Goal: Task Accomplishment & Management: Use online tool/utility

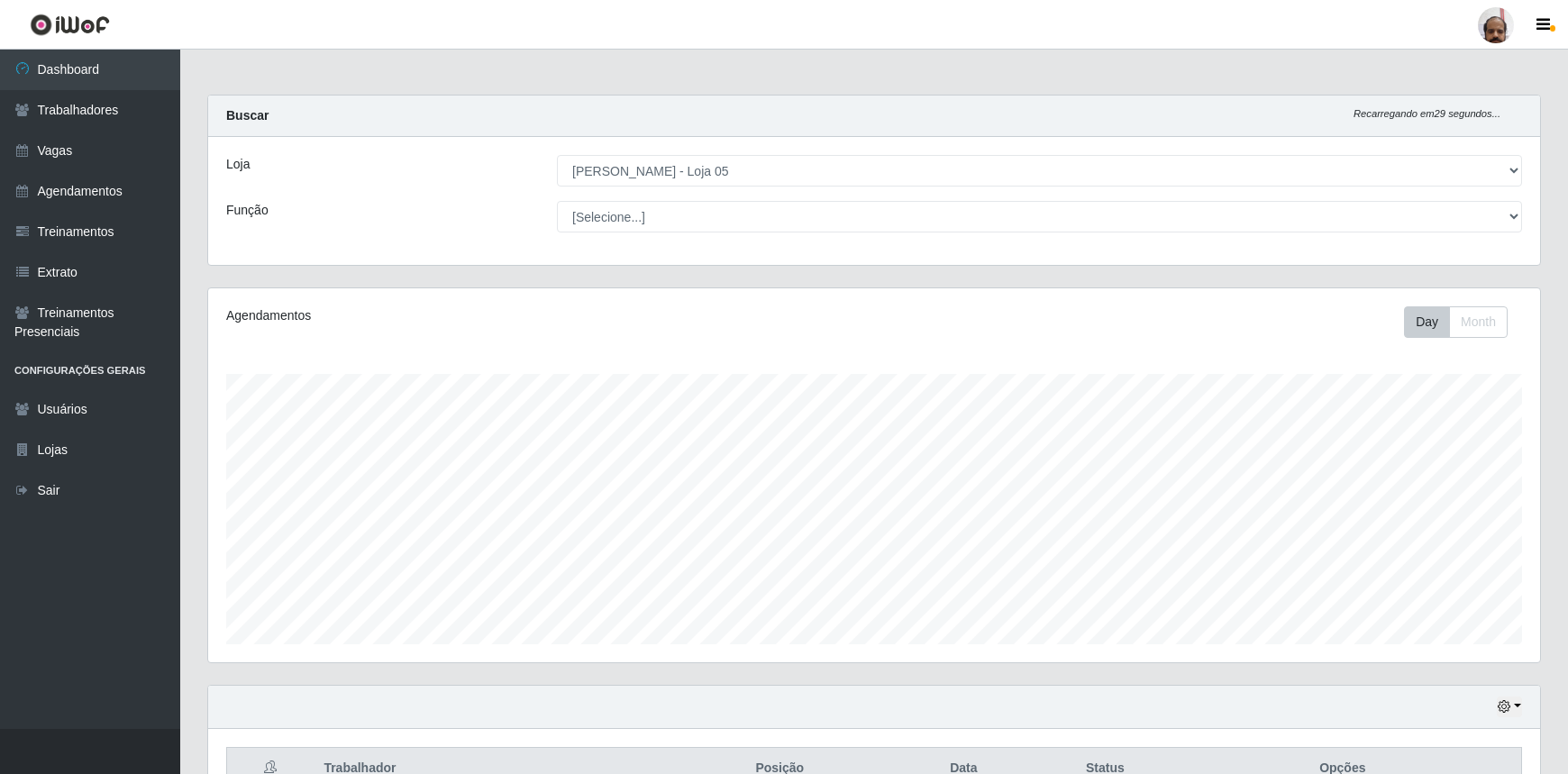
select select "252"
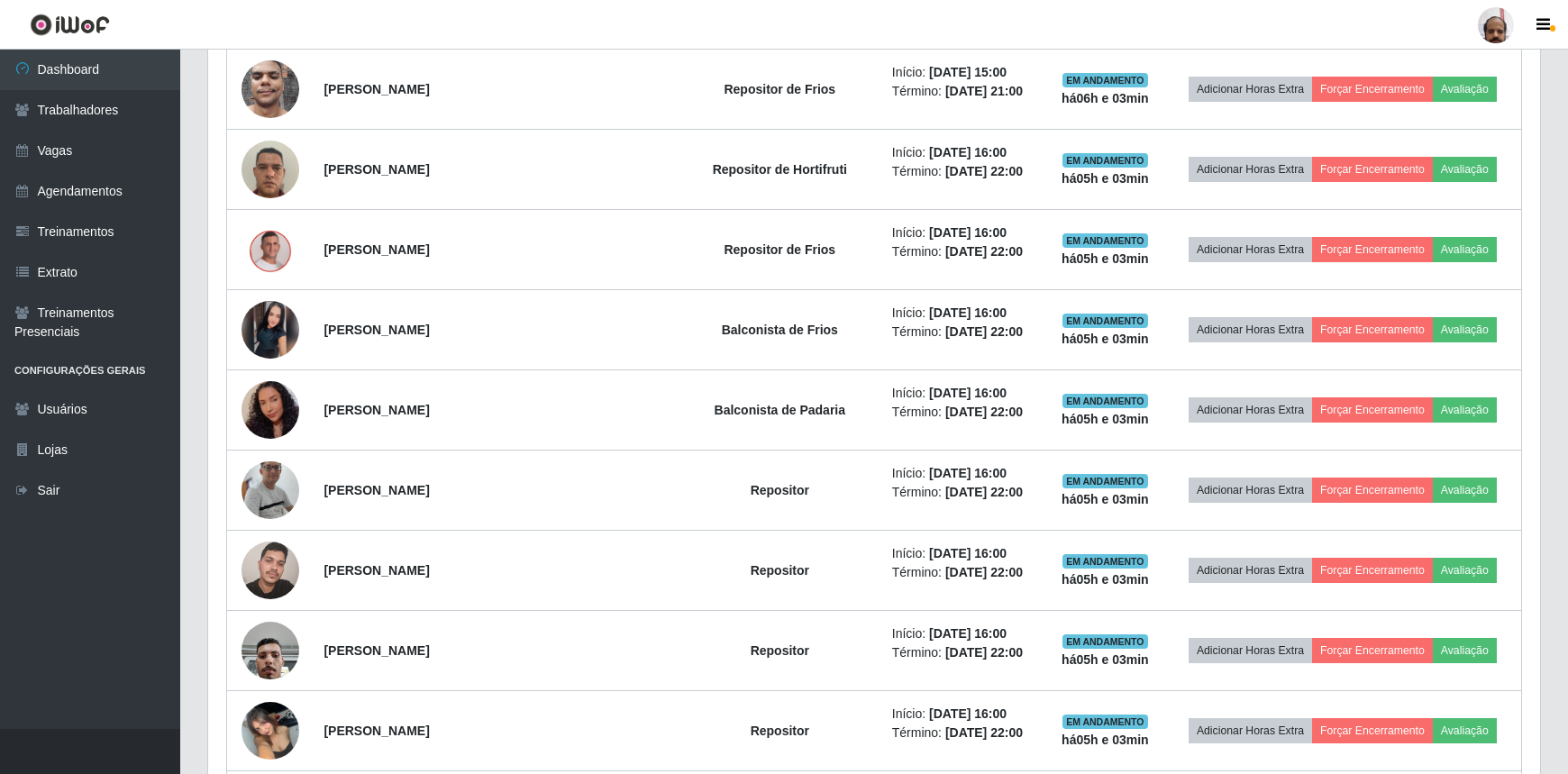
scroll to position [573, 0]
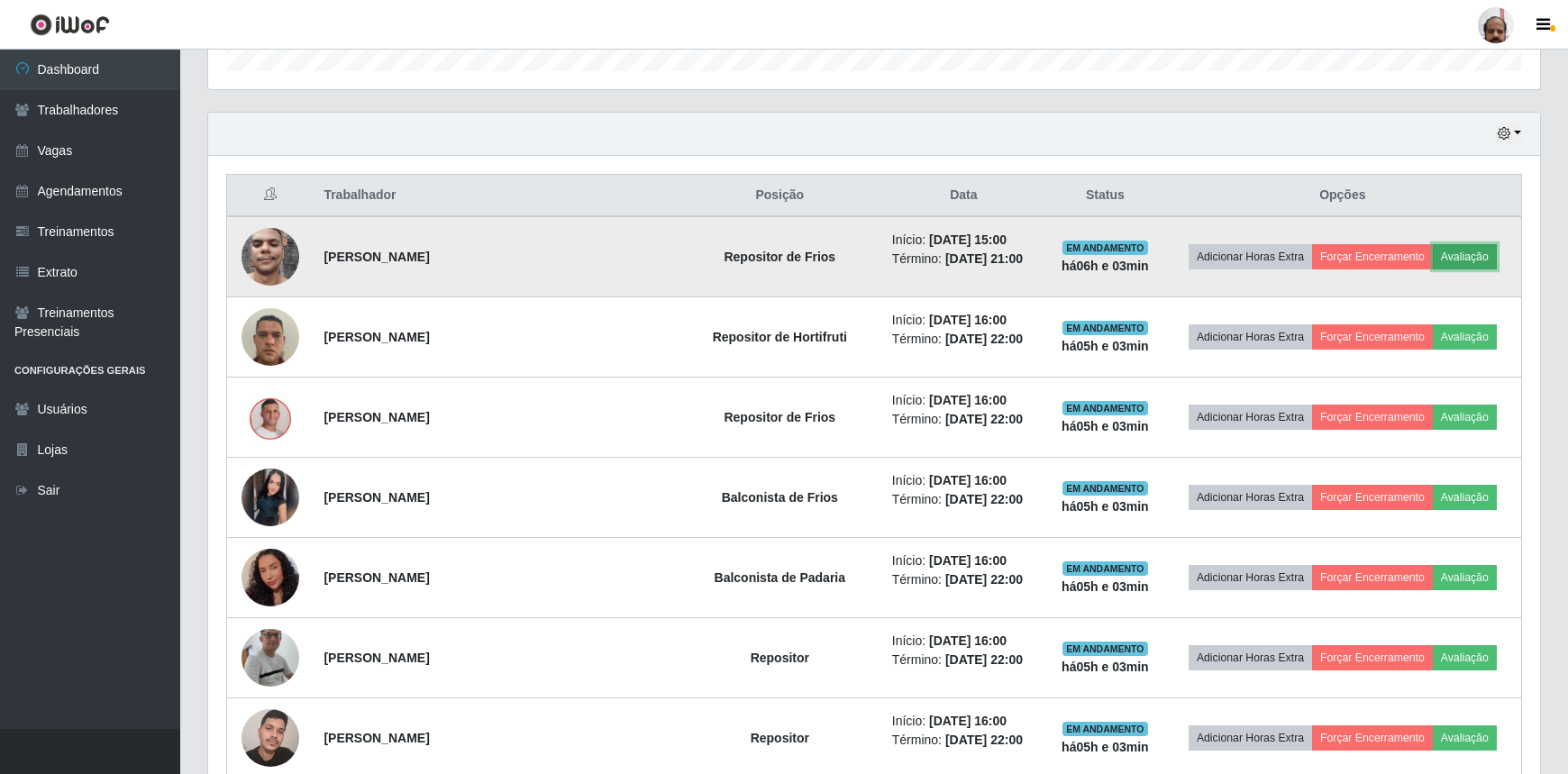
click at [1475, 254] on button "Avaliação" at bounding box center [1464, 256] width 64 height 25
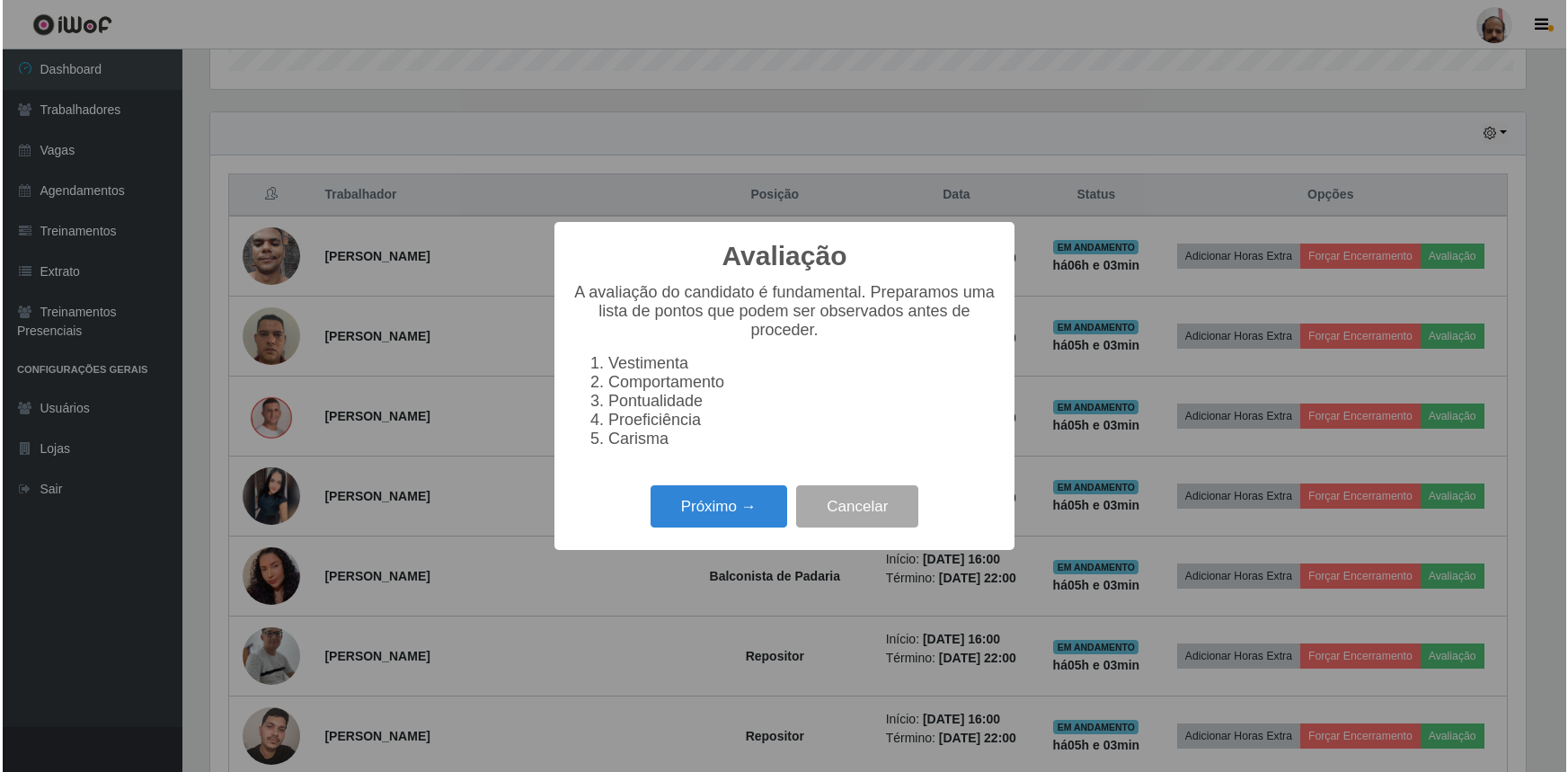
scroll to position [373, 1320]
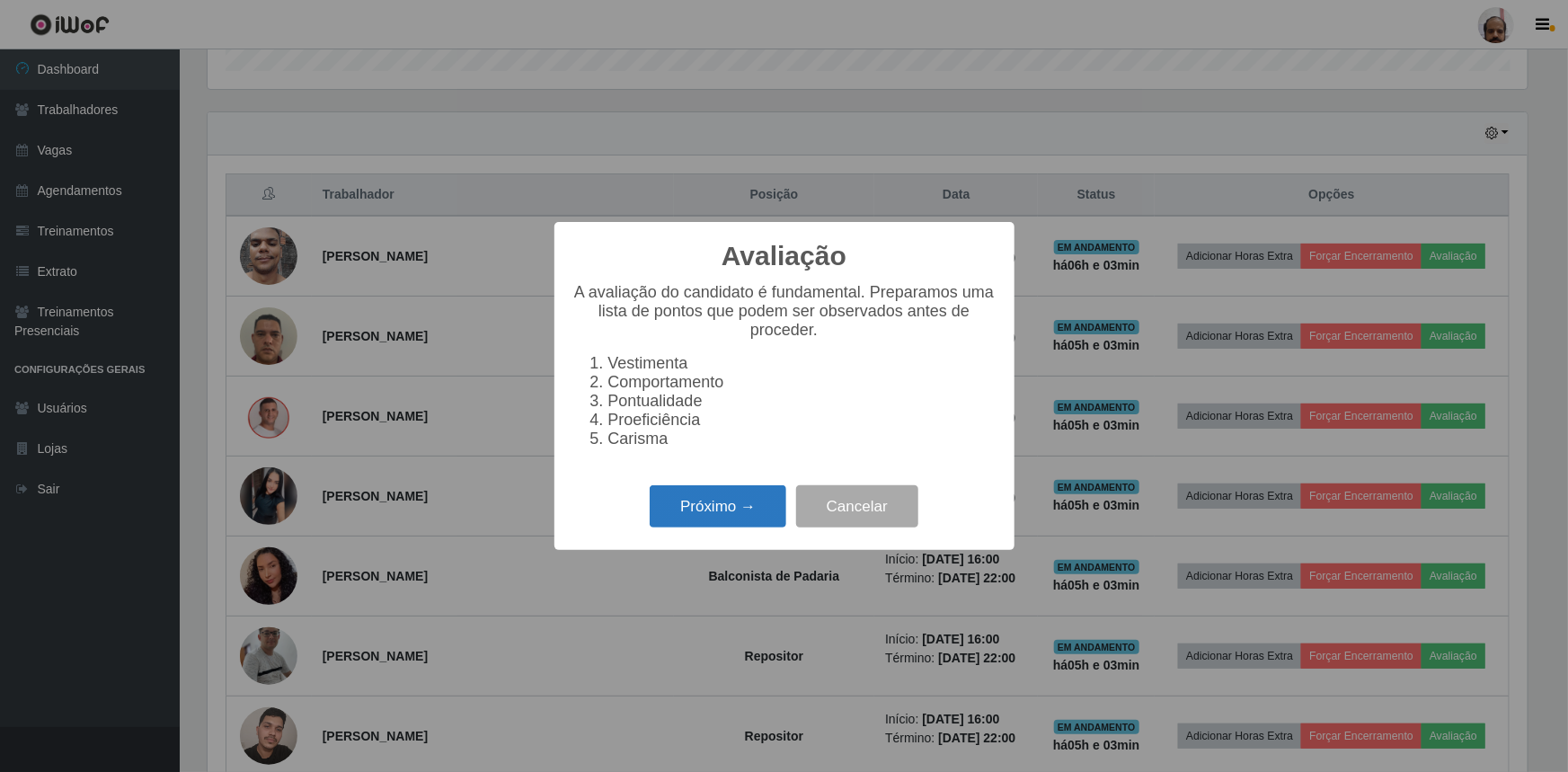
click at [738, 509] on button "Próximo →" at bounding box center [718, 507] width 136 height 42
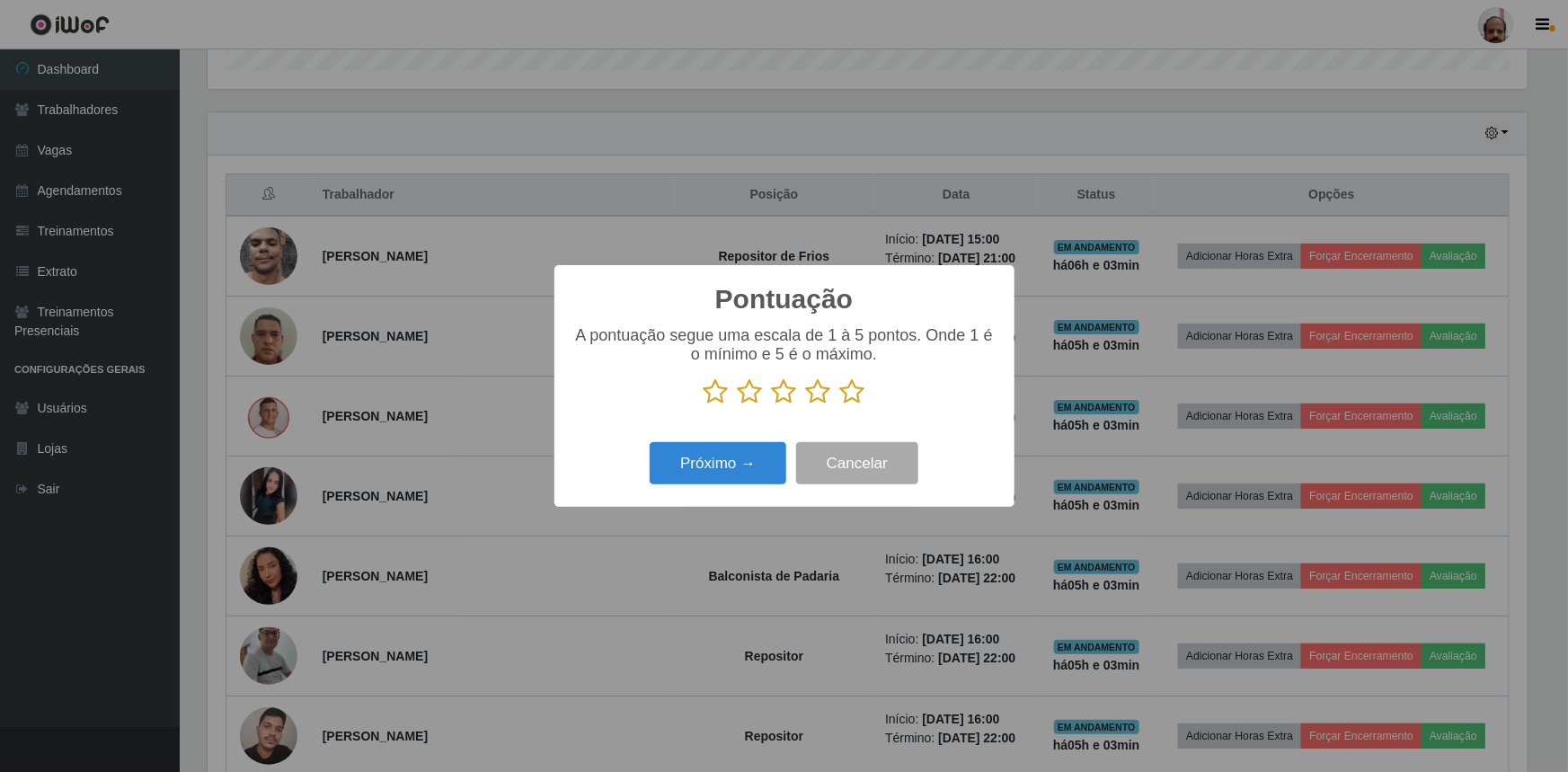
scroll to position [898340, 897474]
click at [855, 398] on icon at bounding box center [853, 391] width 25 height 27
click at [841, 406] on input "radio" at bounding box center [841, 406] width 0 height 0
click at [721, 469] on button "Próximo →" at bounding box center [718, 463] width 136 height 42
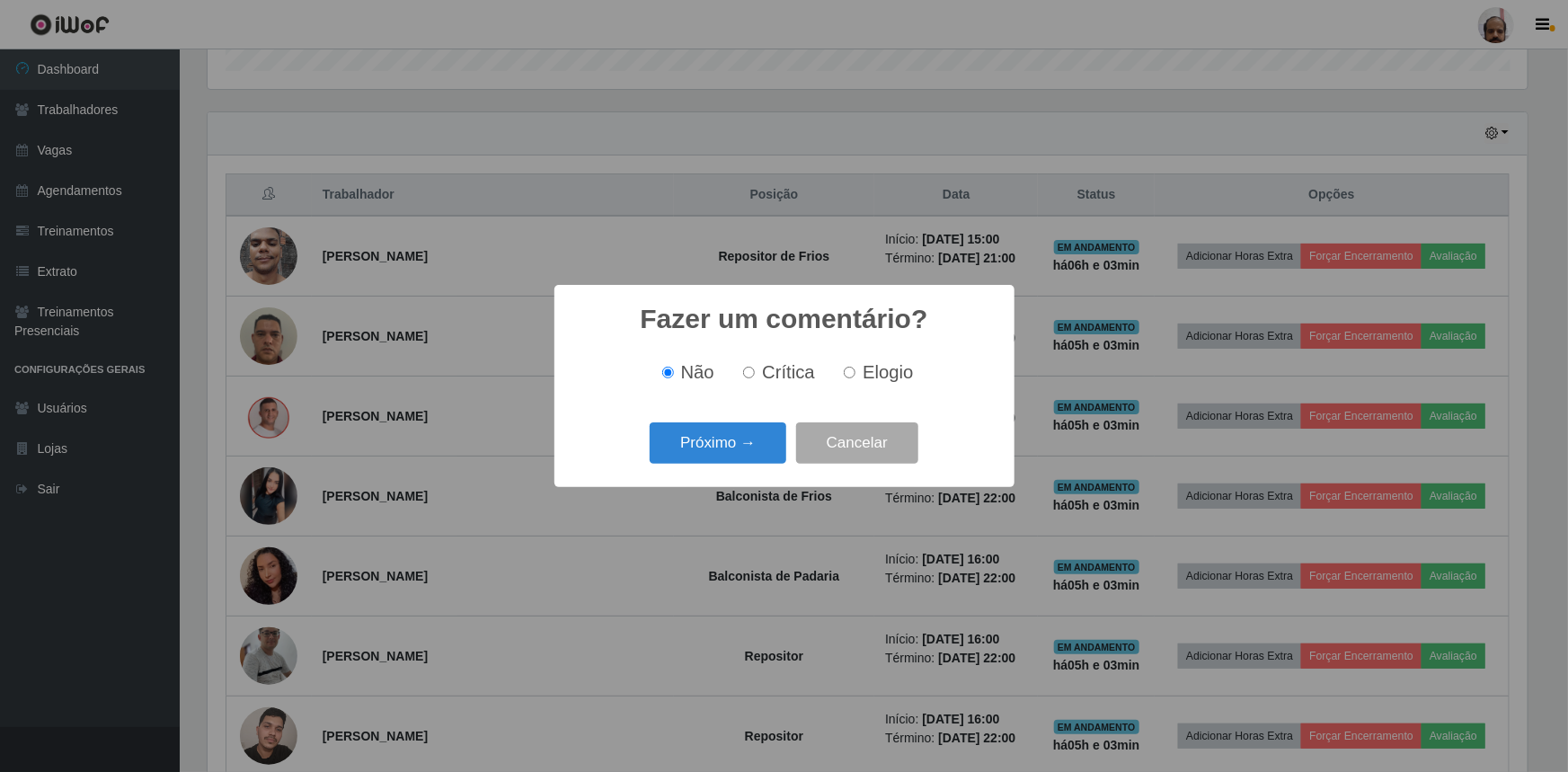
click at [880, 378] on span "Elogio" at bounding box center [888, 372] width 51 height 20
click at [856, 378] on input "Elogio" at bounding box center [849, 372] width 11 height 11
radio input "true"
click at [718, 457] on button "Próximo →" at bounding box center [718, 444] width 136 height 42
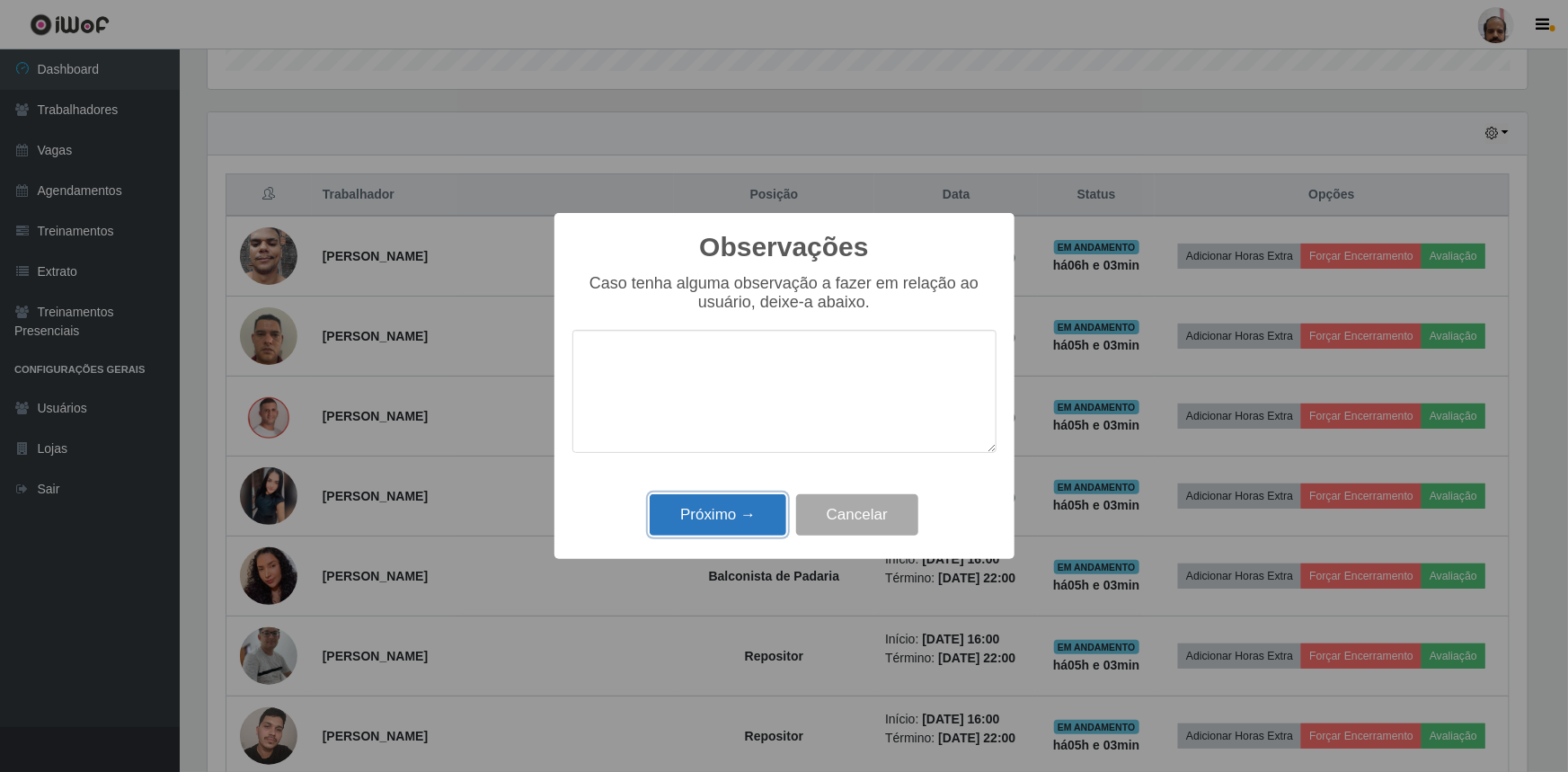
click at [717, 503] on button "Próximo →" at bounding box center [718, 515] width 136 height 42
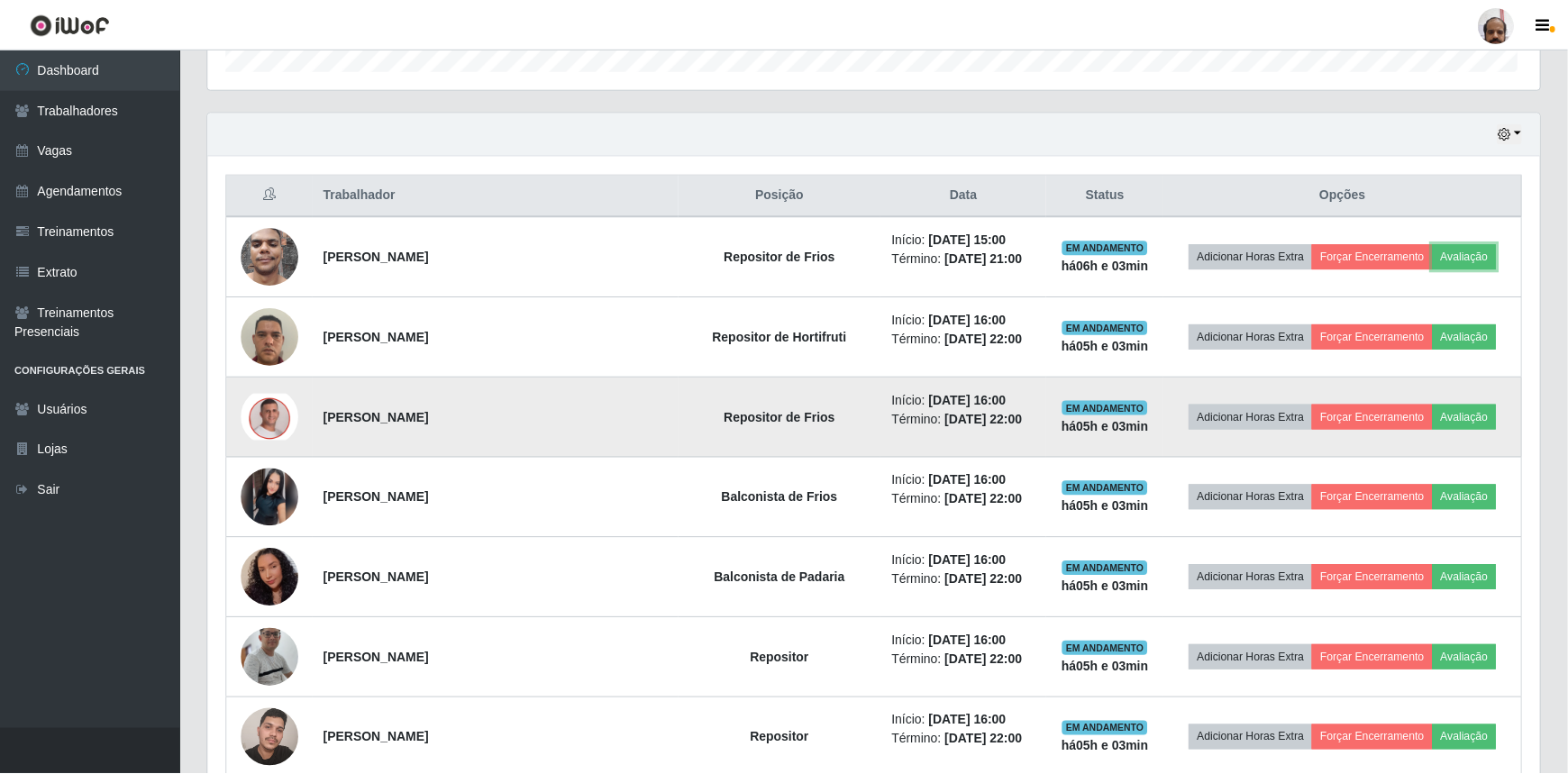
scroll to position [374, 1332]
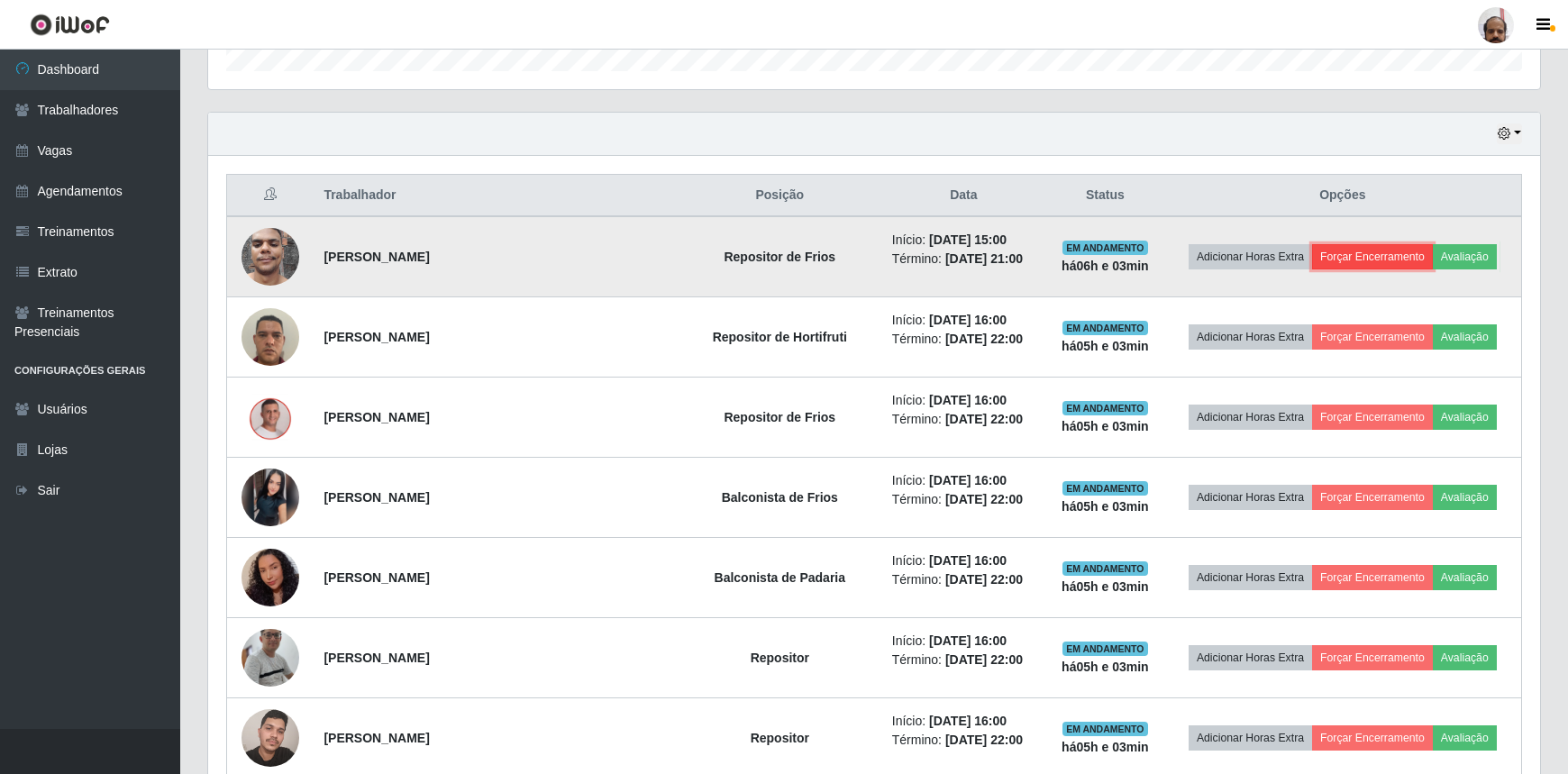
click at [1380, 260] on button "Forçar Encerramento" at bounding box center [1372, 256] width 121 height 25
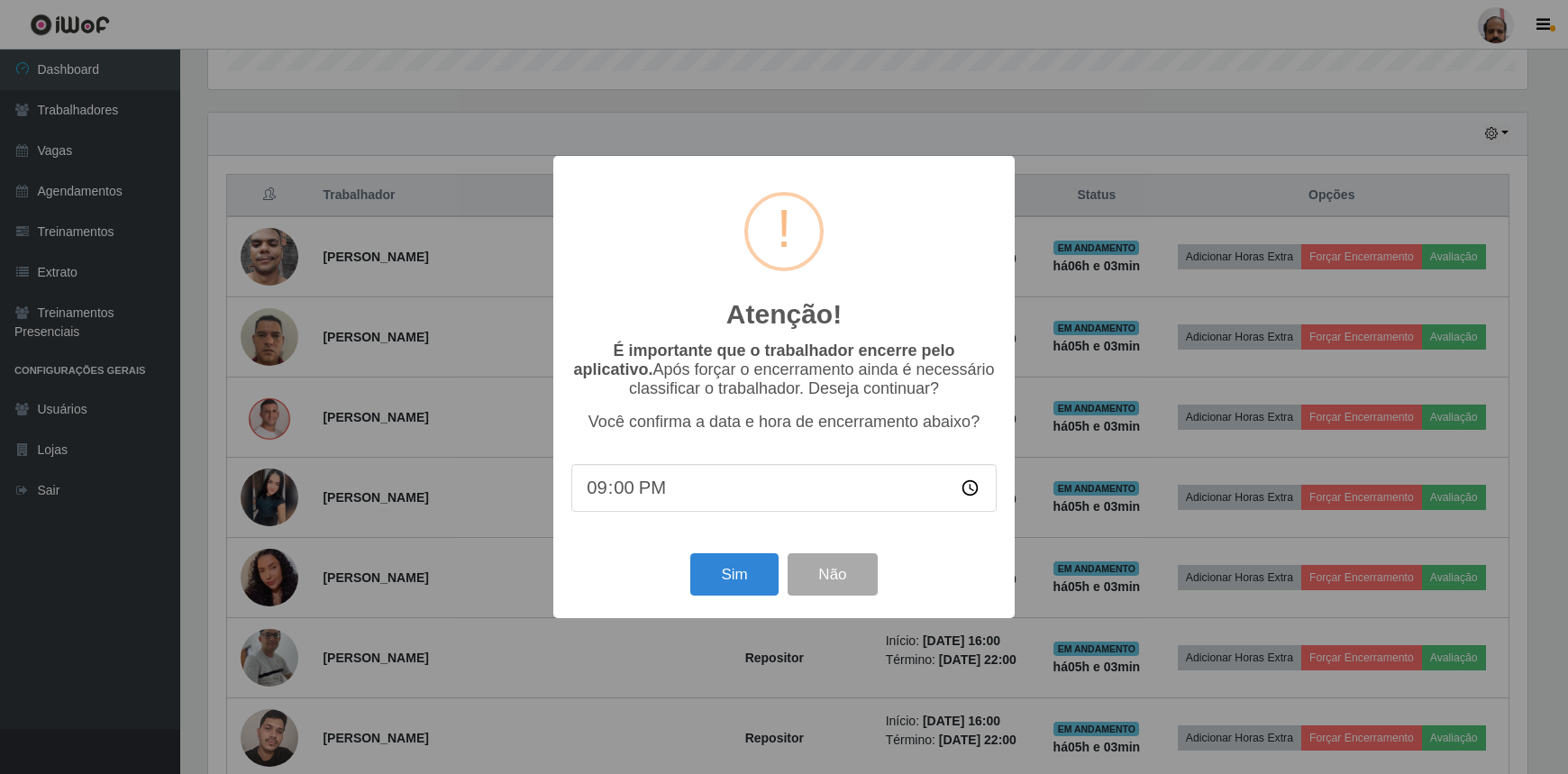
scroll to position [374, 1323]
click at [738, 572] on button "Sim" at bounding box center [736, 574] width 87 height 42
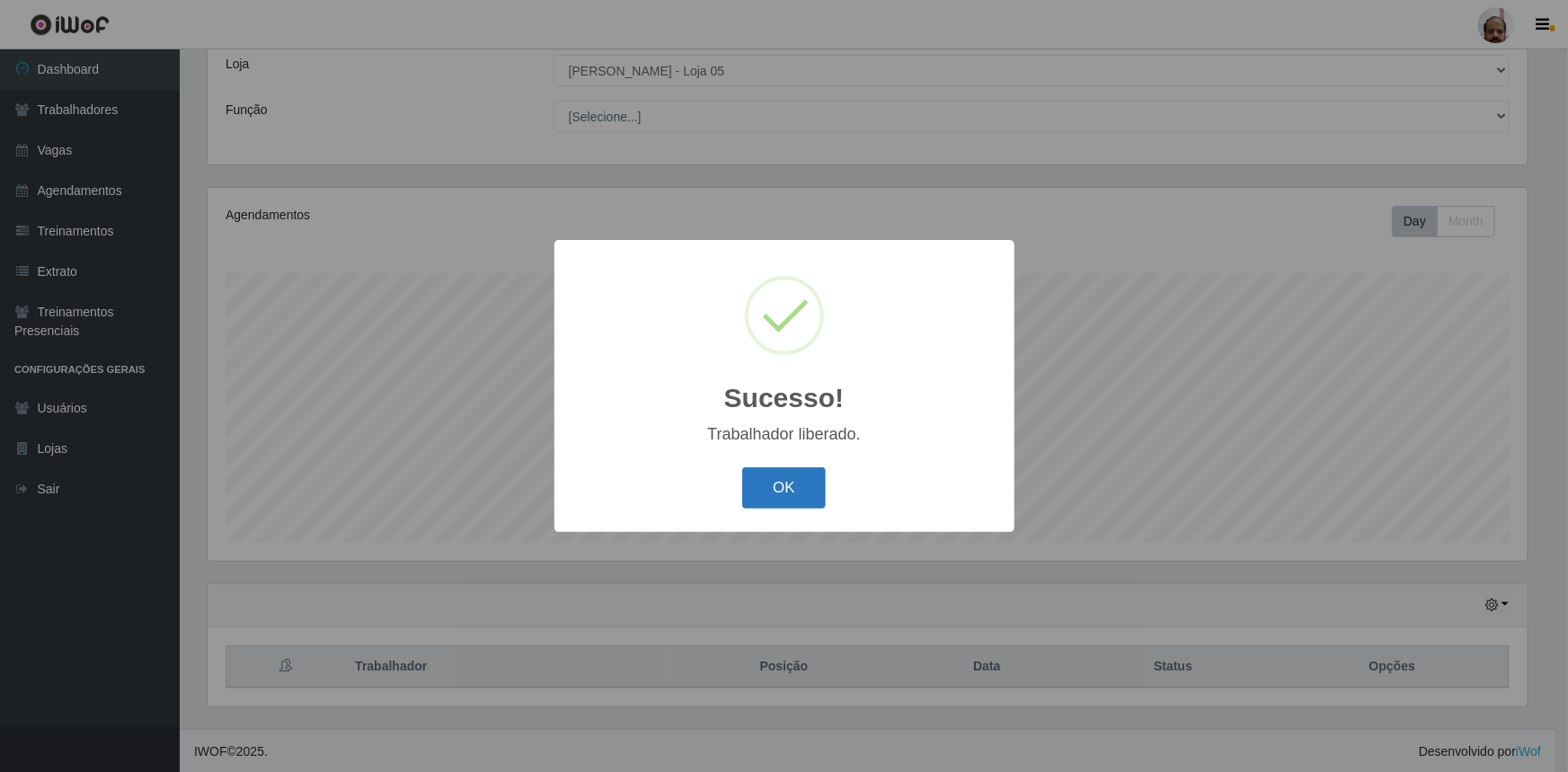
click at [779, 490] on button "OK" at bounding box center [784, 489] width 84 height 42
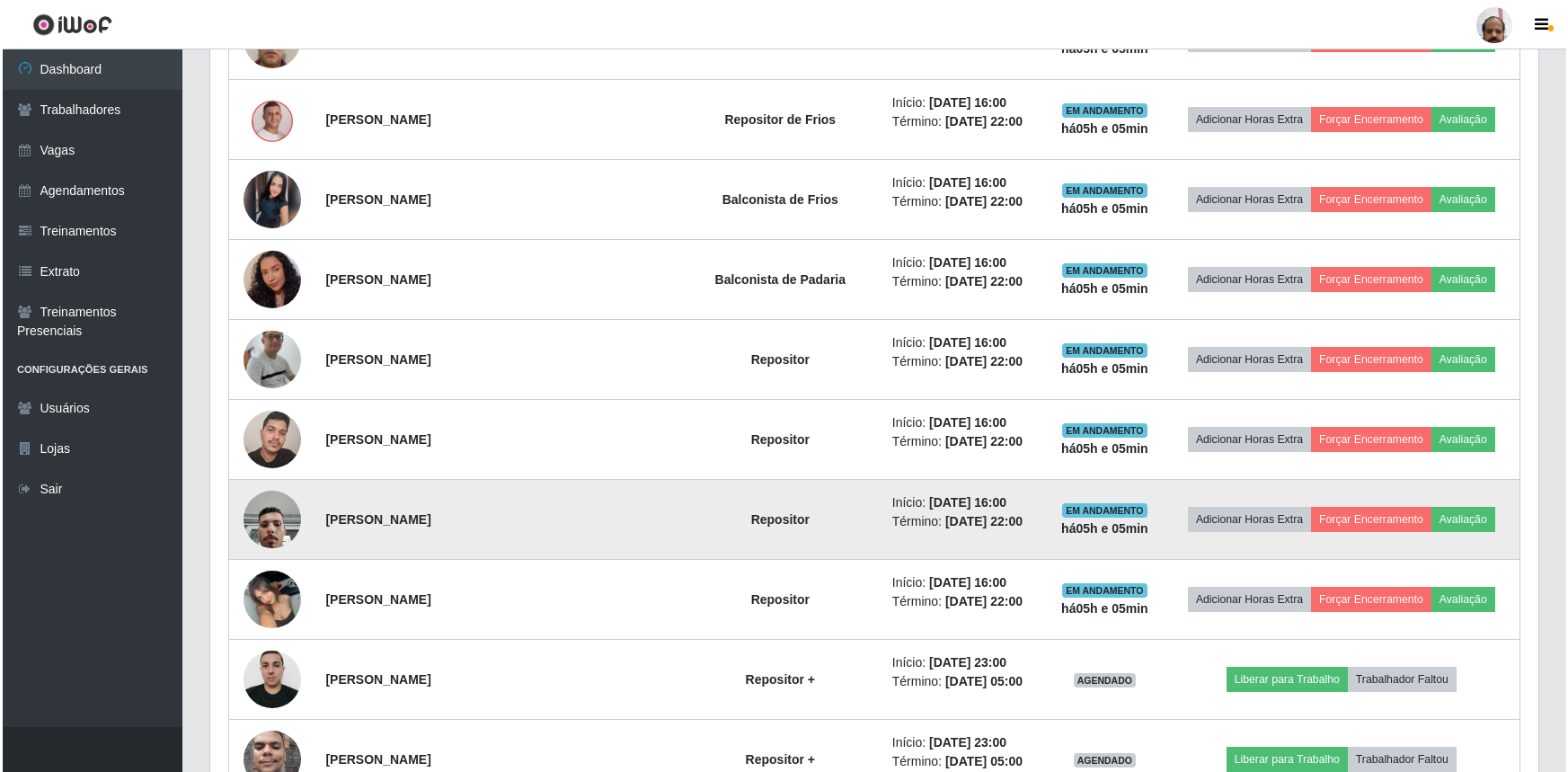
scroll to position [817, 0]
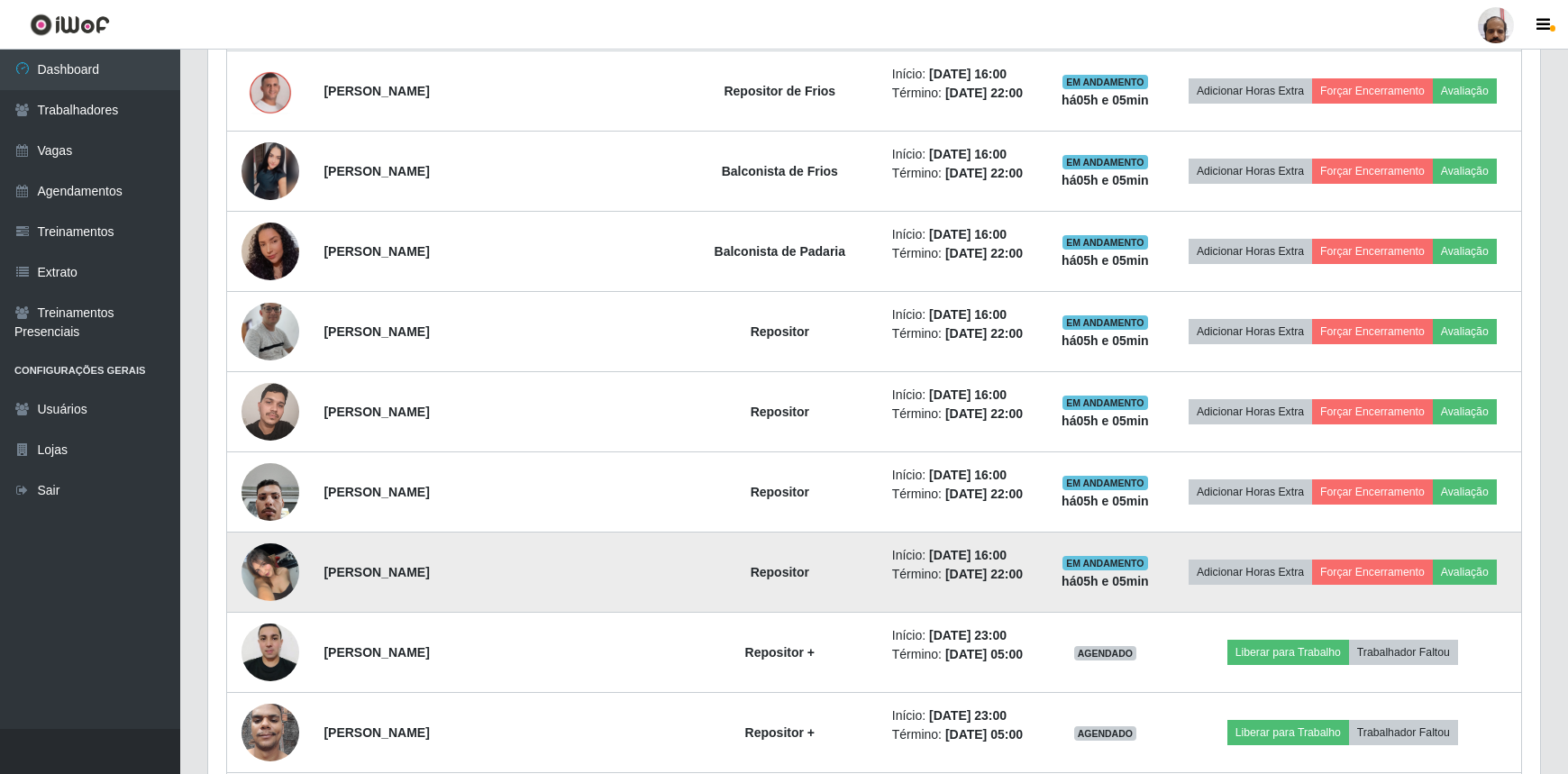
click at [254, 567] on img at bounding box center [270, 572] width 57 height 77
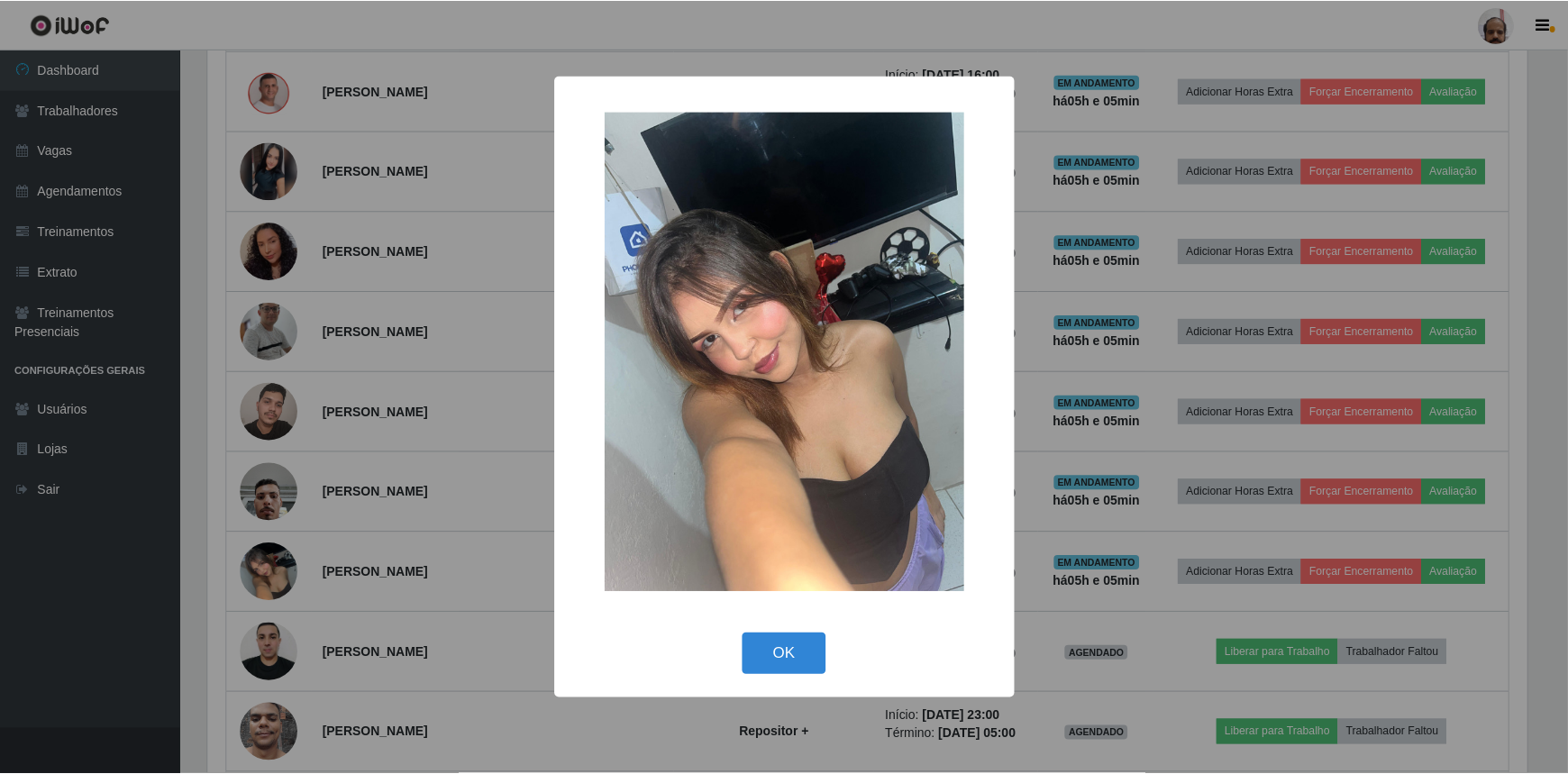
scroll to position [374, 1323]
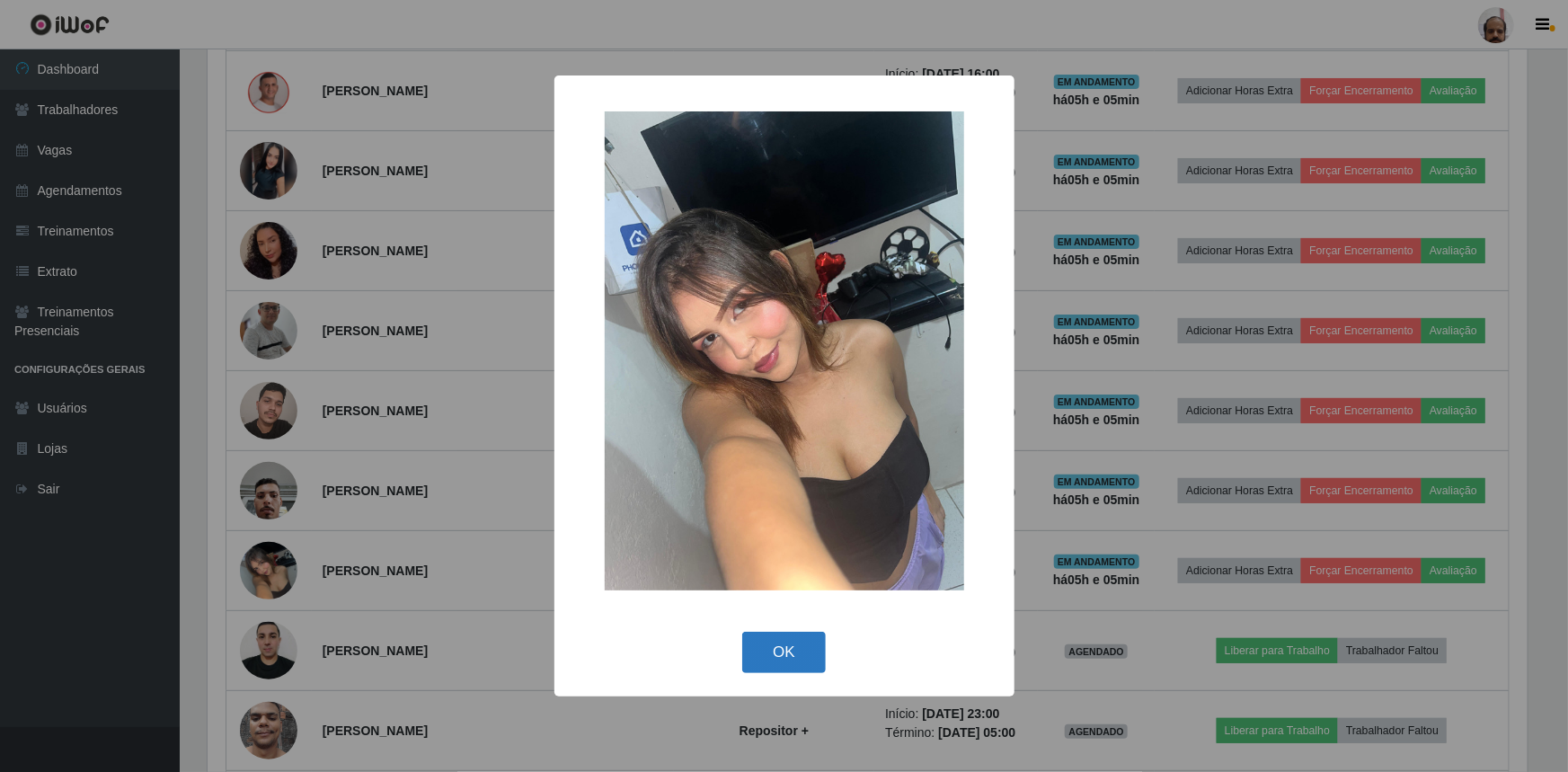
click at [804, 655] on button "OK" at bounding box center [784, 653] width 84 height 42
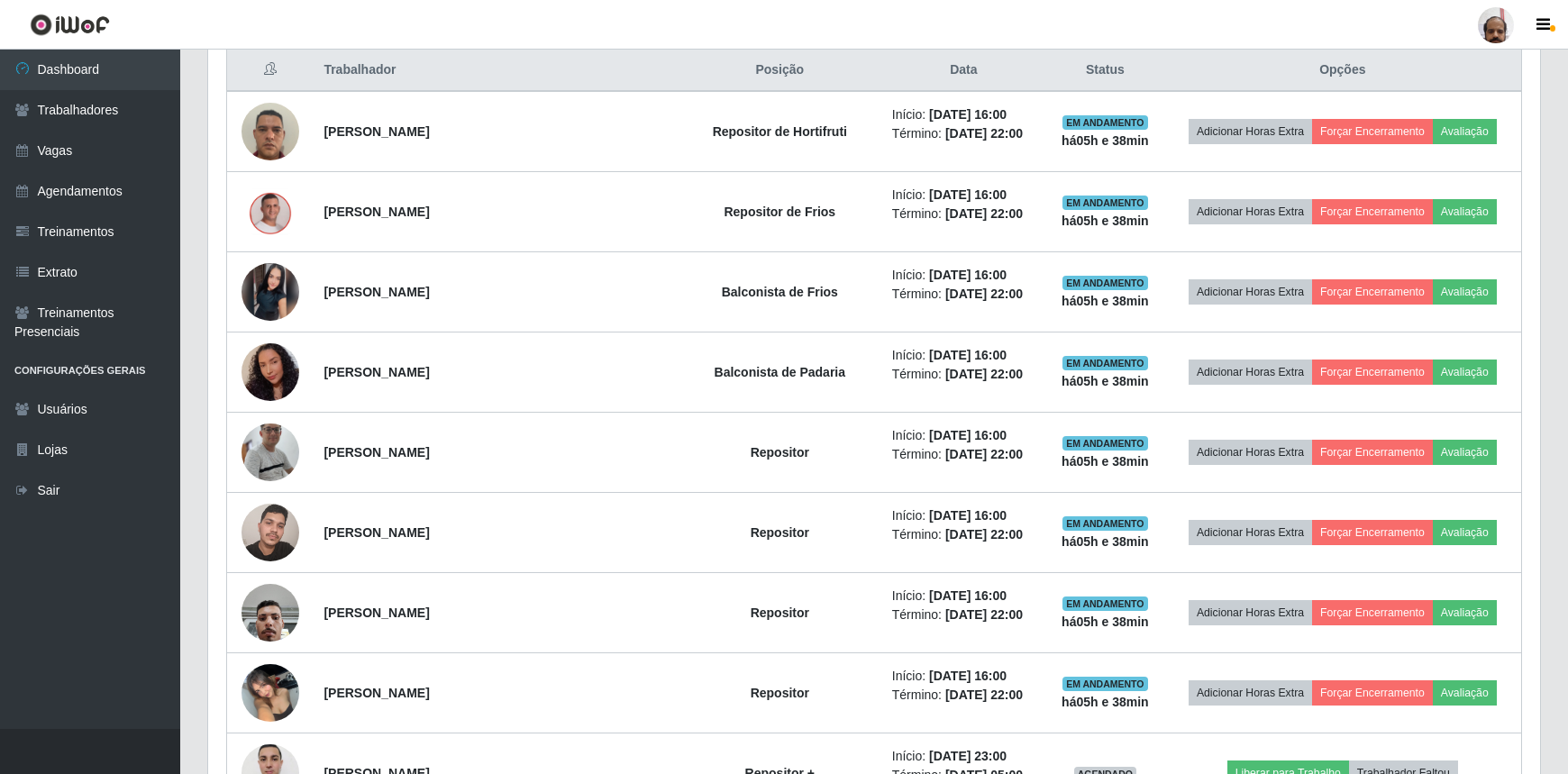
scroll to position [595, 0]
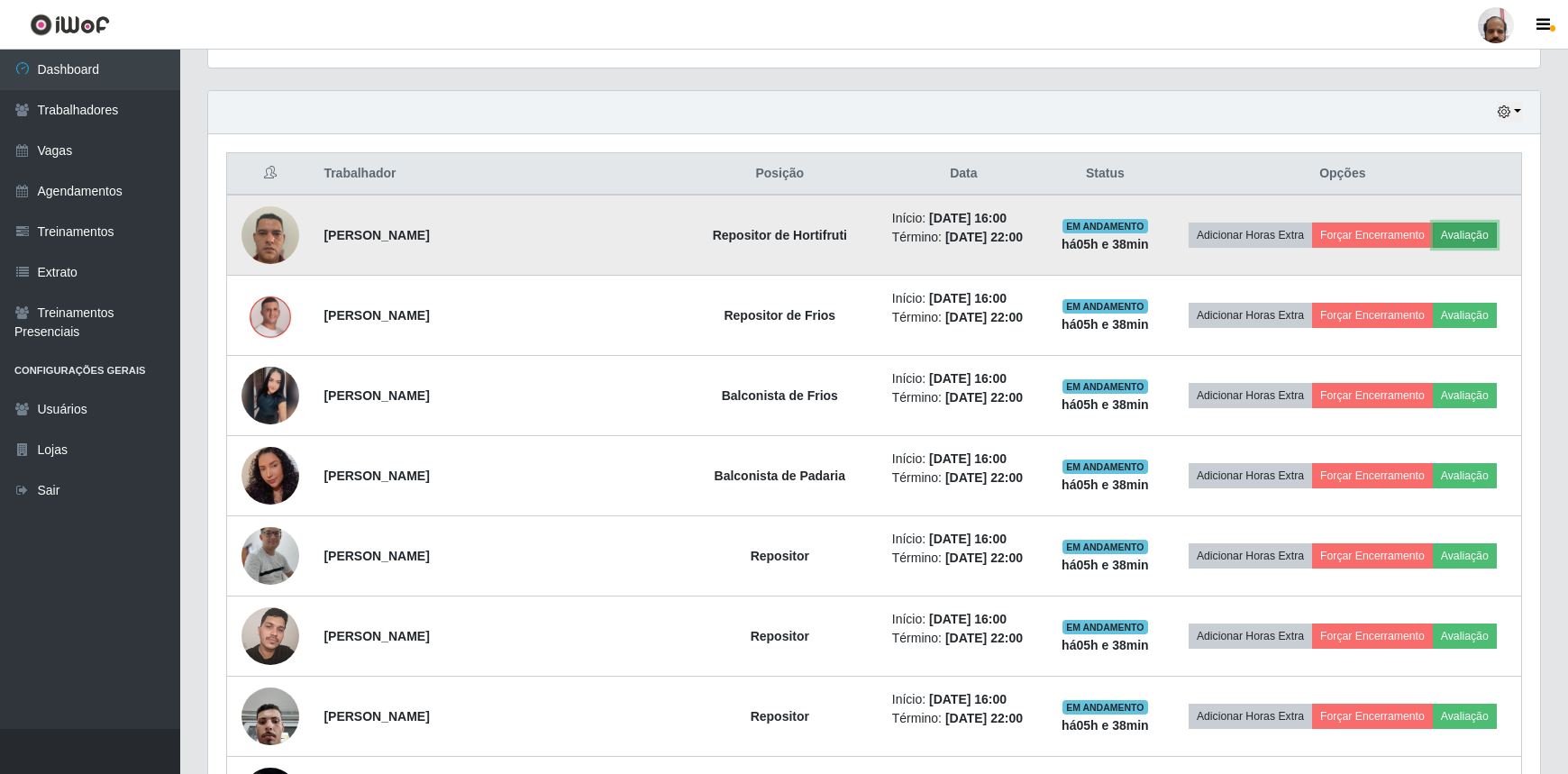
click at [1465, 239] on button "Avaliação" at bounding box center [1464, 235] width 64 height 25
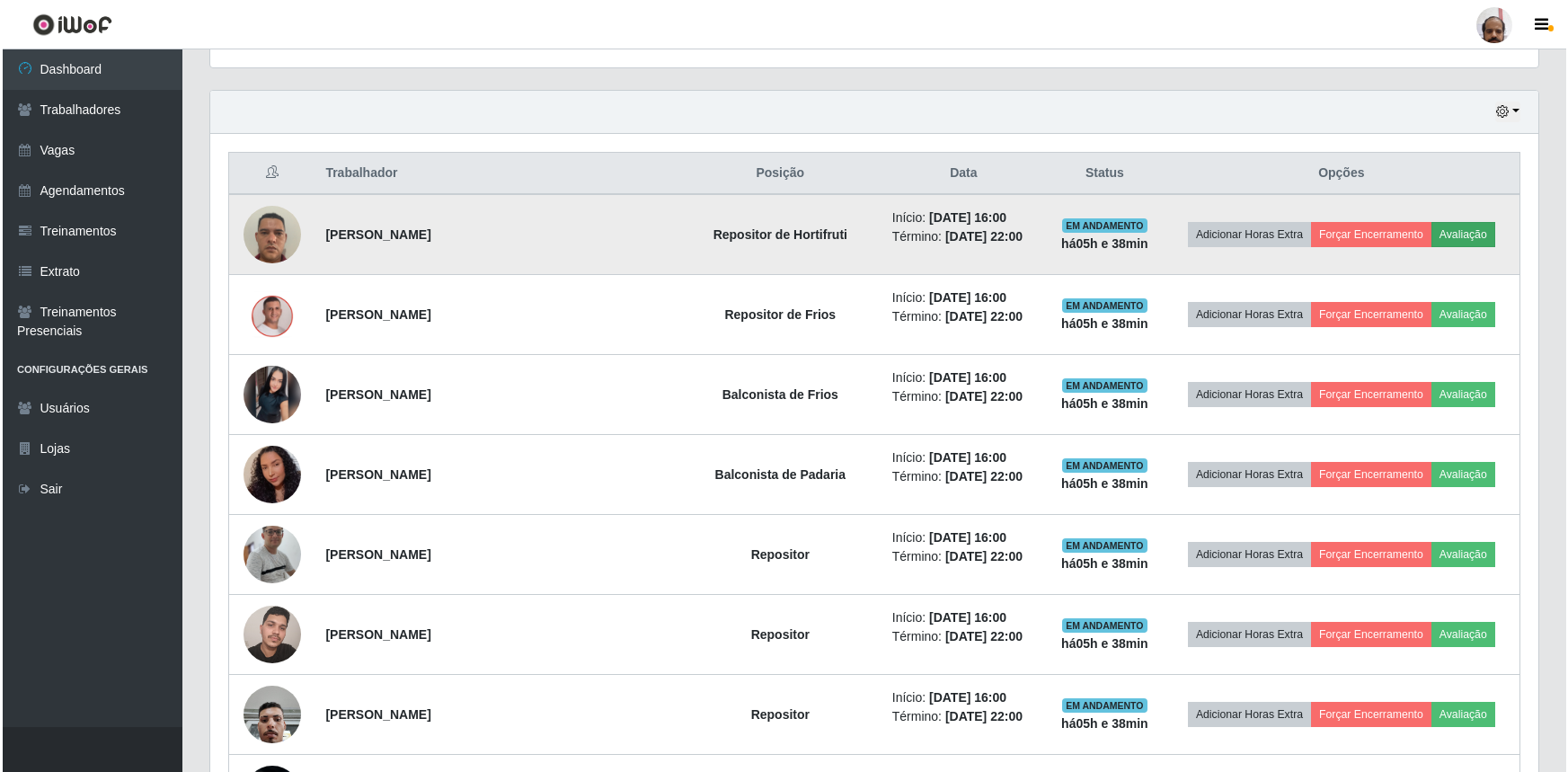
scroll to position [373, 1320]
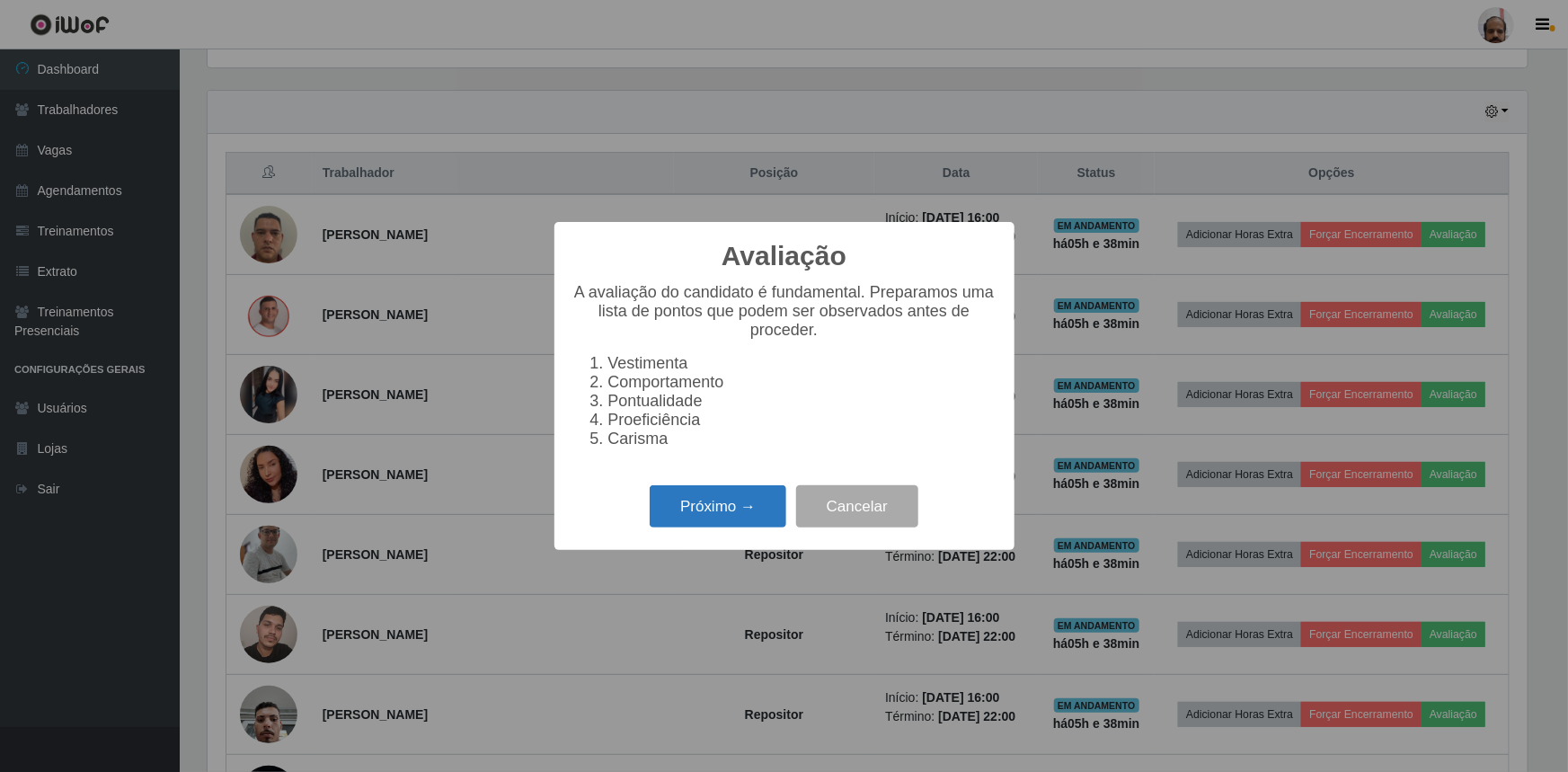
click at [736, 514] on button "Próximo →" at bounding box center [718, 507] width 136 height 42
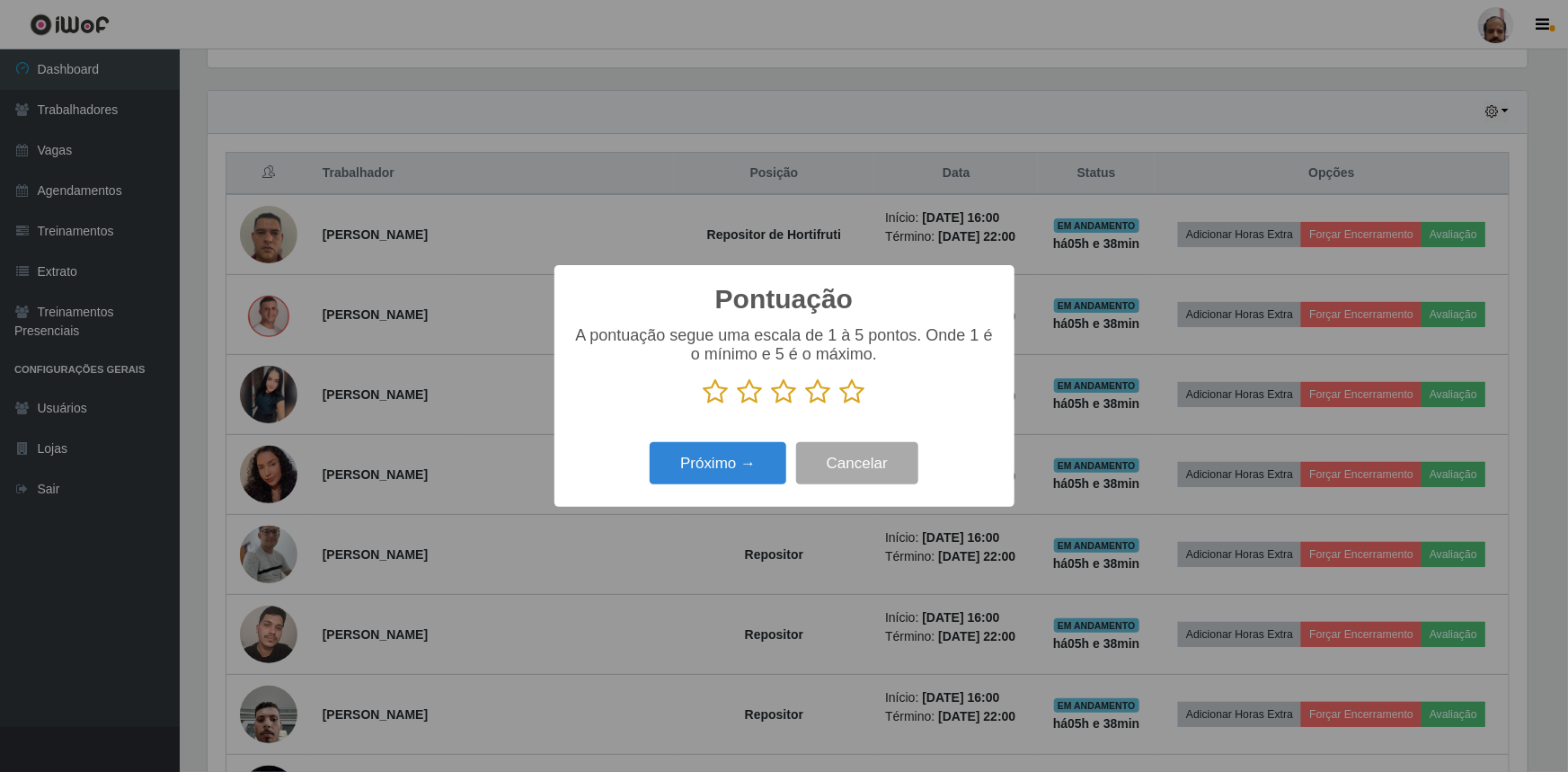
click at [853, 394] on icon at bounding box center [853, 391] width 25 height 27
click at [841, 406] on input "radio" at bounding box center [841, 406] width 0 height 0
click at [746, 469] on button "Próximo →" at bounding box center [718, 463] width 136 height 42
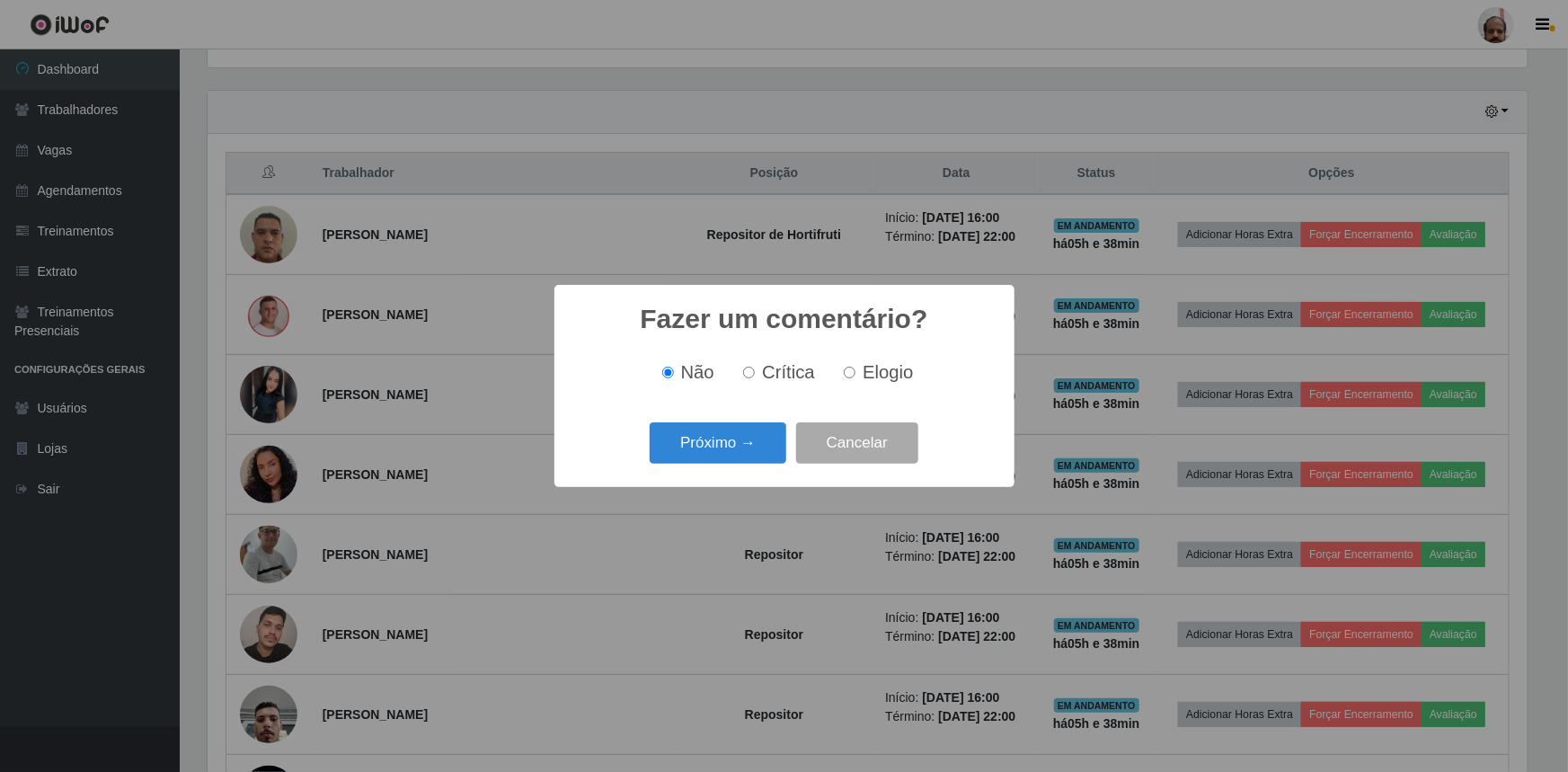
click at [882, 375] on span "Elogio" at bounding box center [888, 372] width 51 height 20
click at [856, 375] on input "Elogio" at bounding box center [849, 372] width 11 height 11
radio input "true"
click at [708, 446] on button "Próximo →" at bounding box center [718, 444] width 136 height 42
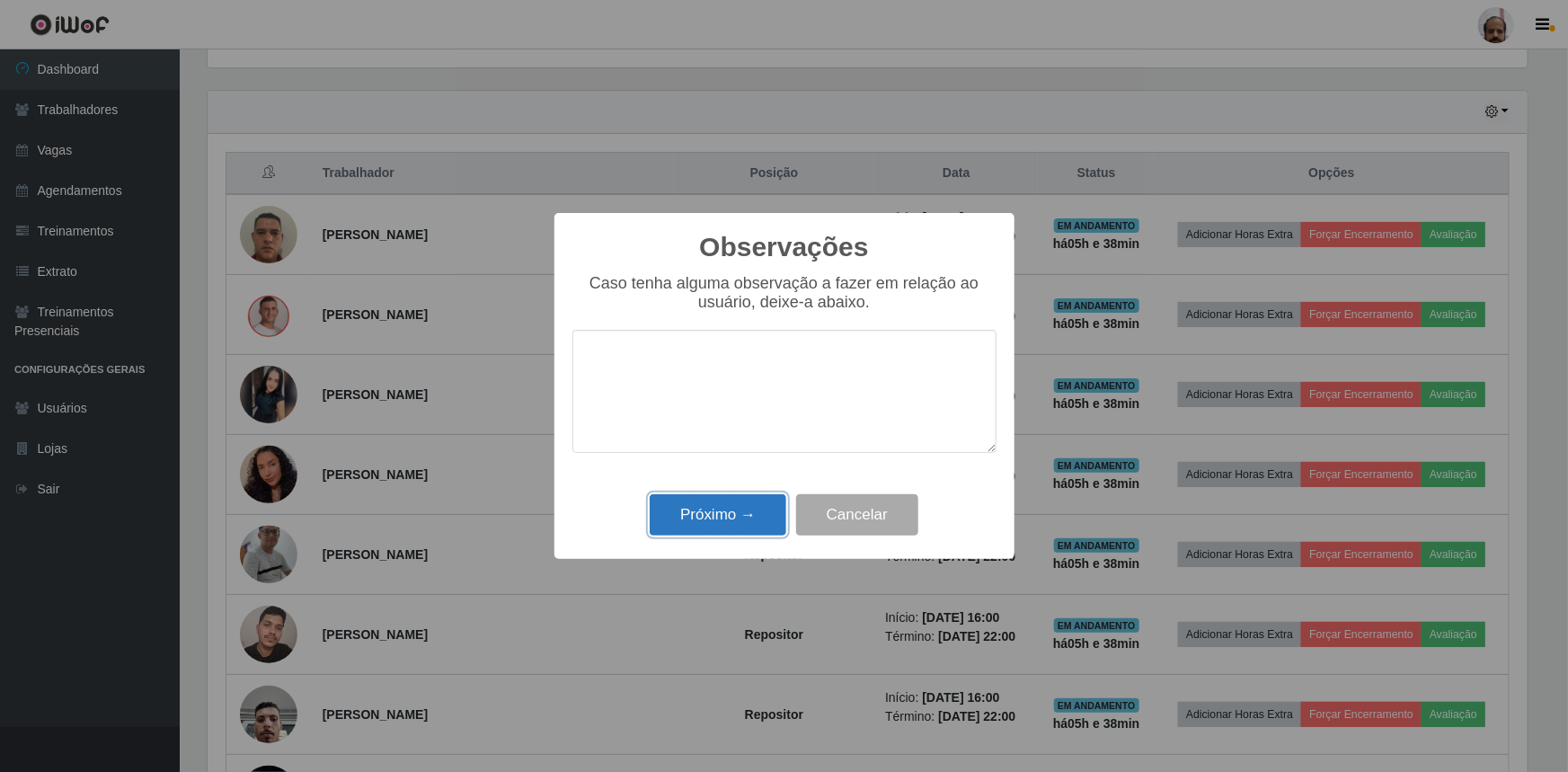
click at [730, 513] on button "Próximo →" at bounding box center [718, 515] width 136 height 42
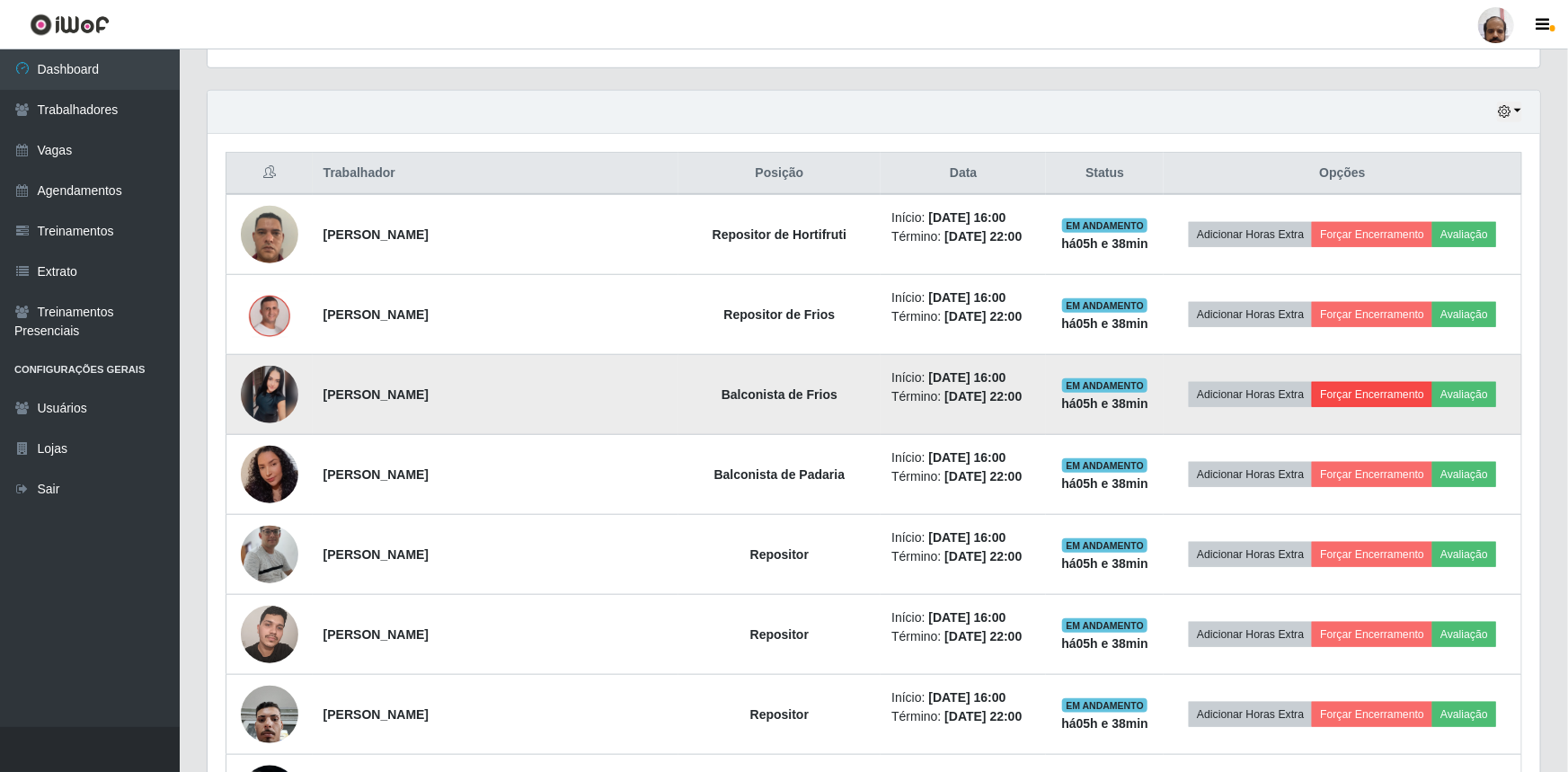
scroll to position [373, 1328]
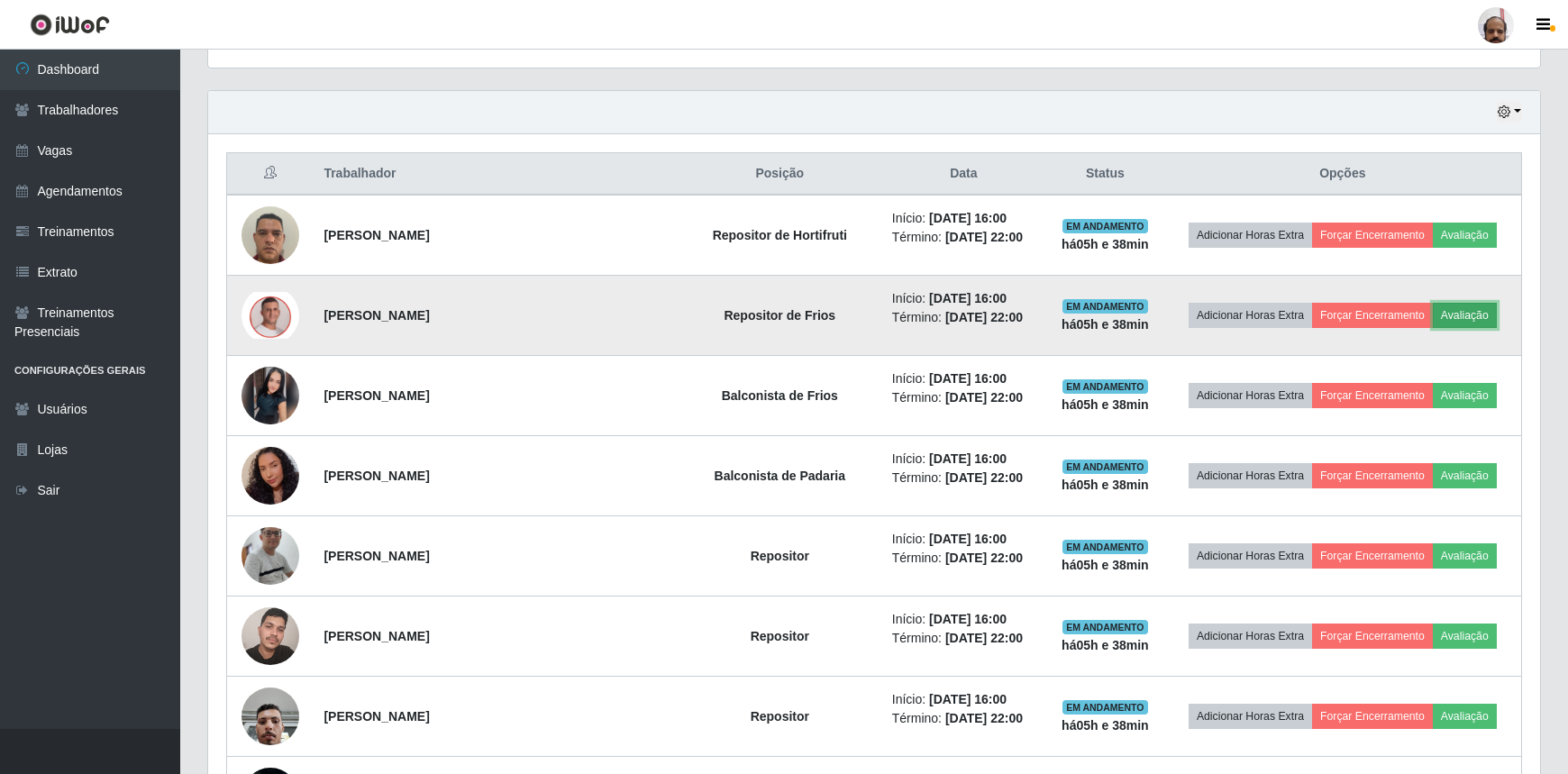
click at [1469, 307] on button "Avaliação" at bounding box center [1464, 315] width 64 height 25
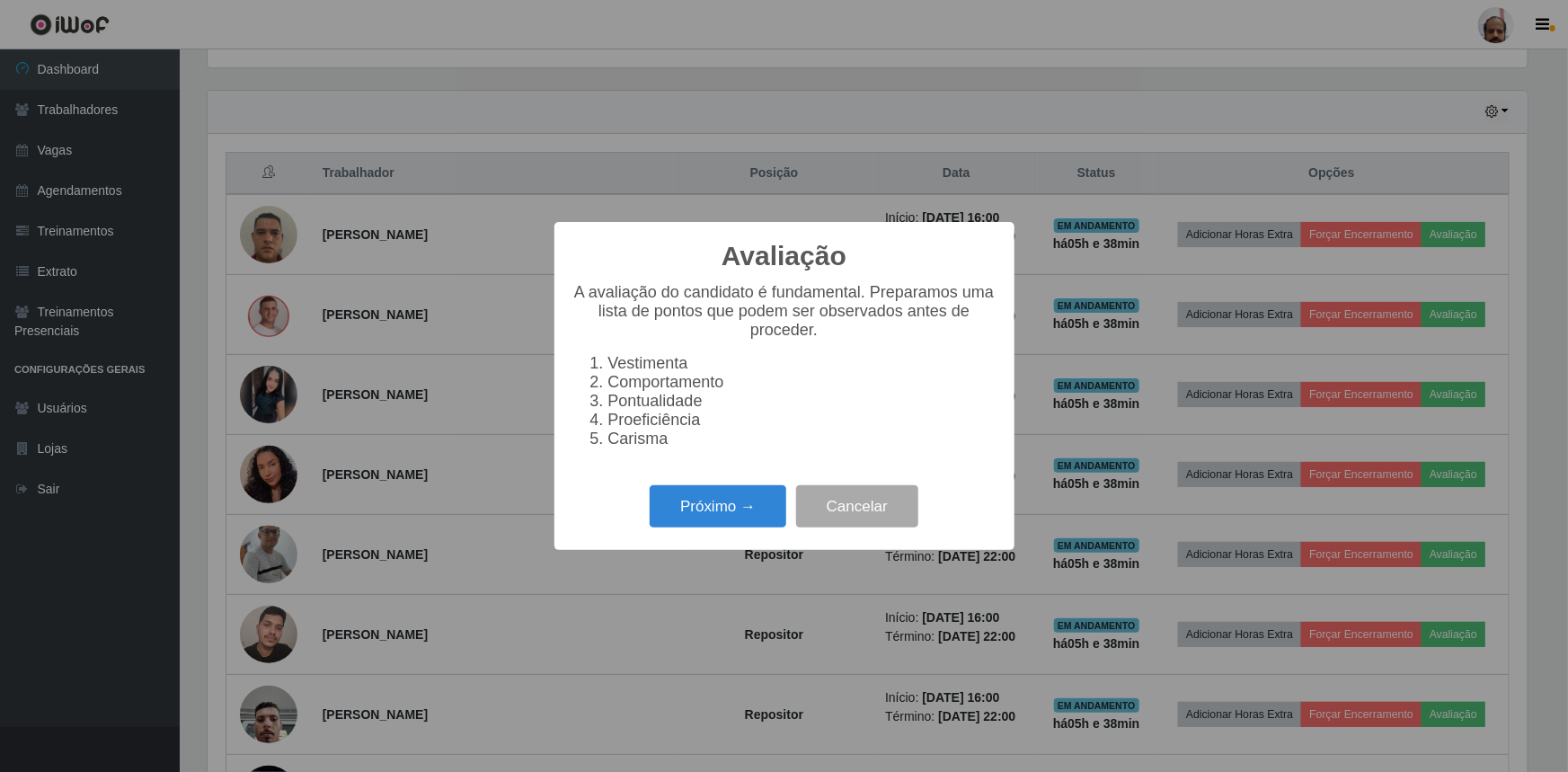
scroll to position [373, 1320]
click at [703, 507] on button "Próximo →" at bounding box center [718, 507] width 136 height 42
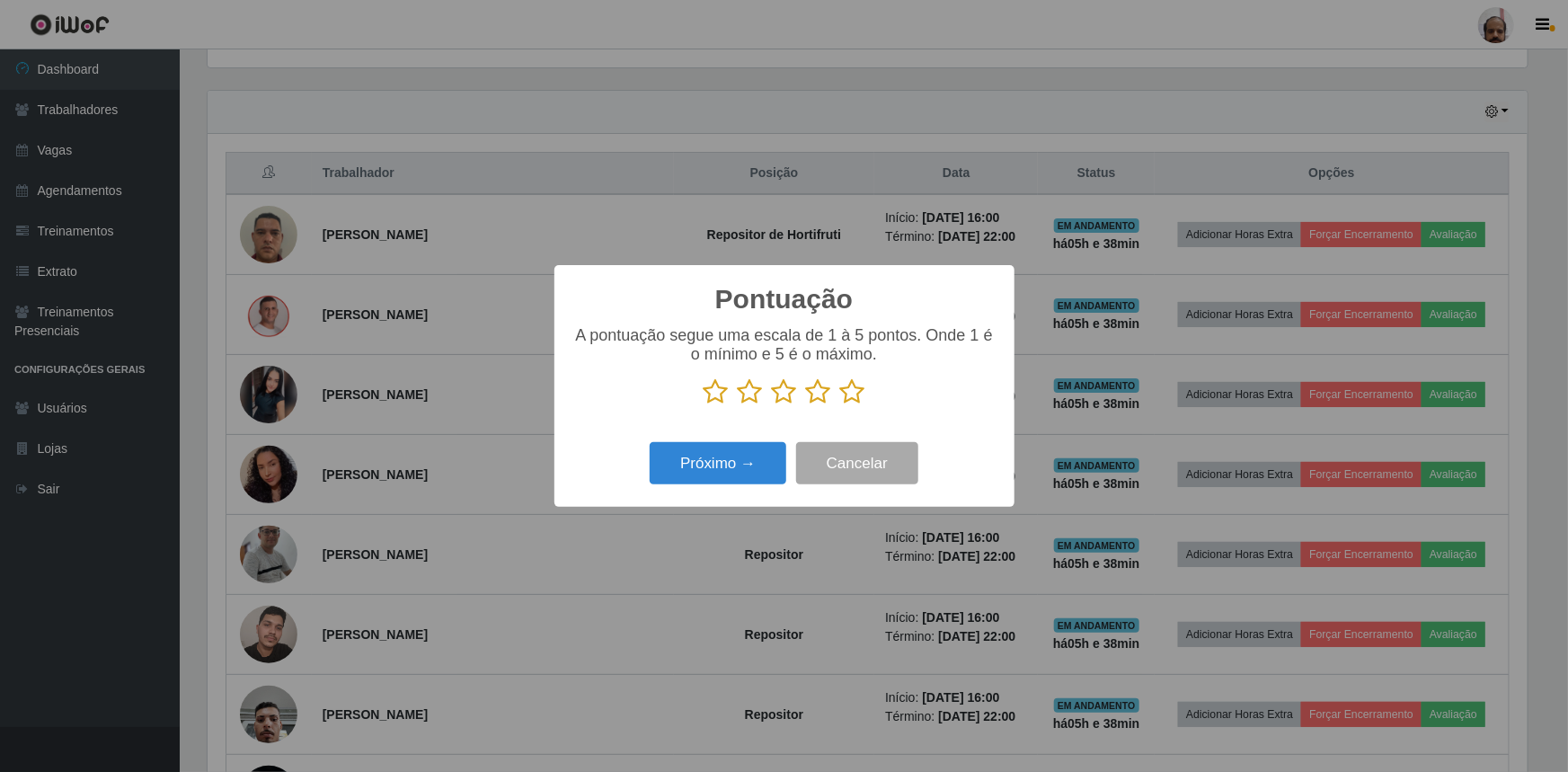
scroll to position [898340, 897474]
click at [844, 397] on icon at bounding box center [853, 391] width 25 height 27
click at [841, 406] on input "radio" at bounding box center [841, 406] width 0 height 0
click at [742, 470] on button "Próximo →" at bounding box center [718, 463] width 136 height 42
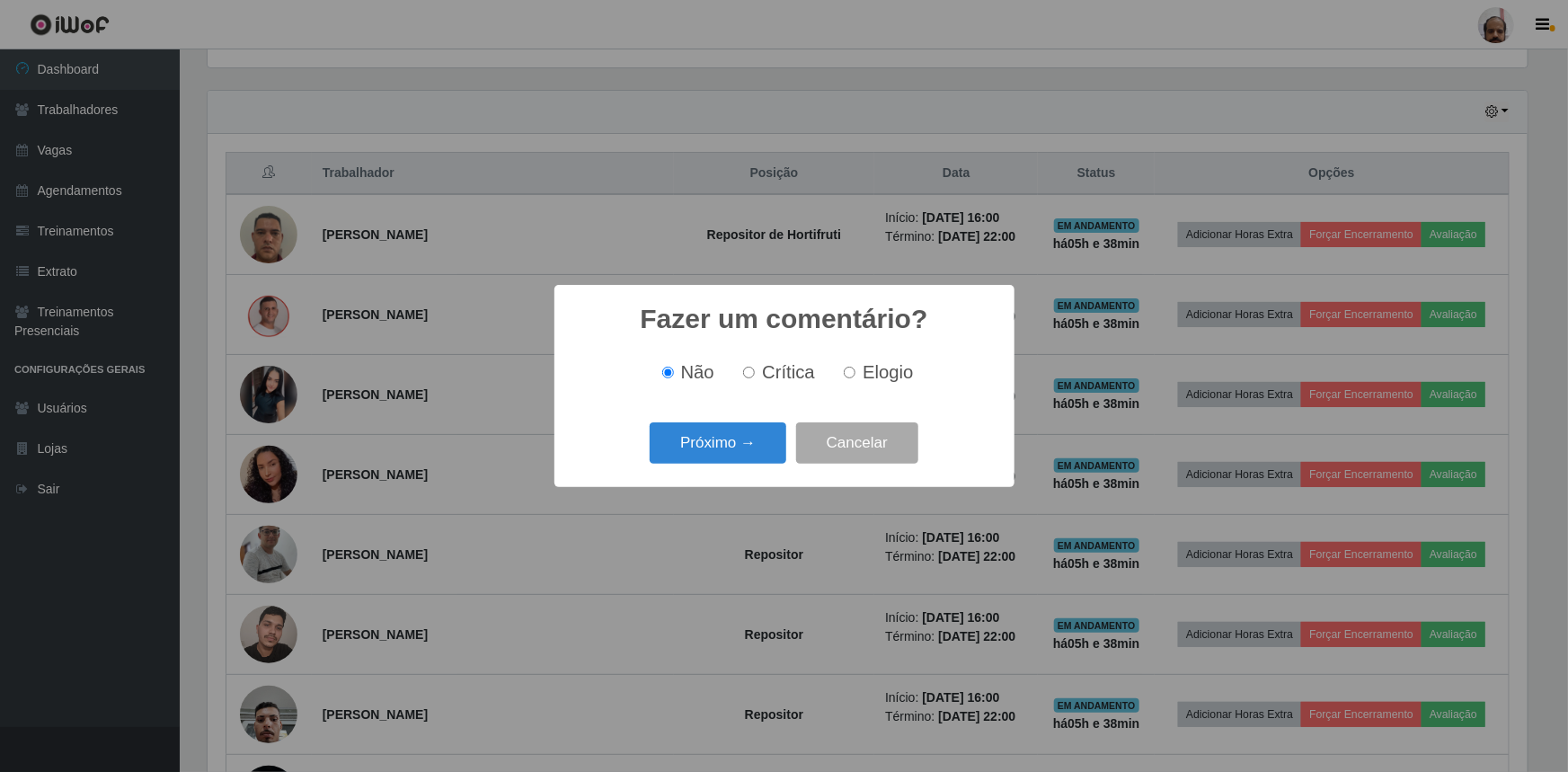
click at [883, 367] on span "Elogio" at bounding box center [888, 372] width 51 height 20
click at [856, 367] on input "Elogio" at bounding box center [849, 372] width 11 height 11
radio input "true"
click at [679, 449] on button "Próximo →" at bounding box center [718, 444] width 136 height 42
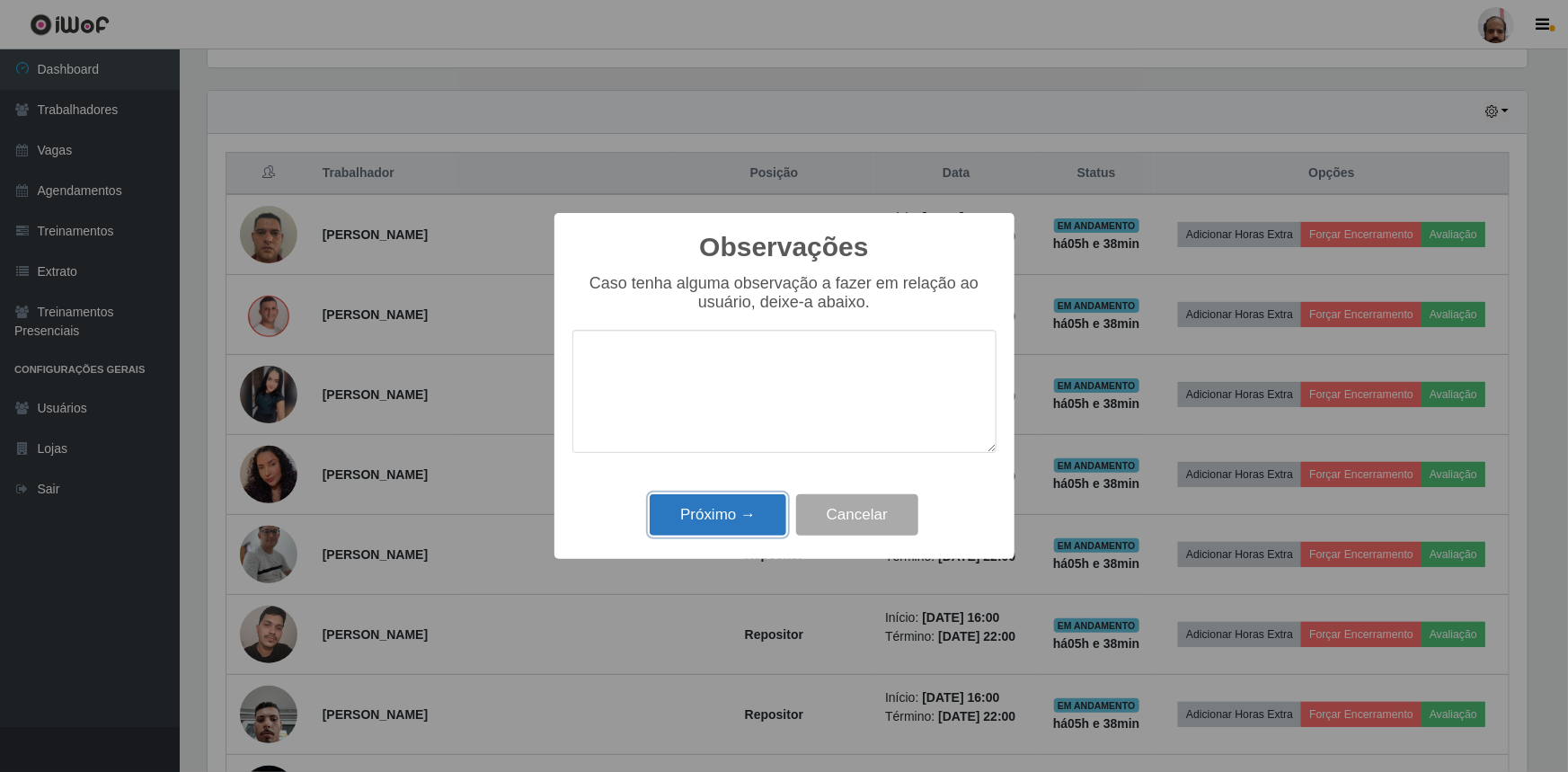
click at [718, 506] on button "Próximo →" at bounding box center [718, 515] width 136 height 42
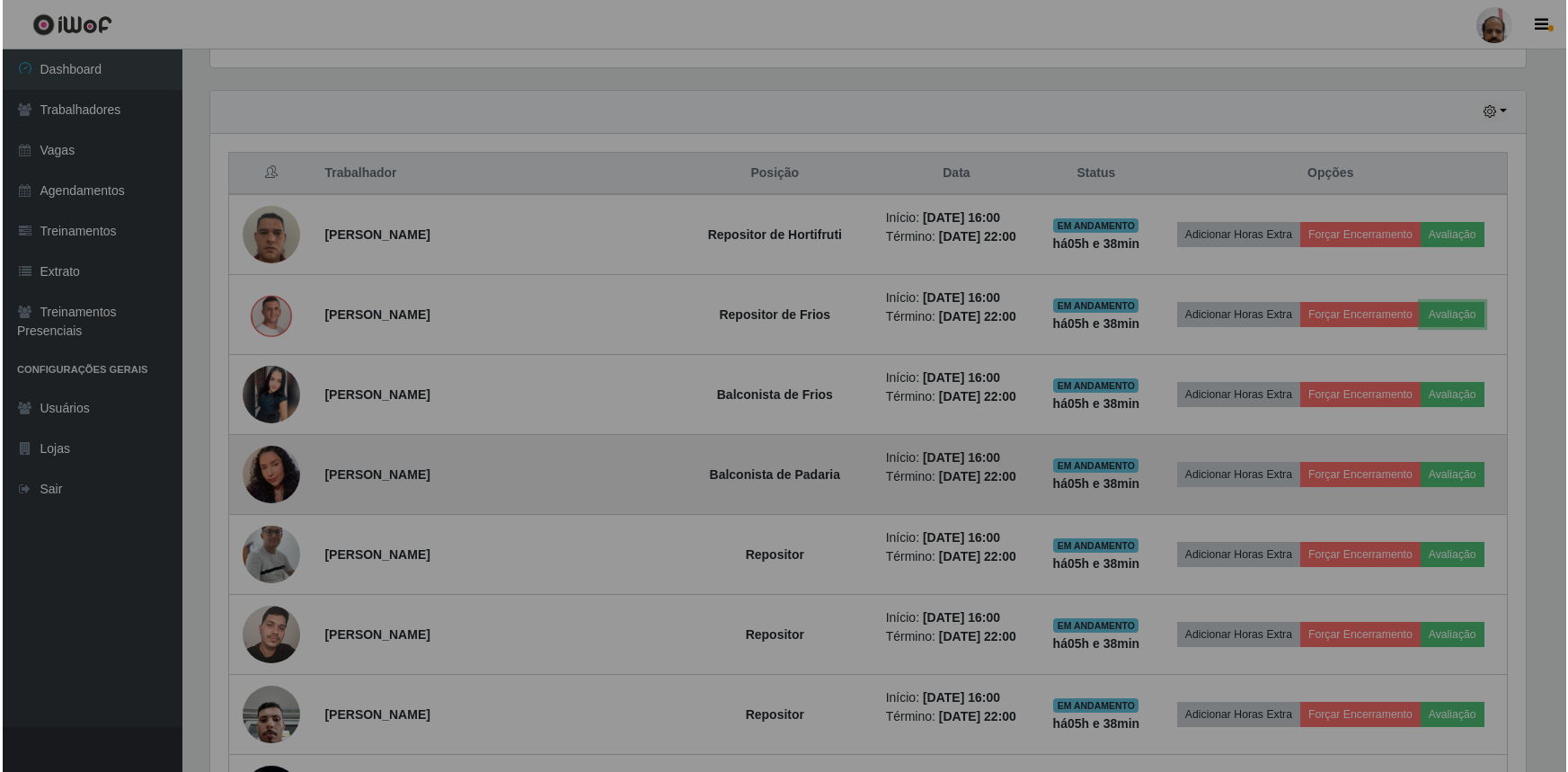
scroll to position [373, 1328]
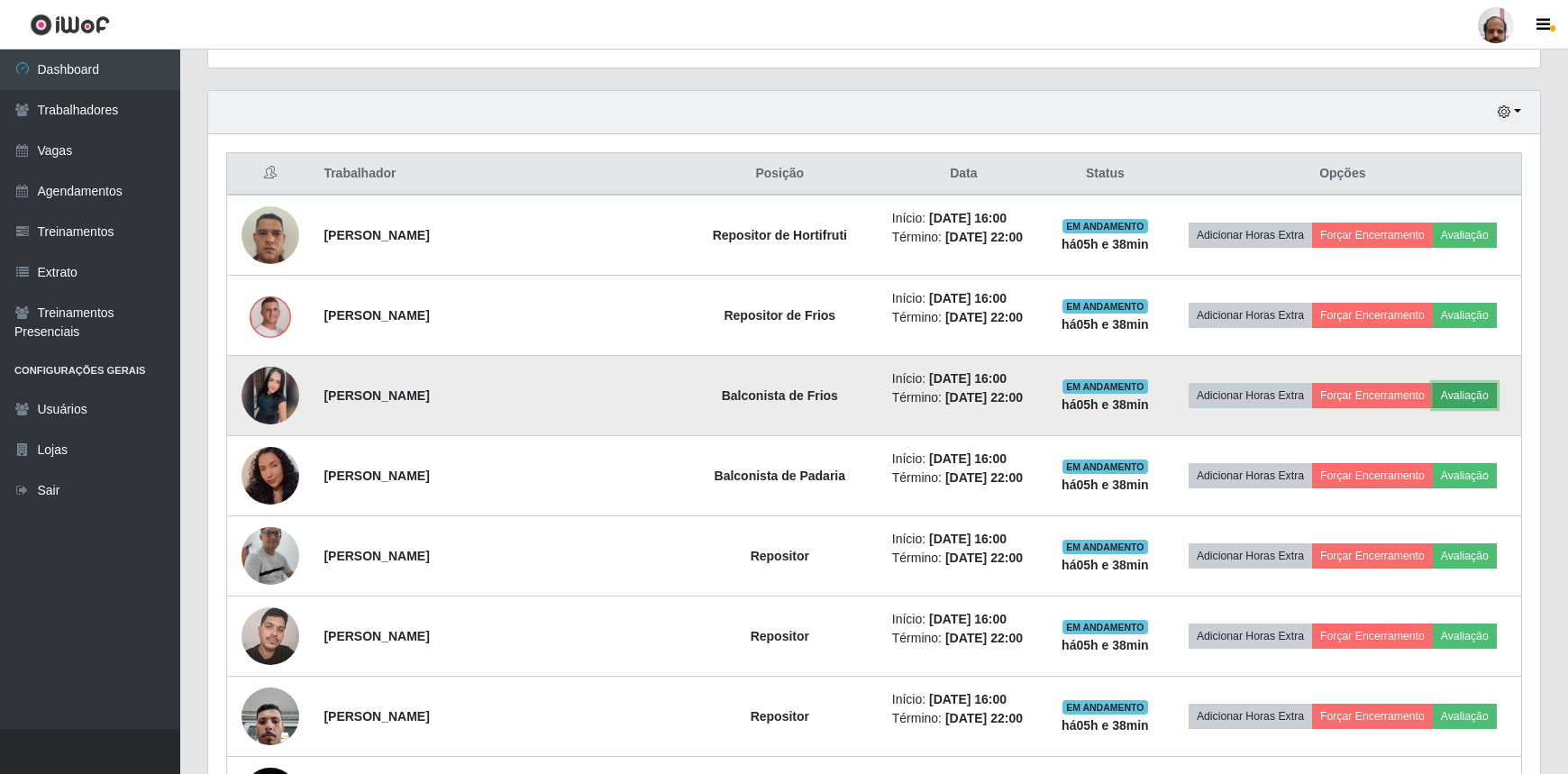
click at [1461, 395] on button "Avaliação" at bounding box center [1464, 395] width 64 height 25
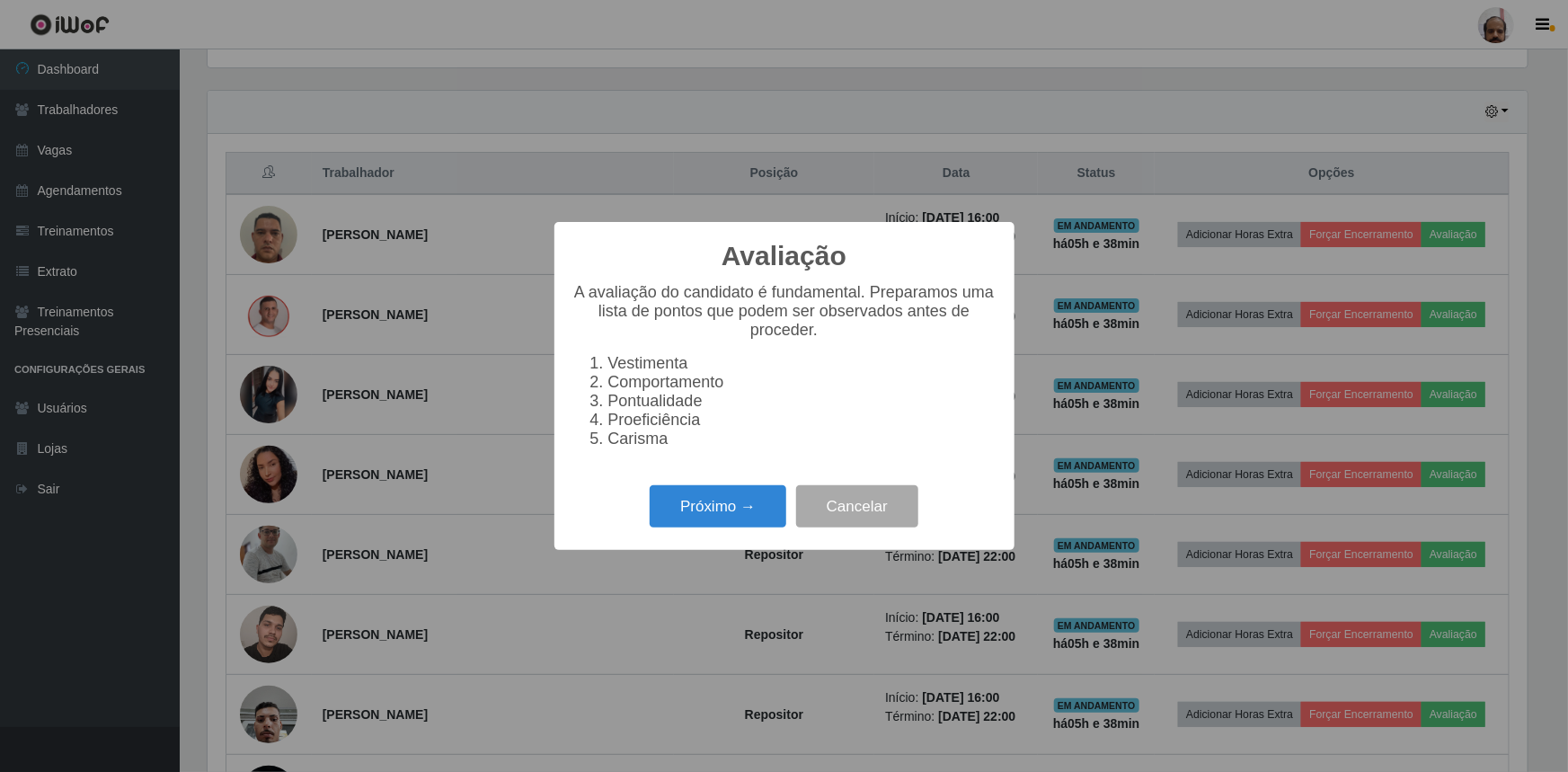
scroll to position [373, 1320]
click at [757, 521] on button "Próximo →" at bounding box center [718, 507] width 136 height 42
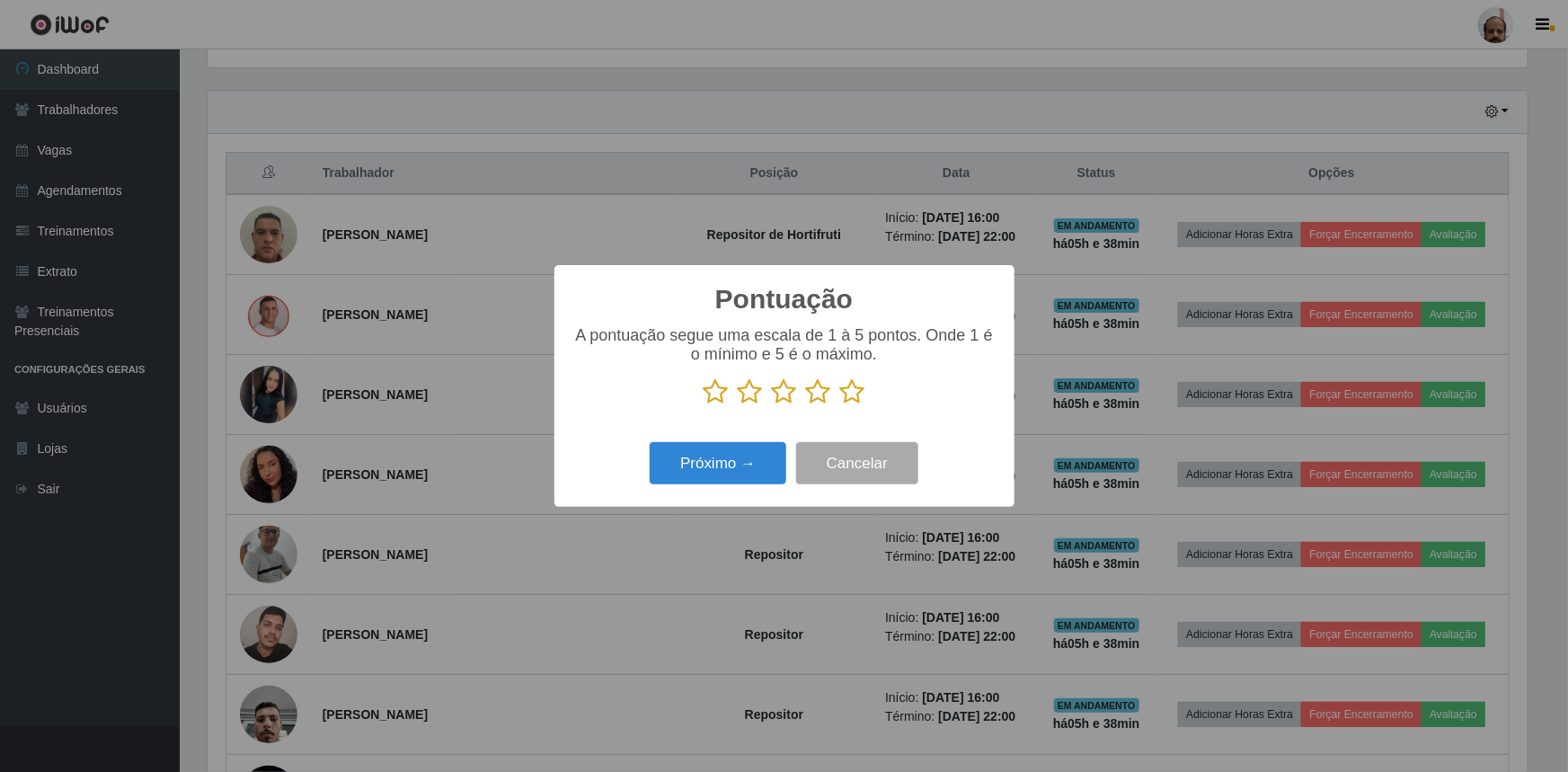
scroll to position [898340, 897474]
click at [847, 386] on icon at bounding box center [853, 391] width 25 height 27
click at [841, 406] on input "radio" at bounding box center [841, 406] width 0 height 0
click at [702, 457] on button "Próximo →" at bounding box center [718, 463] width 136 height 42
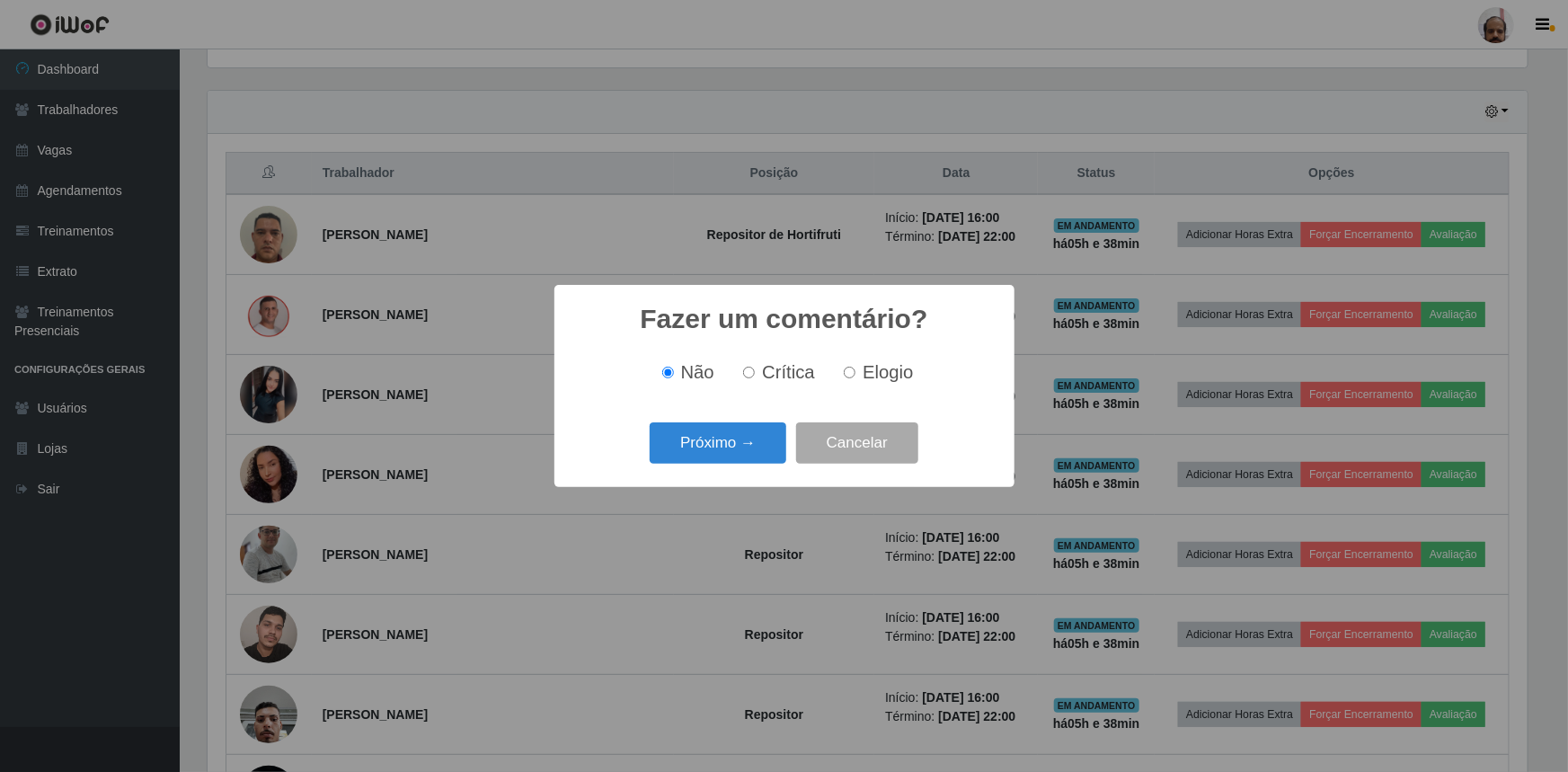
click at [874, 367] on span "Elogio" at bounding box center [888, 372] width 51 height 20
click at [856, 367] on input "Elogio" at bounding box center [849, 372] width 11 height 11
radio input "true"
click at [712, 439] on button "Próximo →" at bounding box center [718, 444] width 136 height 42
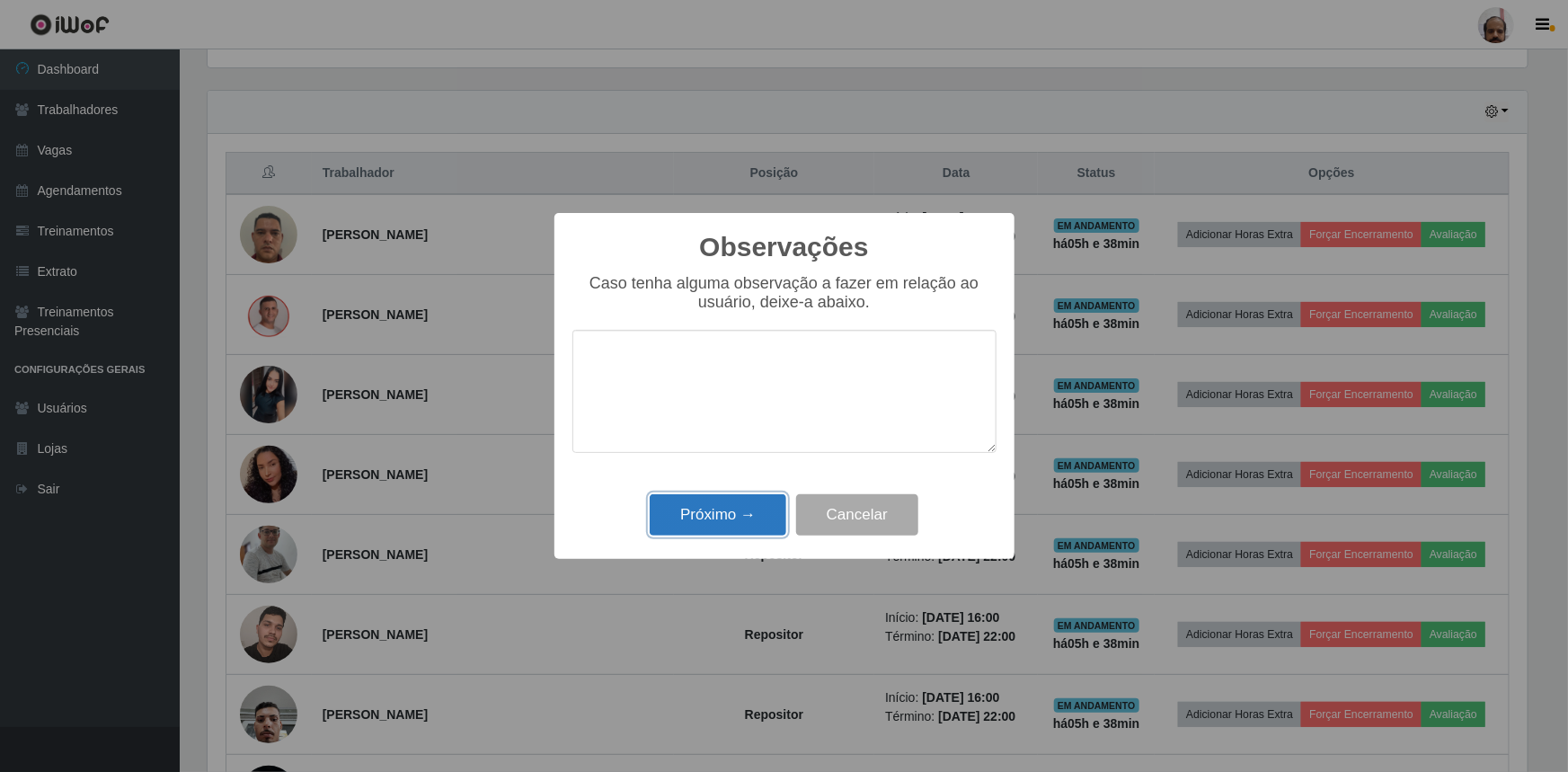
click at [709, 518] on button "Próximo →" at bounding box center [718, 515] width 136 height 42
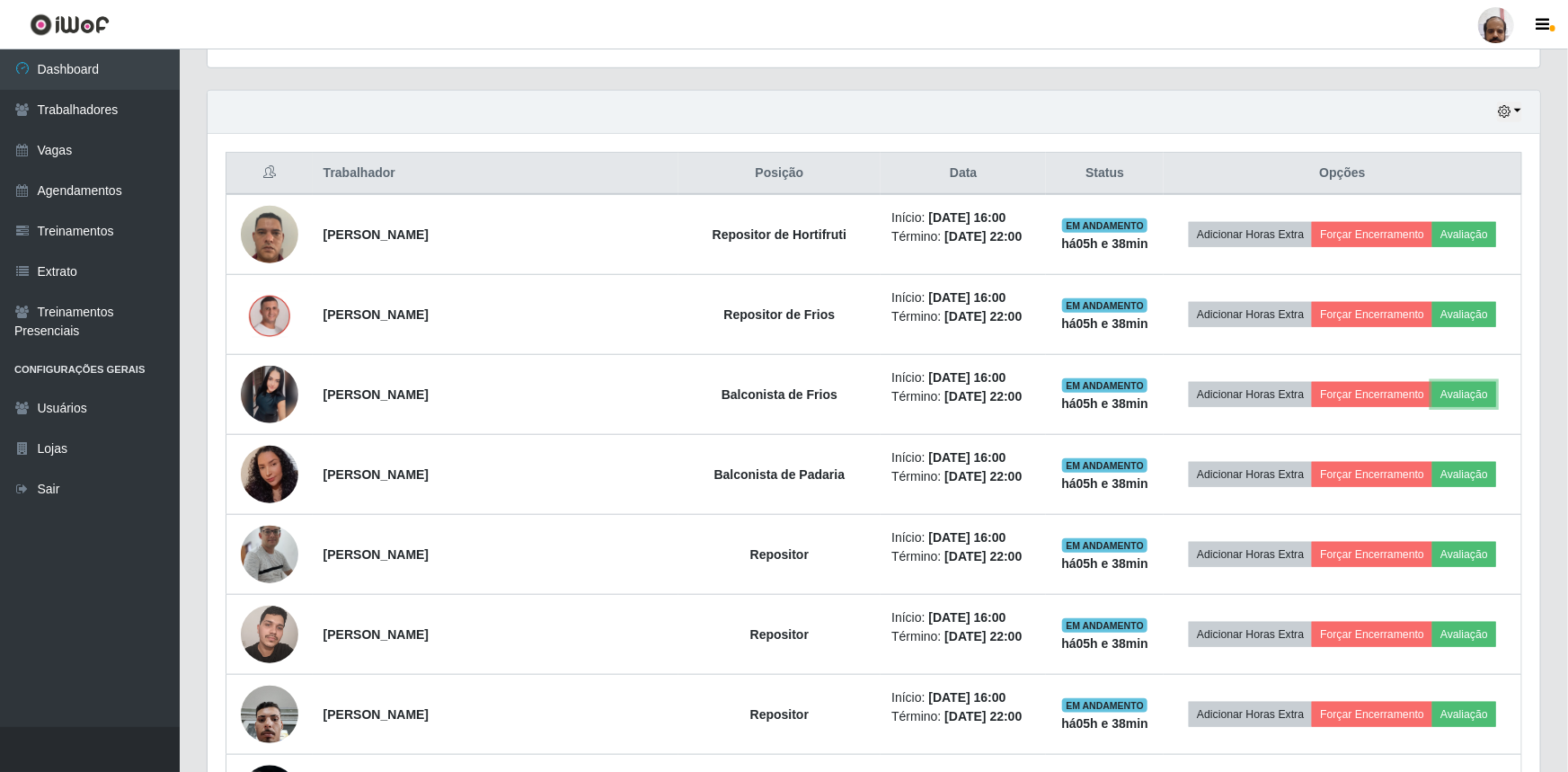
scroll to position [373, 1328]
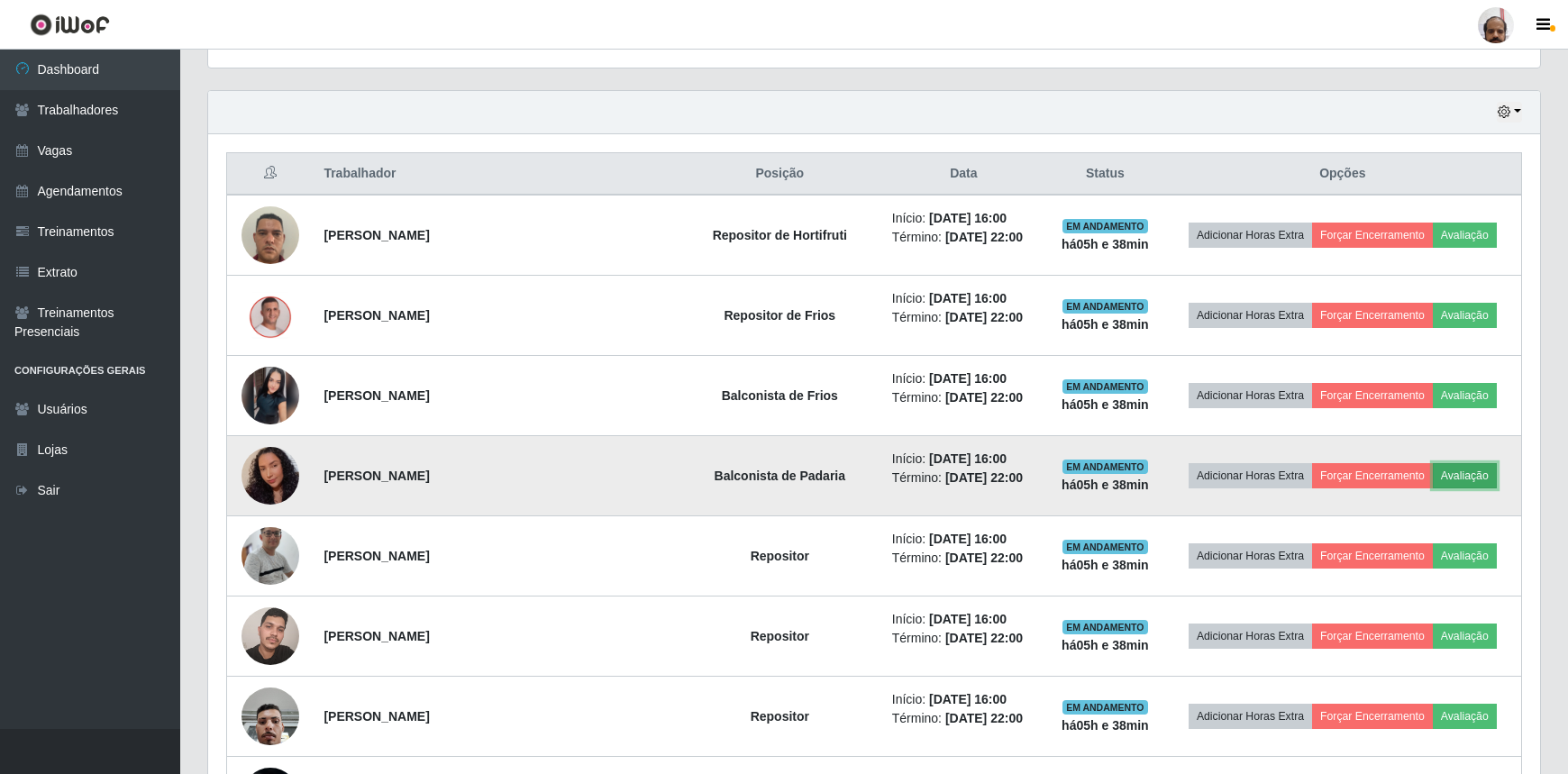
click at [1459, 472] on button "Avaliação" at bounding box center [1464, 475] width 64 height 25
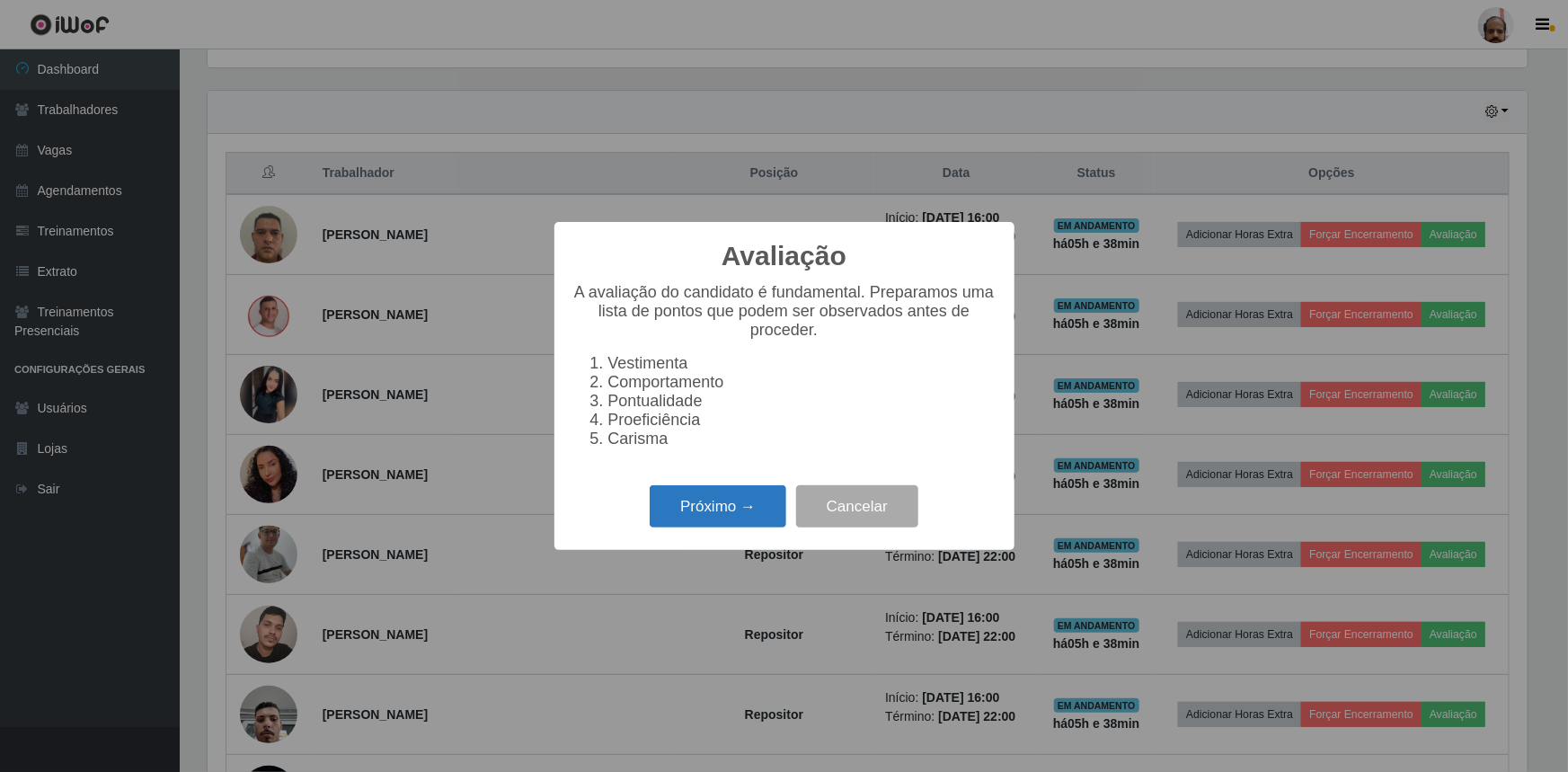
click at [712, 512] on button "Próximo →" at bounding box center [718, 507] width 136 height 42
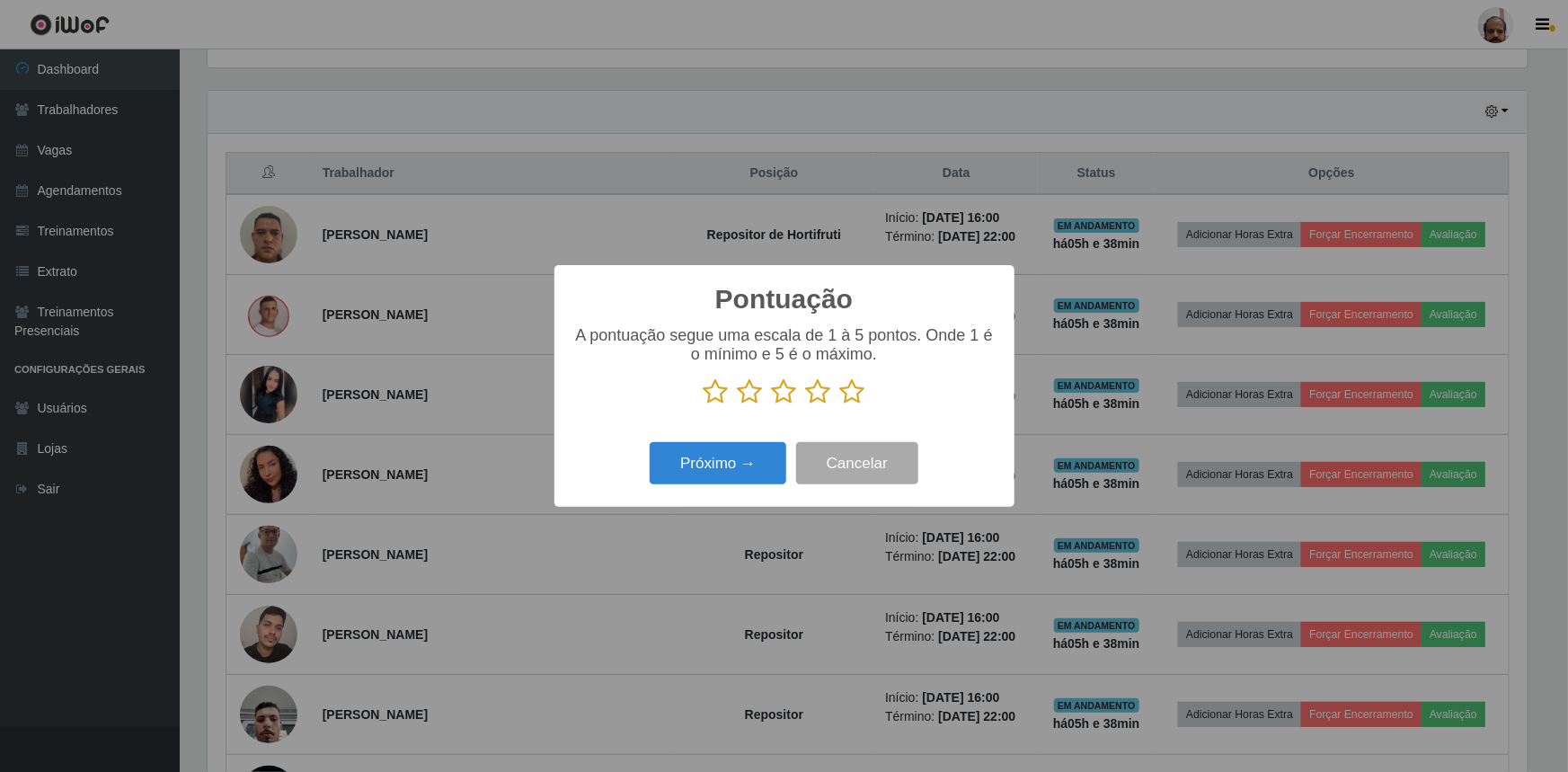
click at [845, 388] on icon at bounding box center [853, 391] width 25 height 27
click at [841, 406] on input "radio" at bounding box center [841, 406] width 0 height 0
click at [749, 457] on button "Próximo →" at bounding box center [718, 463] width 136 height 42
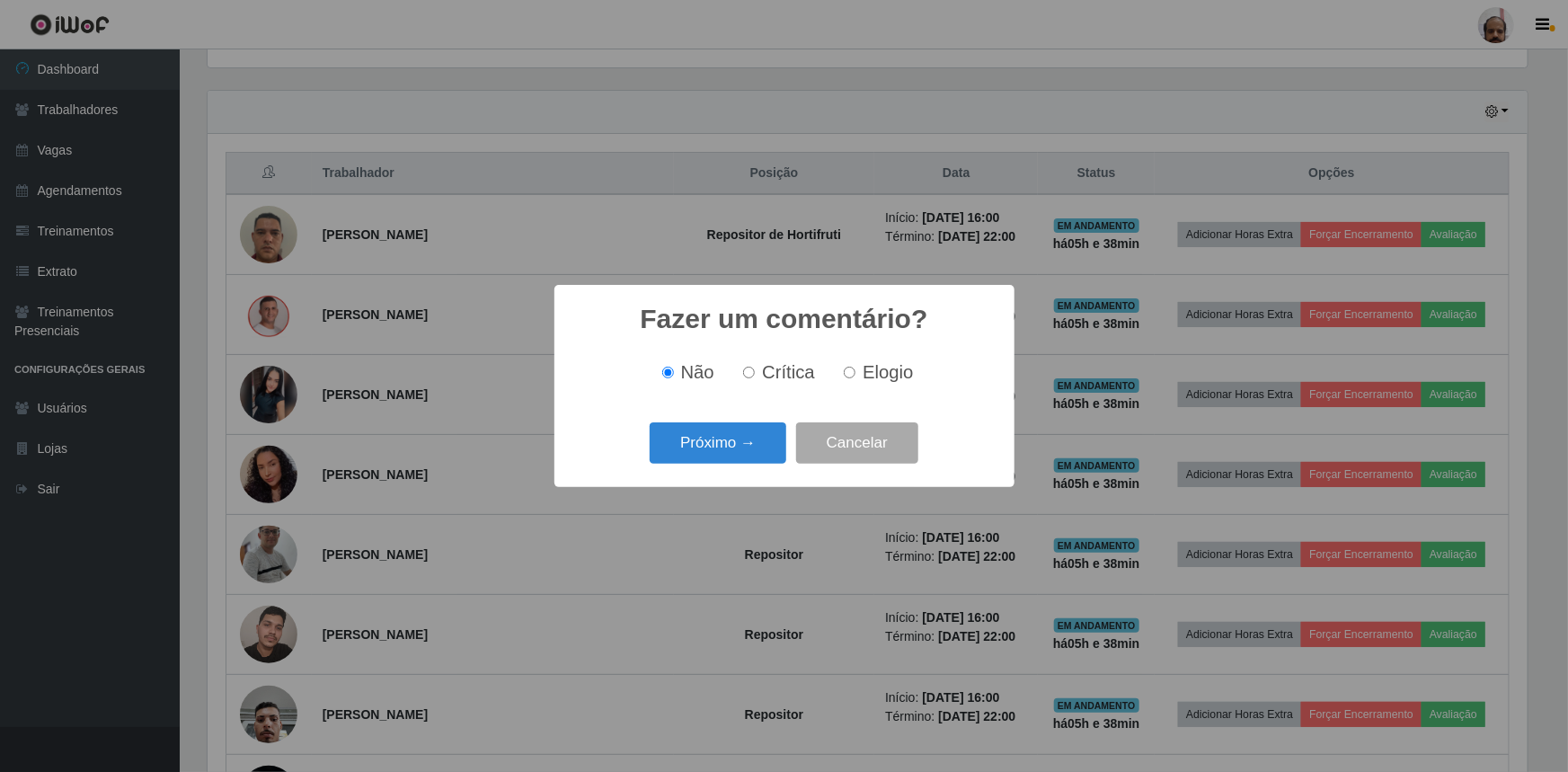
click at [933, 367] on div "Não Crítica Elogio" at bounding box center [784, 373] width 425 height 21
click at [904, 372] on span "Elogio" at bounding box center [888, 372] width 51 height 20
click at [856, 372] on input "Elogio" at bounding box center [849, 372] width 11 height 11
radio input "true"
click at [724, 457] on button "Próximo →" at bounding box center [718, 444] width 136 height 42
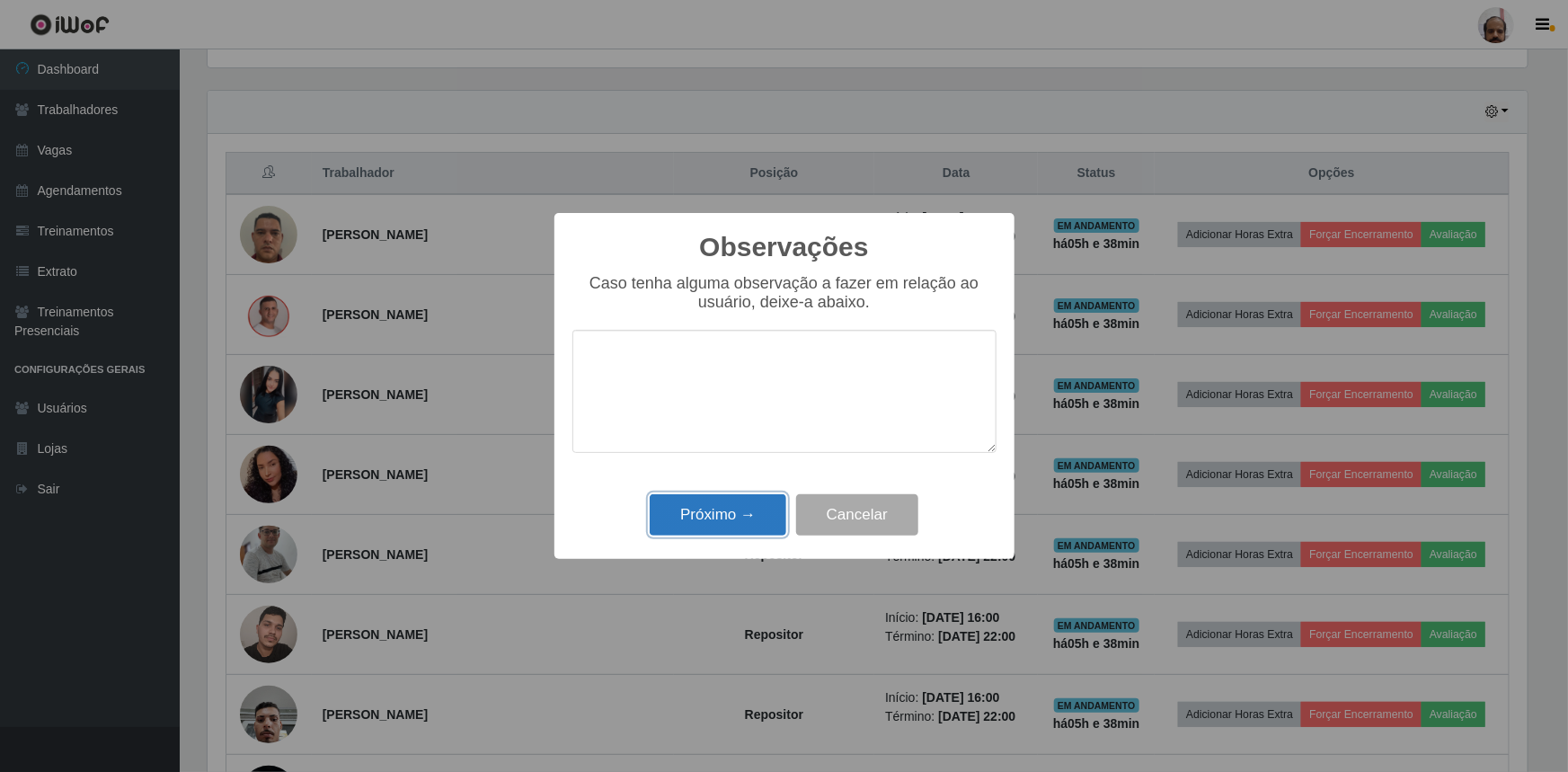
click at [721, 514] on button "Próximo →" at bounding box center [718, 515] width 136 height 42
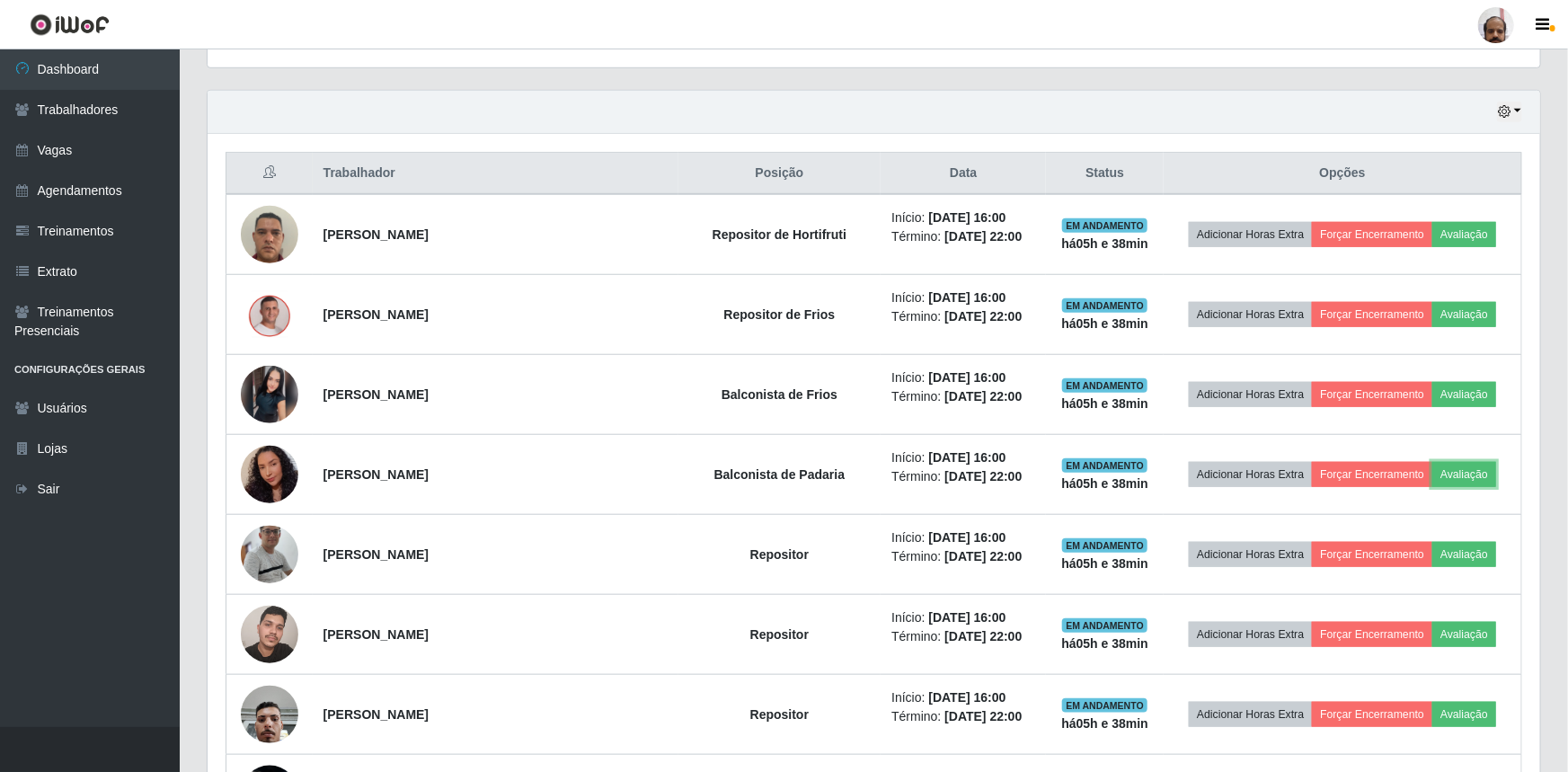
scroll to position [373, 1328]
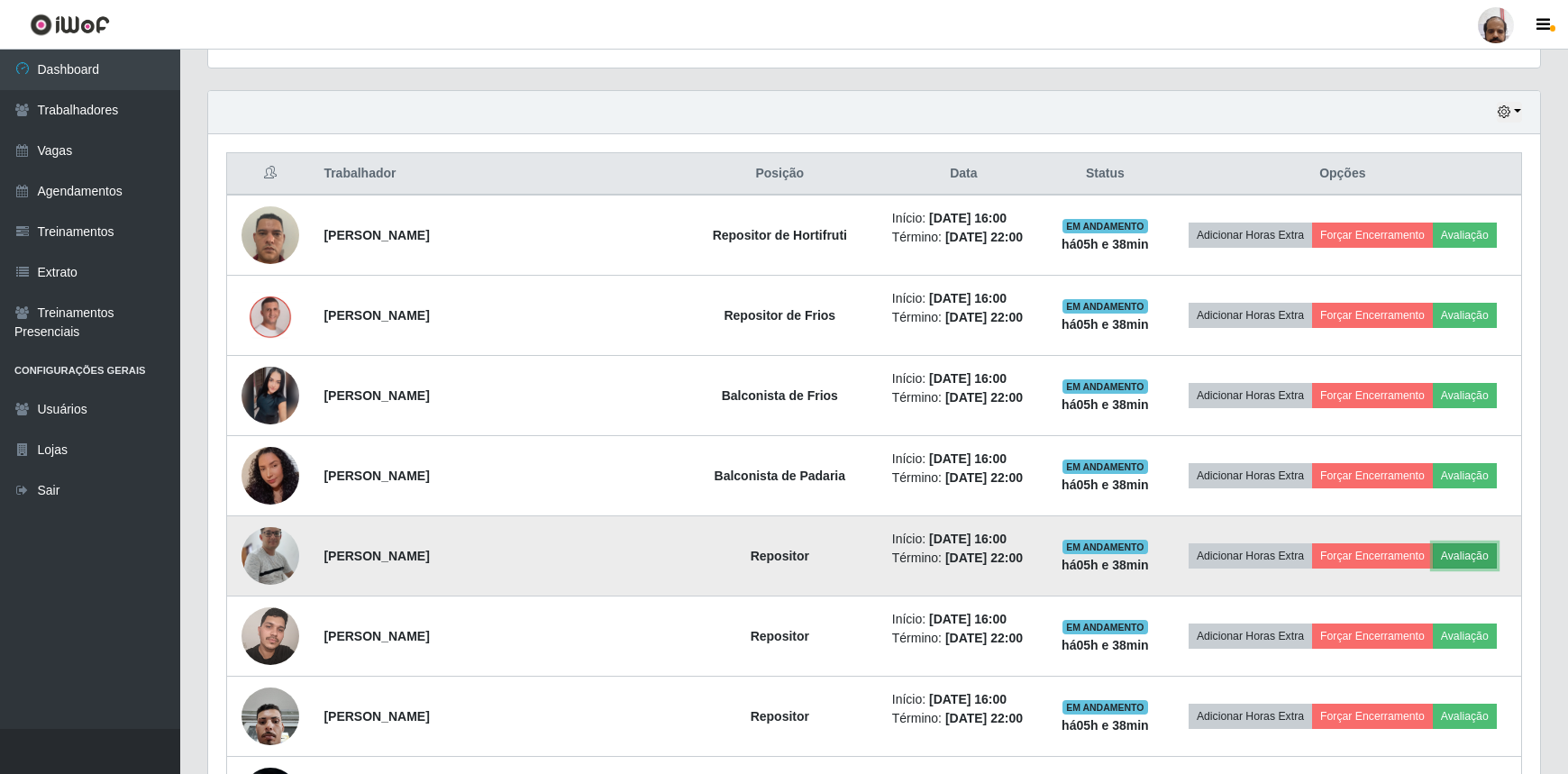
click at [1470, 559] on button "Avaliação" at bounding box center [1464, 556] width 64 height 25
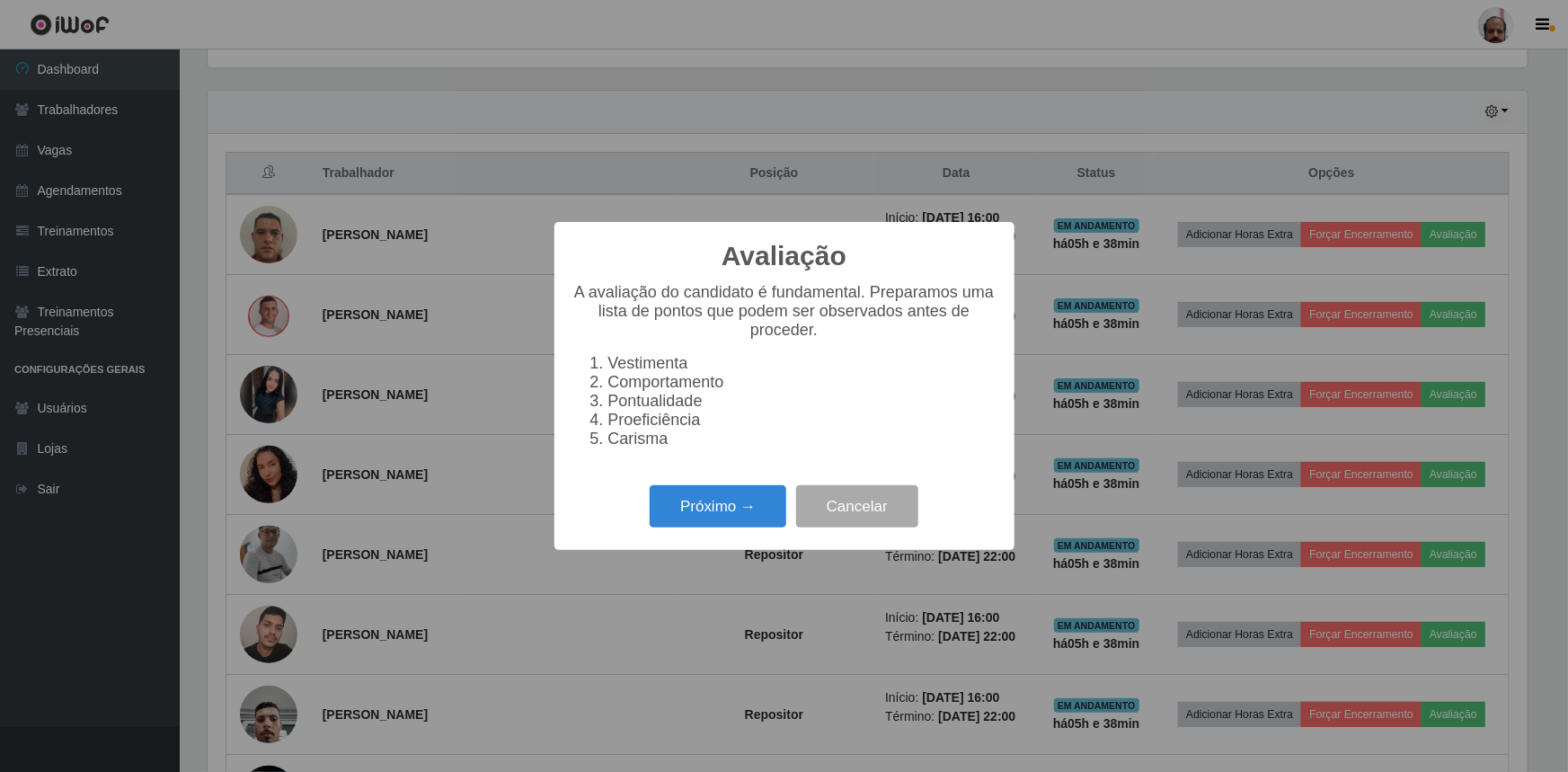
scroll to position [373, 1320]
click at [683, 517] on button "Próximo →" at bounding box center [718, 507] width 136 height 42
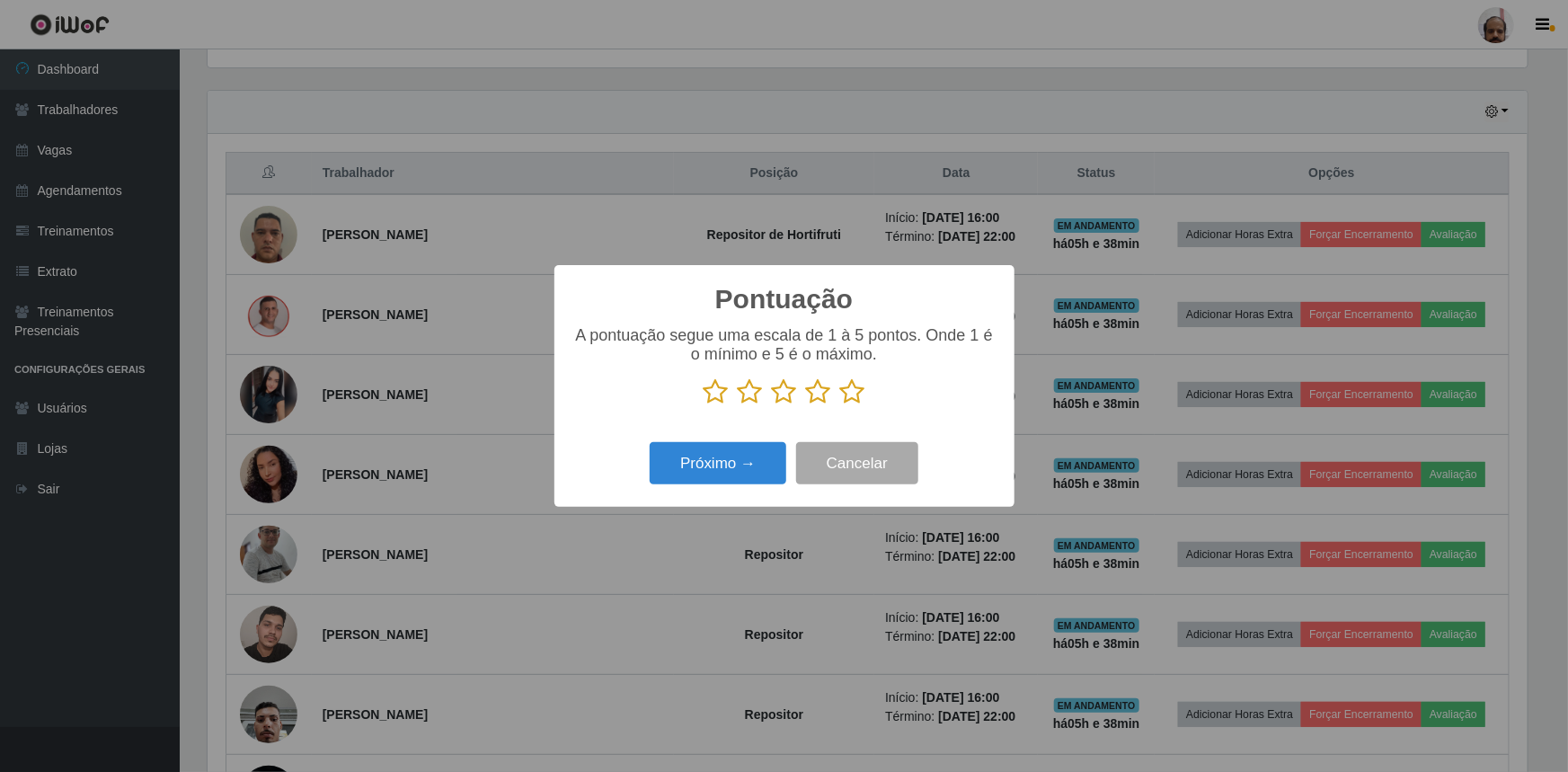
click at [856, 394] on icon at bounding box center [853, 391] width 25 height 27
click at [841, 406] on input "radio" at bounding box center [841, 406] width 0 height 0
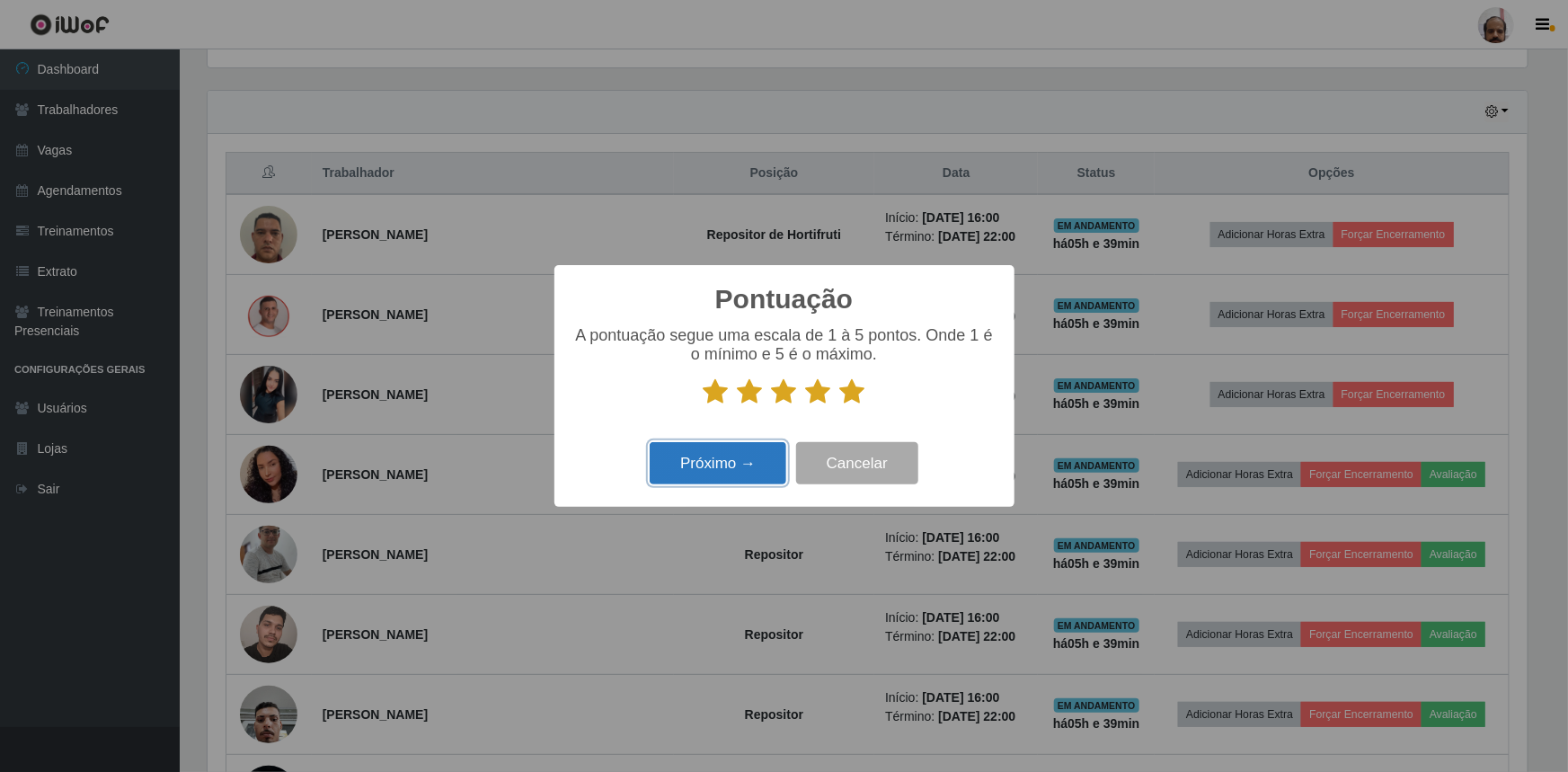
click at [727, 459] on button "Próximo →" at bounding box center [718, 463] width 136 height 42
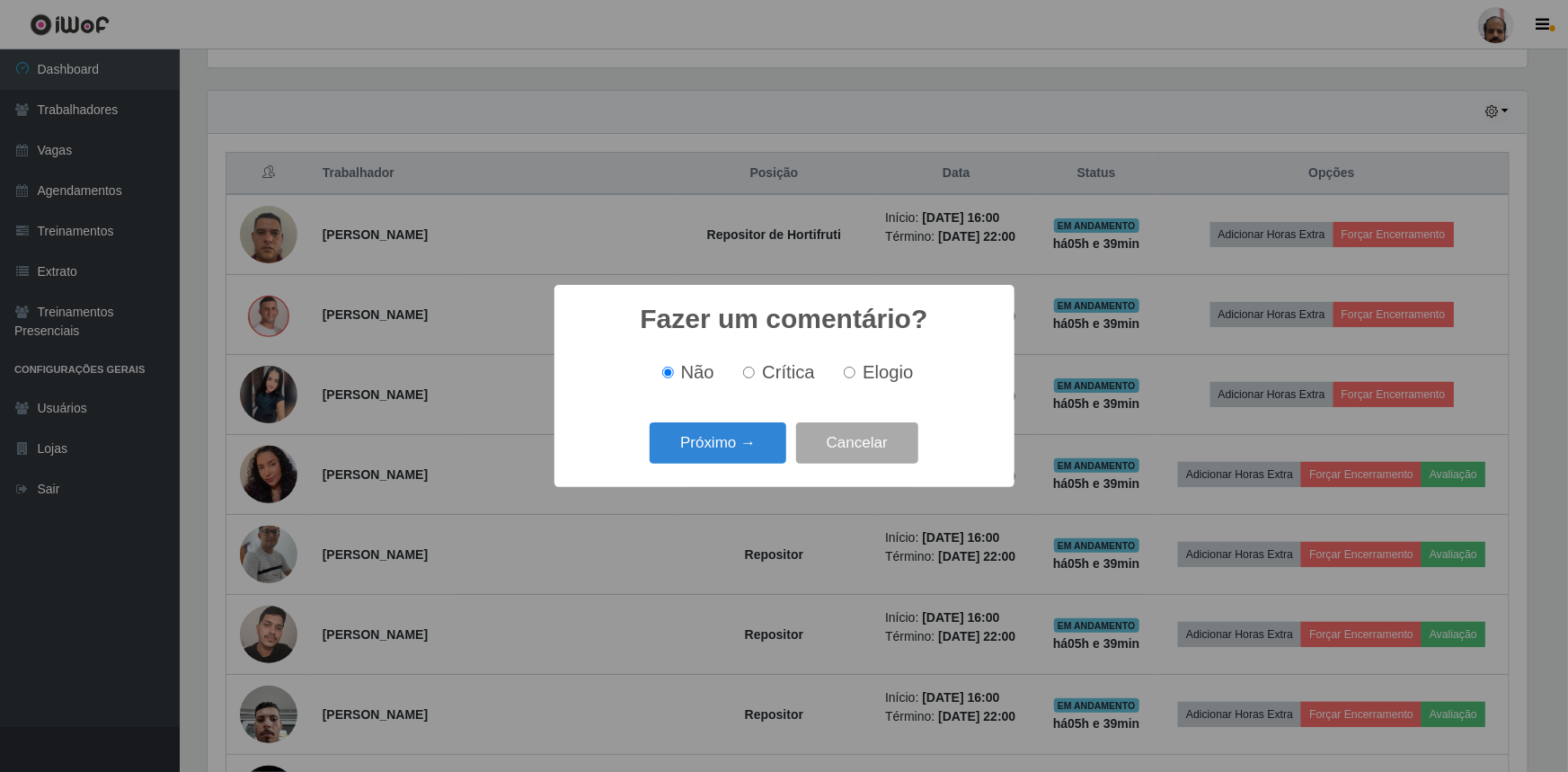
click at [882, 363] on span "Elogio" at bounding box center [888, 372] width 51 height 20
click at [856, 366] on input "Elogio" at bounding box center [849, 372] width 11 height 11
radio input "true"
click at [719, 430] on button "Próximo →" at bounding box center [718, 444] width 136 height 42
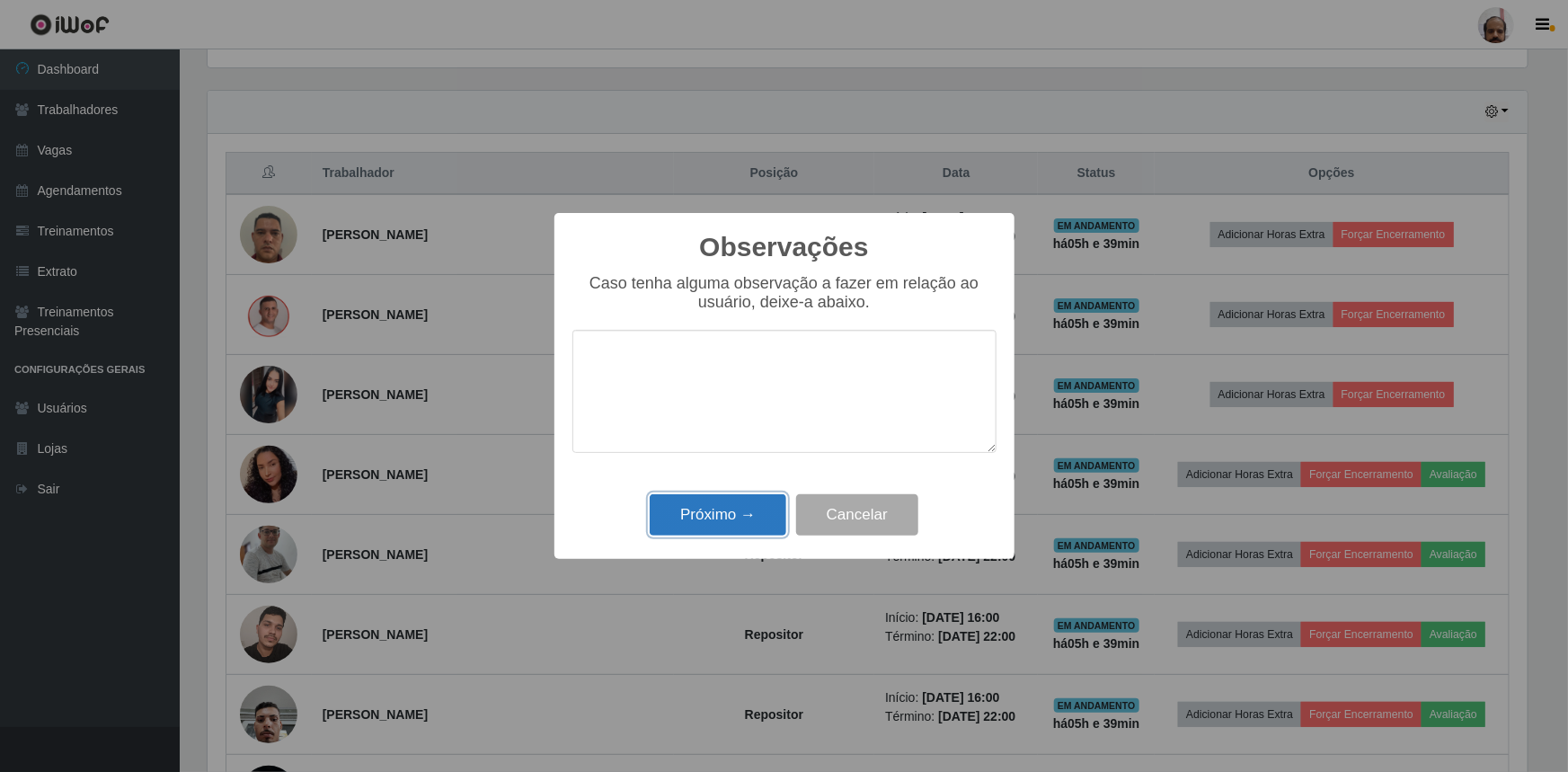
click at [718, 509] on button "Próximo →" at bounding box center [718, 515] width 136 height 42
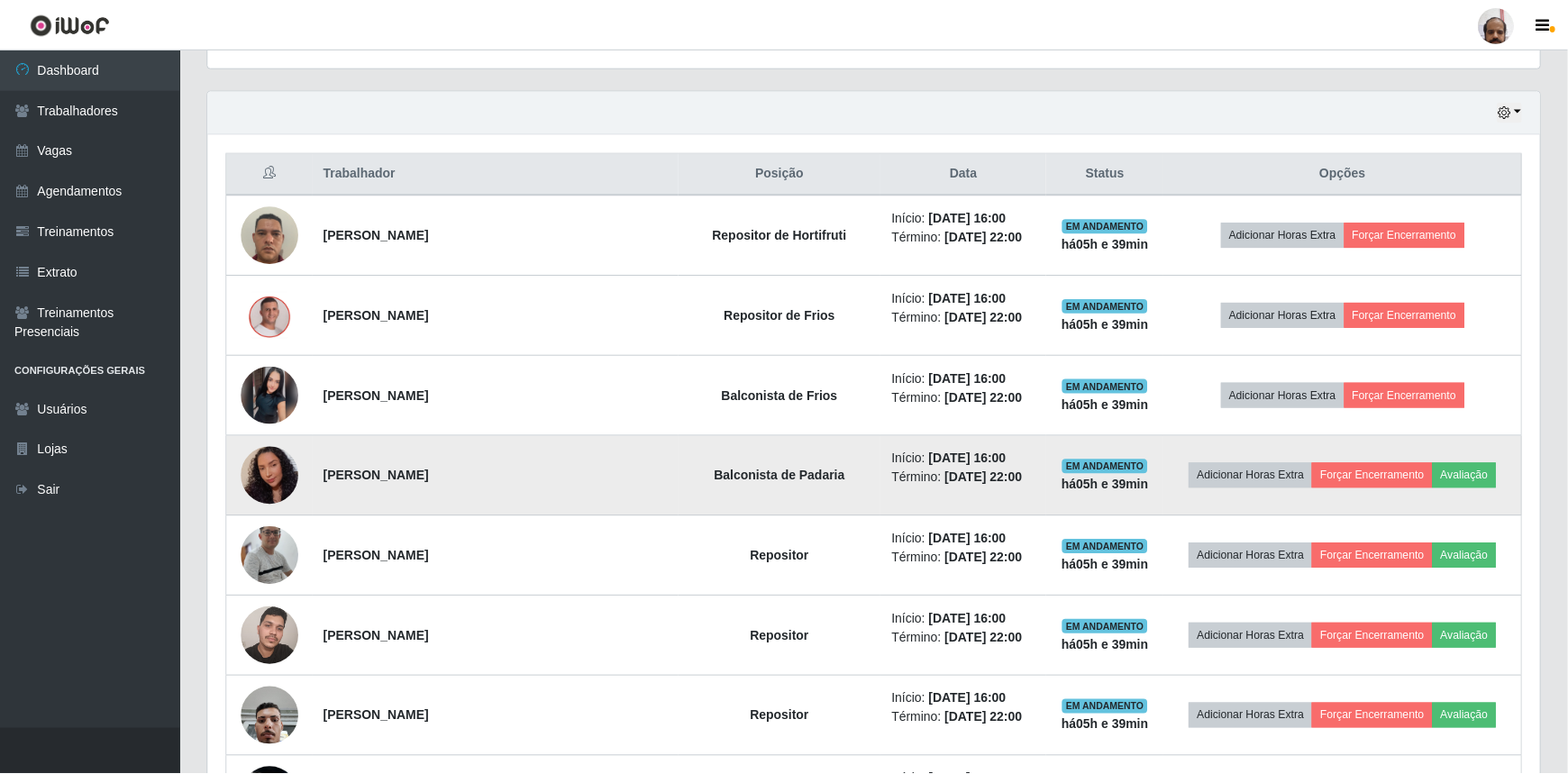
scroll to position [0, 0]
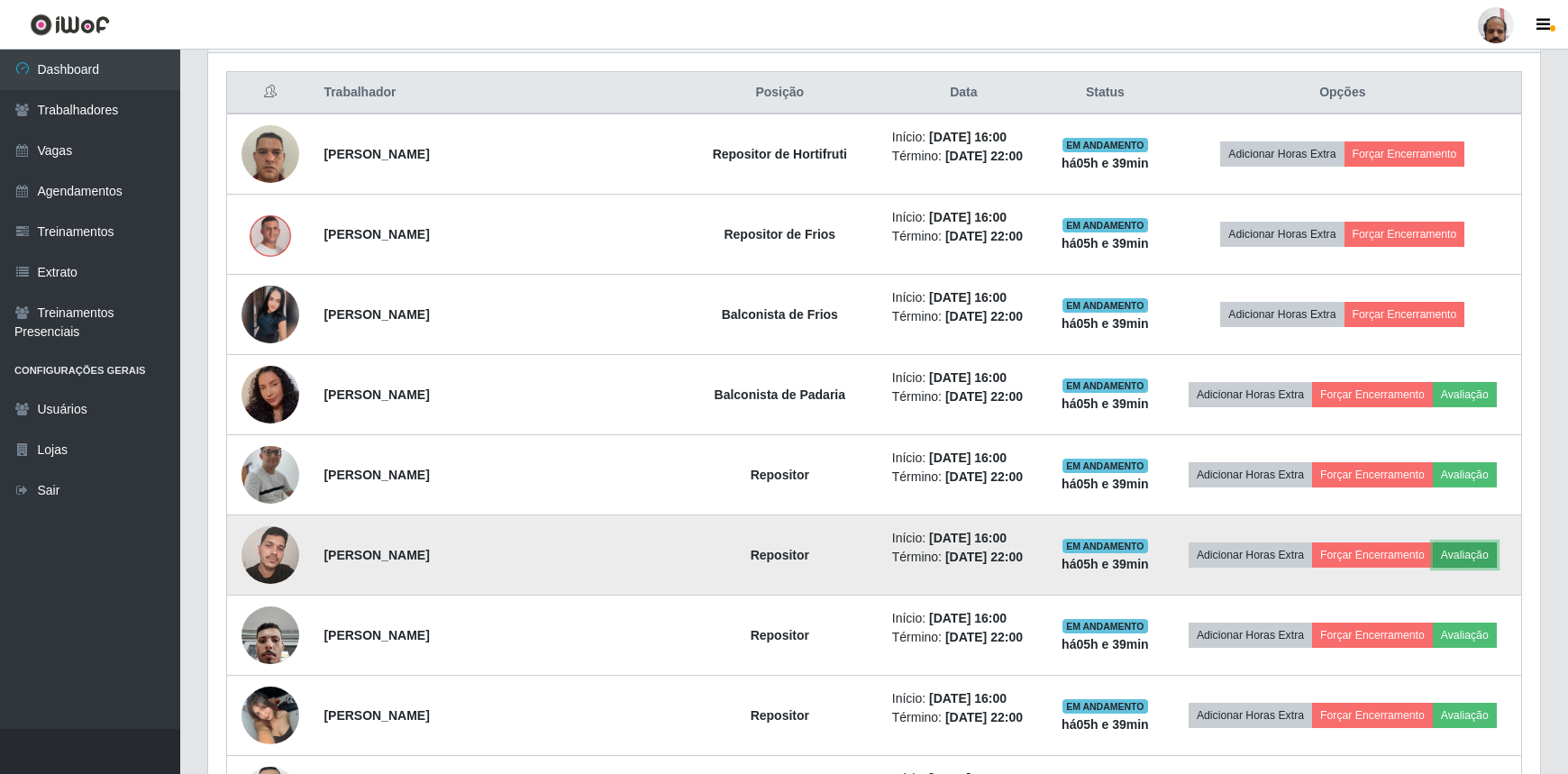
click at [1462, 544] on button "Avaliação" at bounding box center [1464, 555] width 64 height 25
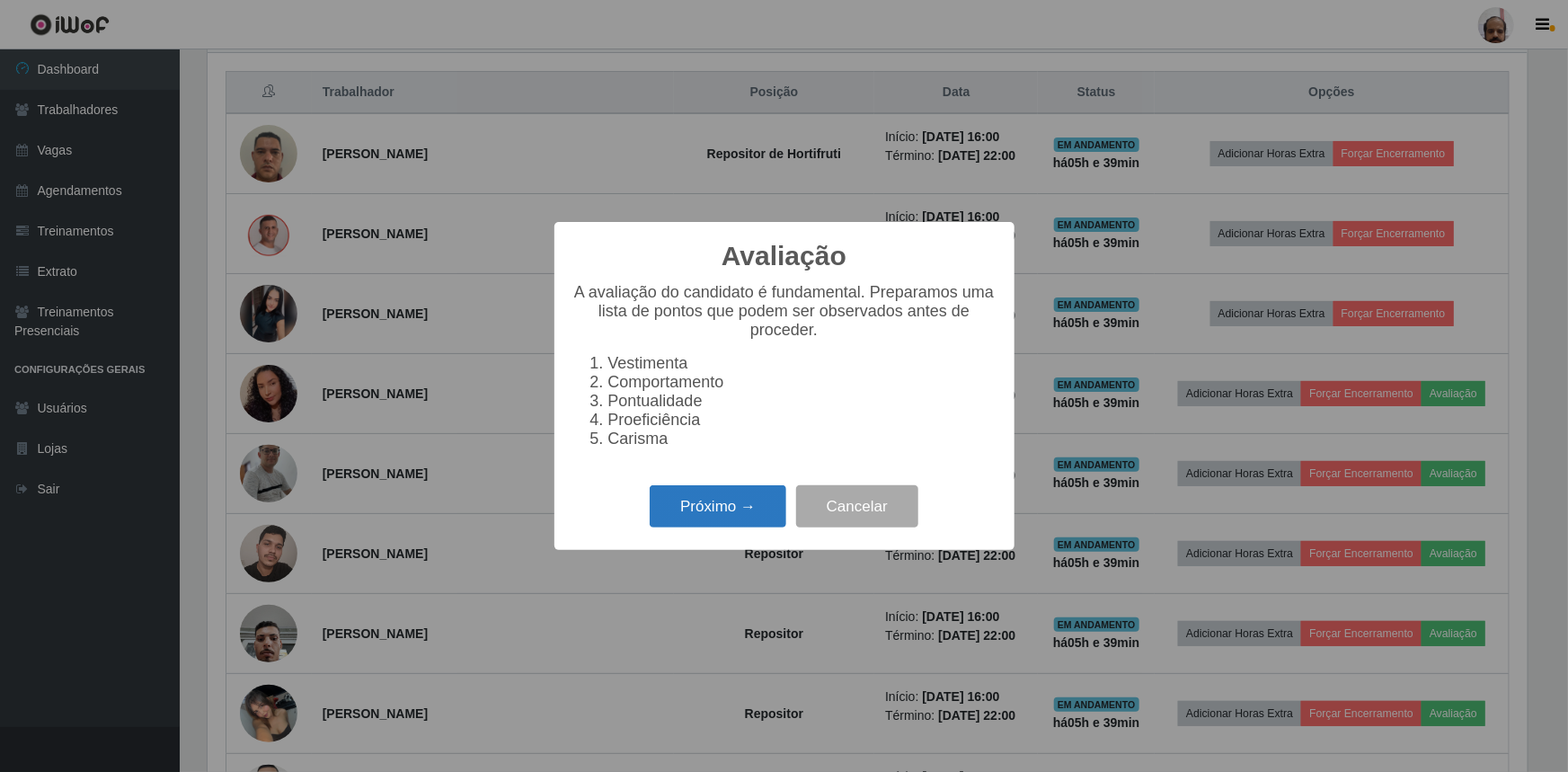
click at [724, 514] on button "Próximo →" at bounding box center [718, 507] width 136 height 42
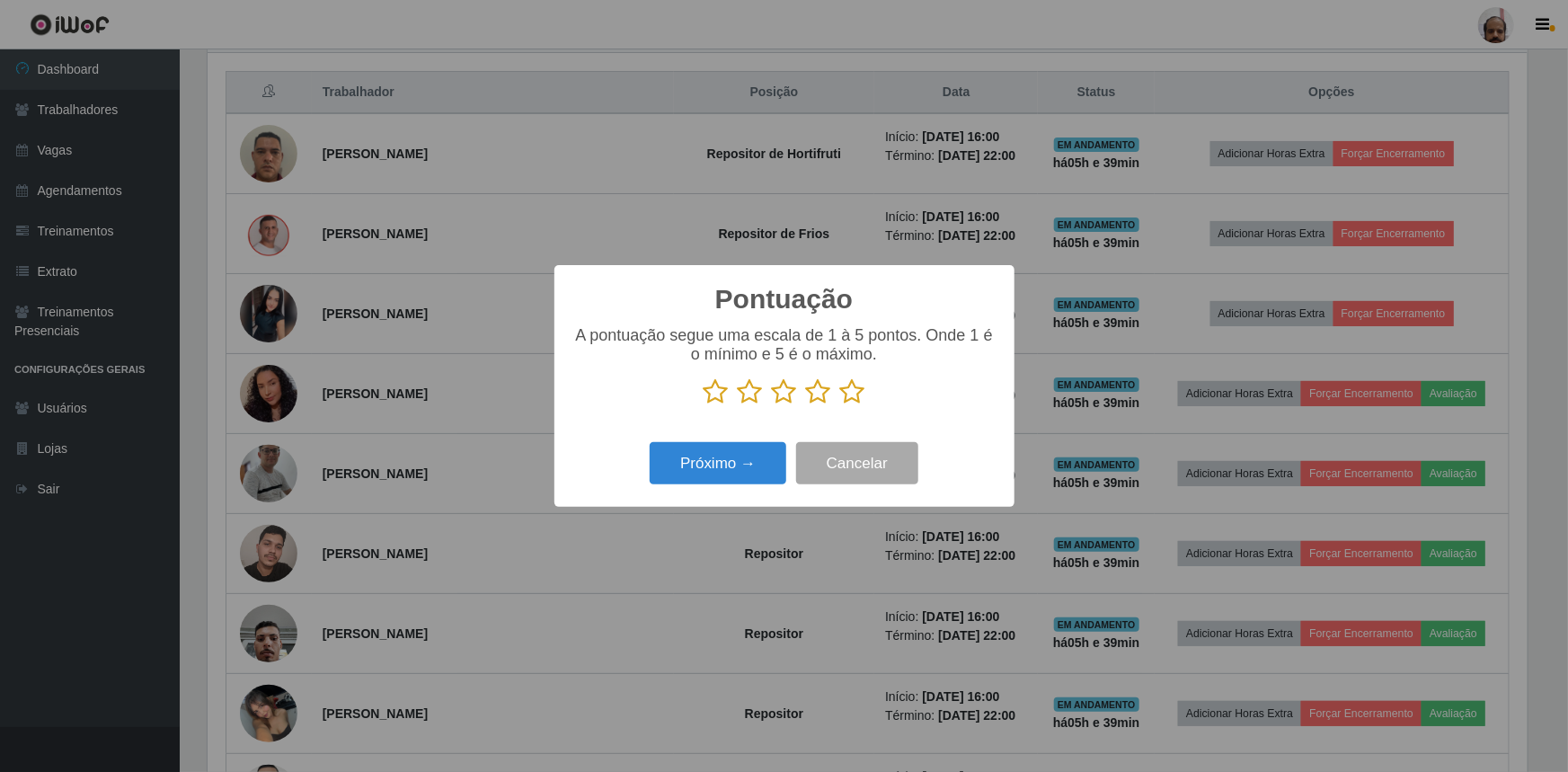
click at [858, 386] on icon at bounding box center [853, 391] width 25 height 27
click at [841, 406] on input "radio" at bounding box center [841, 406] width 0 height 0
click at [735, 452] on button "Próximo →" at bounding box center [718, 463] width 136 height 42
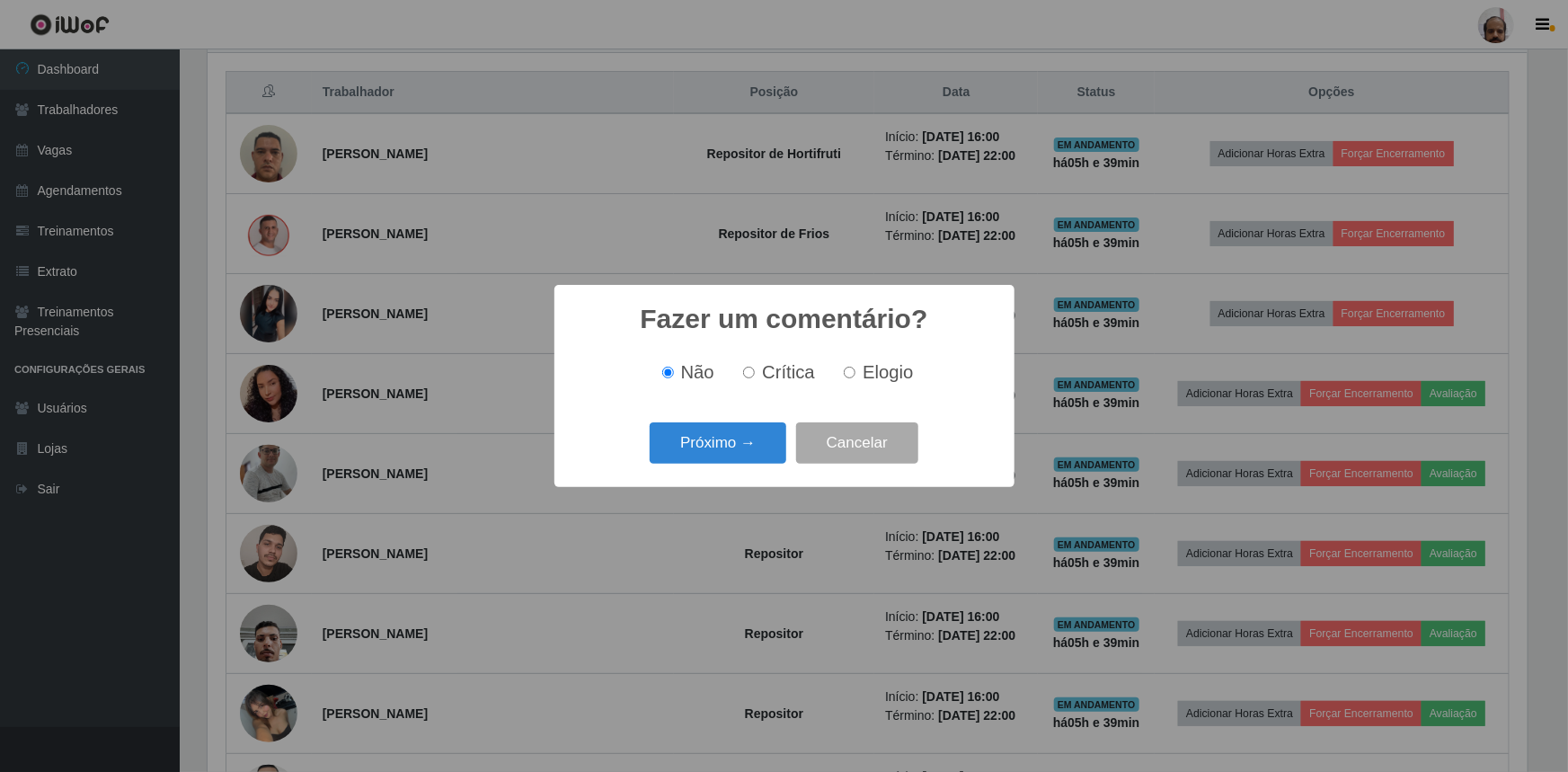
drag, startPoint x: 878, startPoint y: 373, endPoint x: 871, endPoint y: 379, distance: 9.2
click at [878, 372] on span "Elogio" at bounding box center [888, 372] width 51 height 20
click at [856, 372] on input "Elogio" at bounding box center [849, 372] width 11 height 11
radio input "true"
click at [749, 435] on button "Próximo →" at bounding box center [718, 444] width 136 height 42
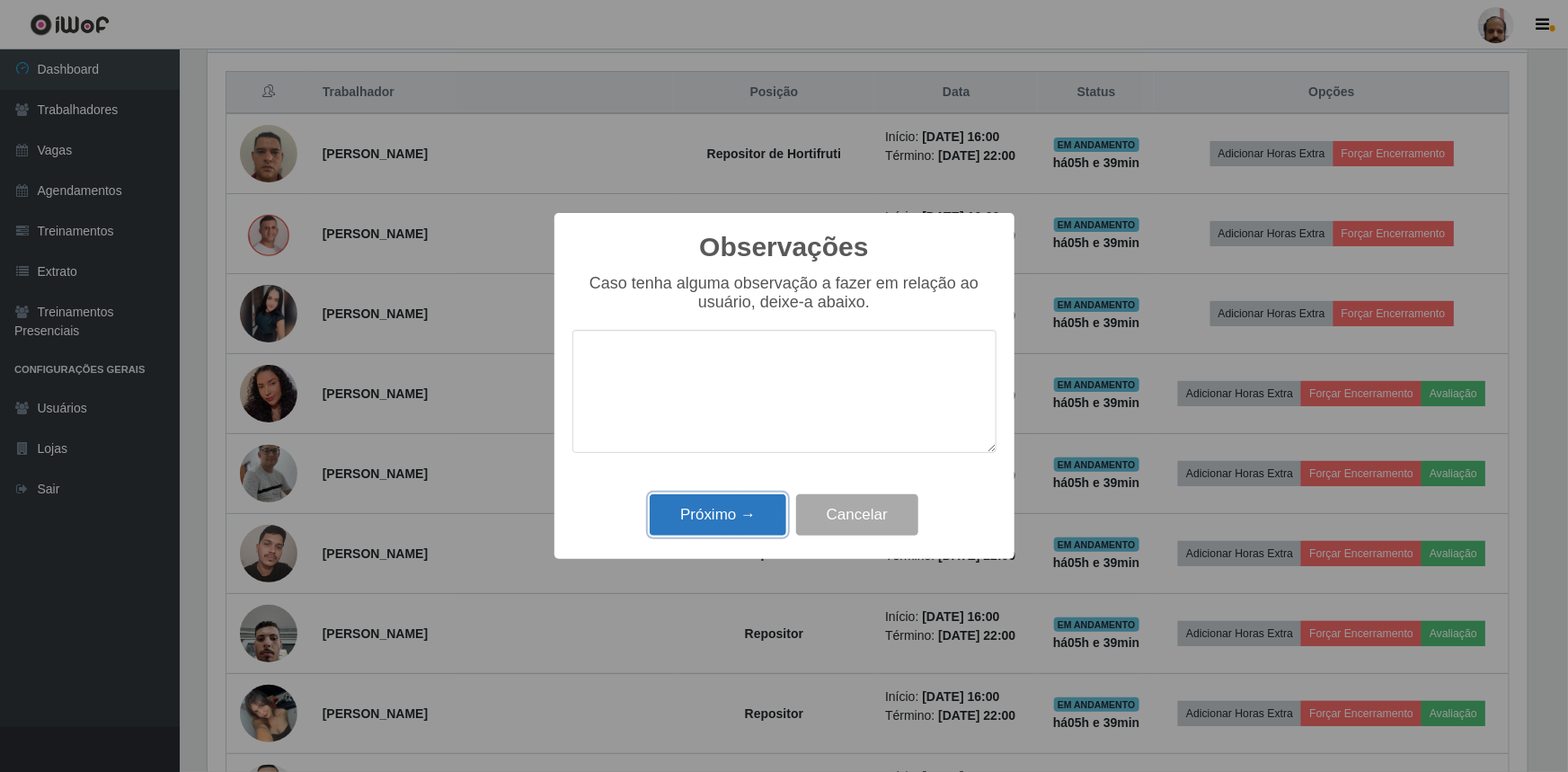
click at [733, 514] on button "Próximo →" at bounding box center [718, 515] width 136 height 42
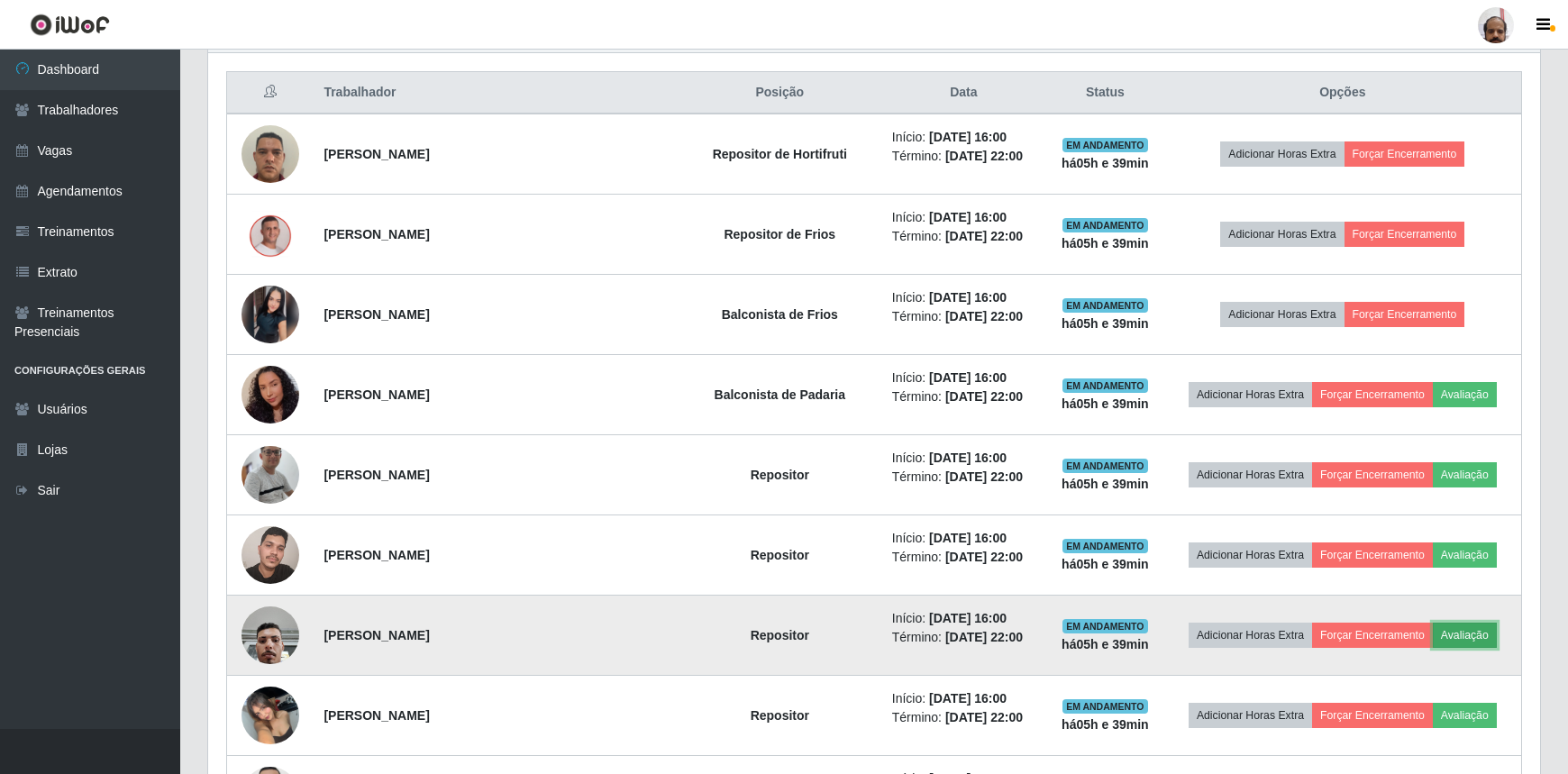
click at [1449, 630] on button "Avaliação" at bounding box center [1464, 635] width 64 height 25
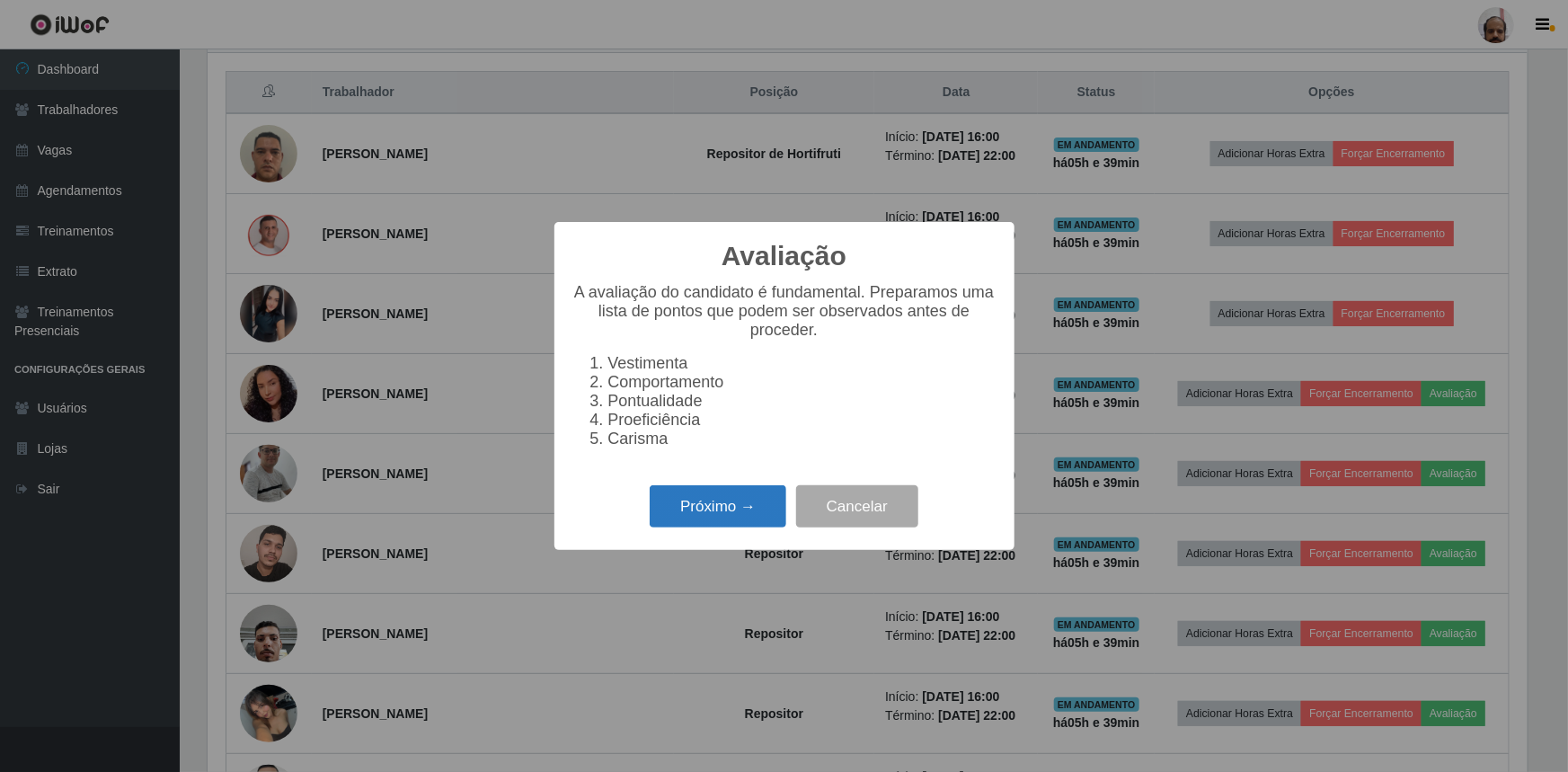
click at [703, 518] on button "Próximo →" at bounding box center [718, 507] width 136 height 42
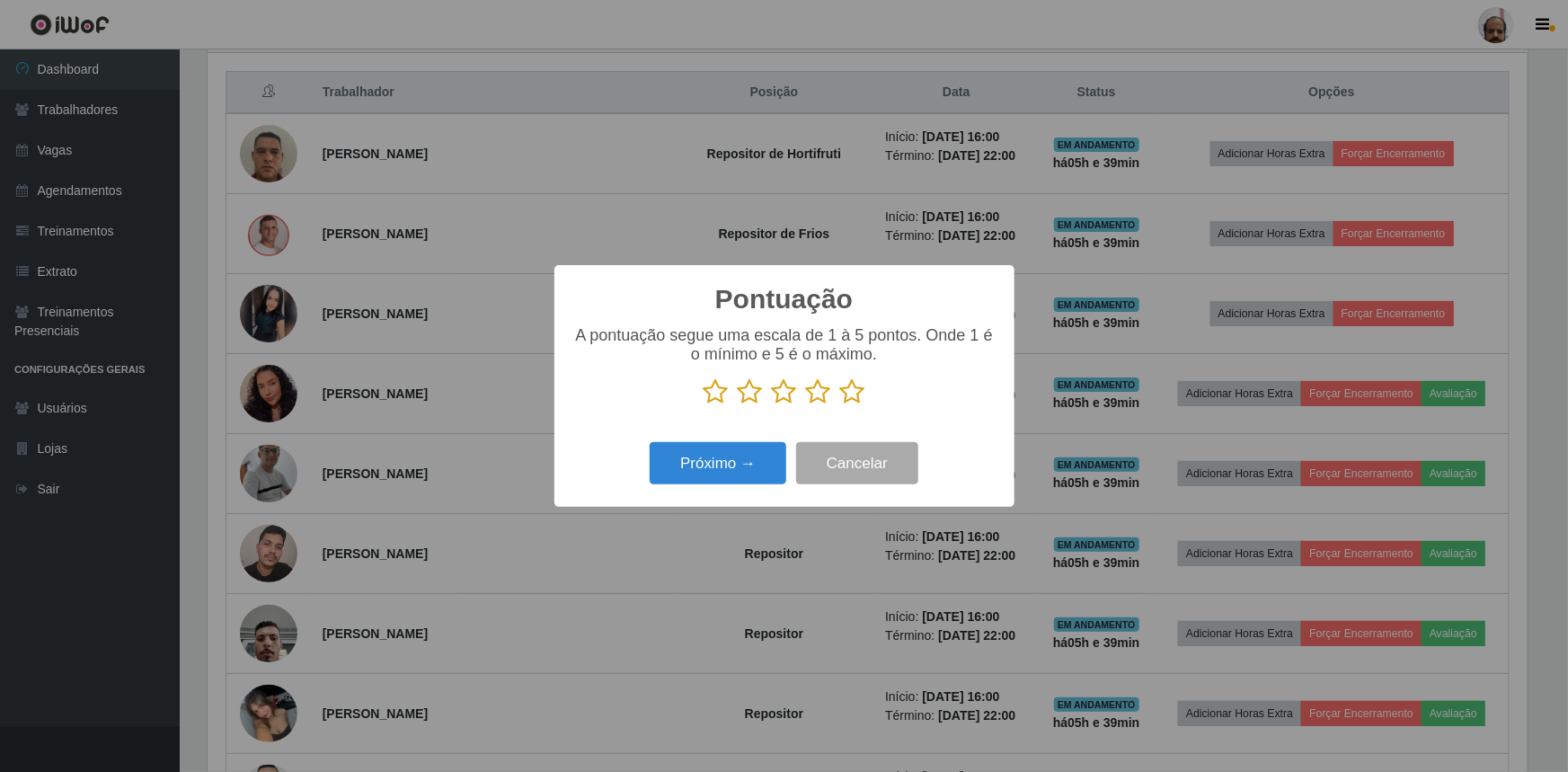
click at [853, 394] on icon at bounding box center [853, 391] width 25 height 27
click at [841, 406] on input "radio" at bounding box center [841, 406] width 0 height 0
click at [733, 455] on button "Próximo →" at bounding box center [718, 463] width 136 height 42
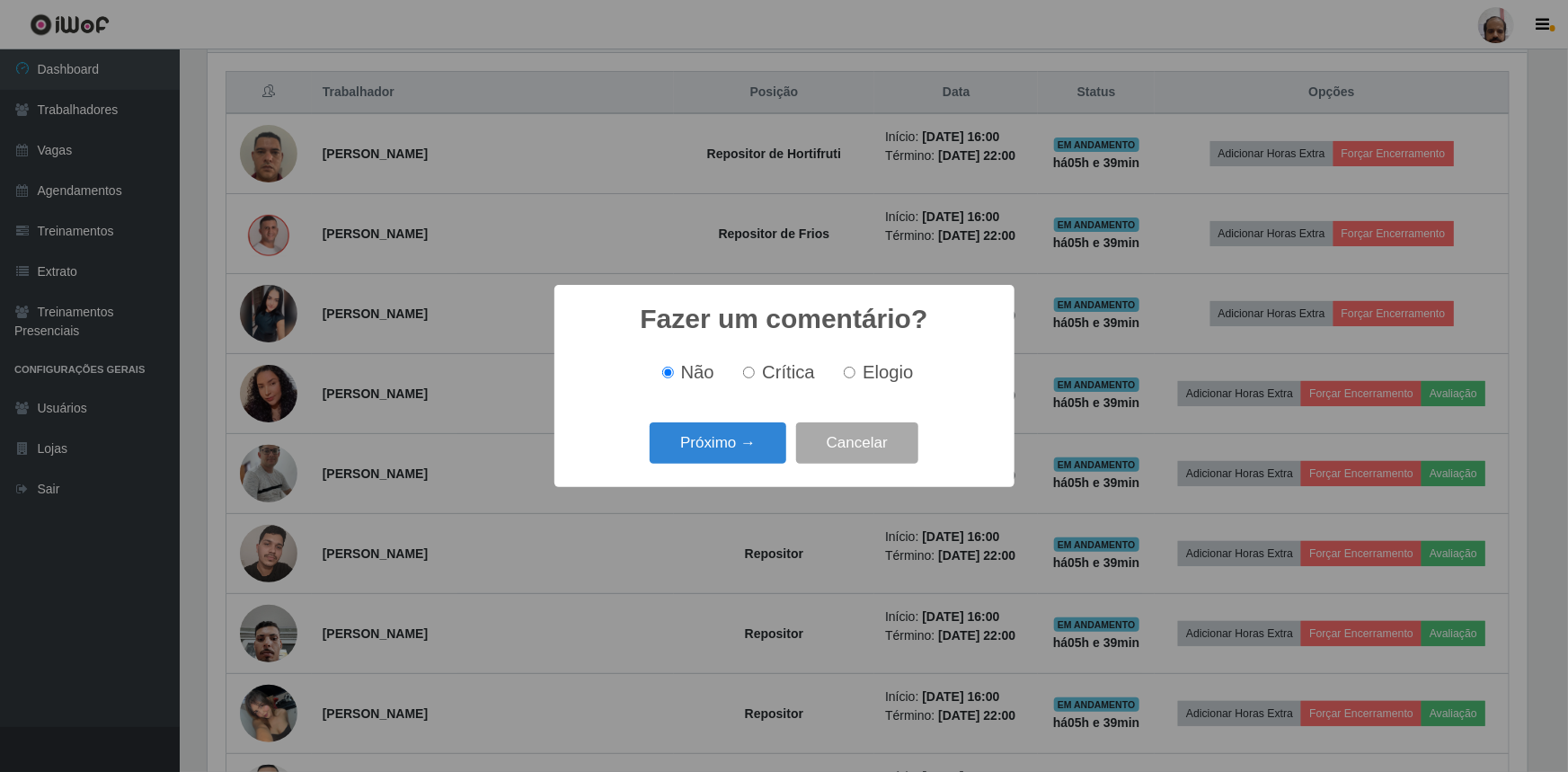
click at [873, 375] on span "Elogio" at bounding box center [888, 372] width 51 height 20
click at [856, 375] on input "Elogio" at bounding box center [849, 372] width 11 height 11
radio input "true"
click at [746, 441] on button "Próximo →" at bounding box center [718, 444] width 136 height 42
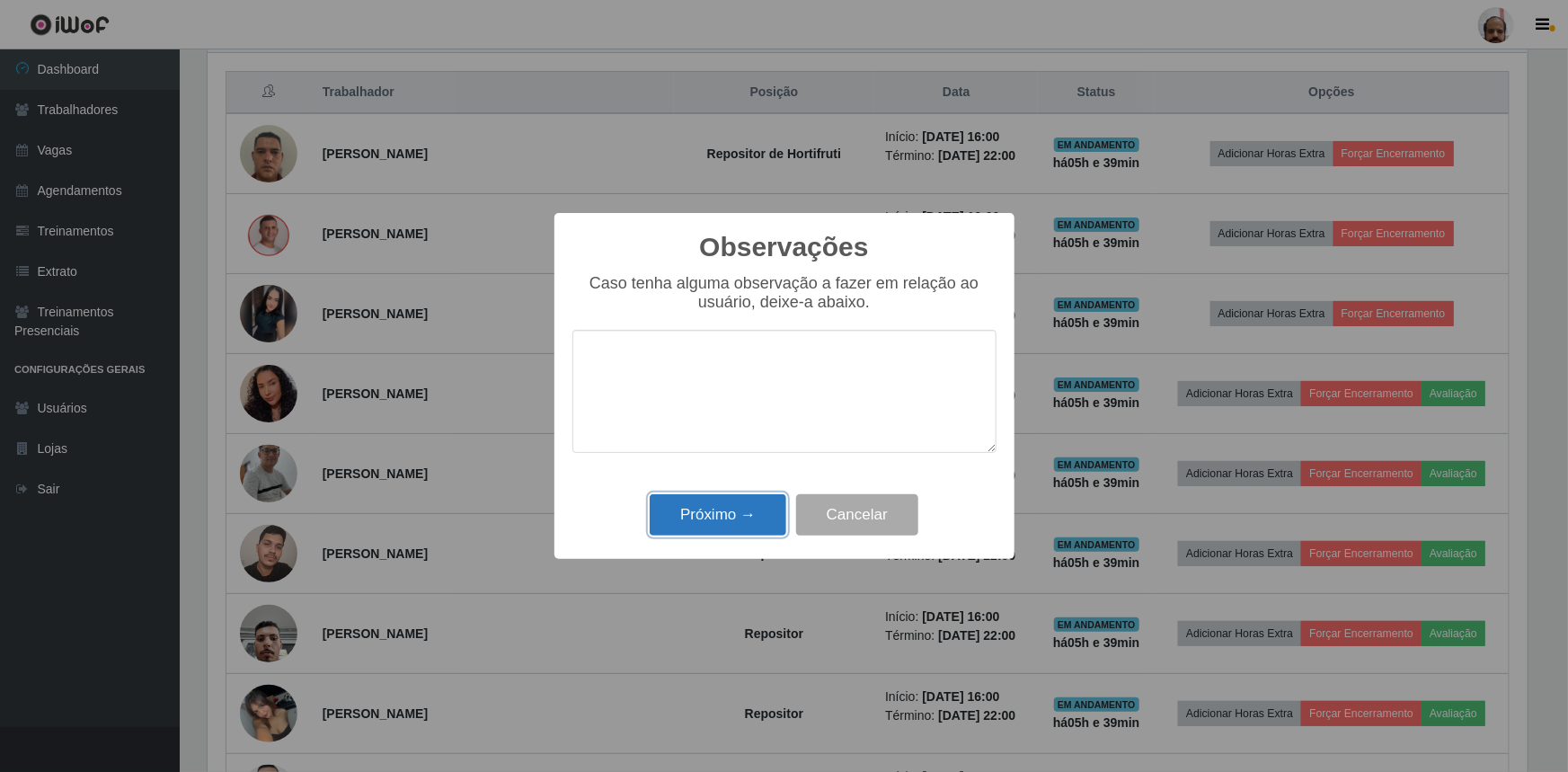
click at [747, 510] on button "Próximo →" at bounding box center [718, 515] width 136 height 42
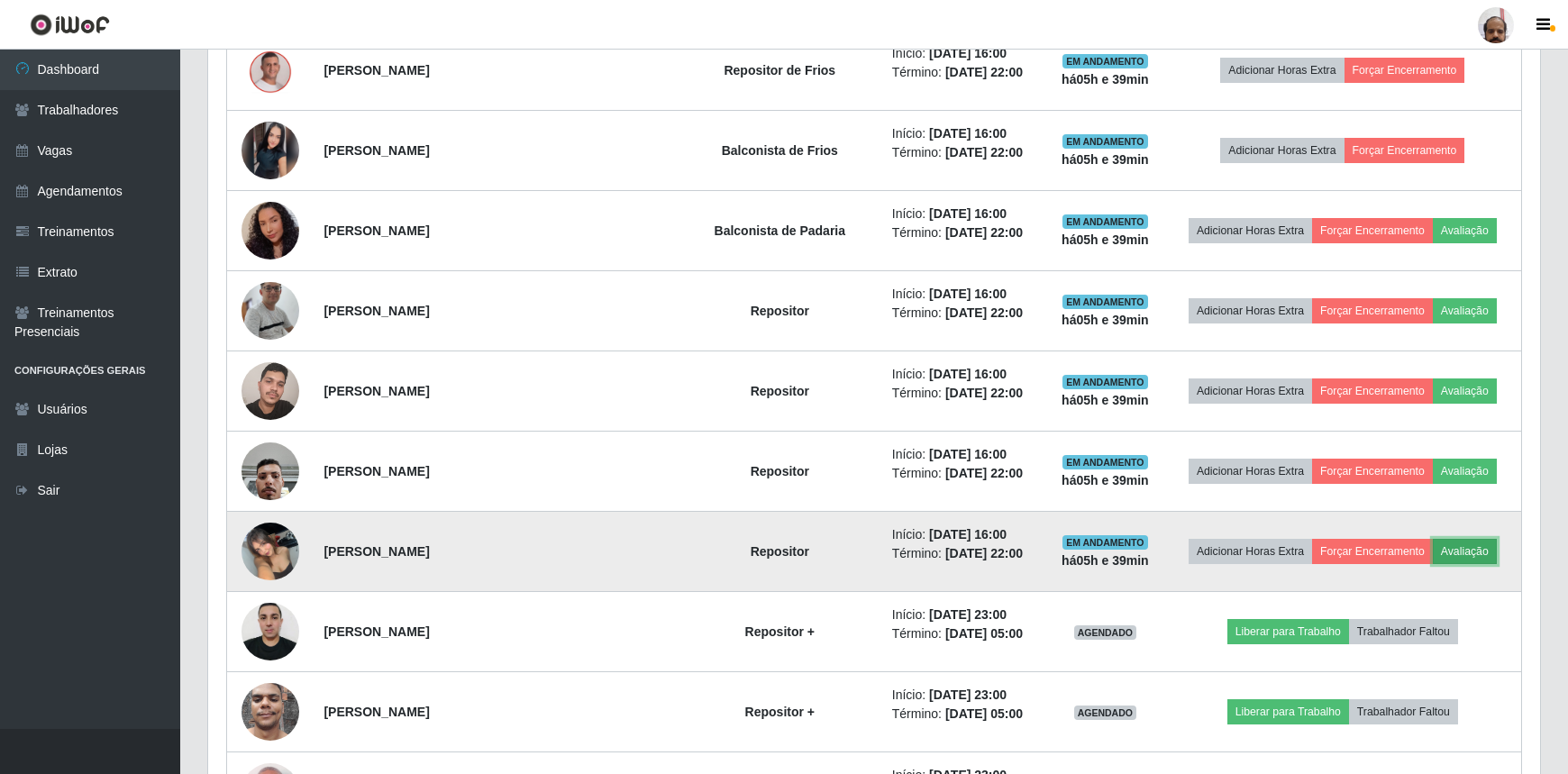
click at [1447, 549] on button "Avaliação" at bounding box center [1464, 551] width 64 height 25
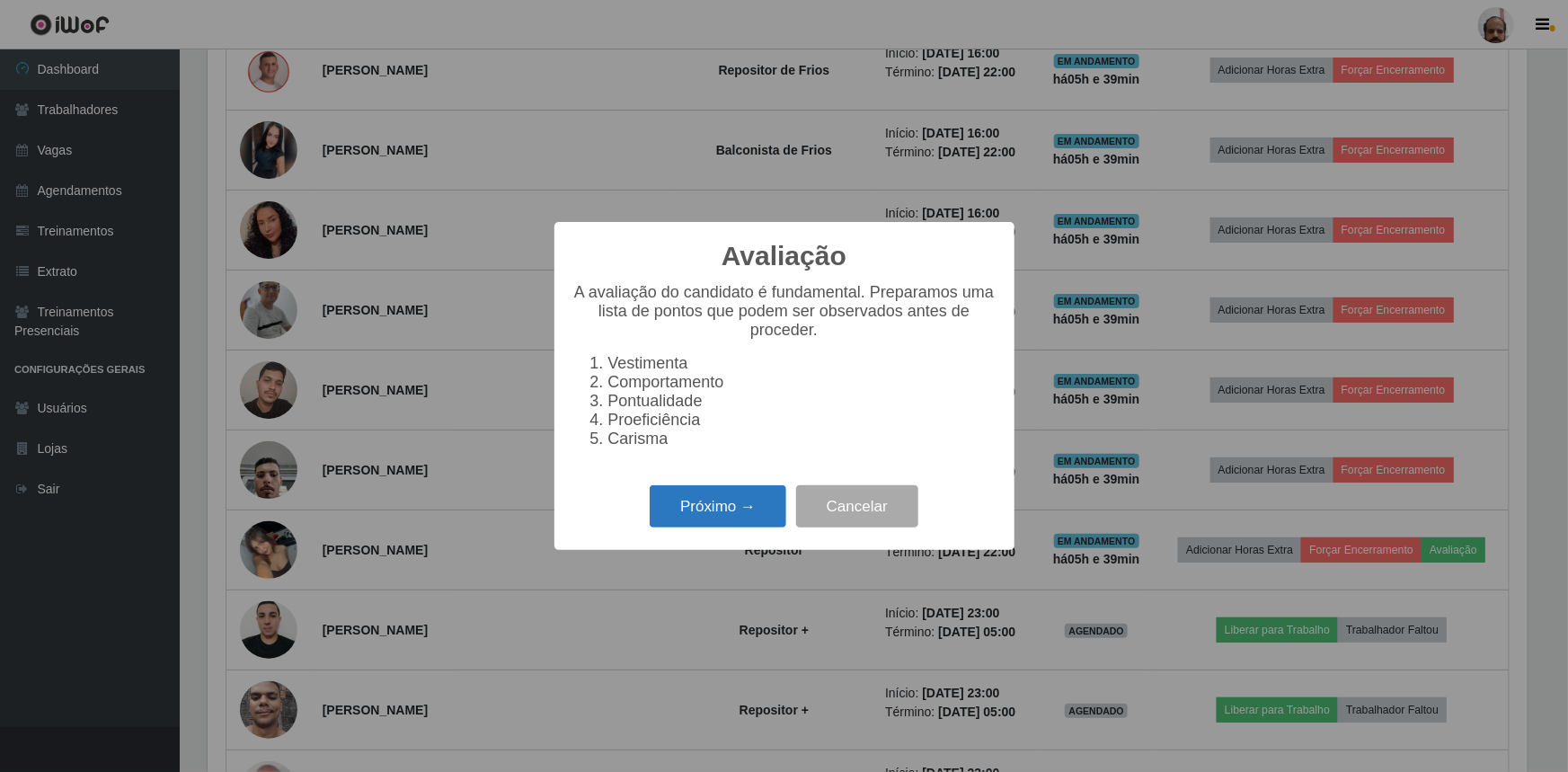
click at [699, 520] on button "Próximo →" at bounding box center [718, 507] width 136 height 42
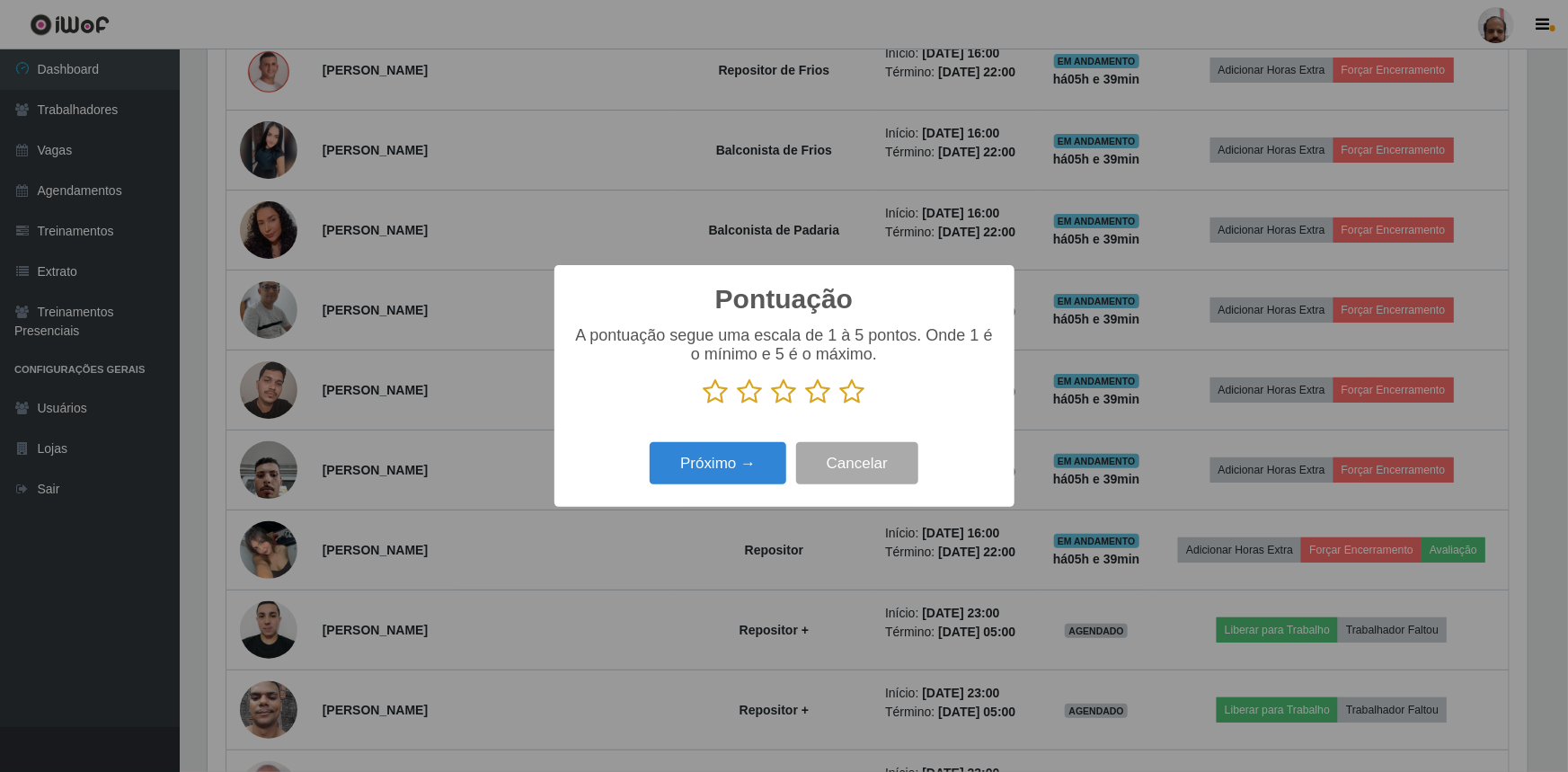
click at [844, 393] on icon at bounding box center [853, 391] width 25 height 27
click at [841, 406] on input "radio" at bounding box center [841, 406] width 0 height 0
click at [729, 468] on button "Próximo →" at bounding box center [718, 463] width 136 height 42
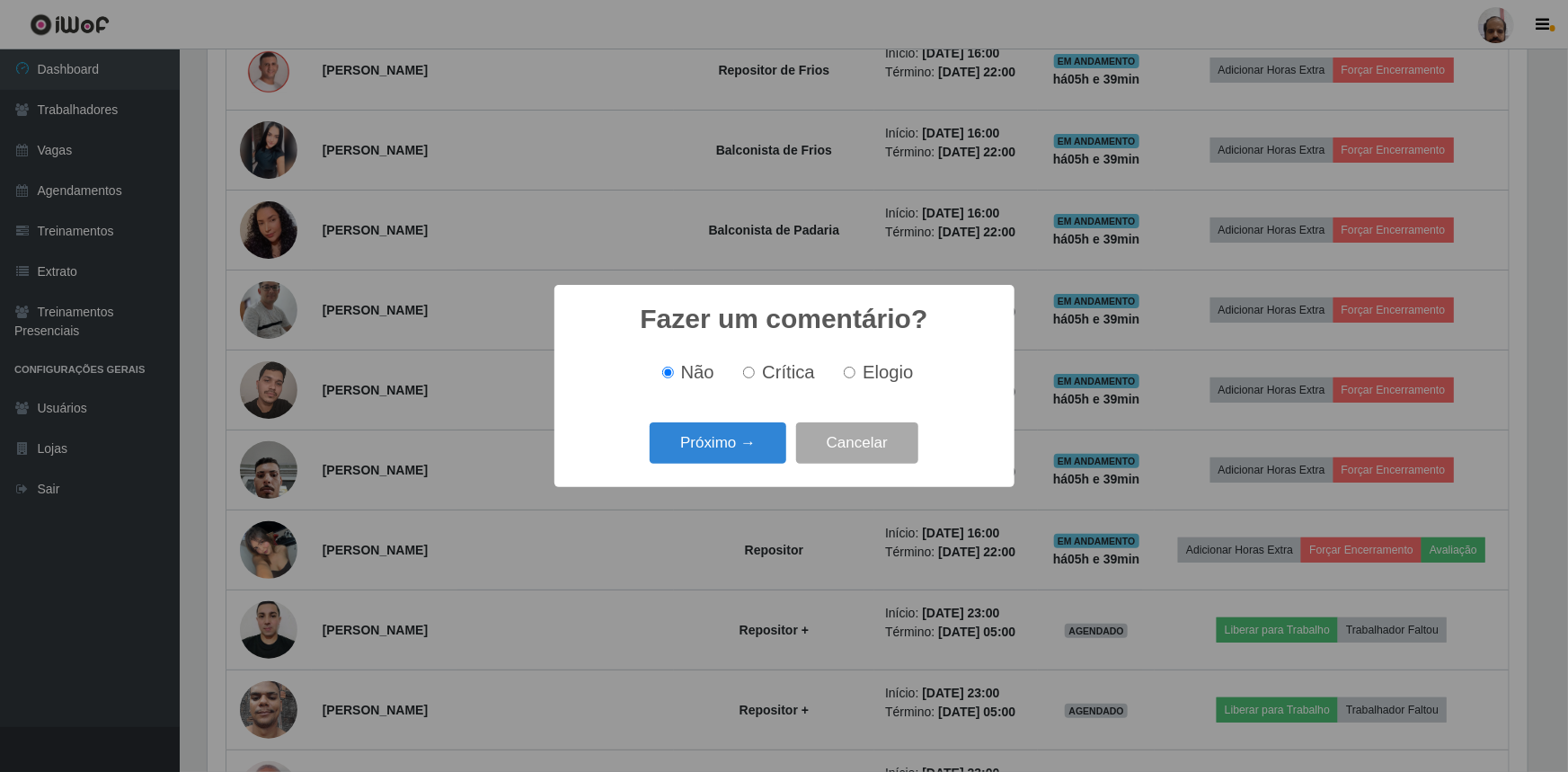
click at [879, 364] on span "Elogio" at bounding box center [888, 372] width 51 height 20
click at [856, 366] on input "Elogio" at bounding box center [849, 372] width 11 height 11
radio input "true"
click at [721, 450] on button "Próximo →" at bounding box center [718, 444] width 136 height 42
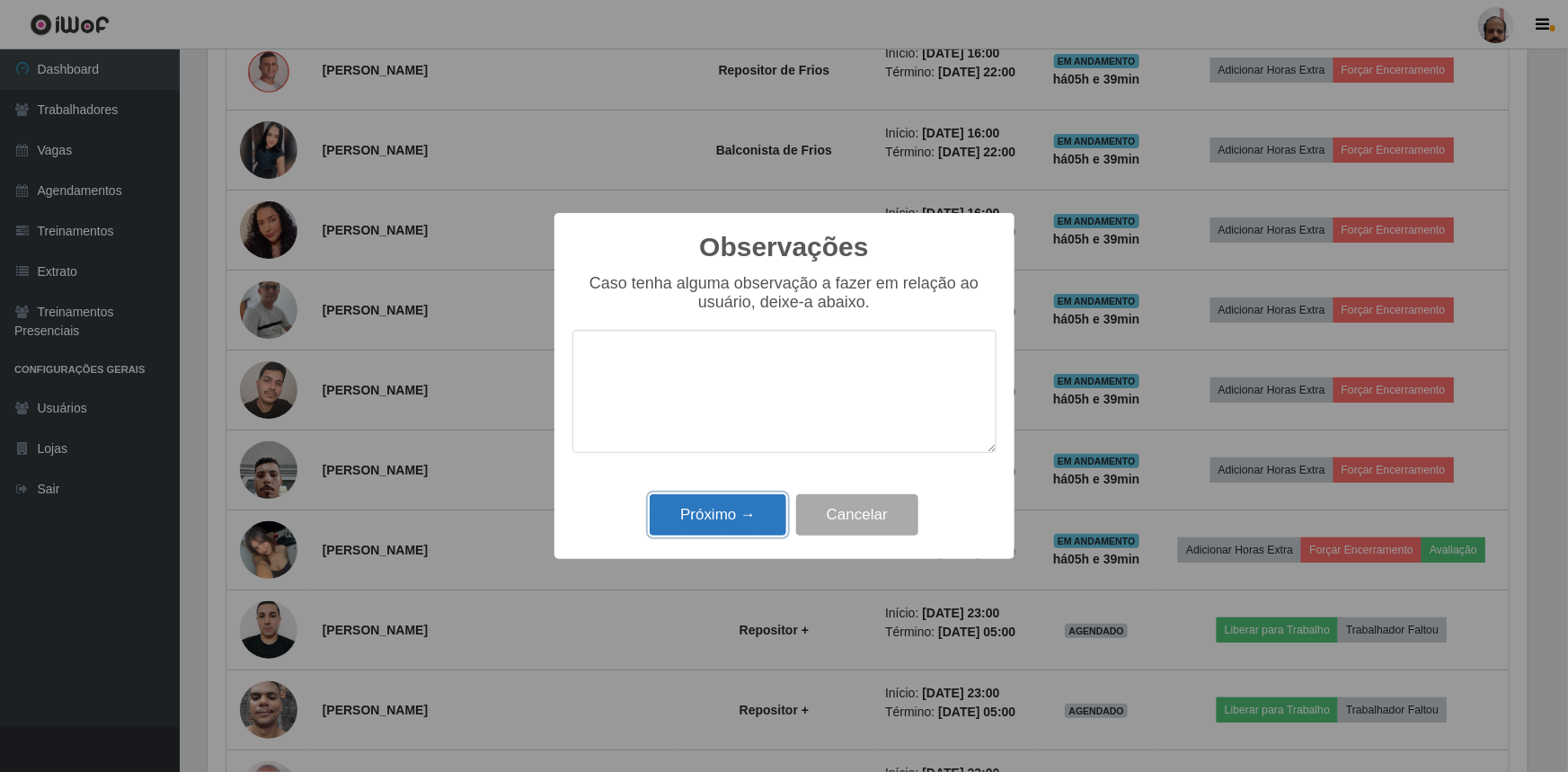
click at [719, 506] on button "Próximo →" at bounding box center [718, 515] width 136 height 42
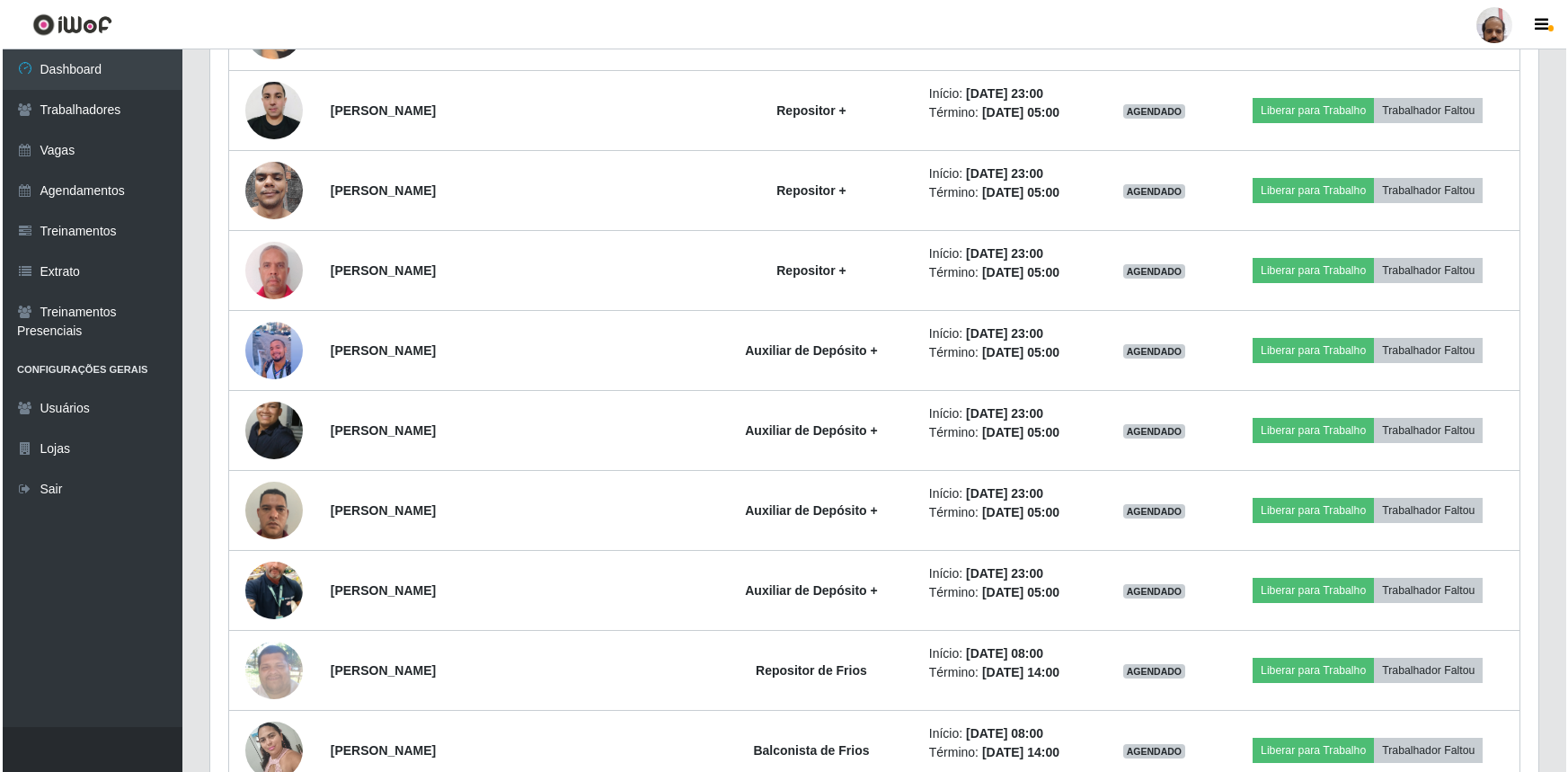
scroll to position [1328, 0]
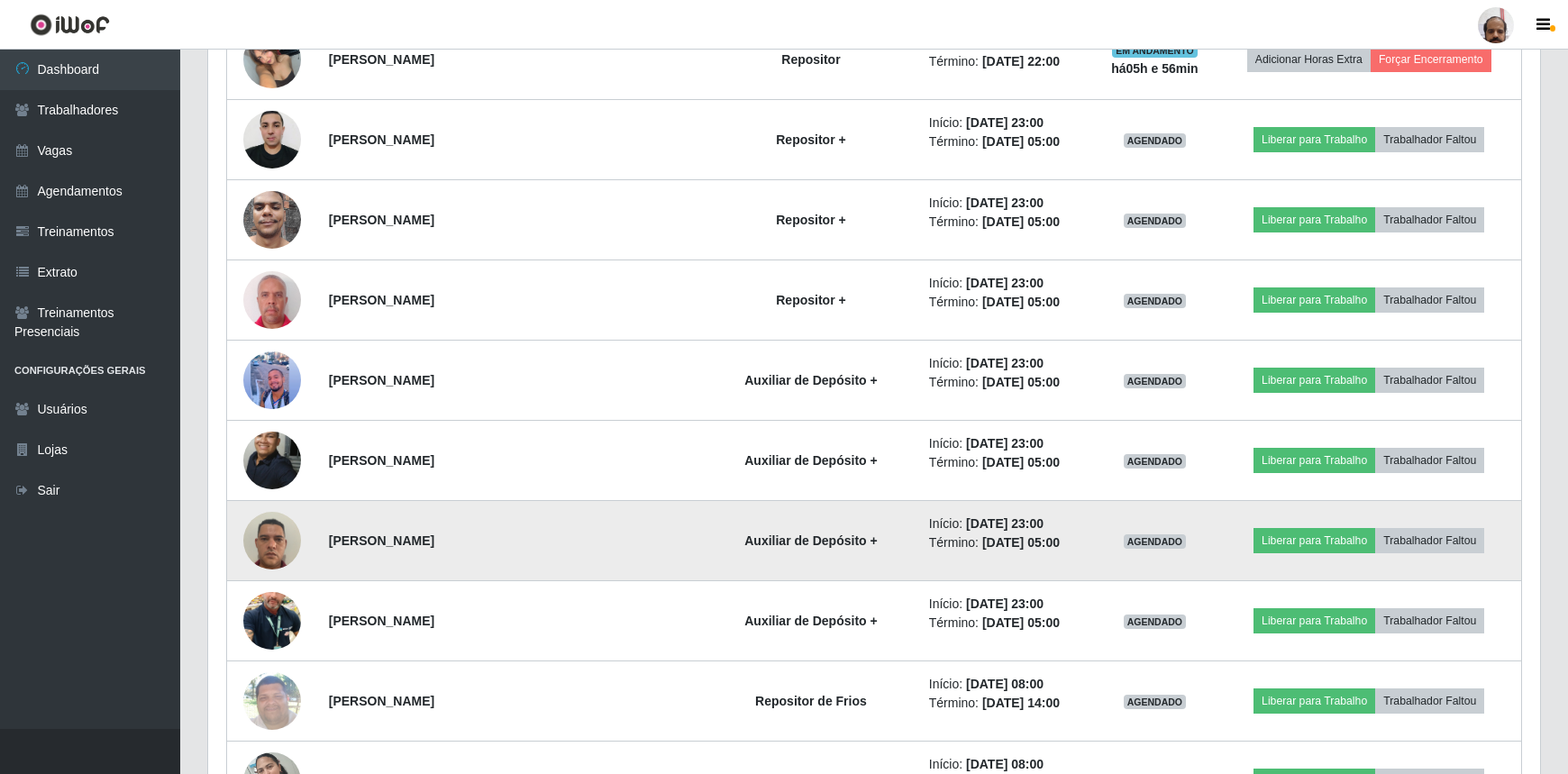
click at [278, 542] on img at bounding box center [272, 541] width 57 height 77
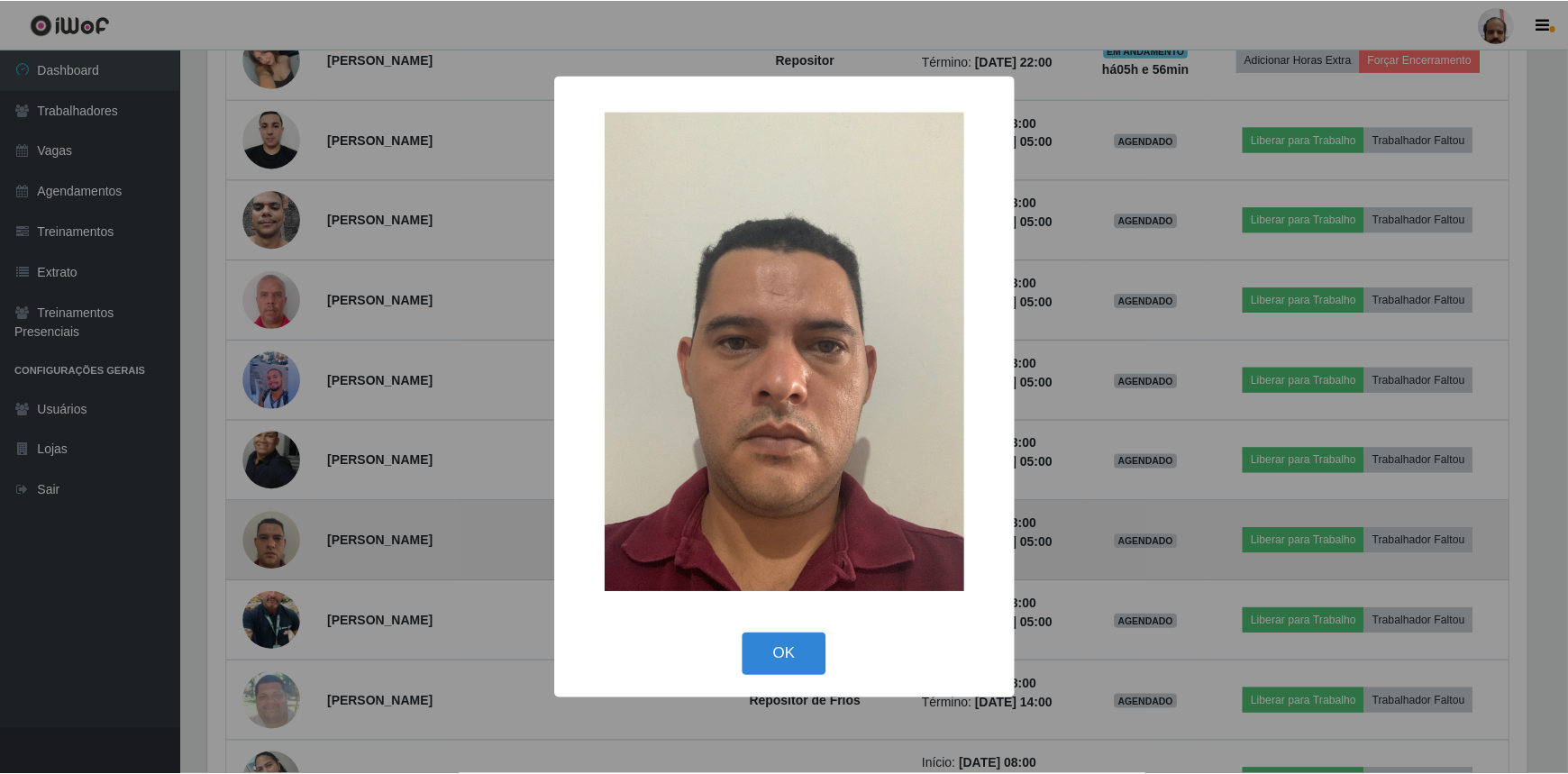
scroll to position [374, 1323]
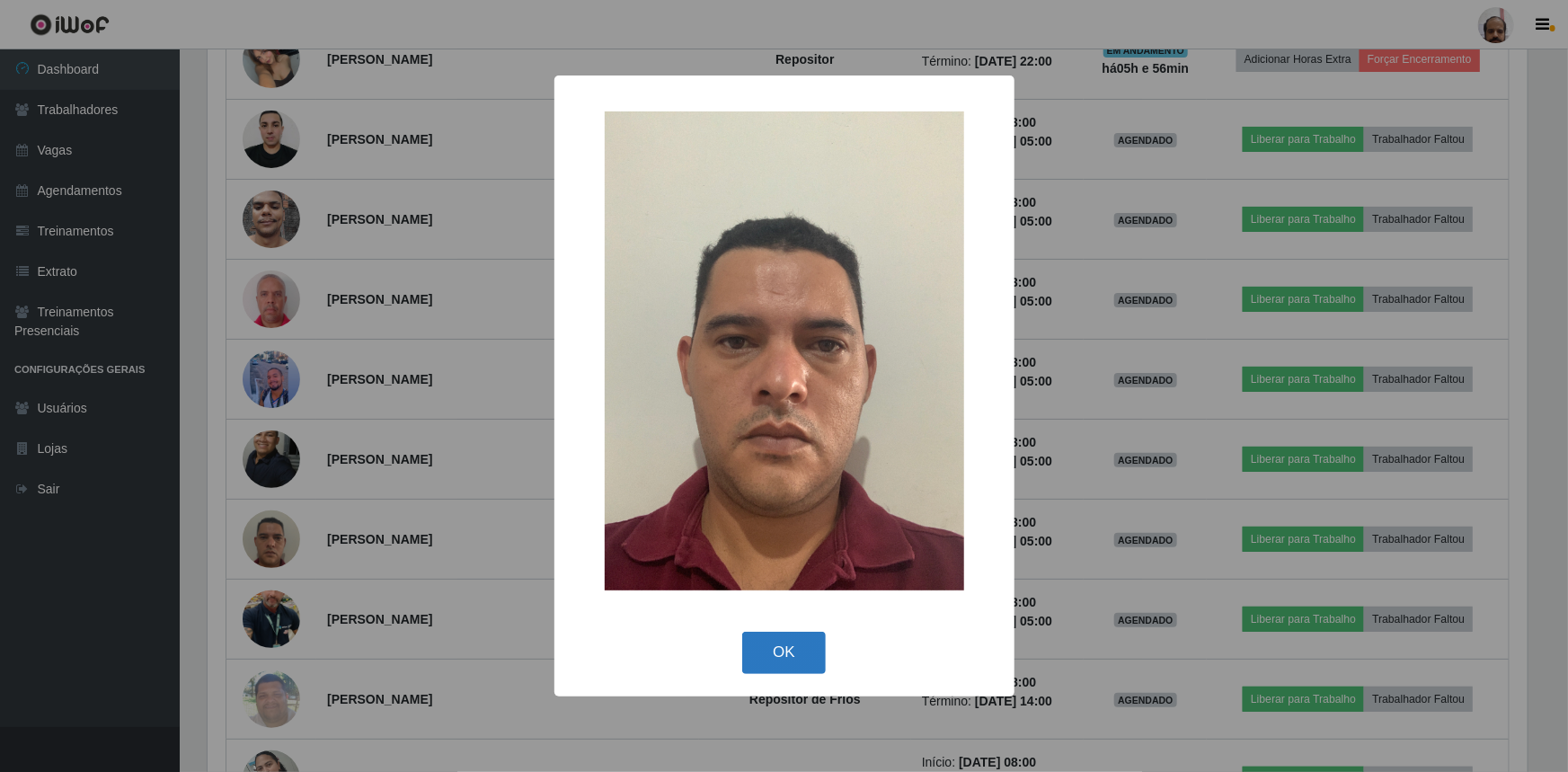
click at [778, 656] on button "OK" at bounding box center [784, 653] width 84 height 42
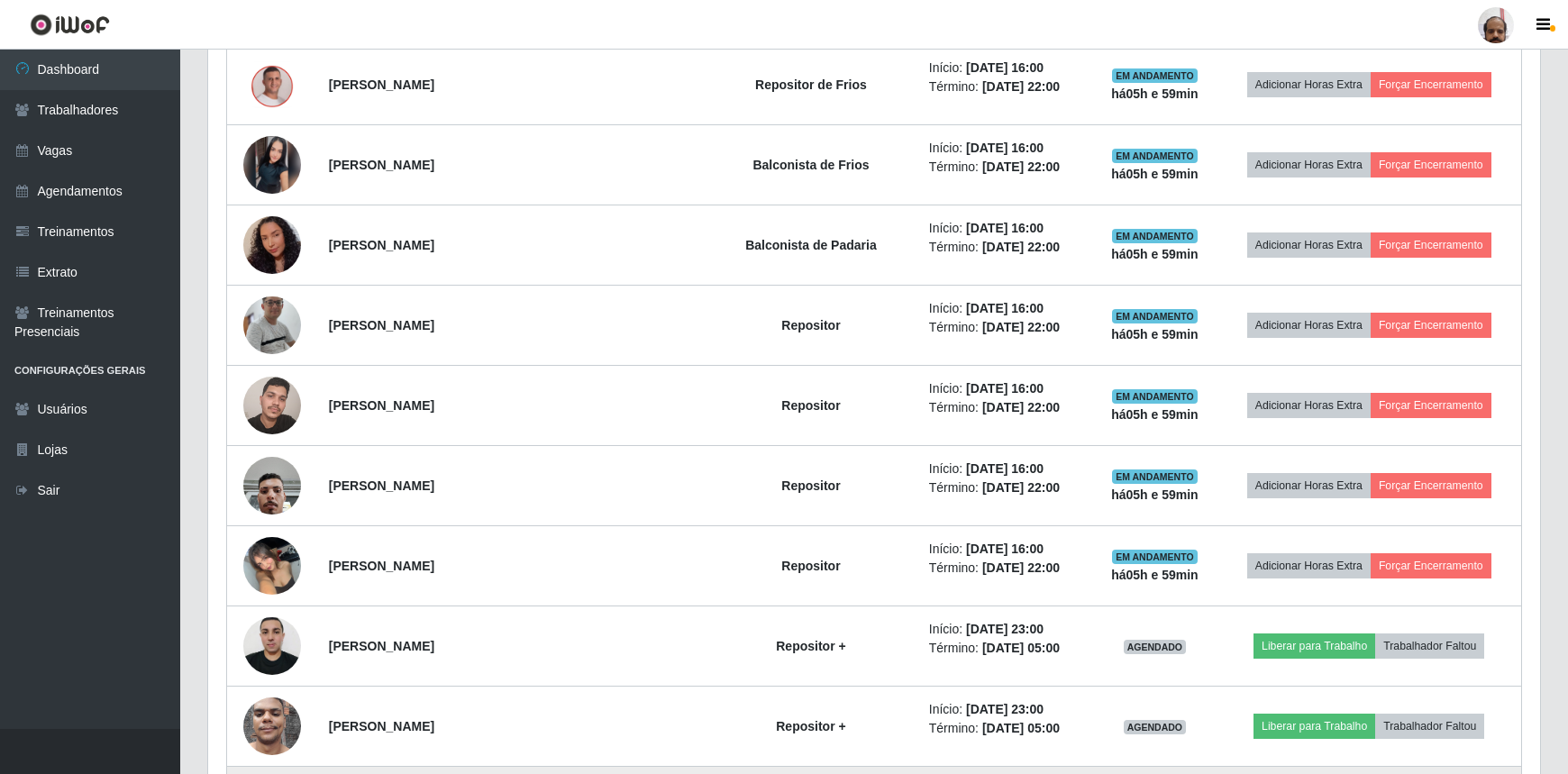
scroll to position [675, 0]
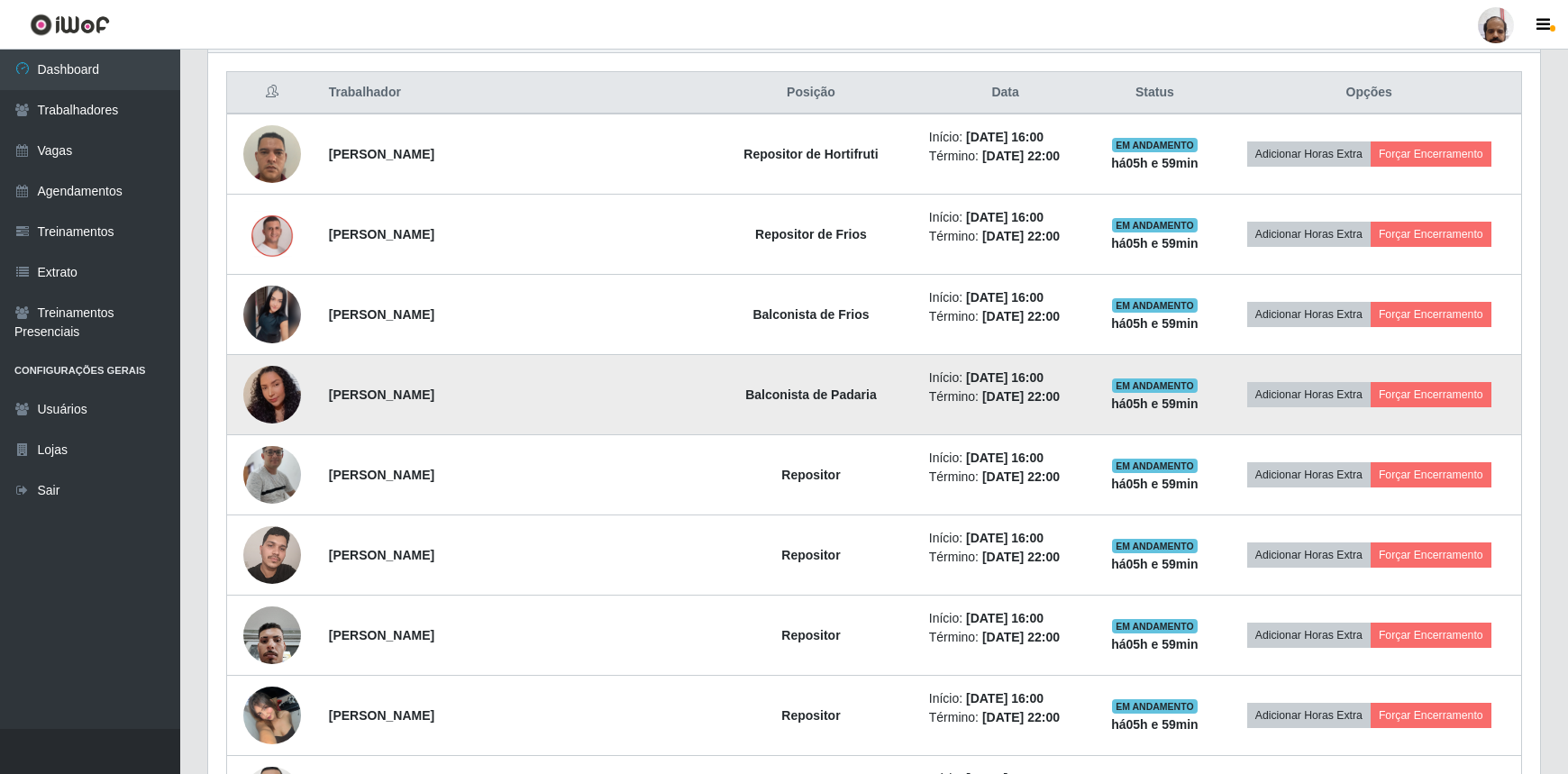
click at [260, 394] on img at bounding box center [272, 394] width 57 height 74
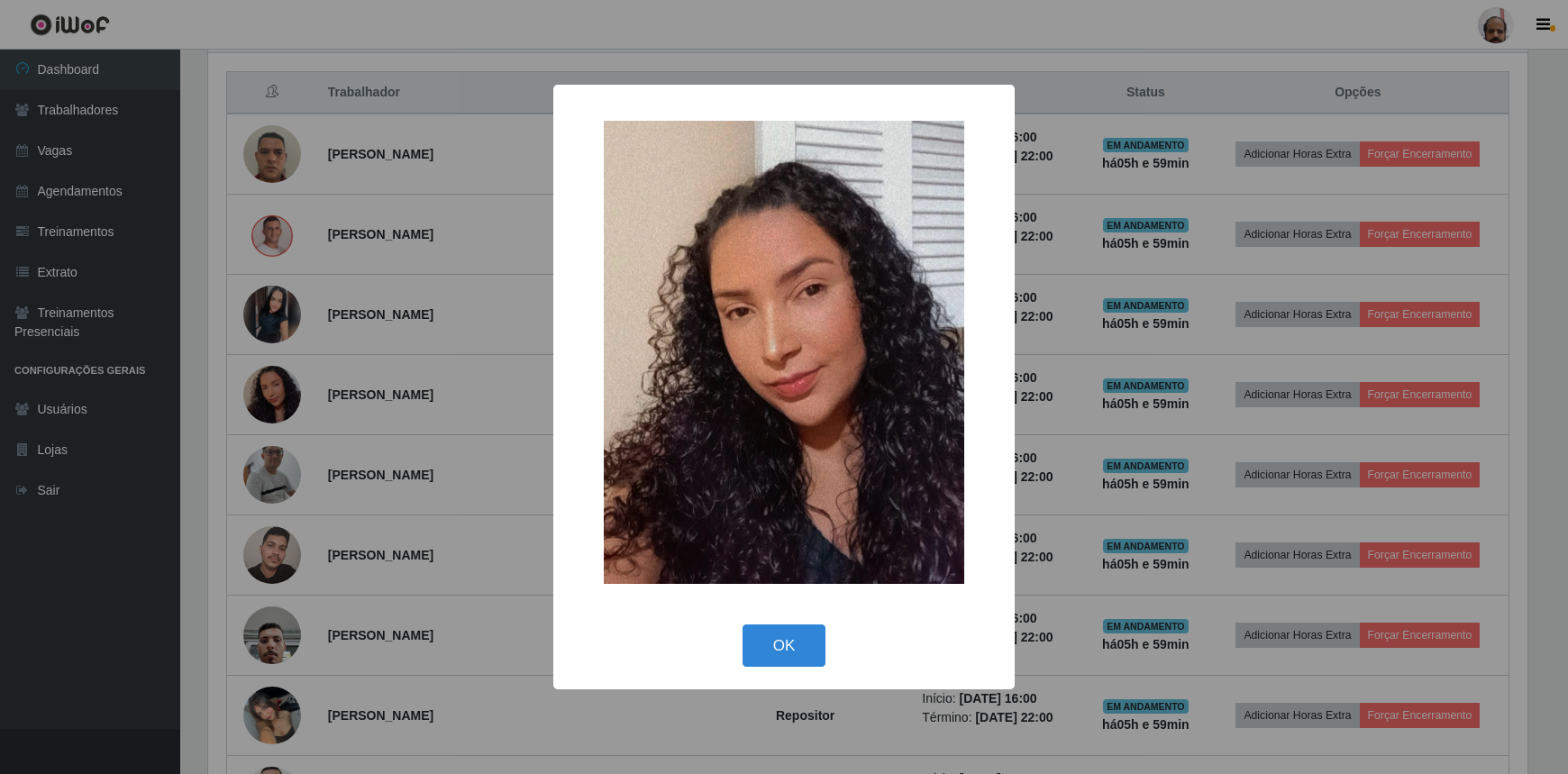
scroll to position [374, 1323]
click at [785, 633] on button "OK" at bounding box center [786, 646] width 84 height 42
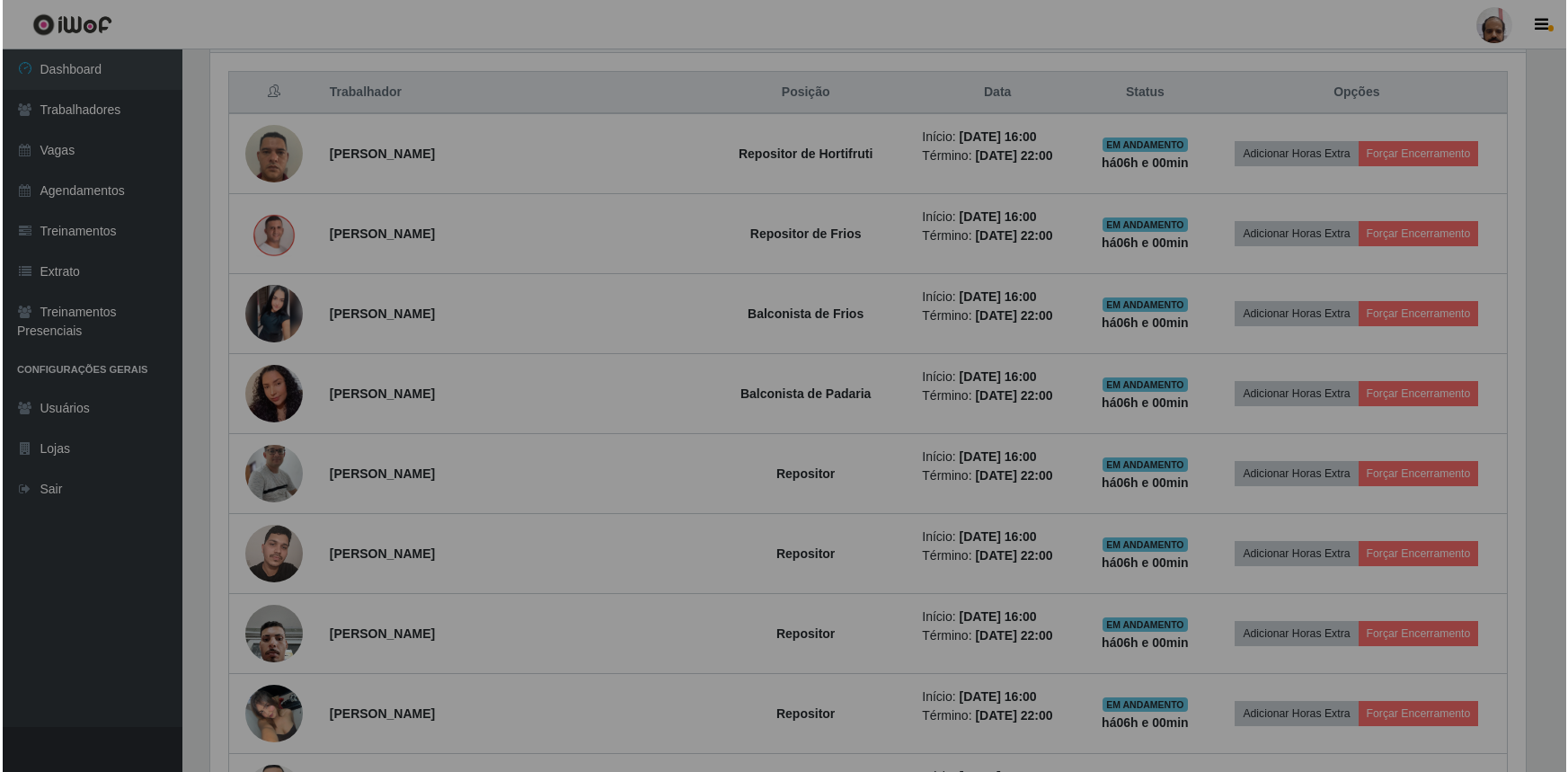
scroll to position [373, 1328]
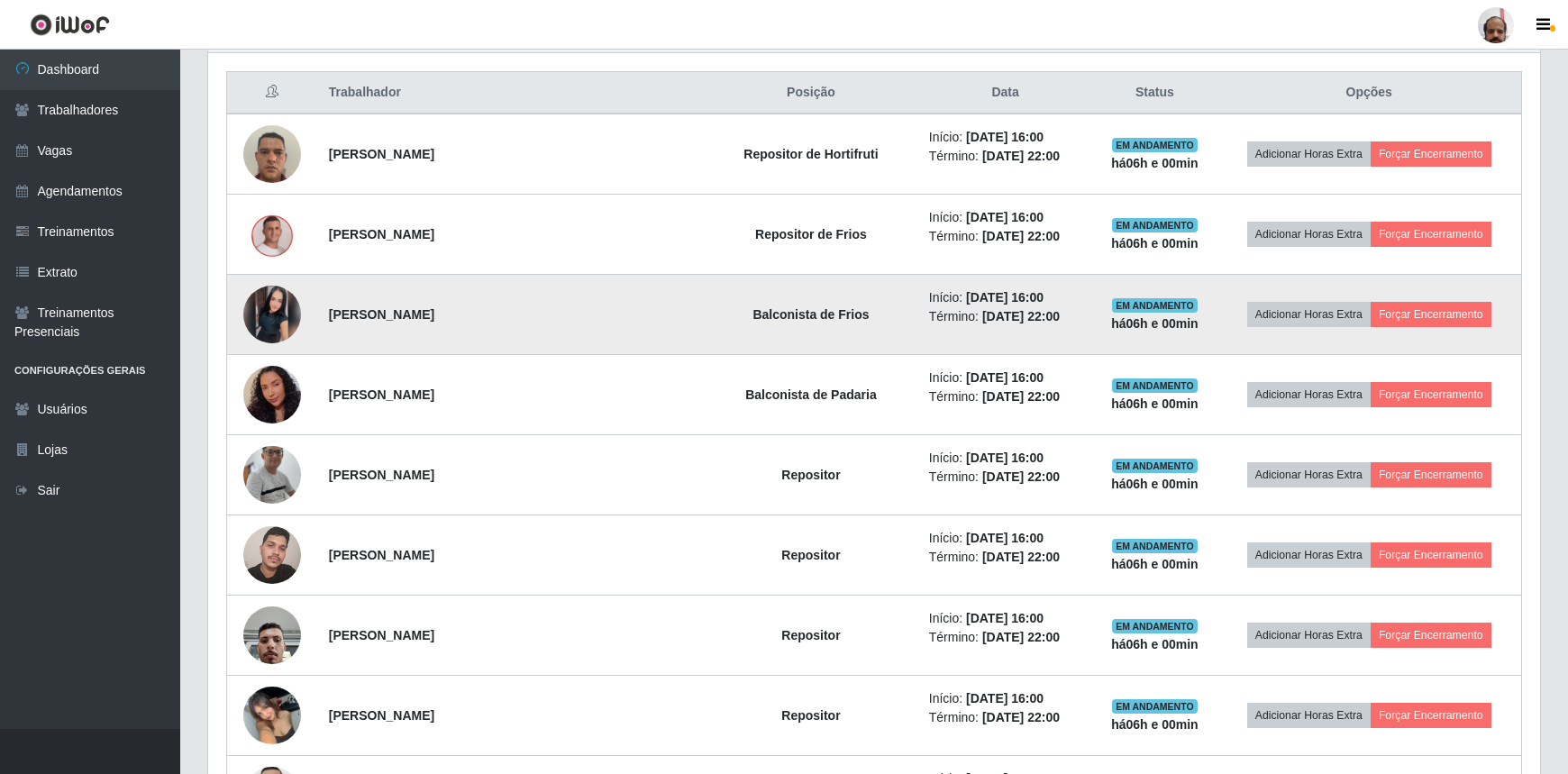
click at [276, 305] on img at bounding box center [272, 315] width 57 height 57
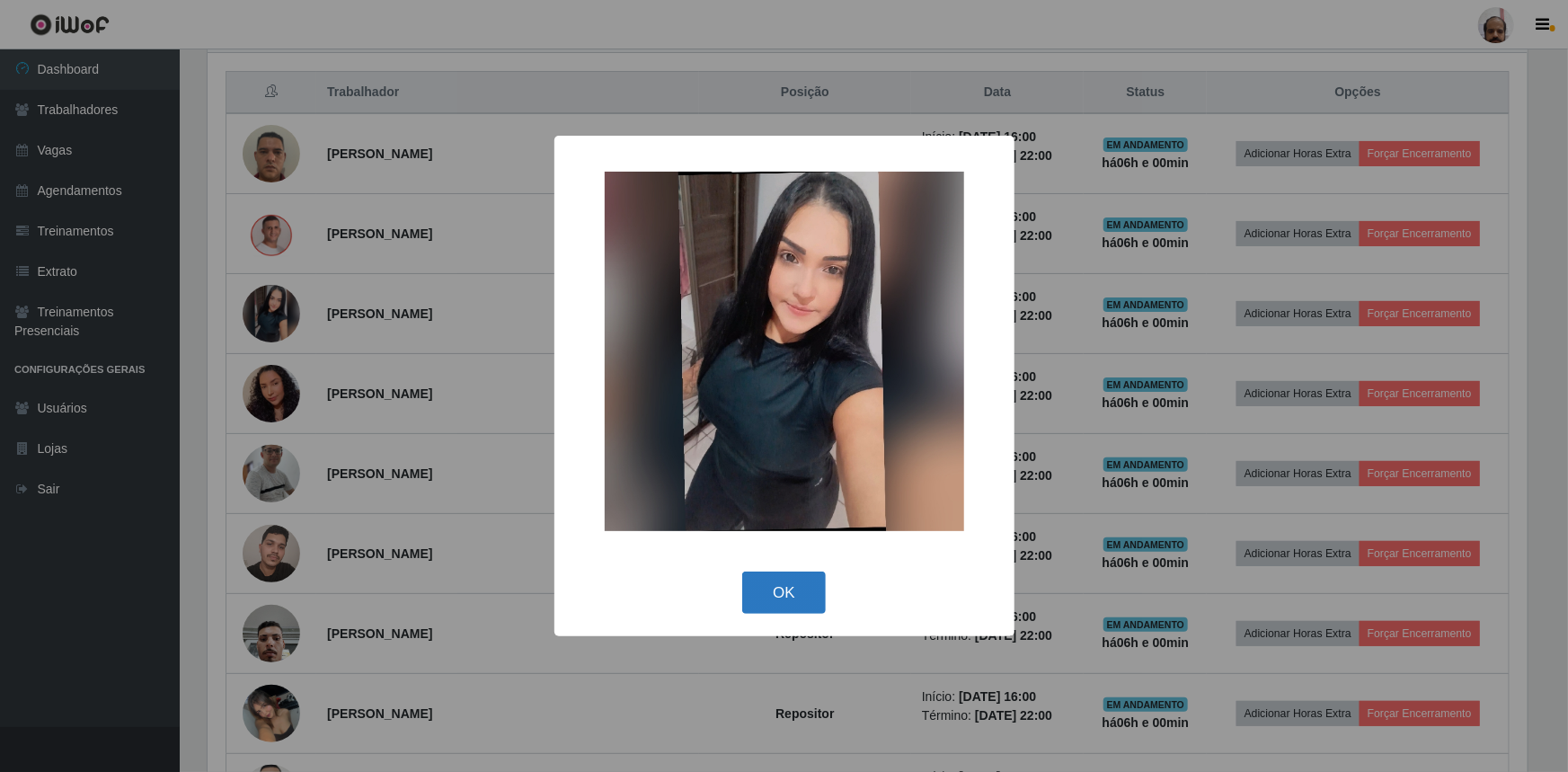
click at [781, 594] on button "OK" at bounding box center [784, 593] width 84 height 42
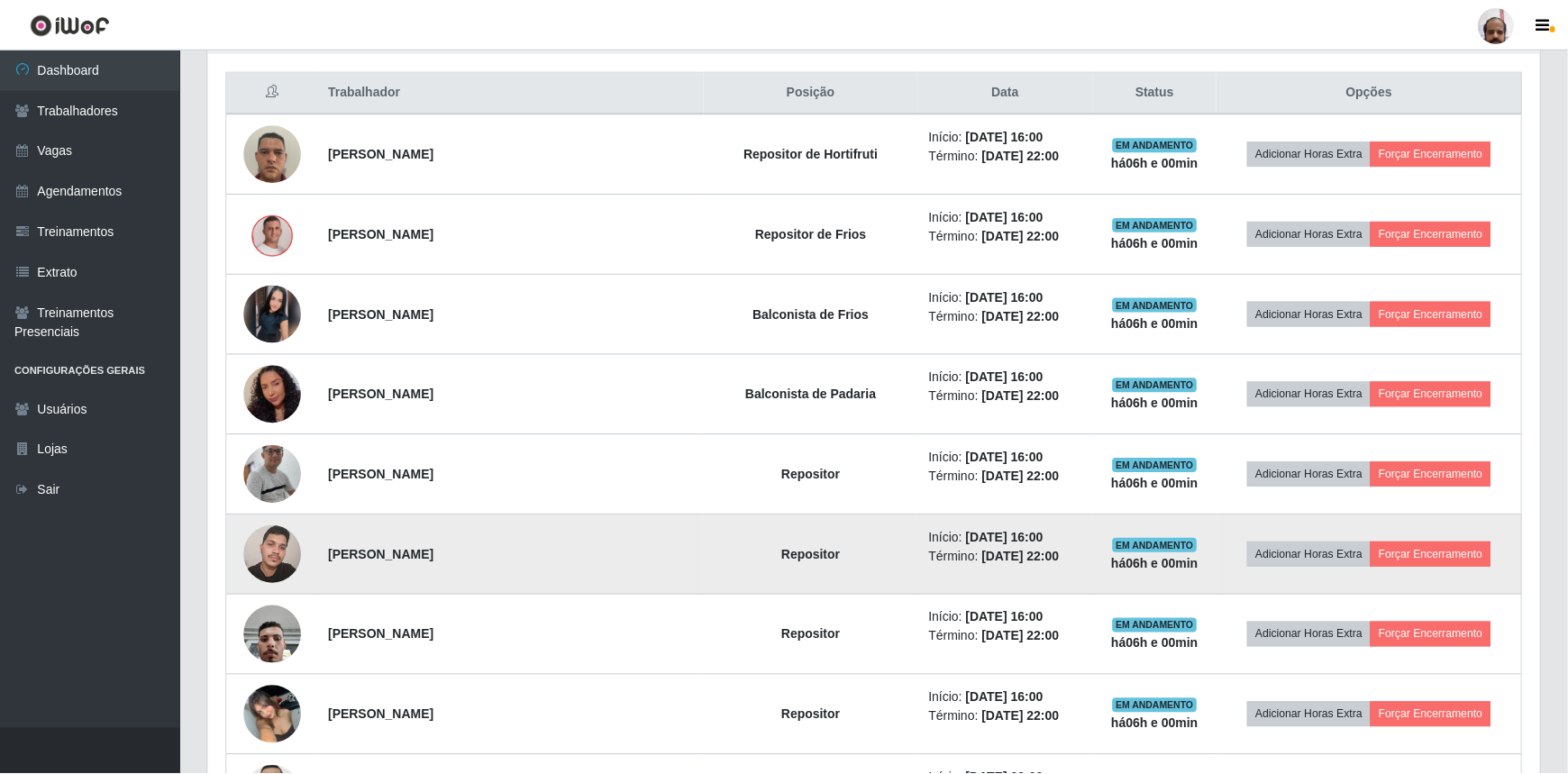
scroll to position [374, 1332]
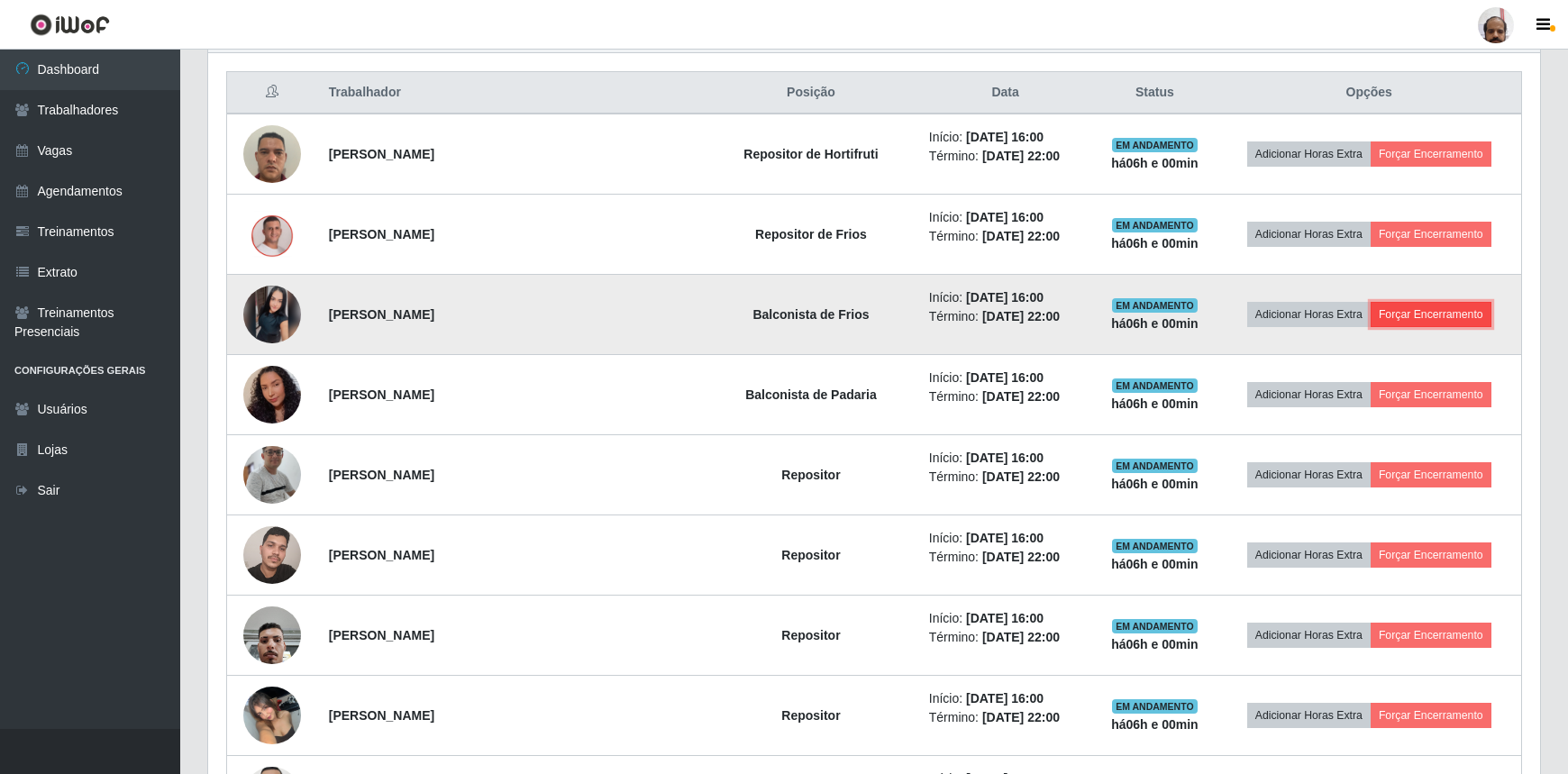
click at [1415, 318] on button "Forçar Encerramento" at bounding box center [1430, 314] width 121 height 25
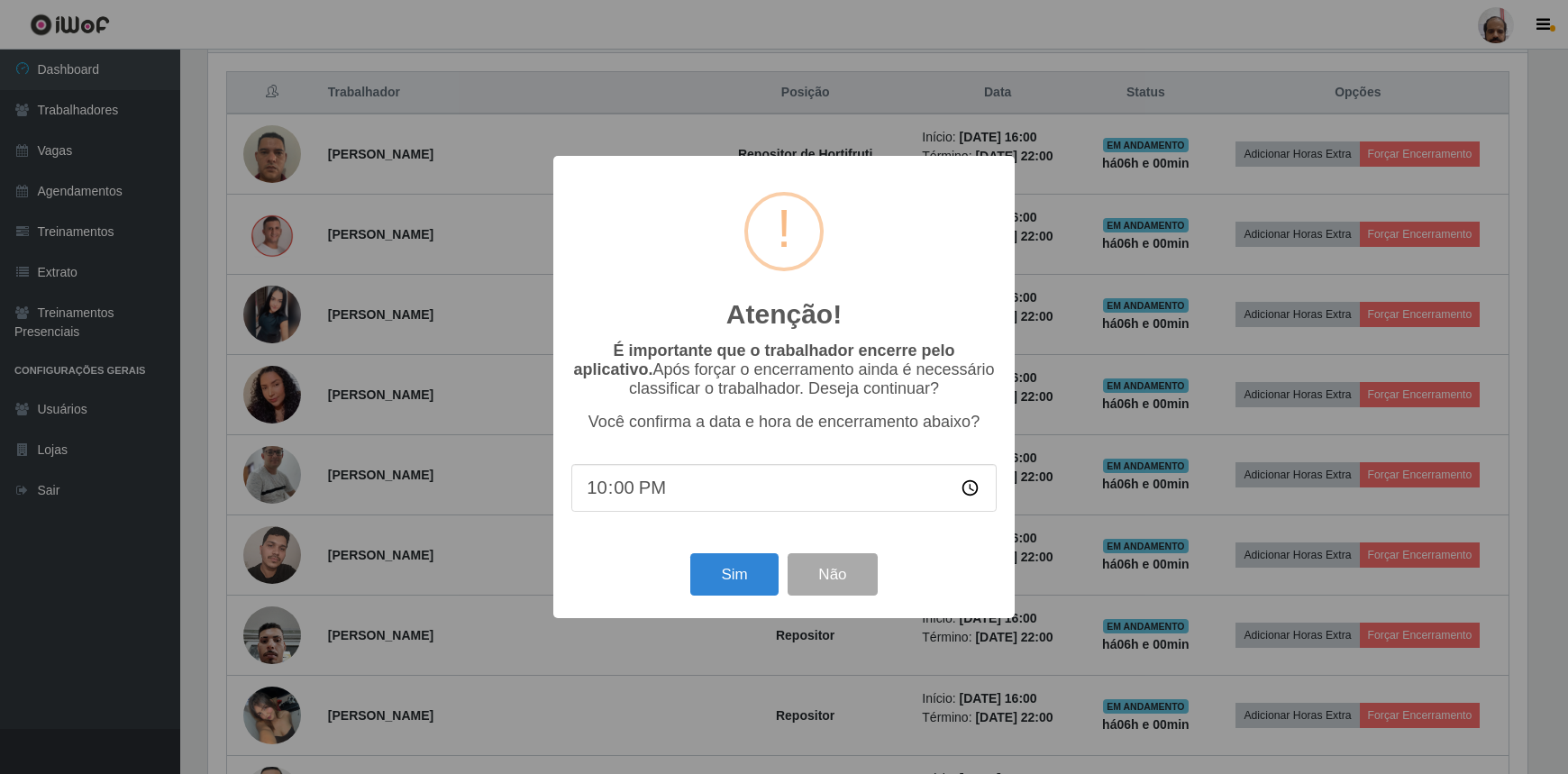
scroll to position [374, 1323]
click at [752, 576] on button "Sim" at bounding box center [736, 574] width 87 height 42
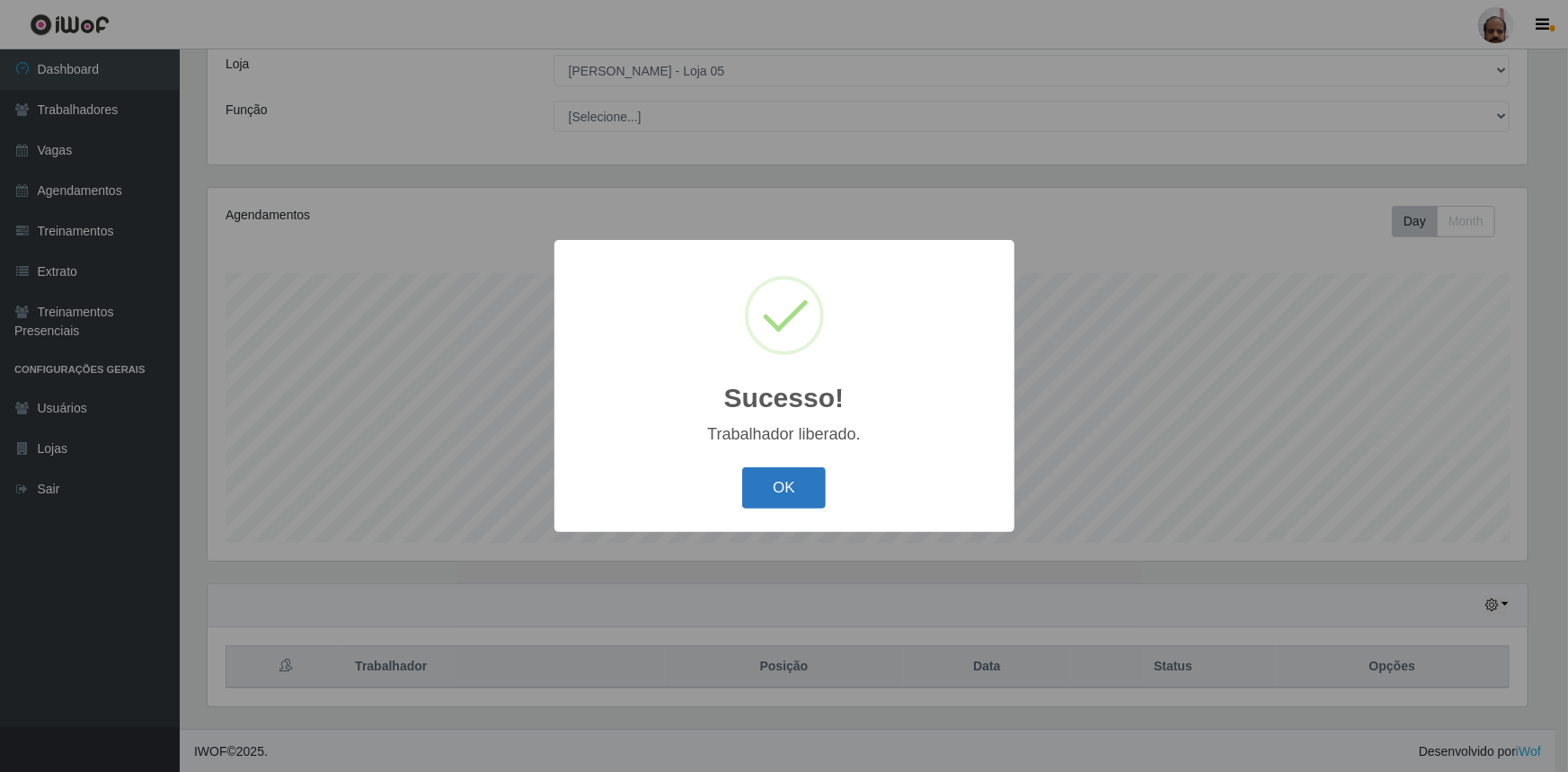
click at [770, 510] on button "OK" at bounding box center [784, 489] width 84 height 42
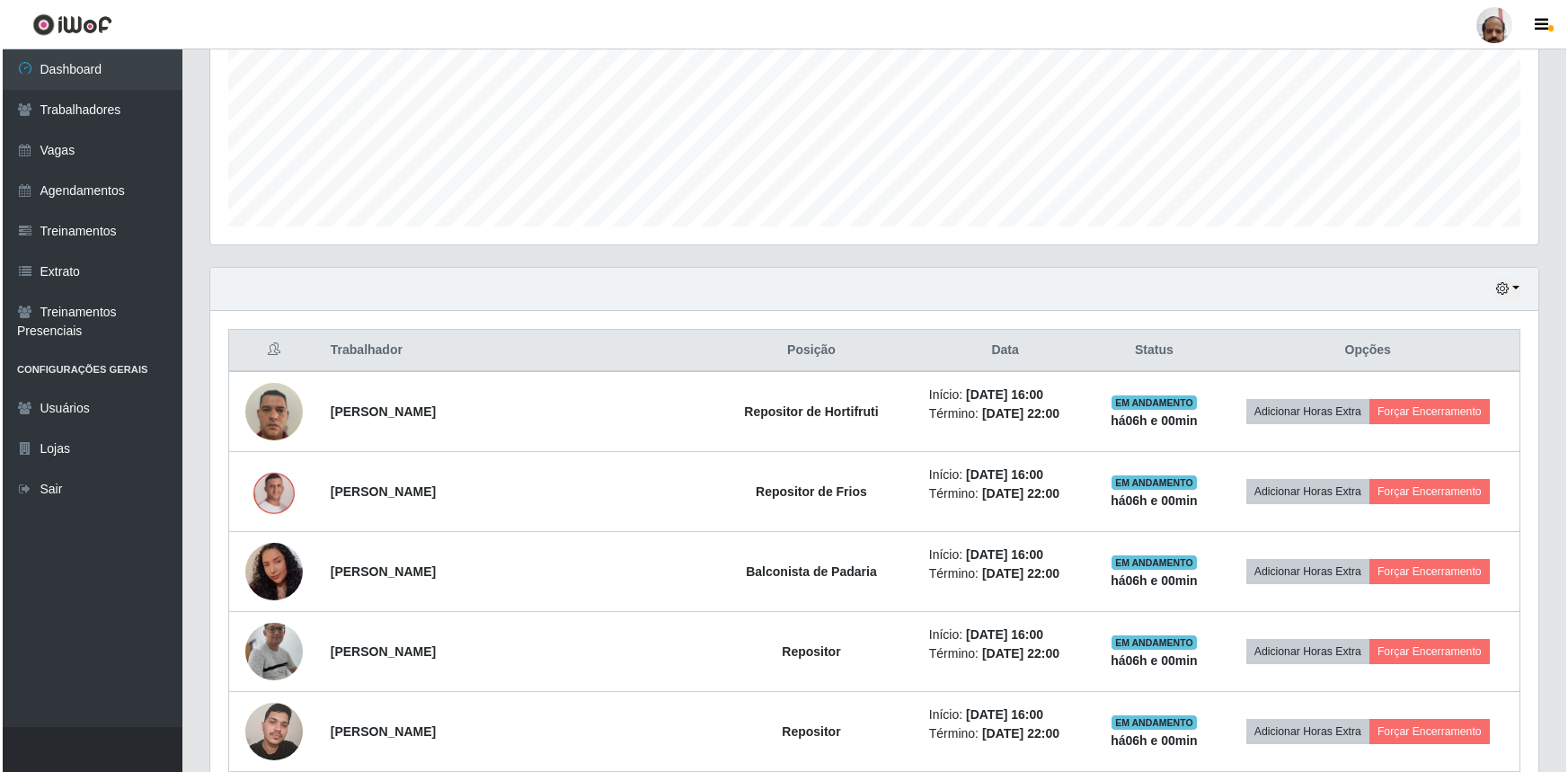
scroll to position [509, 0]
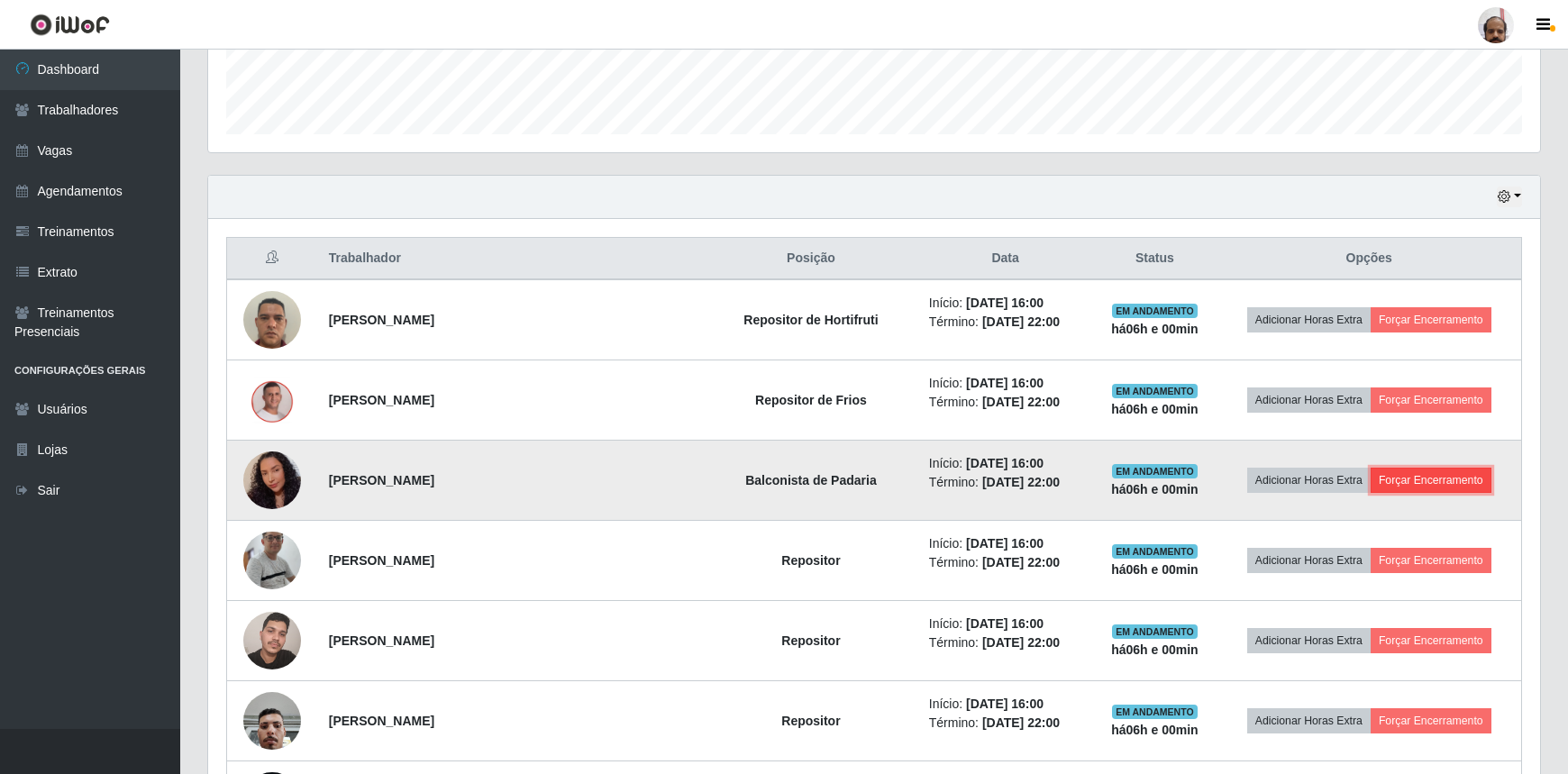
click at [1429, 468] on button "Forçar Encerramento" at bounding box center [1430, 480] width 121 height 25
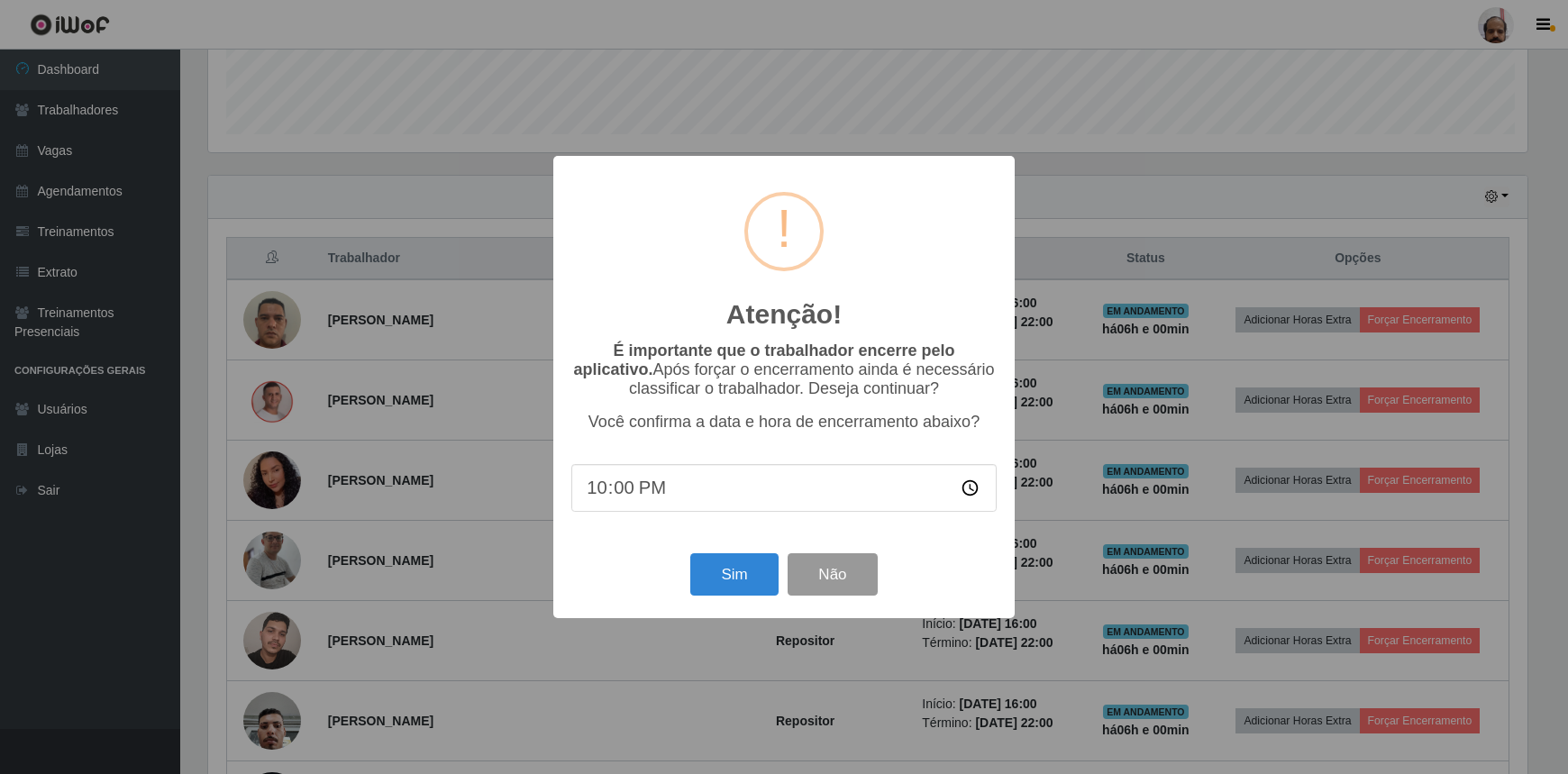
scroll to position [374, 1323]
click at [717, 580] on button "Sim" at bounding box center [736, 574] width 87 height 42
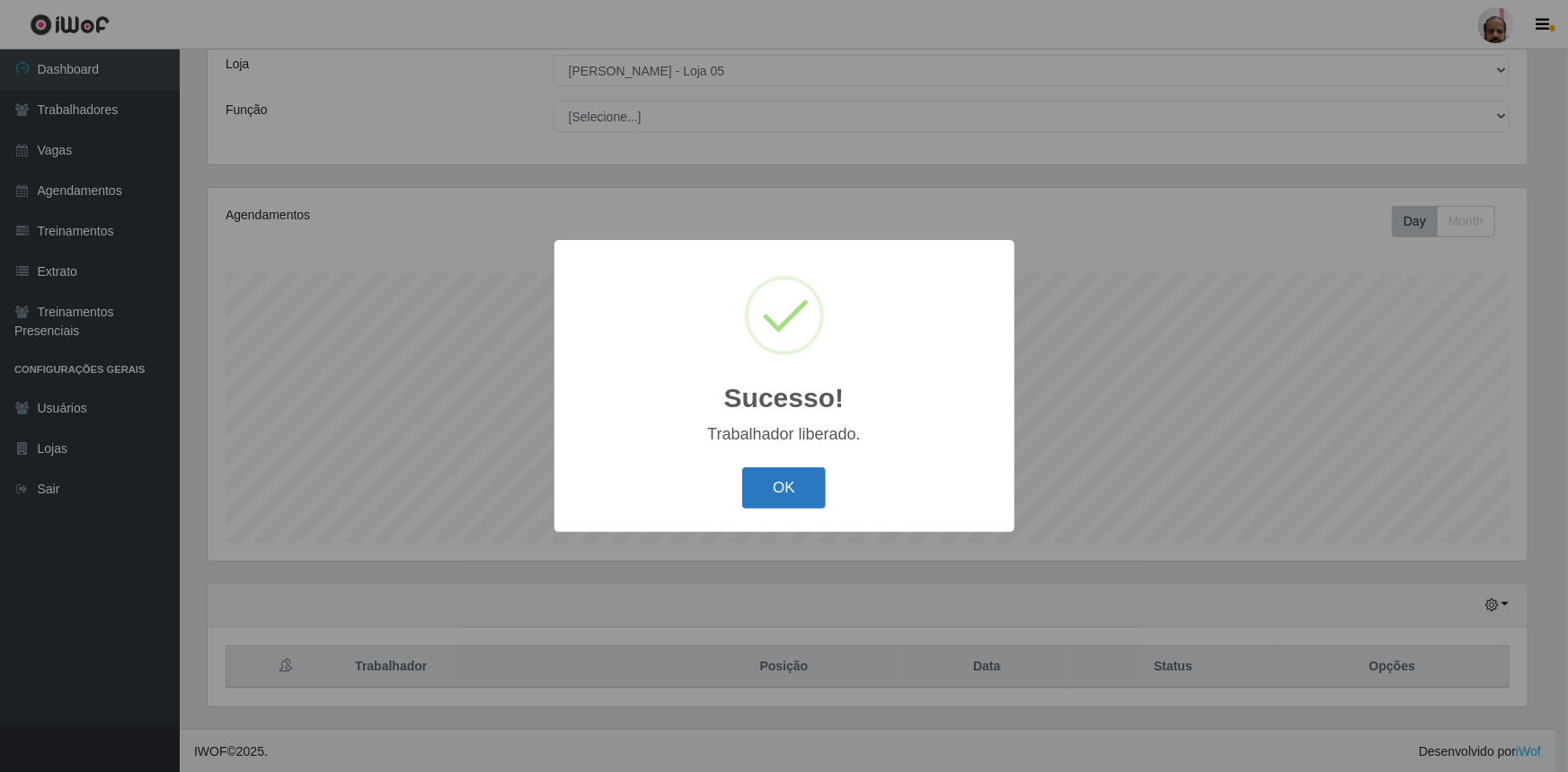
click at [778, 495] on button "OK" at bounding box center [784, 489] width 84 height 42
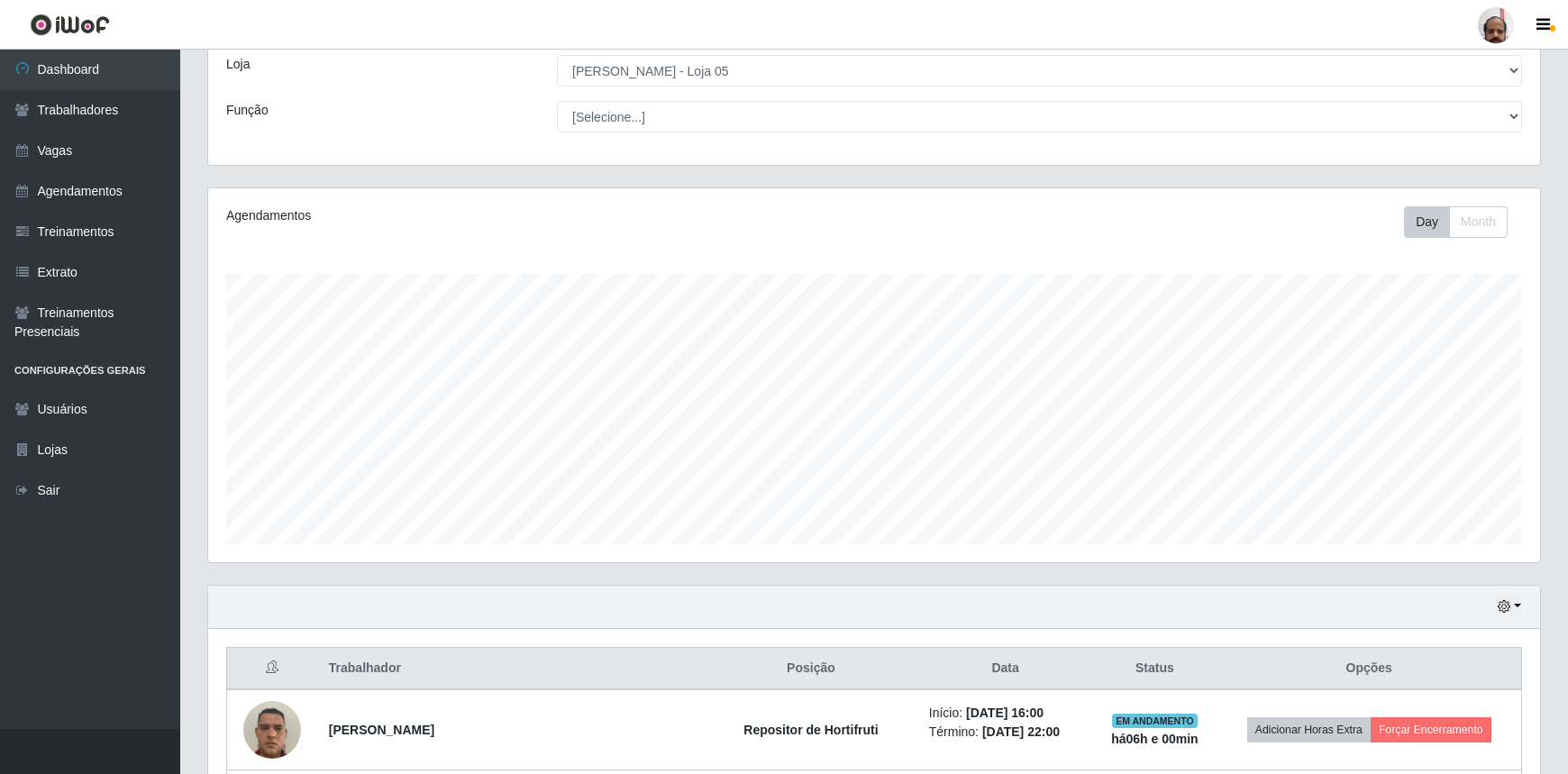
scroll to position [346, 0]
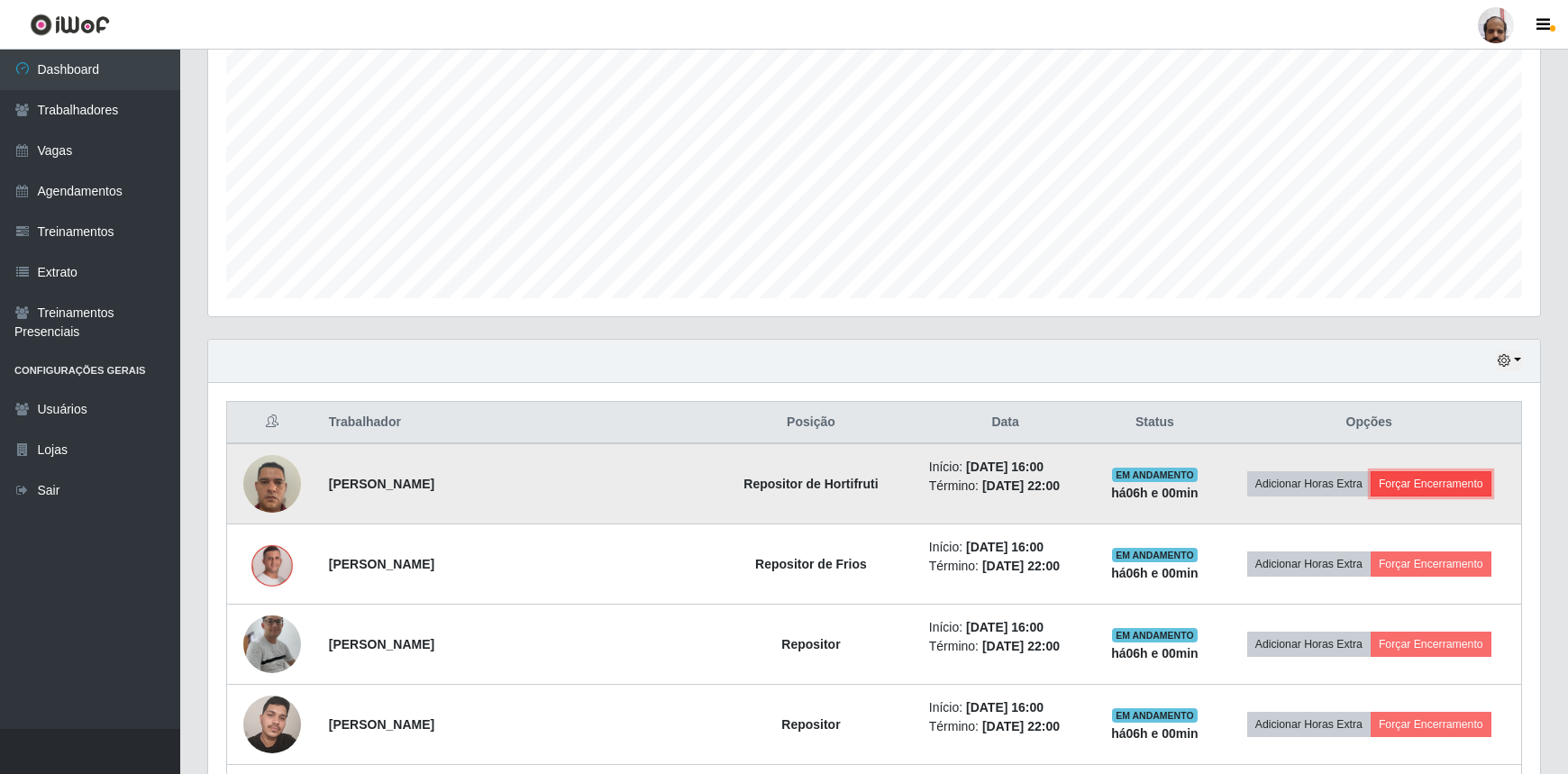
click at [1436, 483] on button "Forçar Encerramento" at bounding box center [1430, 484] width 121 height 25
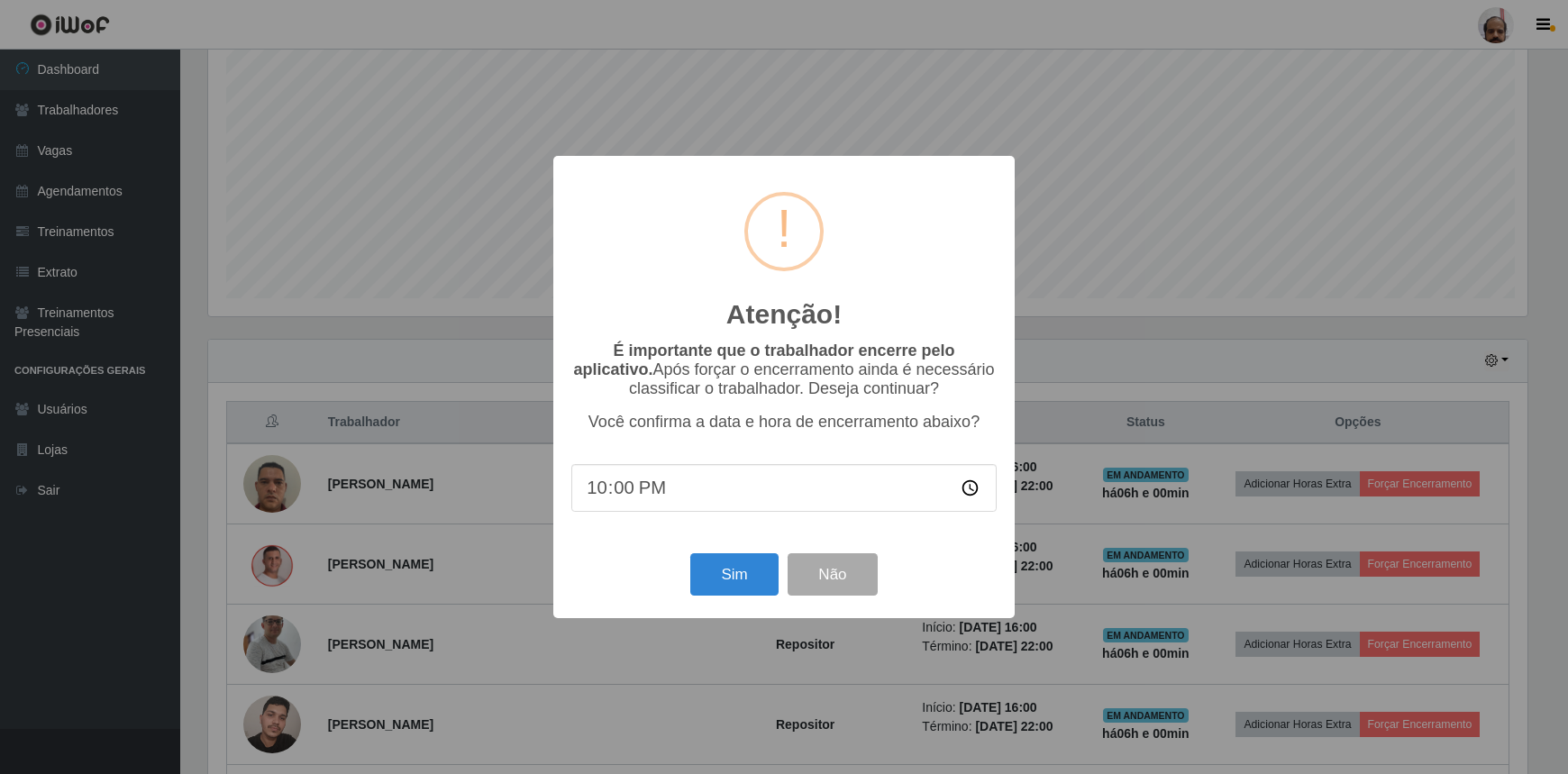
scroll to position [900667, 899665]
click at [741, 577] on button "Sim" at bounding box center [736, 574] width 87 height 42
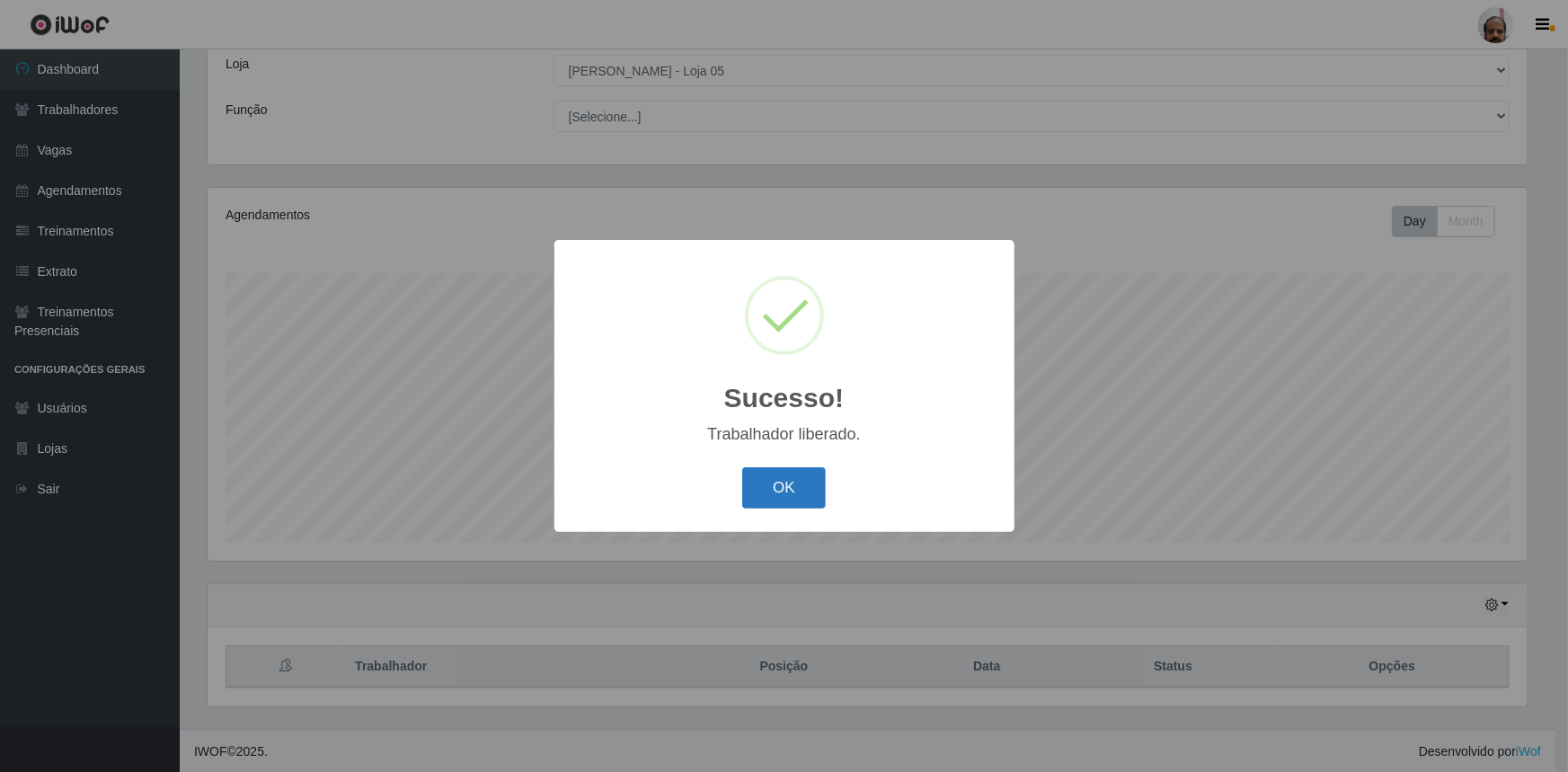
click at [772, 502] on button "OK" at bounding box center [784, 489] width 84 height 42
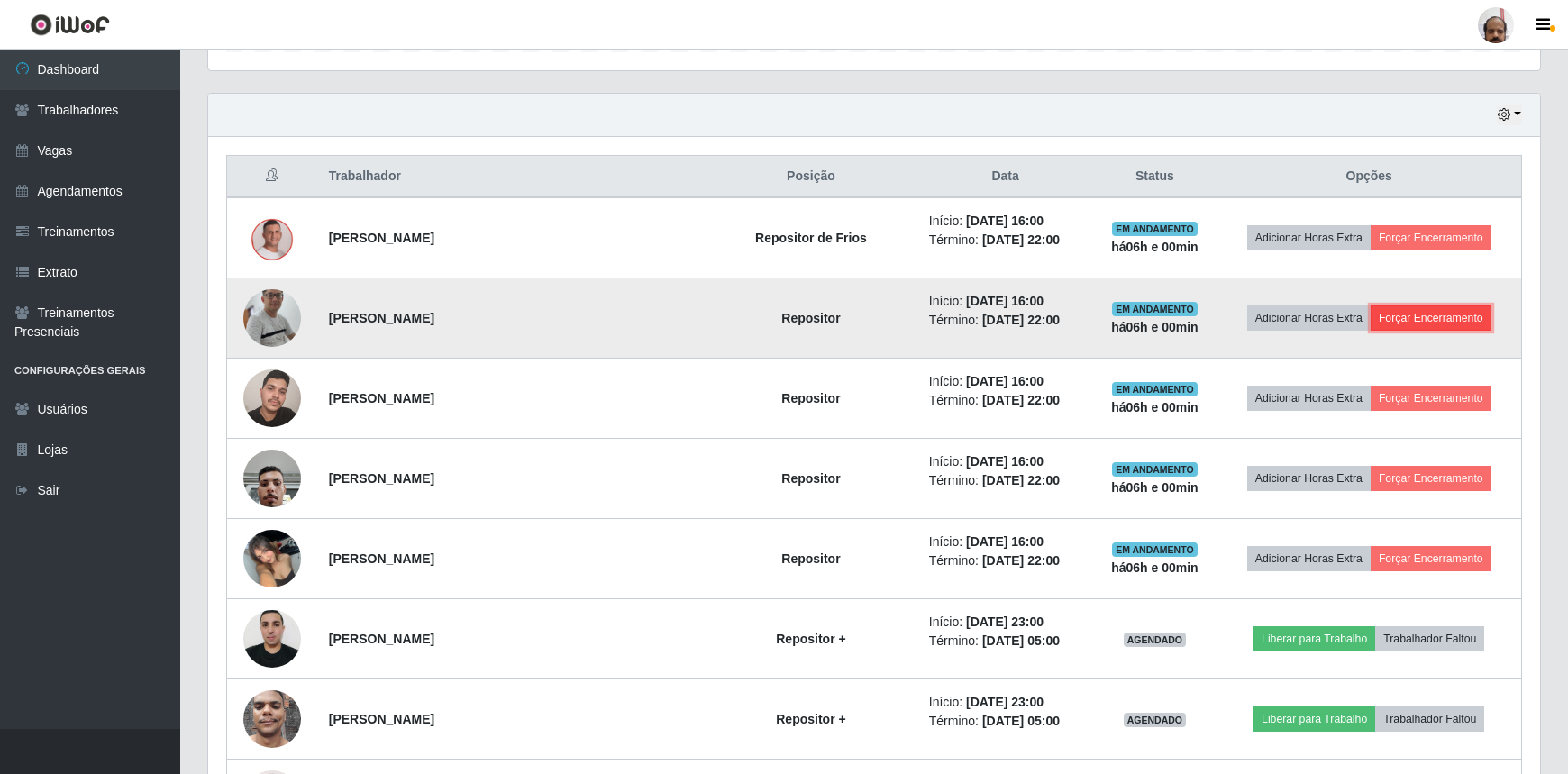
click at [1426, 316] on button "Forçar Encerramento" at bounding box center [1430, 318] width 121 height 25
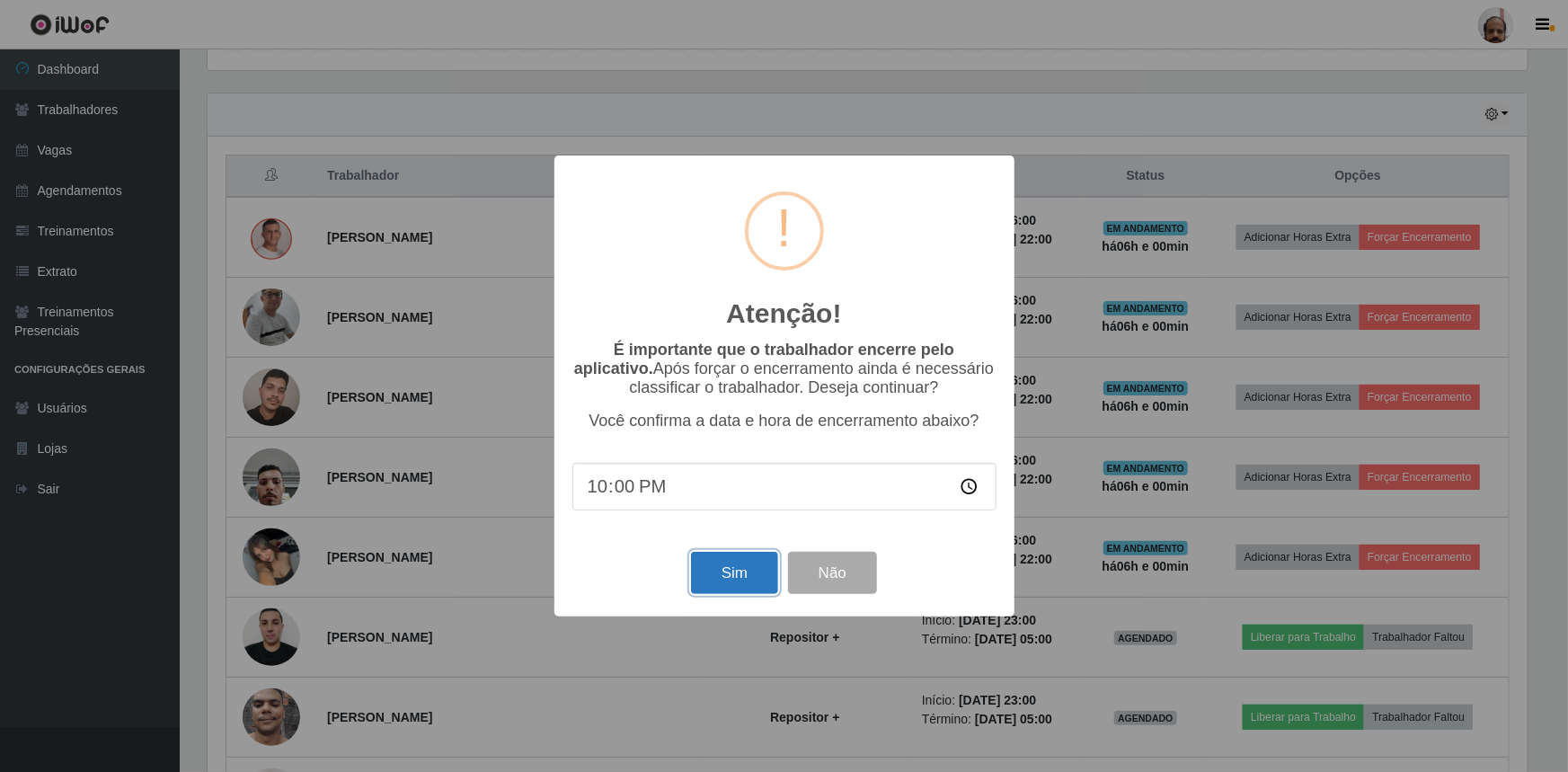
click at [740, 578] on button "Sim" at bounding box center [734, 573] width 87 height 42
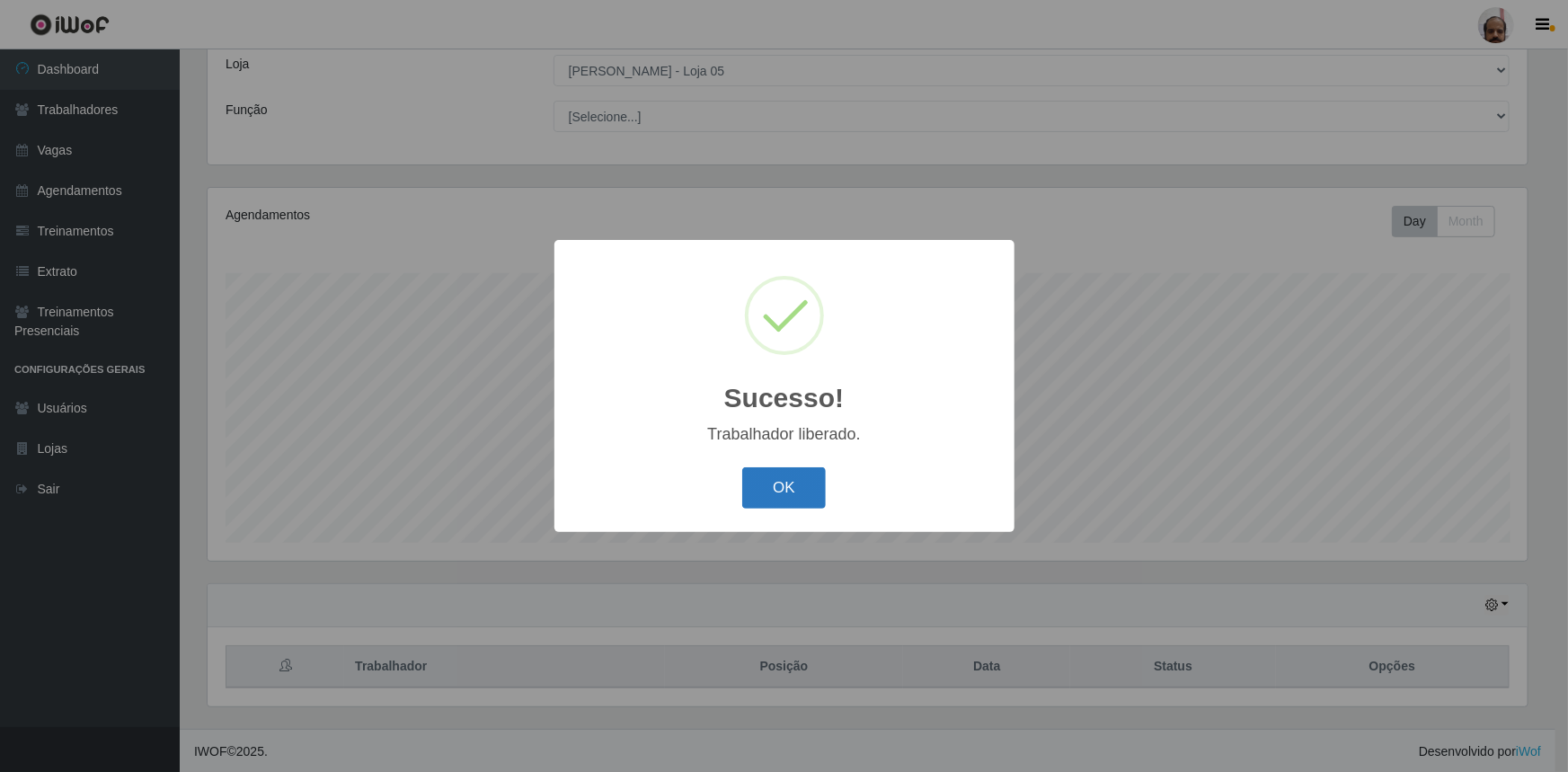
click at [781, 487] on button "OK" at bounding box center [784, 489] width 84 height 42
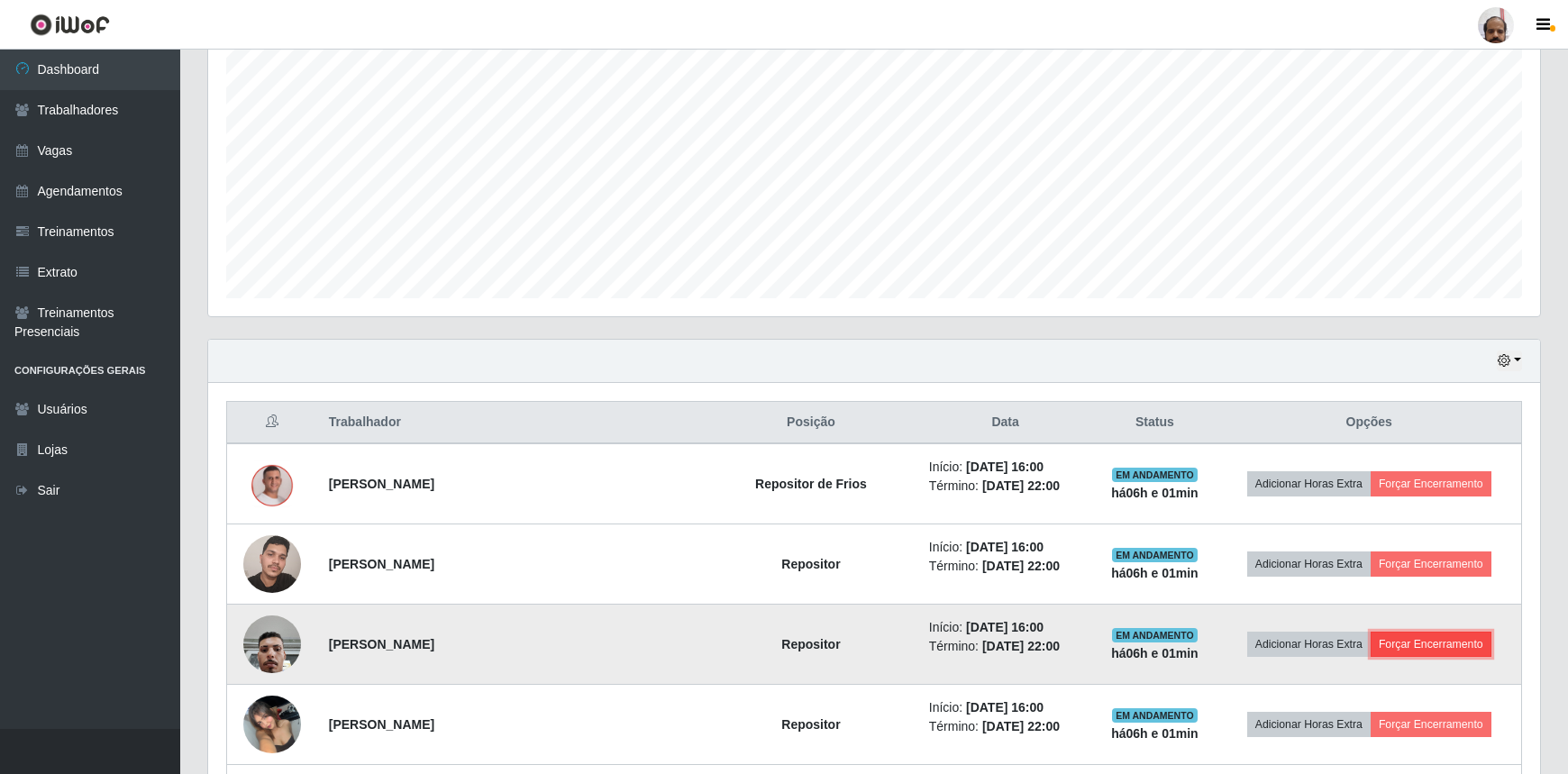
click at [1407, 639] on button "Forçar Encerramento" at bounding box center [1430, 644] width 121 height 25
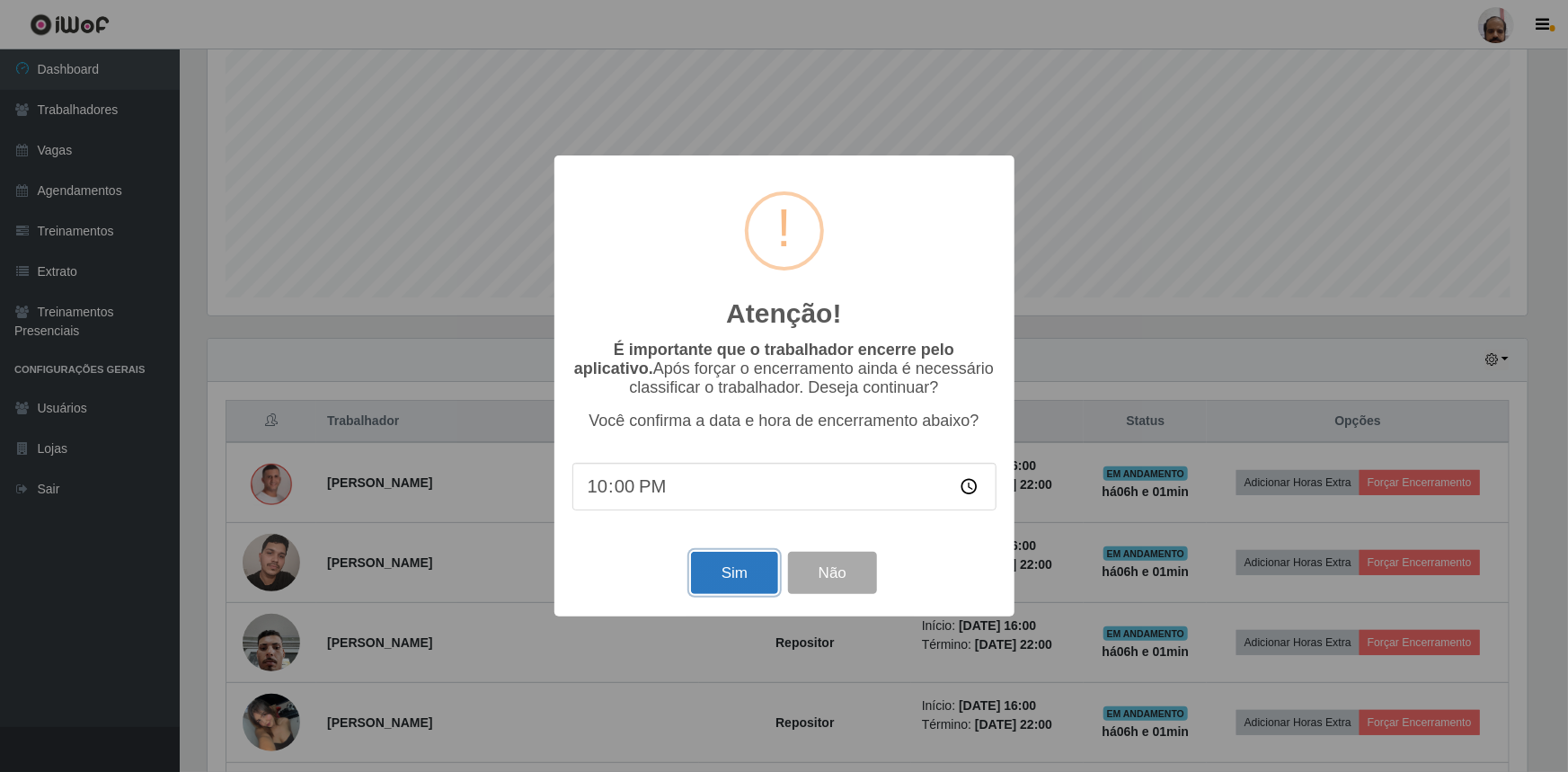
click at [739, 584] on button "Sim" at bounding box center [734, 573] width 87 height 42
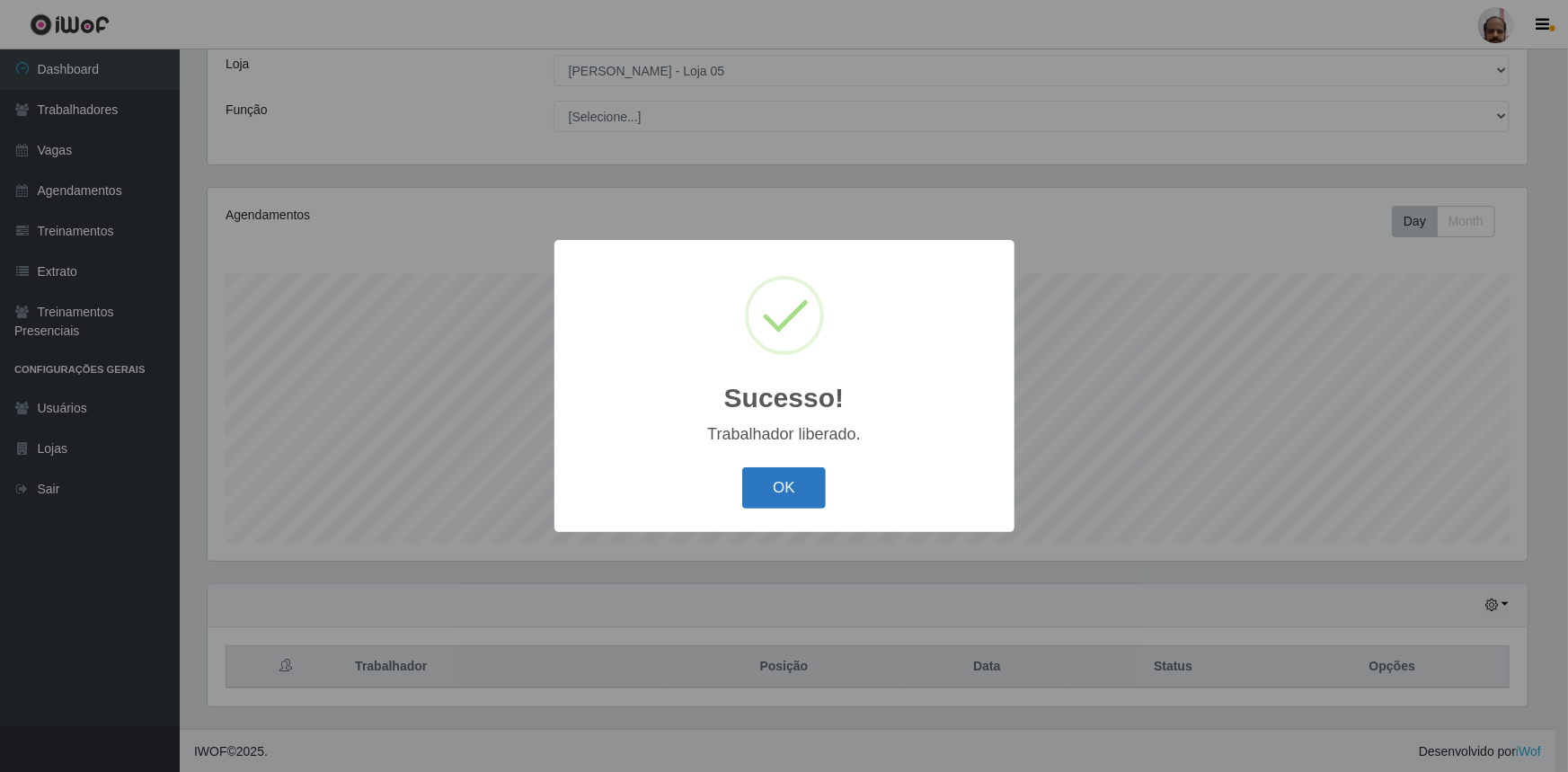
click at [778, 486] on button "OK" at bounding box center [784, 489] width 84 height 42
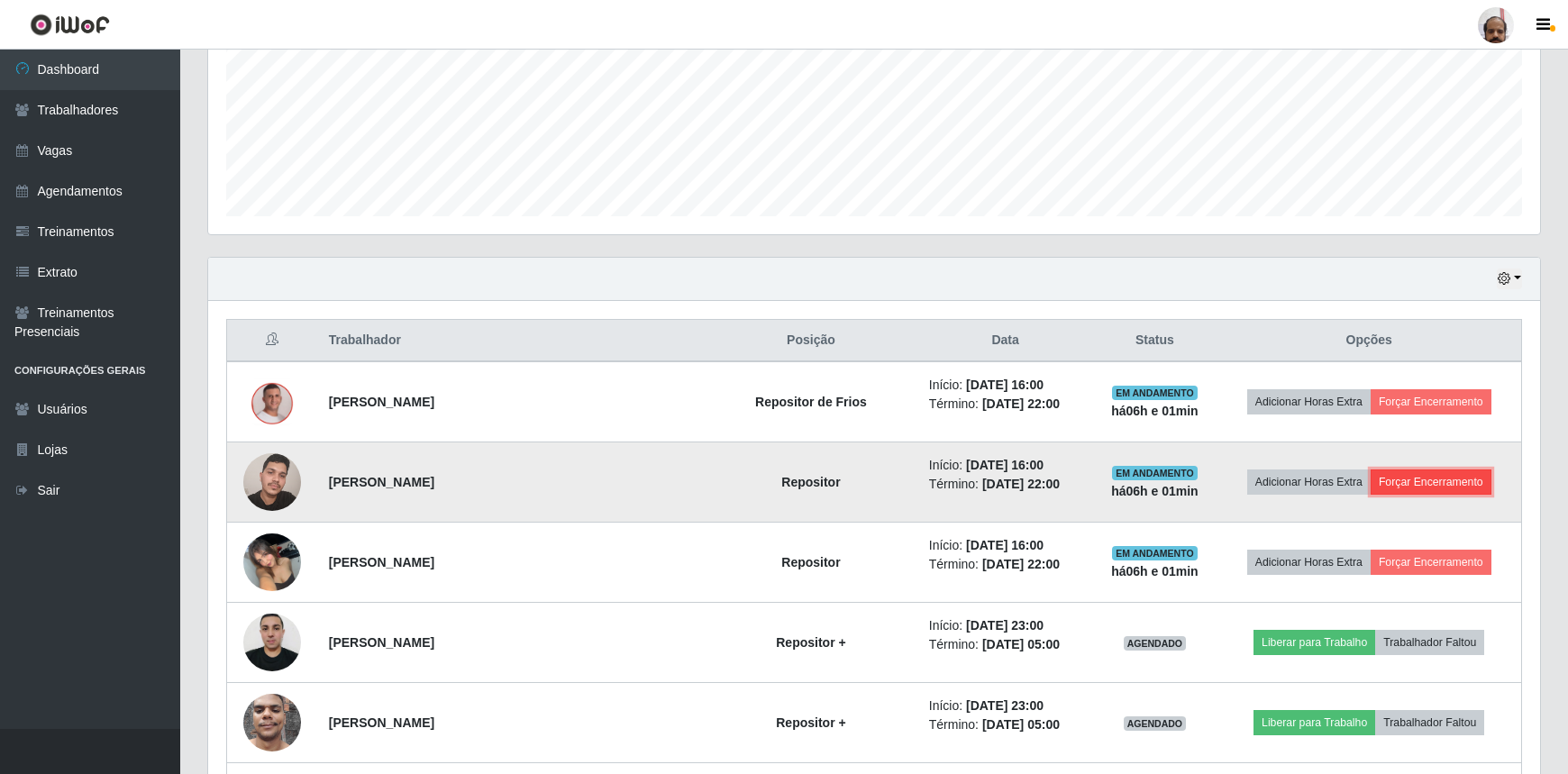
click at [1415, 479] on button "Forçar Encerramento" at bounding box center [1430, 482] width 121 height 25
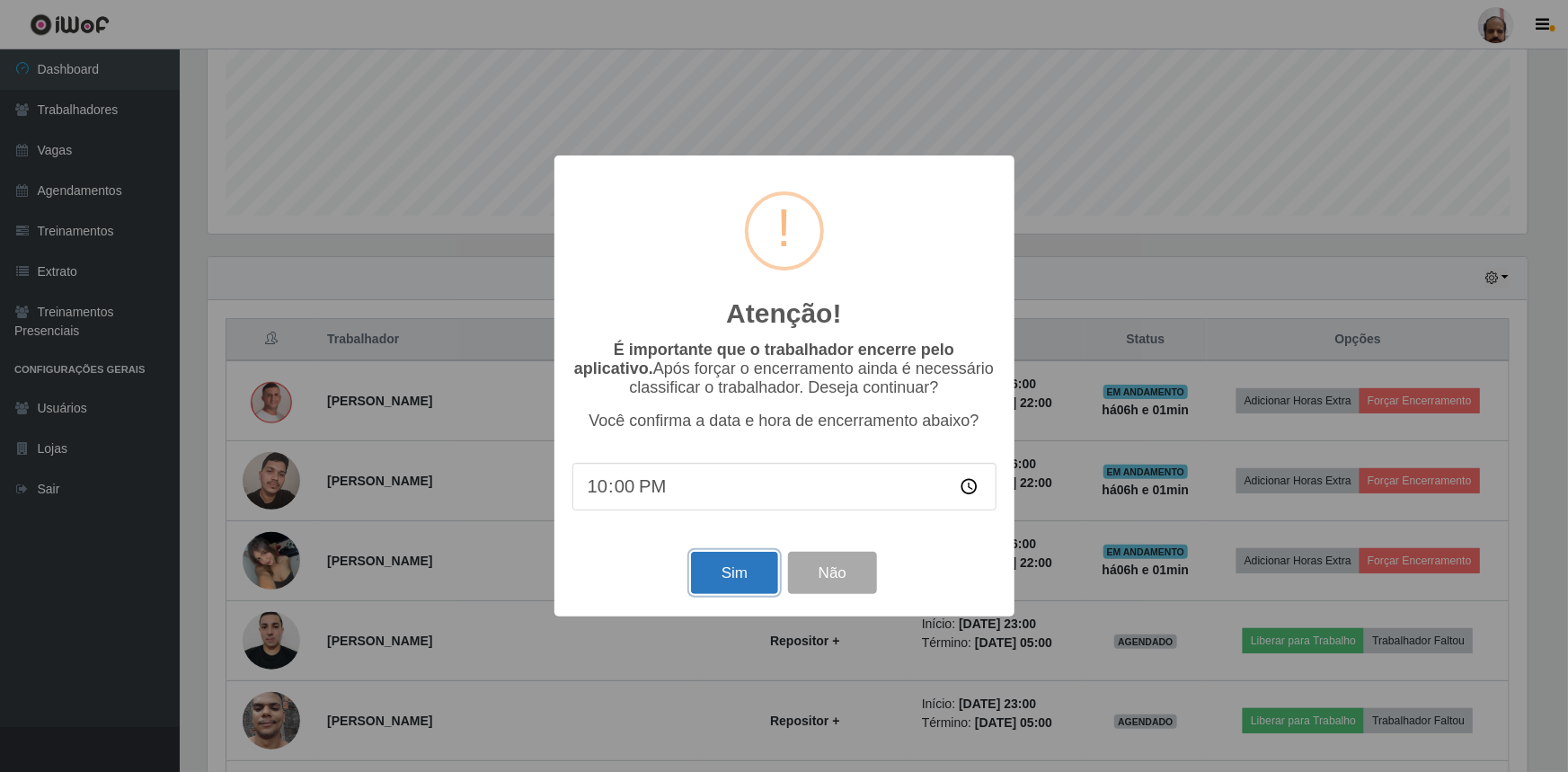
click at [753, 564] on button "Sim" at bounding box center [734, 573] width 87 height 42
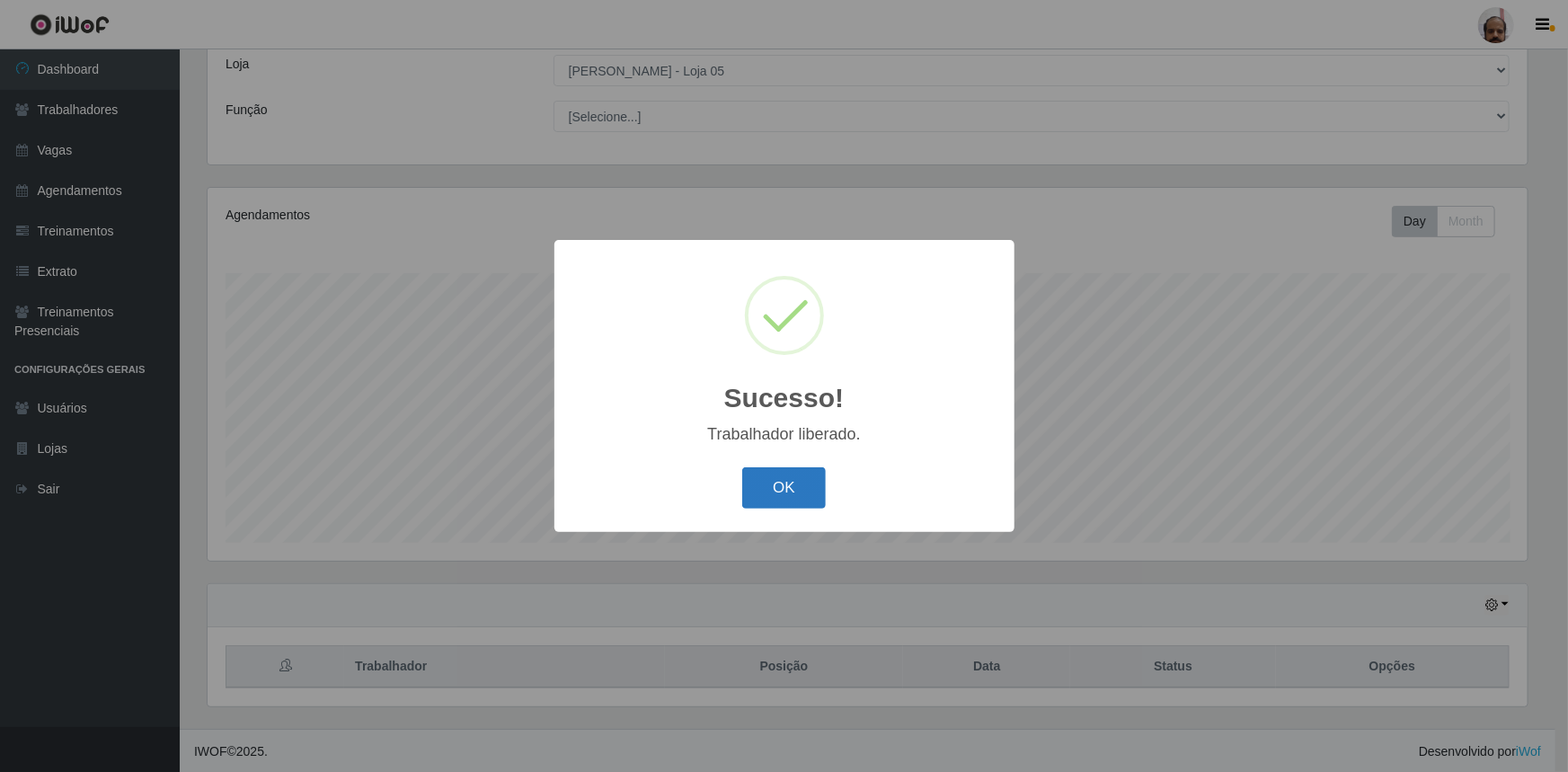
click at [783, 512] on div "OK Cancel" at bounding box center [784, 488] width 425 height 52
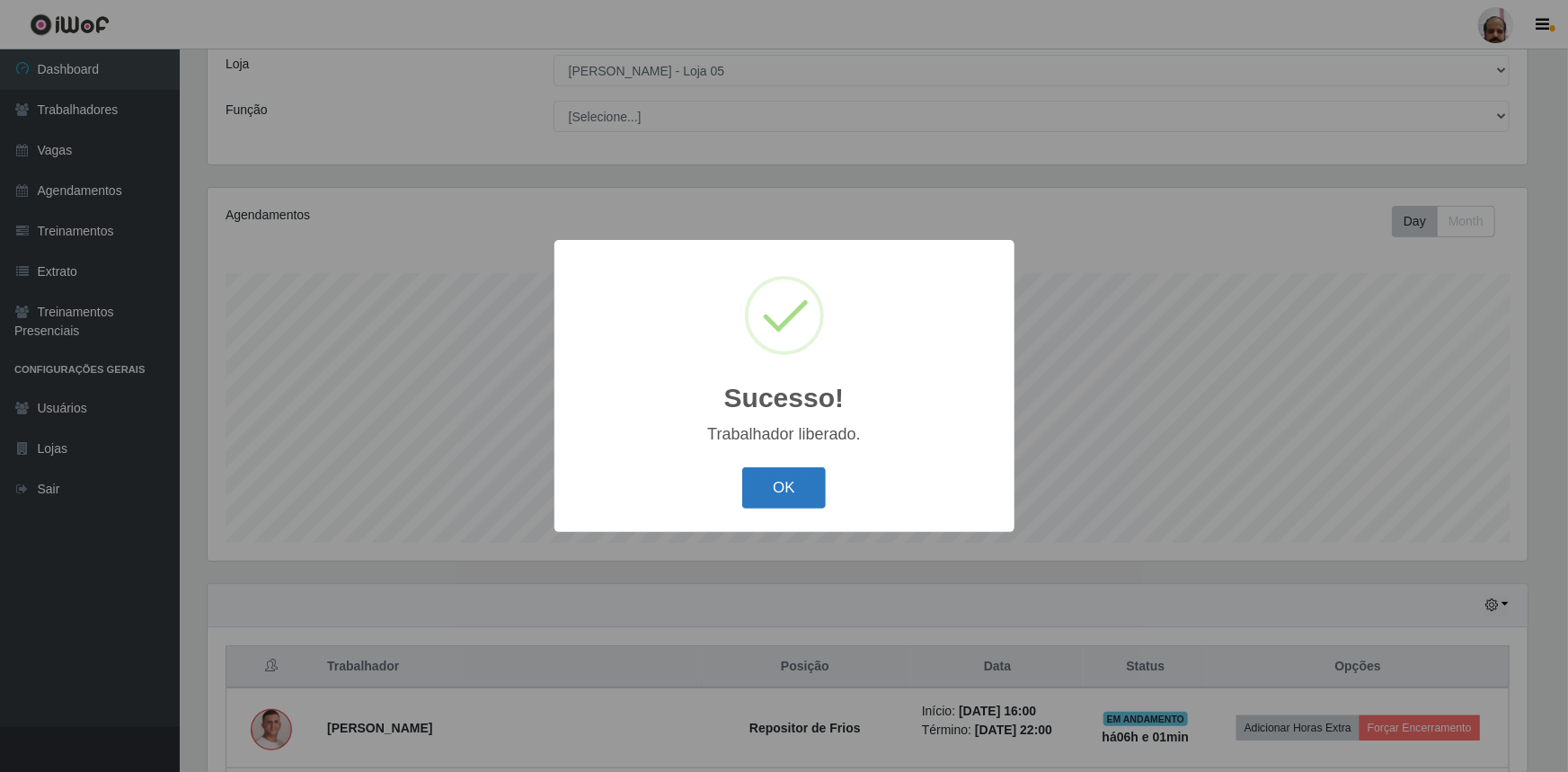
click at [780, 501] on button "OK" at bounding box center [784, 489] width 84 height 42
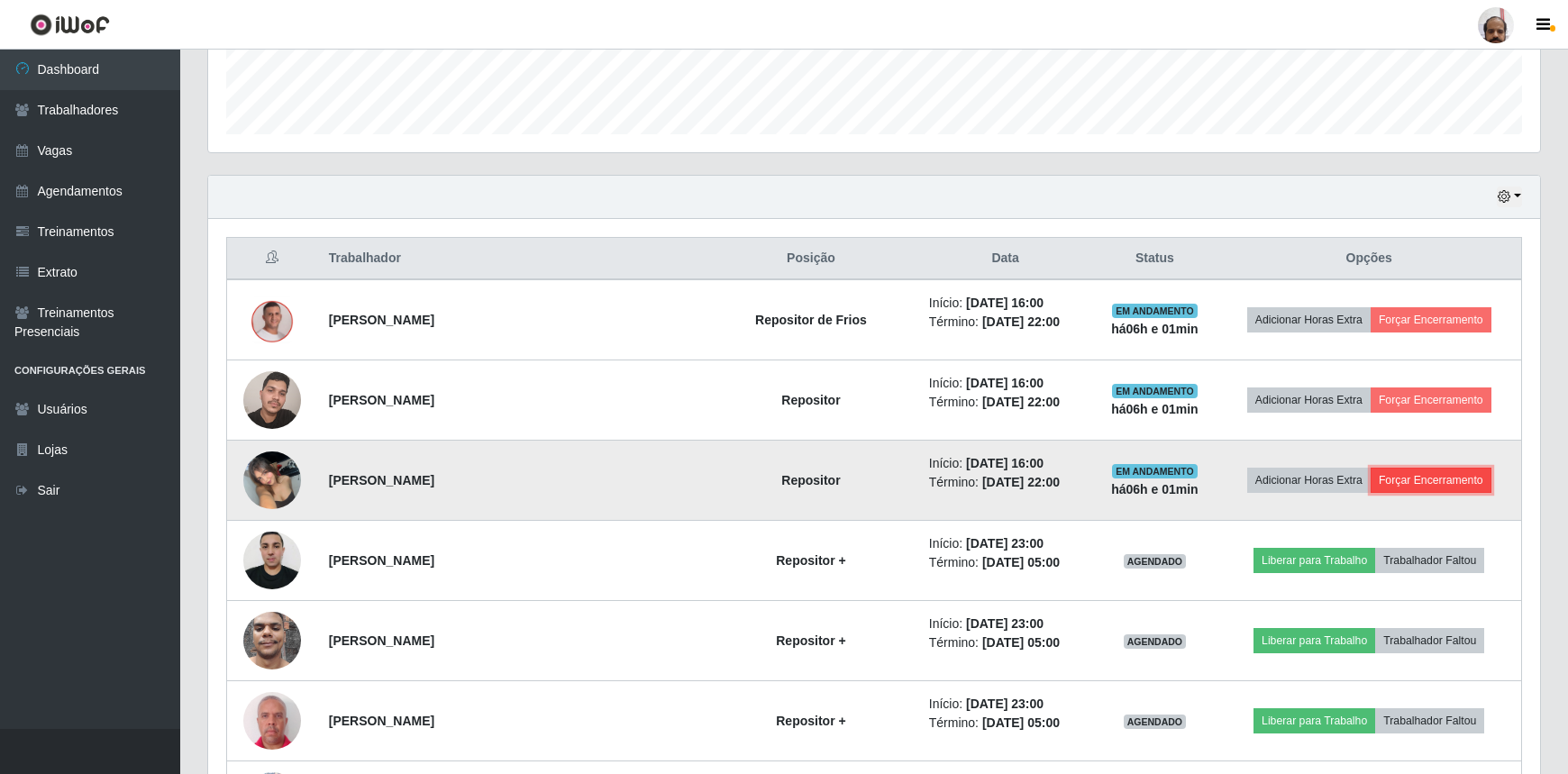
click at [1447, 483] on button "Forçar Encerramento" at bounding box center [1430, 480] width 121 height 25
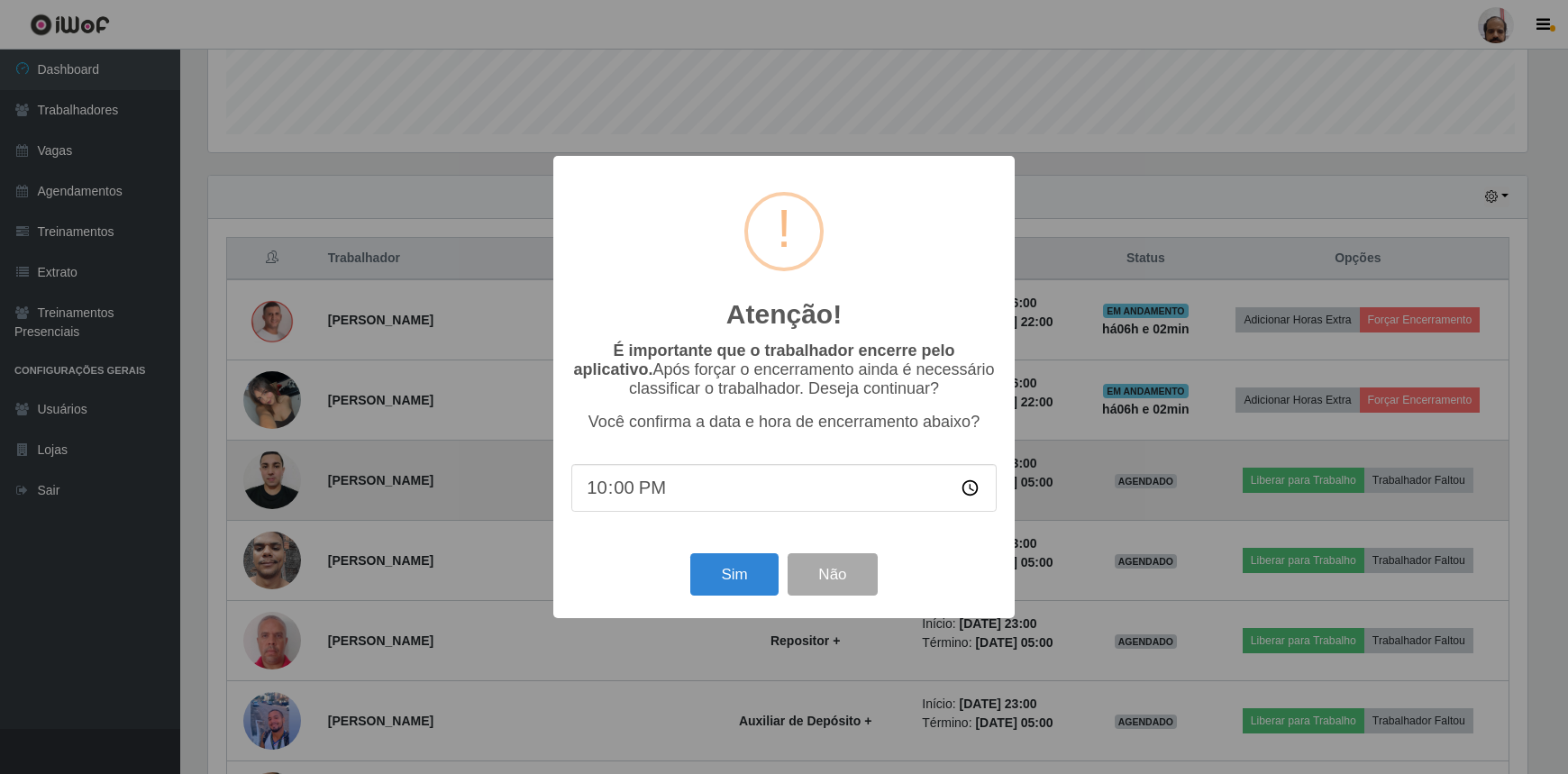
scroll to position [374, 1323]
click at [720, 586] on button "Sim" at bounding box center [736, 574] width 87 height 42
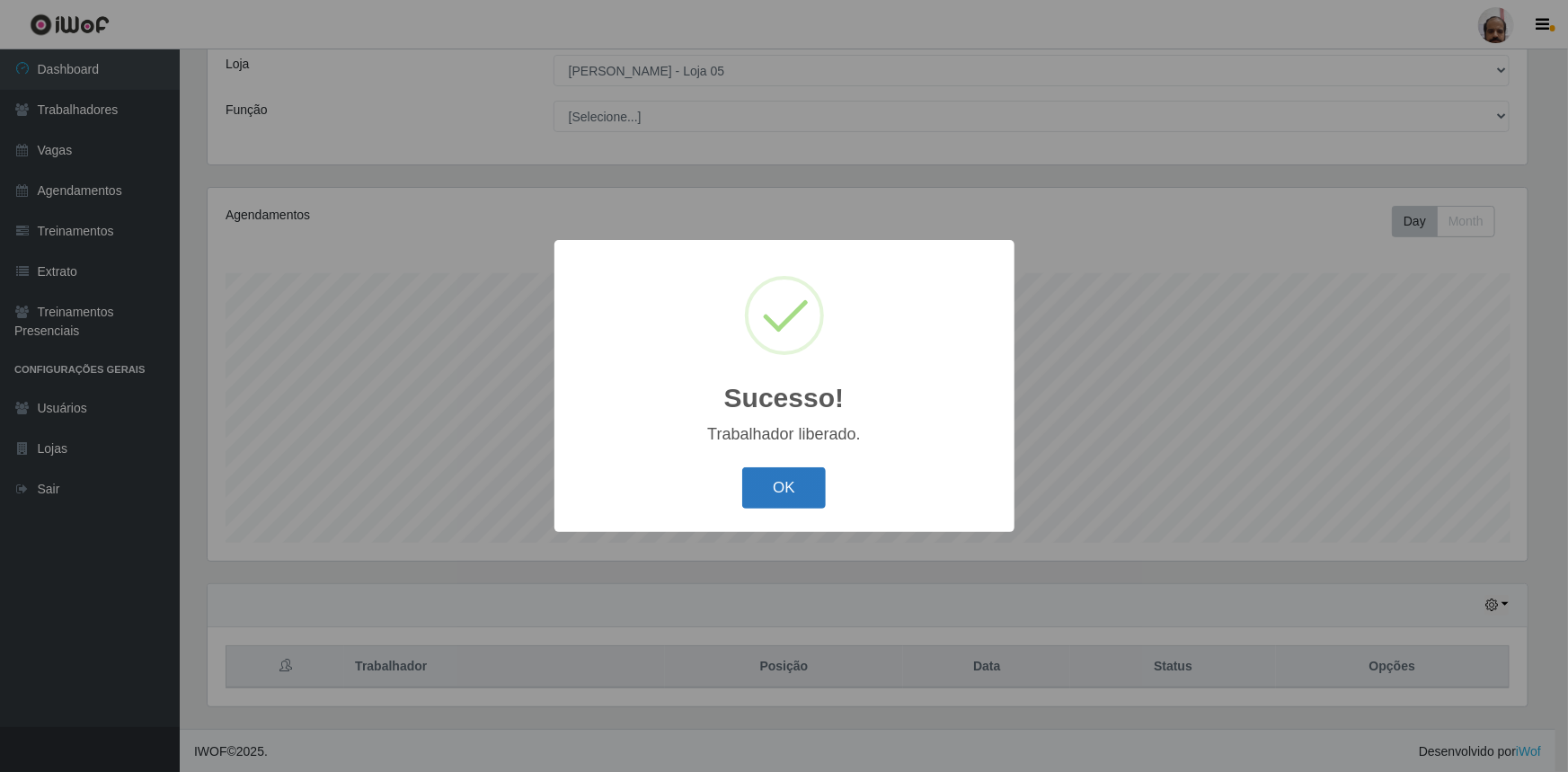
click at [764, 487] on button "OK" at bounding box center [784, 489] width 84 height 42
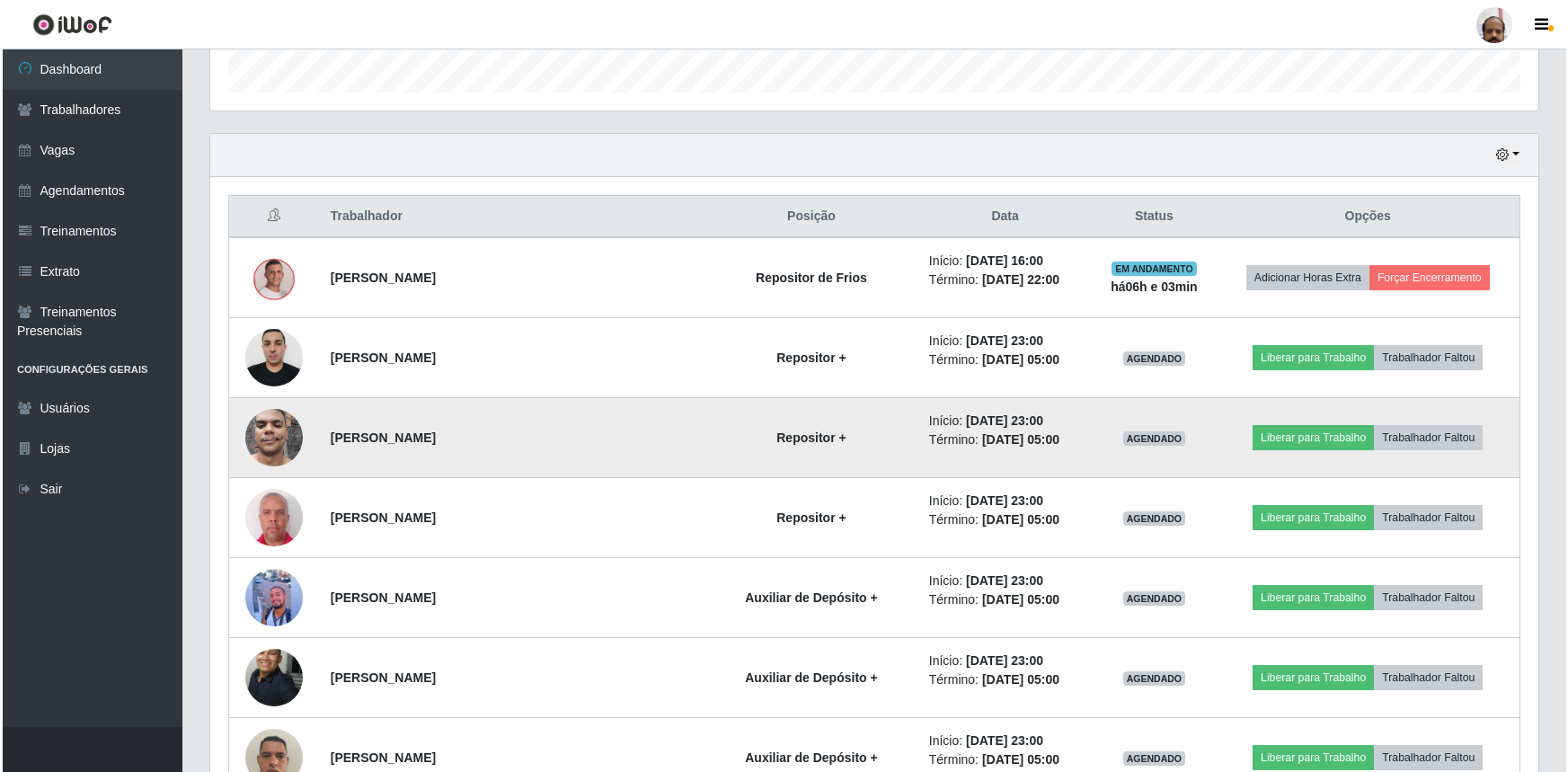
scroll to position [427, 0]
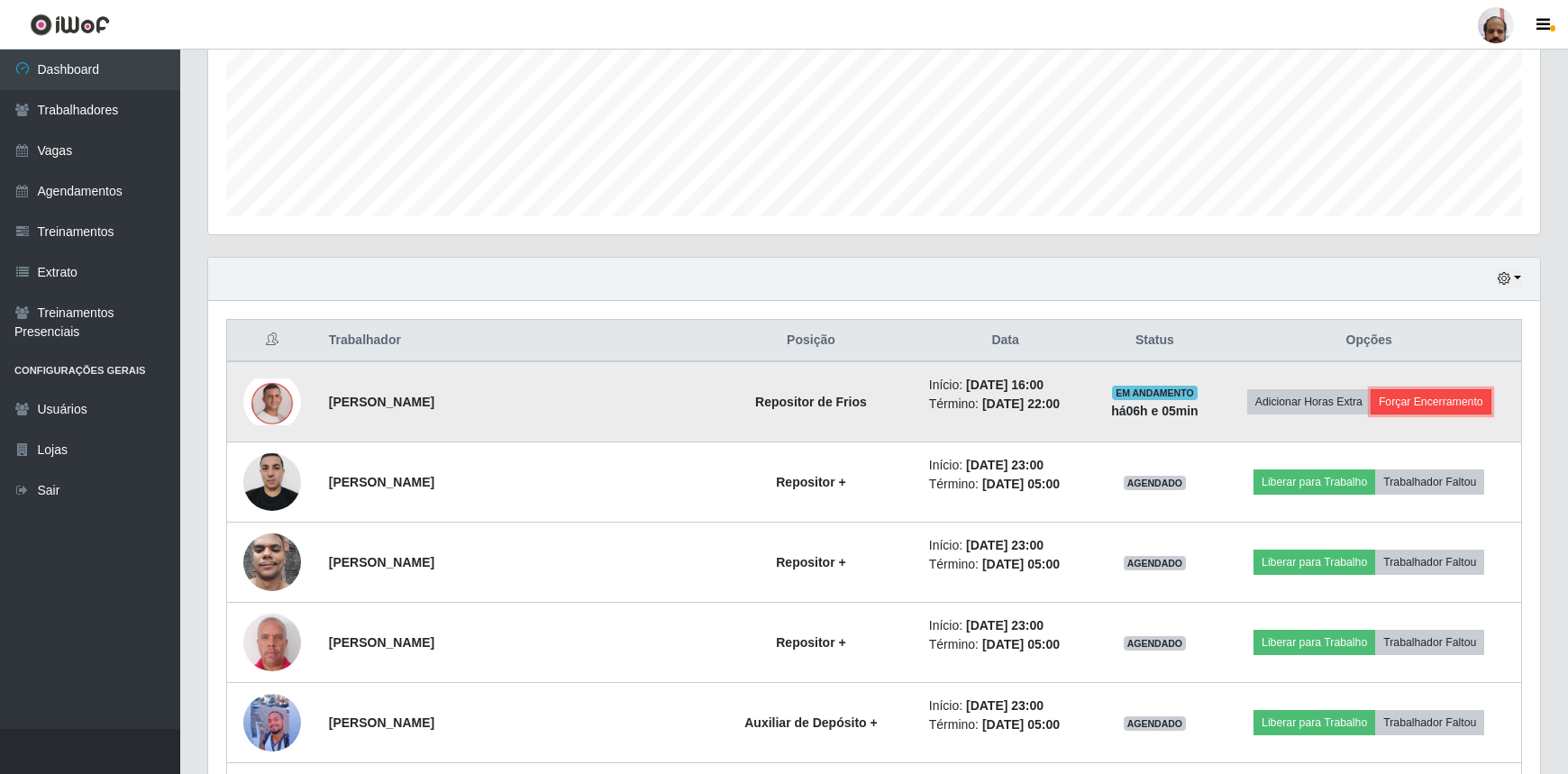
click at [1437, 397] on button "Forçar Encerramento" at bounding box center [1430, 402] width 121 height 25
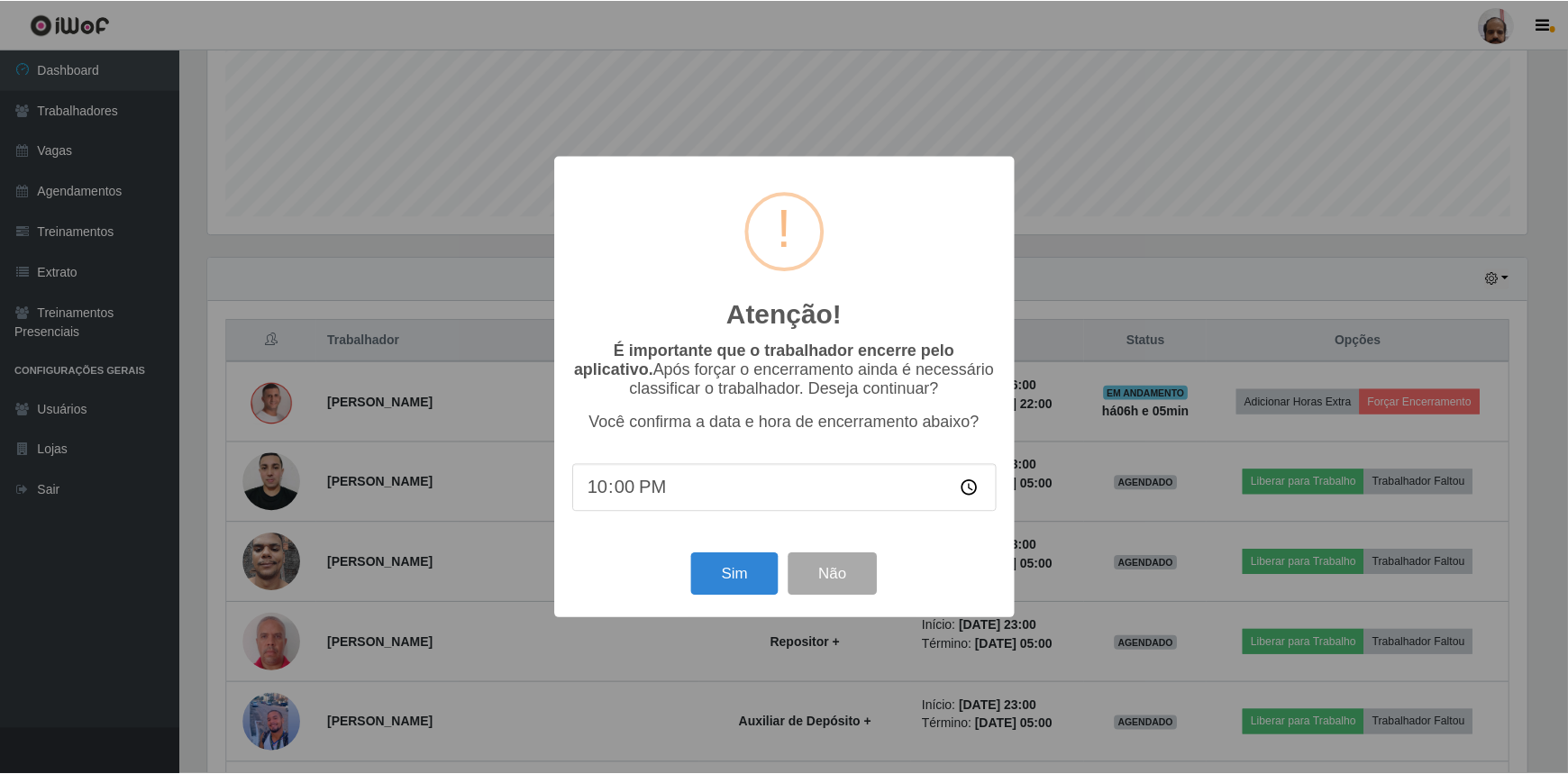
scroll to position [374, 1323]
click at [740, 567] on button "Sim" at bounding box center [736, 574] width 87 height 42
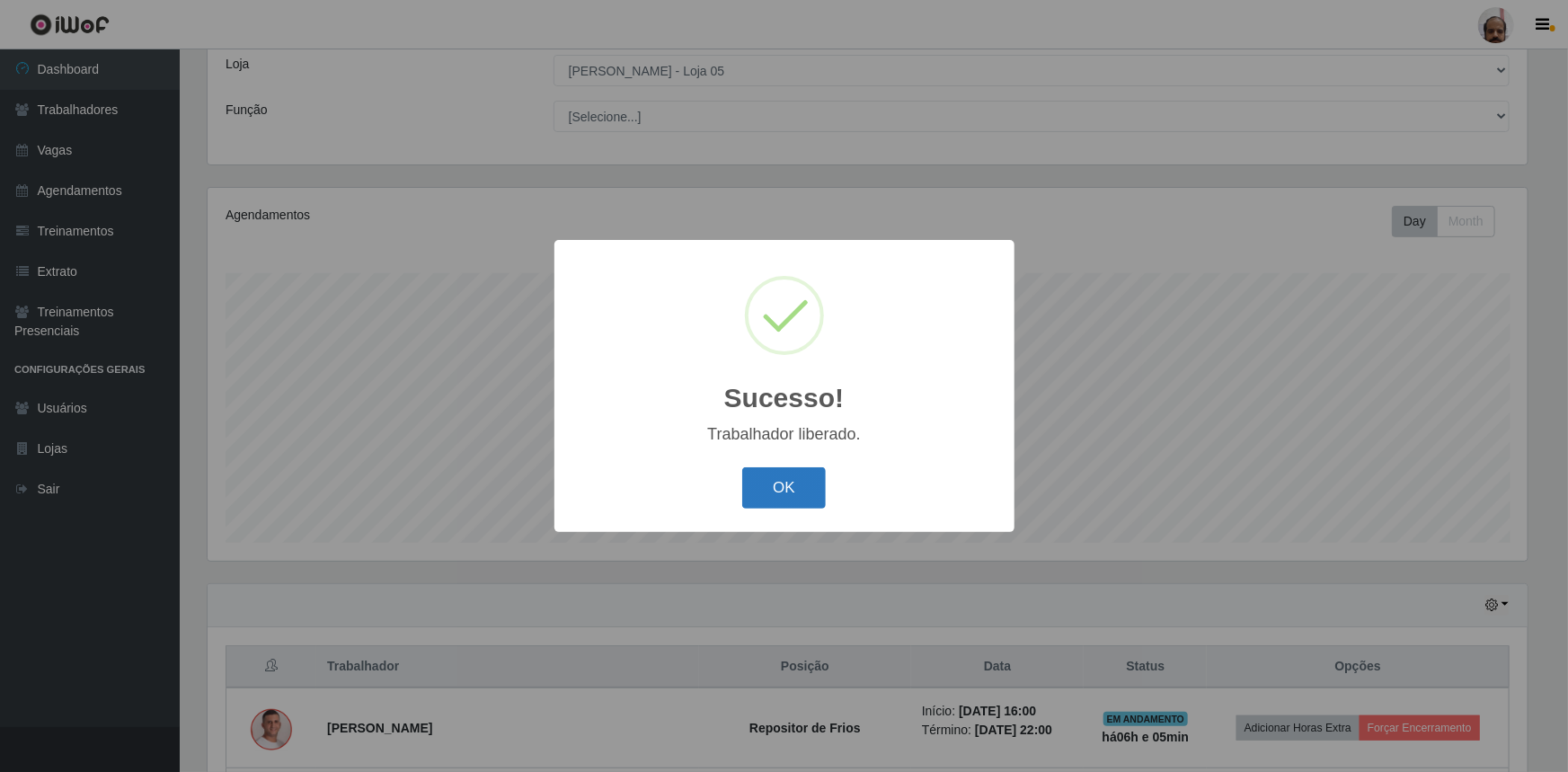
click at [774, 481] on button "OK" at bounding box center [784, 489] width 84 height 42
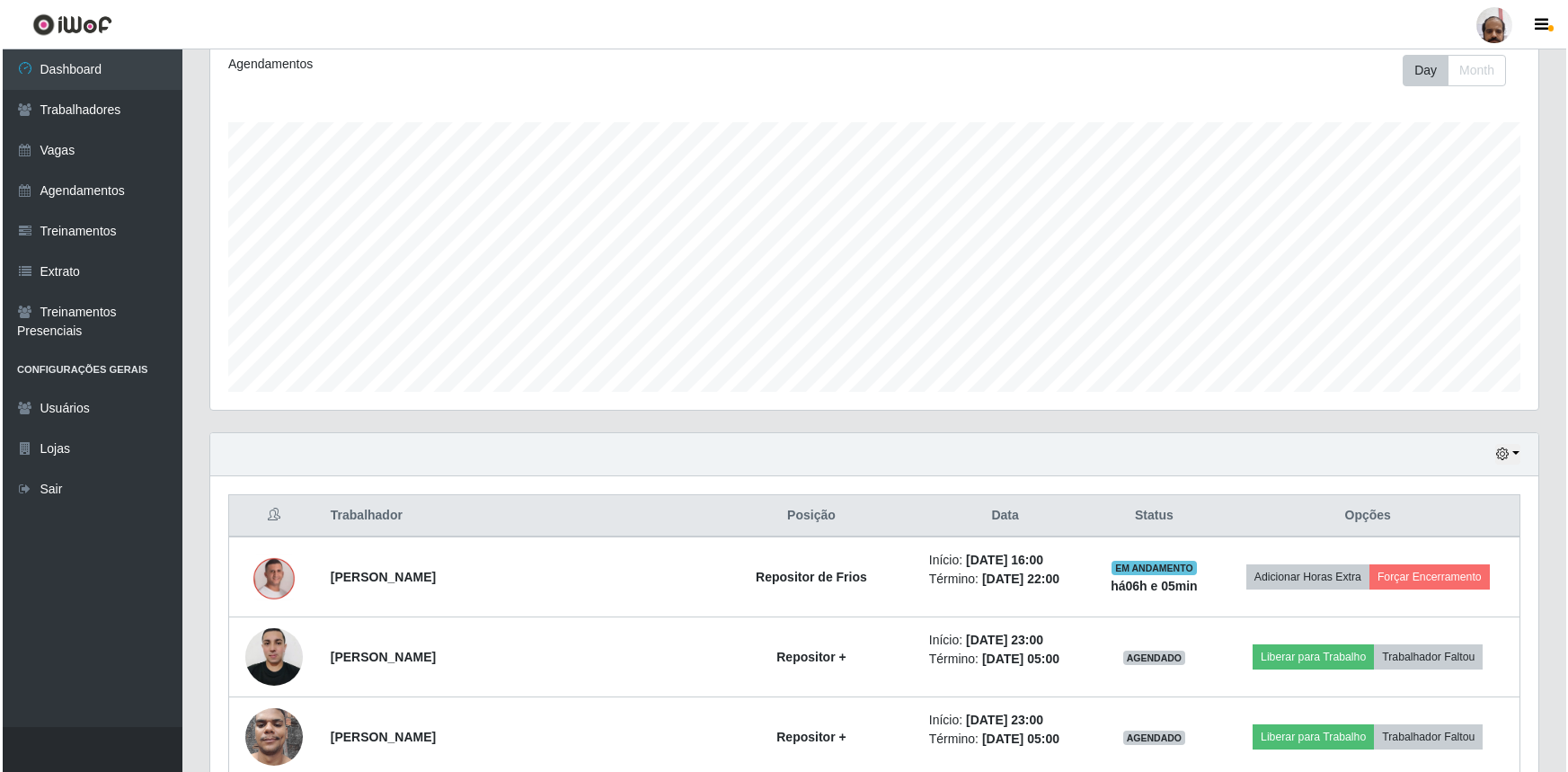
scroll to position [427, 0]
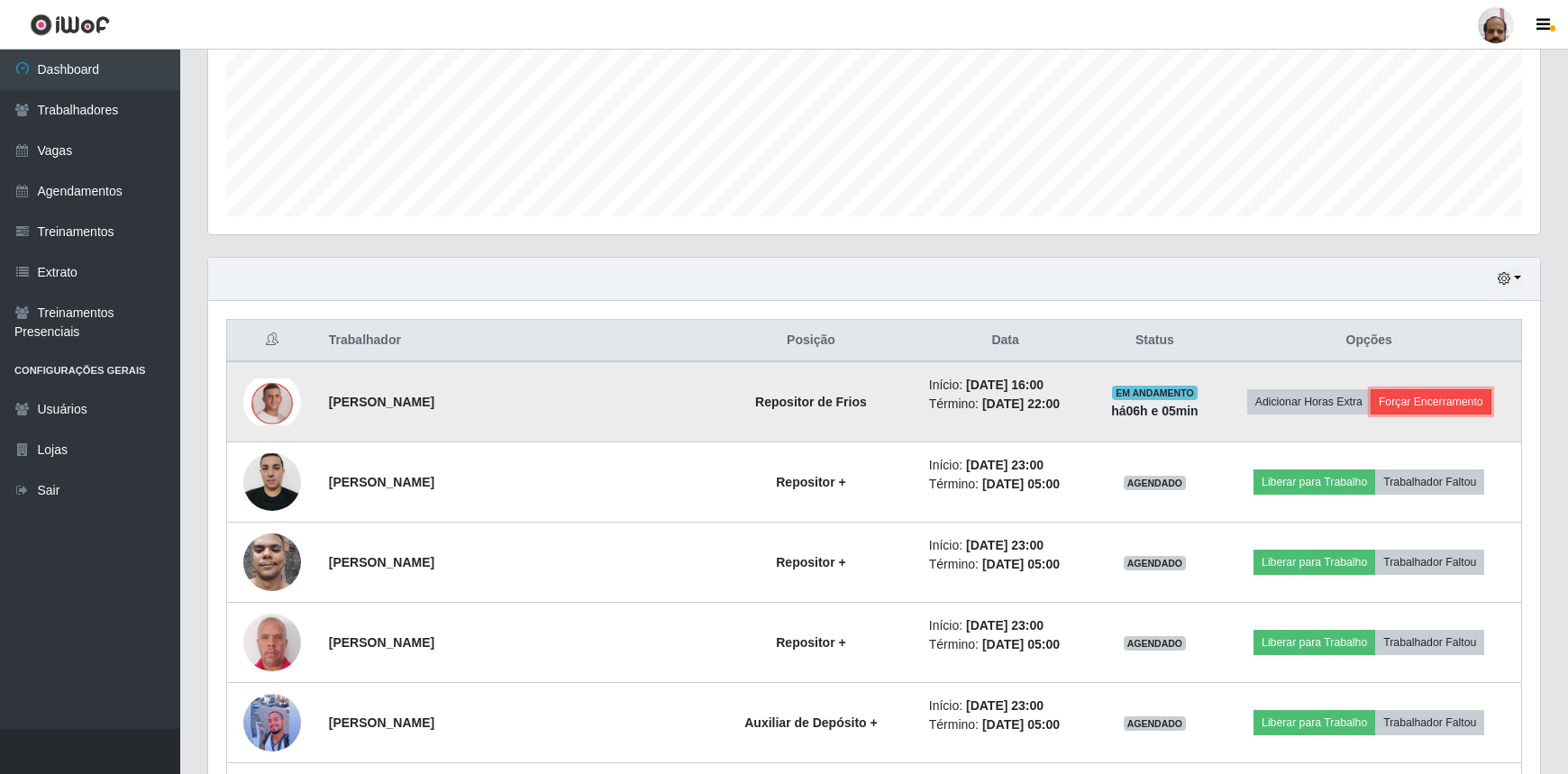
click at [1450, 395] on button "Forçar Encerramento" at bounding box center [1430, 402] width 121 height 25
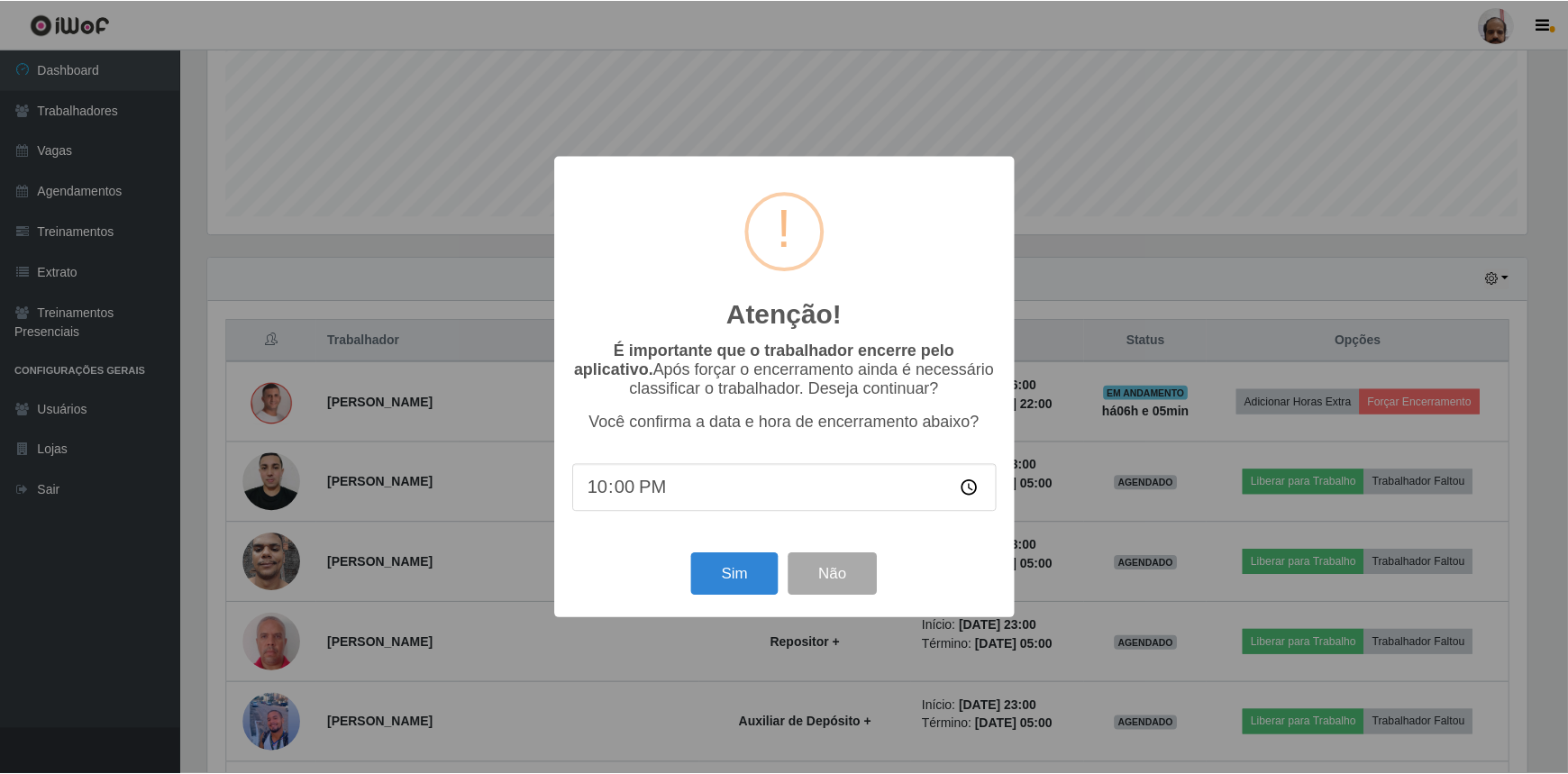
scroll to position [374, 1323]
click at [742, 577] on button "Sim" at bounding box center [736, 574] width 87 height 42
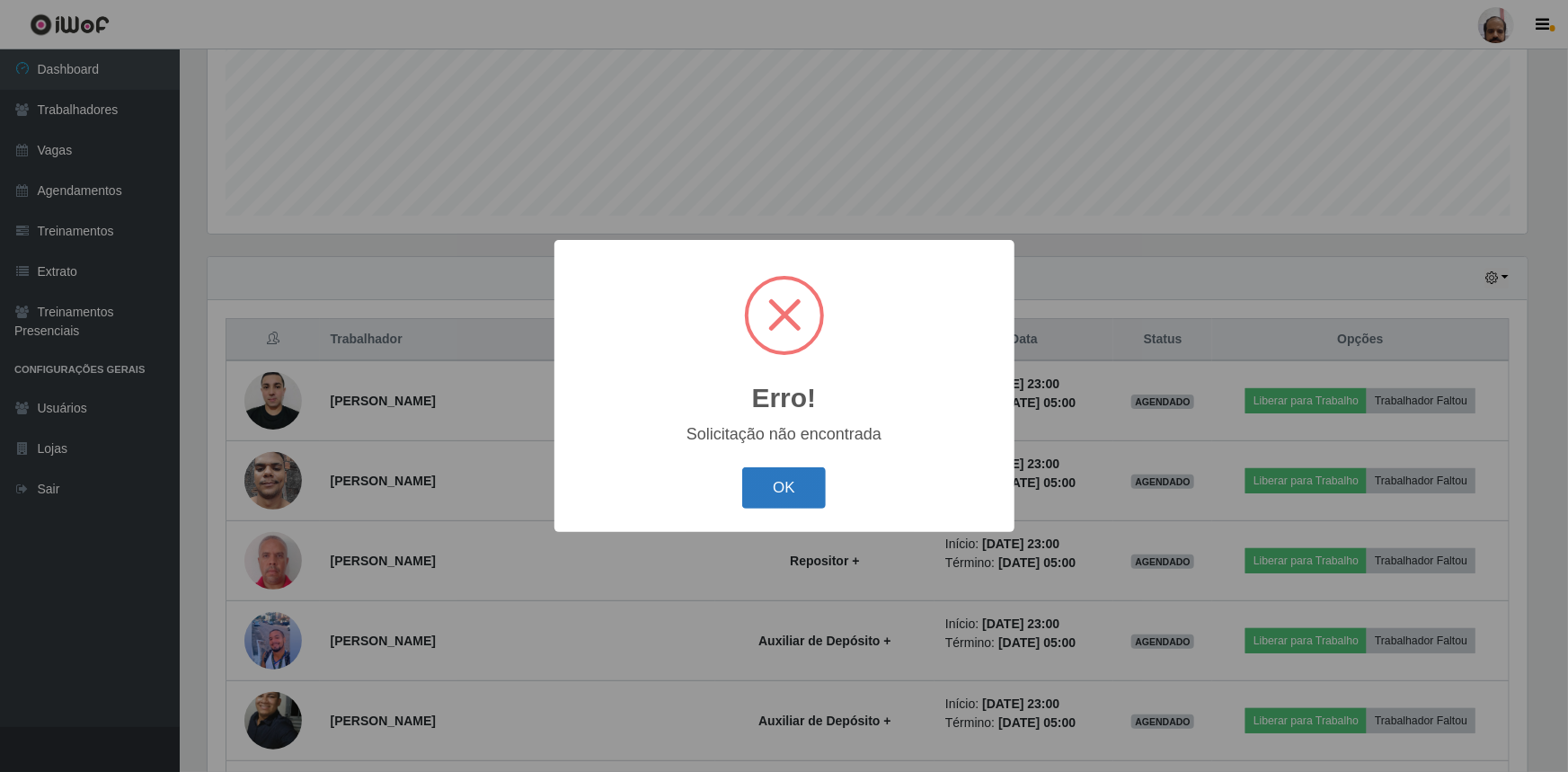
click at [794, 487] on button "OK" at bounding box center [784, 489] width 84 height 42
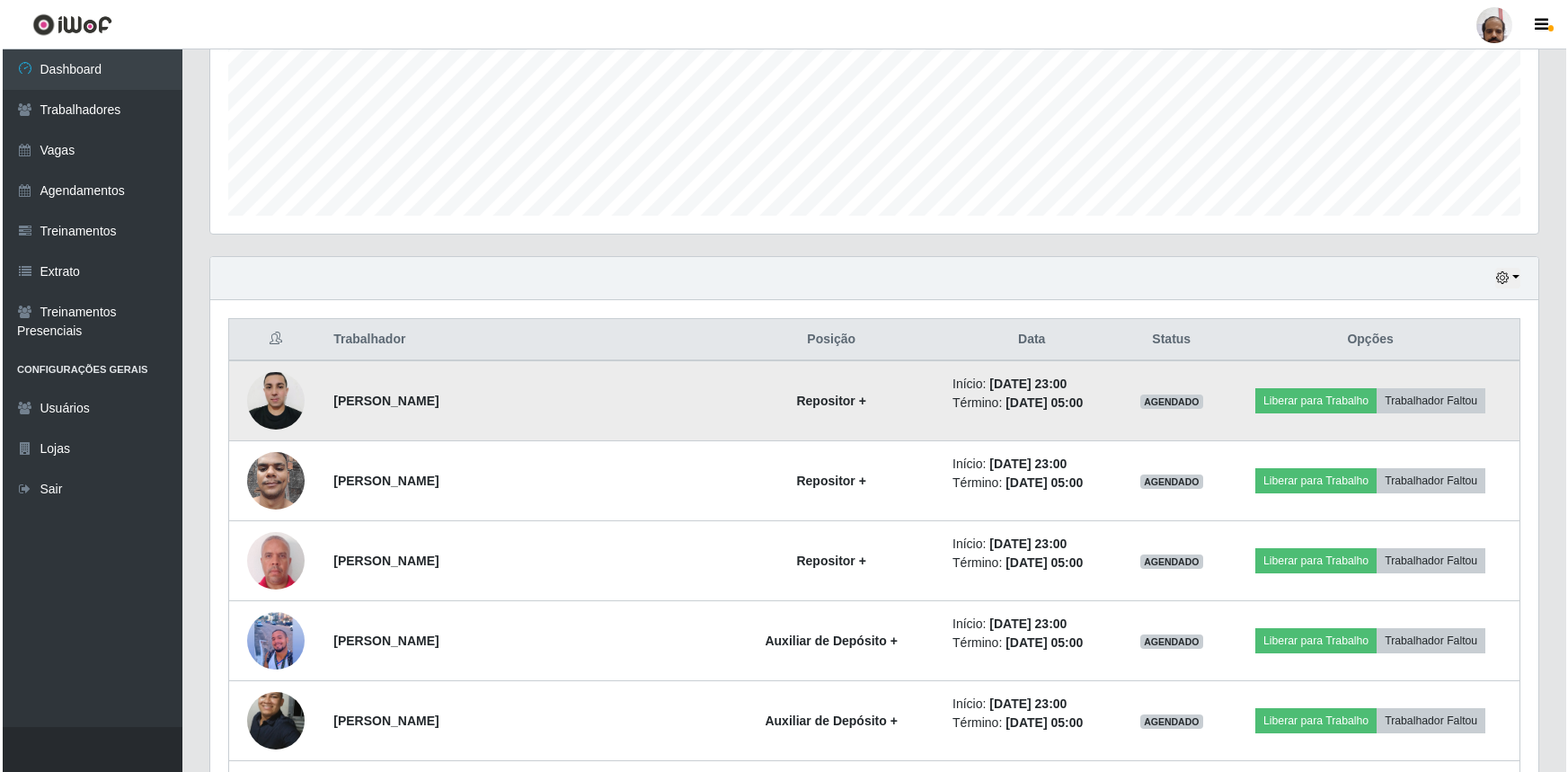
scroll to position [591, 0]
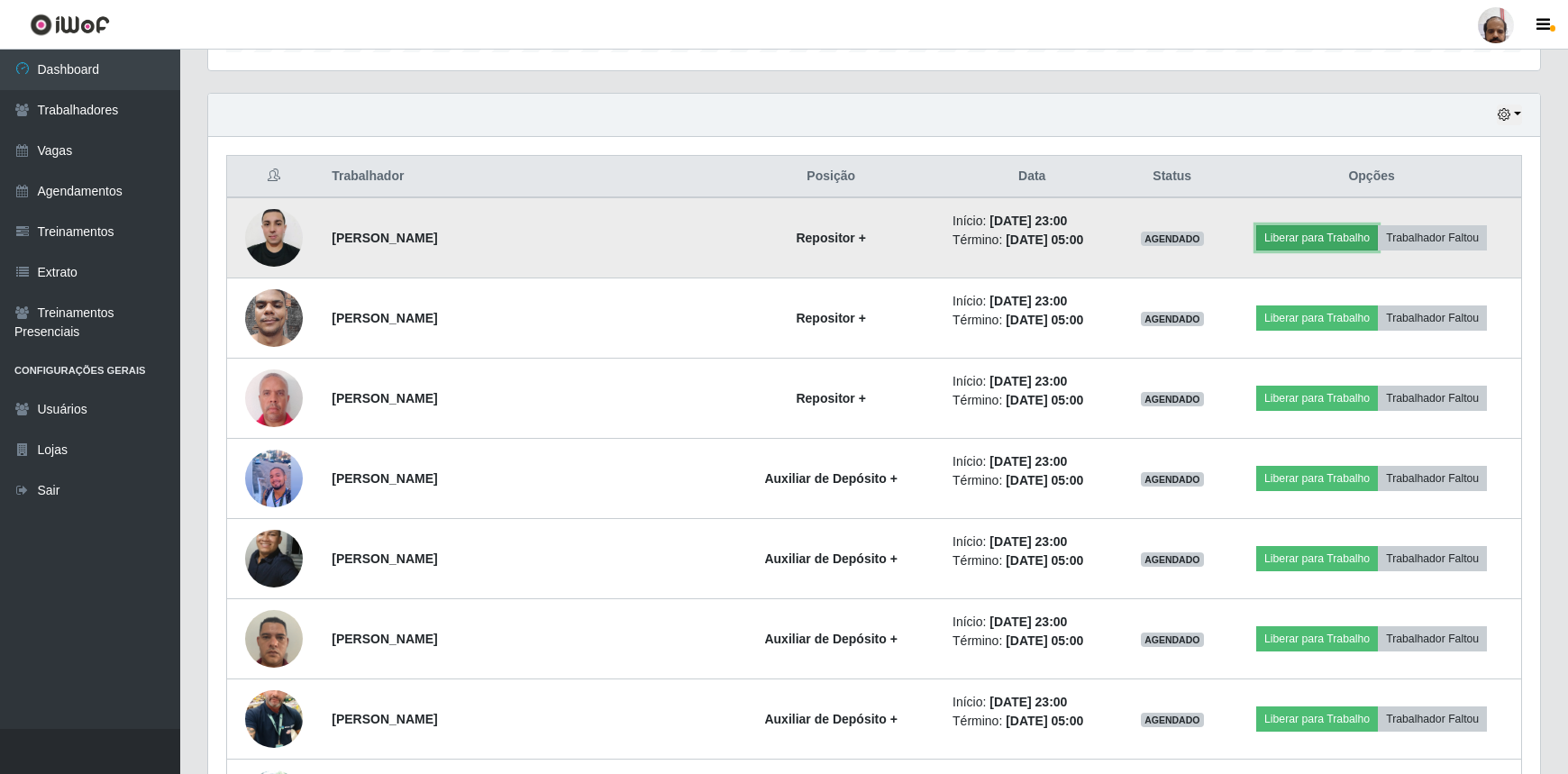
click at [1287, 230] on button "Liberar para Trabalho" at bounding box center [1316, 237] width 121 height 25
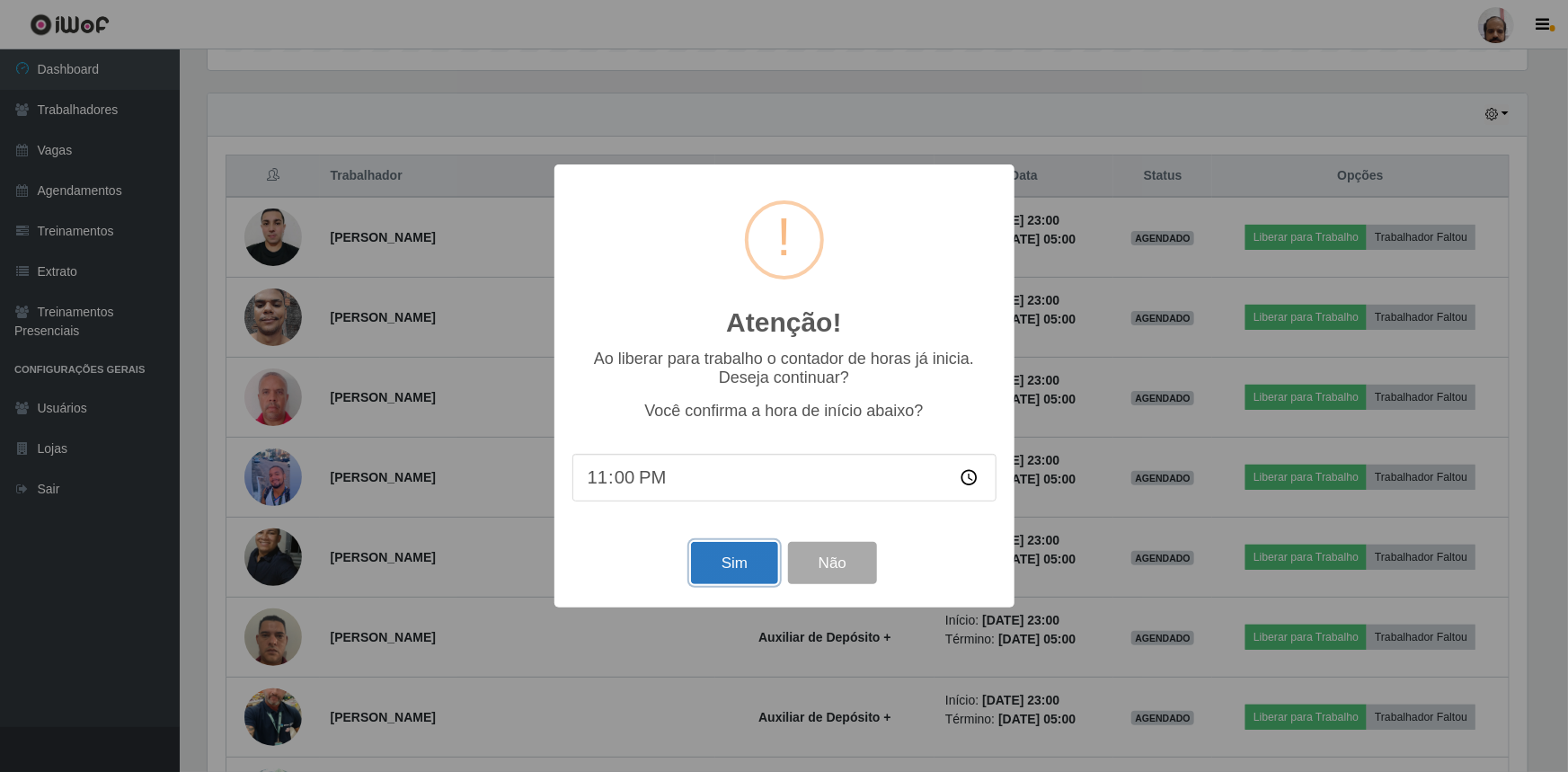
click at [735, 553] on button "Sim" at bounding box center [734, 563] width 87 height 42
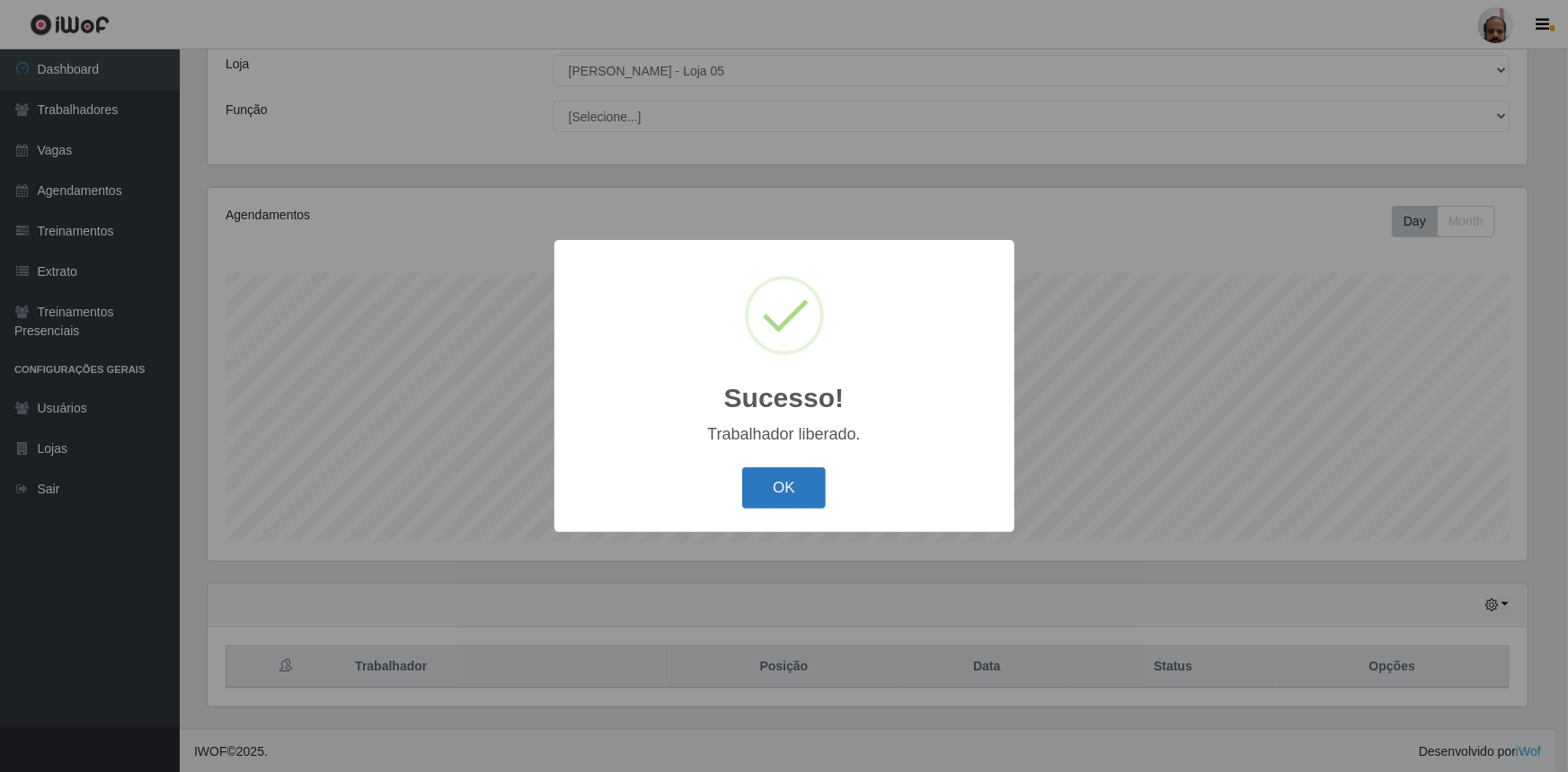
click at [790, 490] on button "OK" at bounding box center [784, 489] width 84 height 42
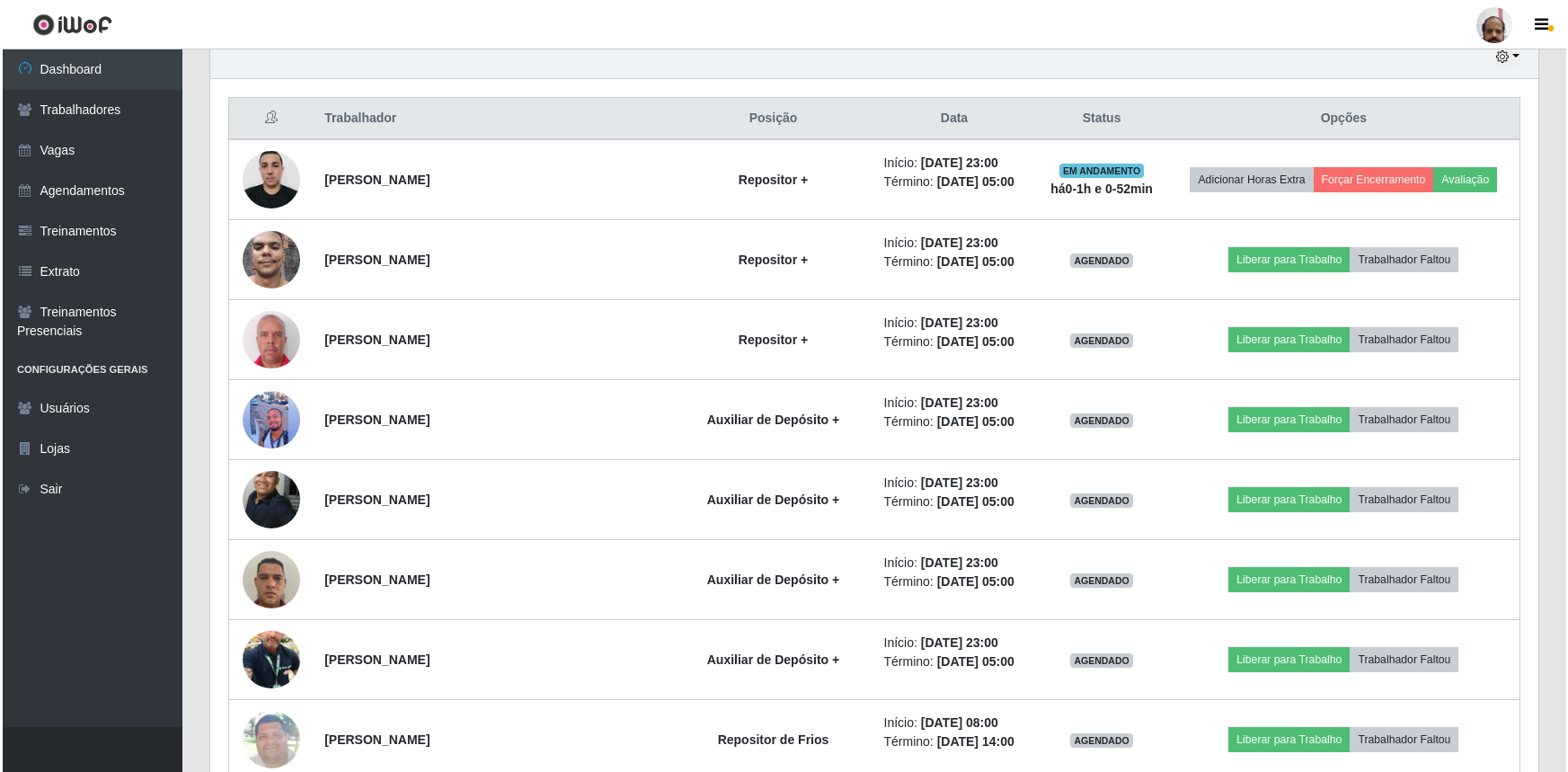
scroll to position [672, 0]
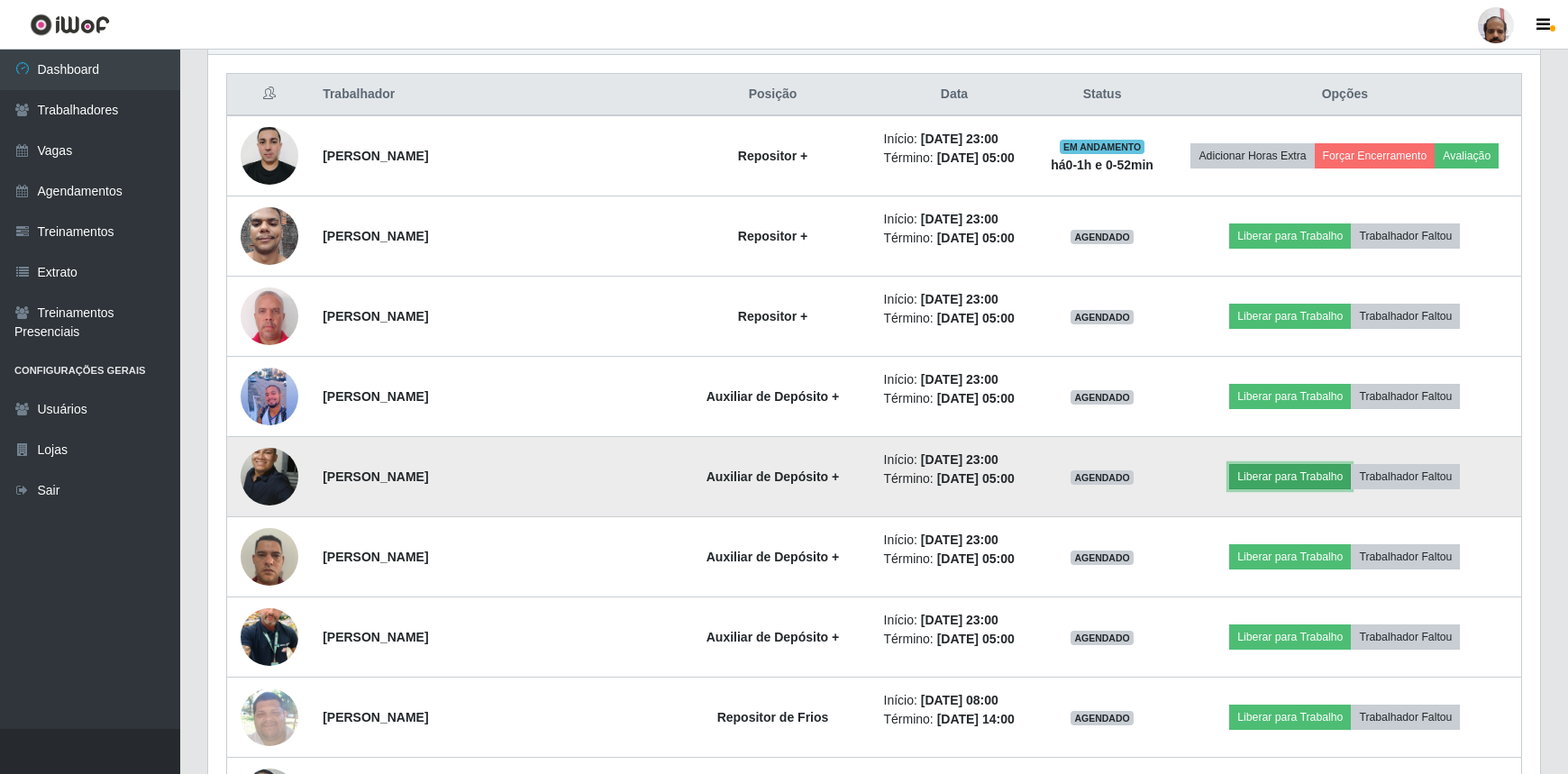
click at [1245, 481] on button "Liberar para Trabalho" at bounding box center [1290, 476] width 121 height 25
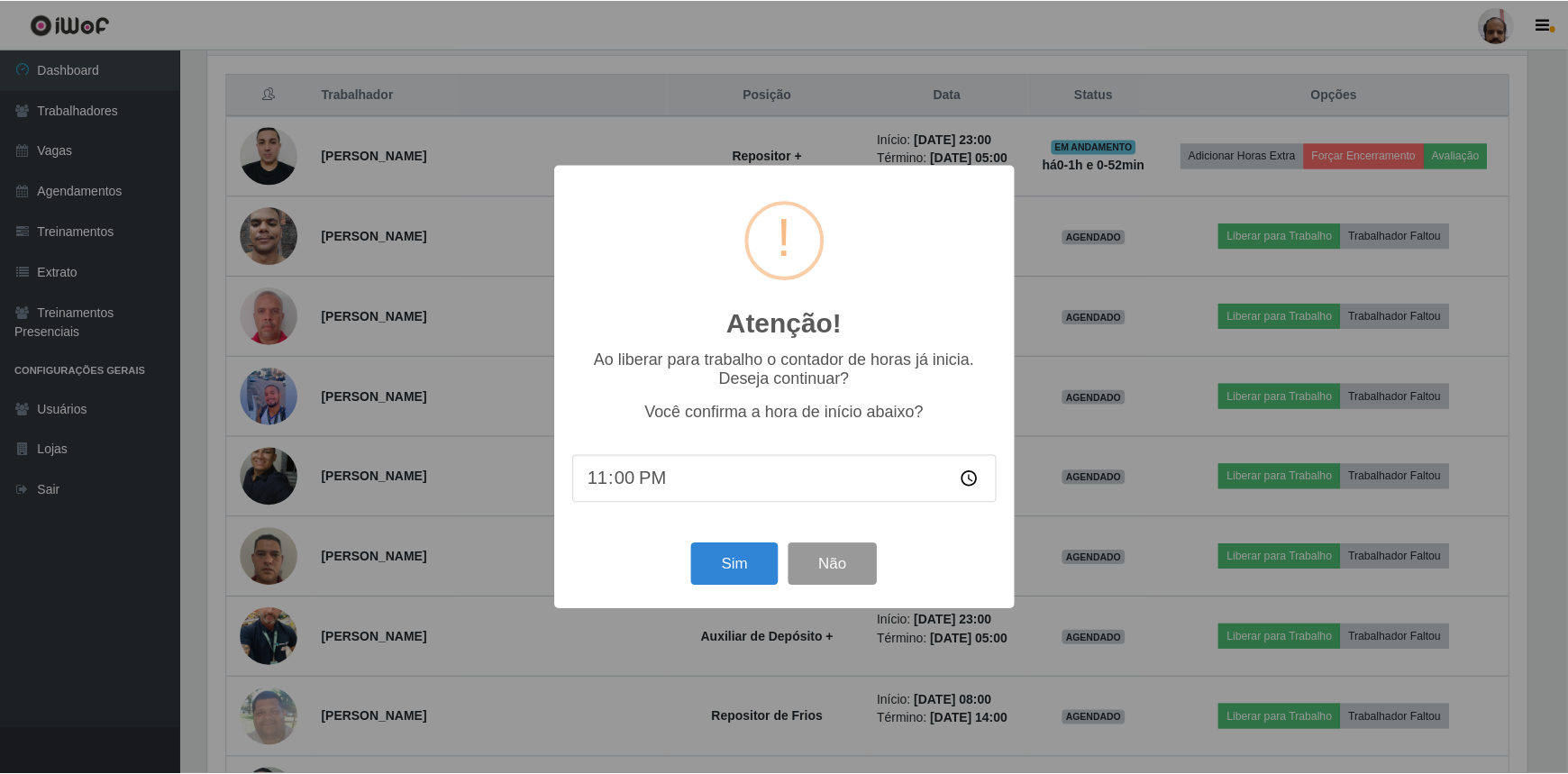
scroll to position [374, 1323]
click at [748, 571] on button "Sim" at bounding box center [736, 564] width 87 height 42
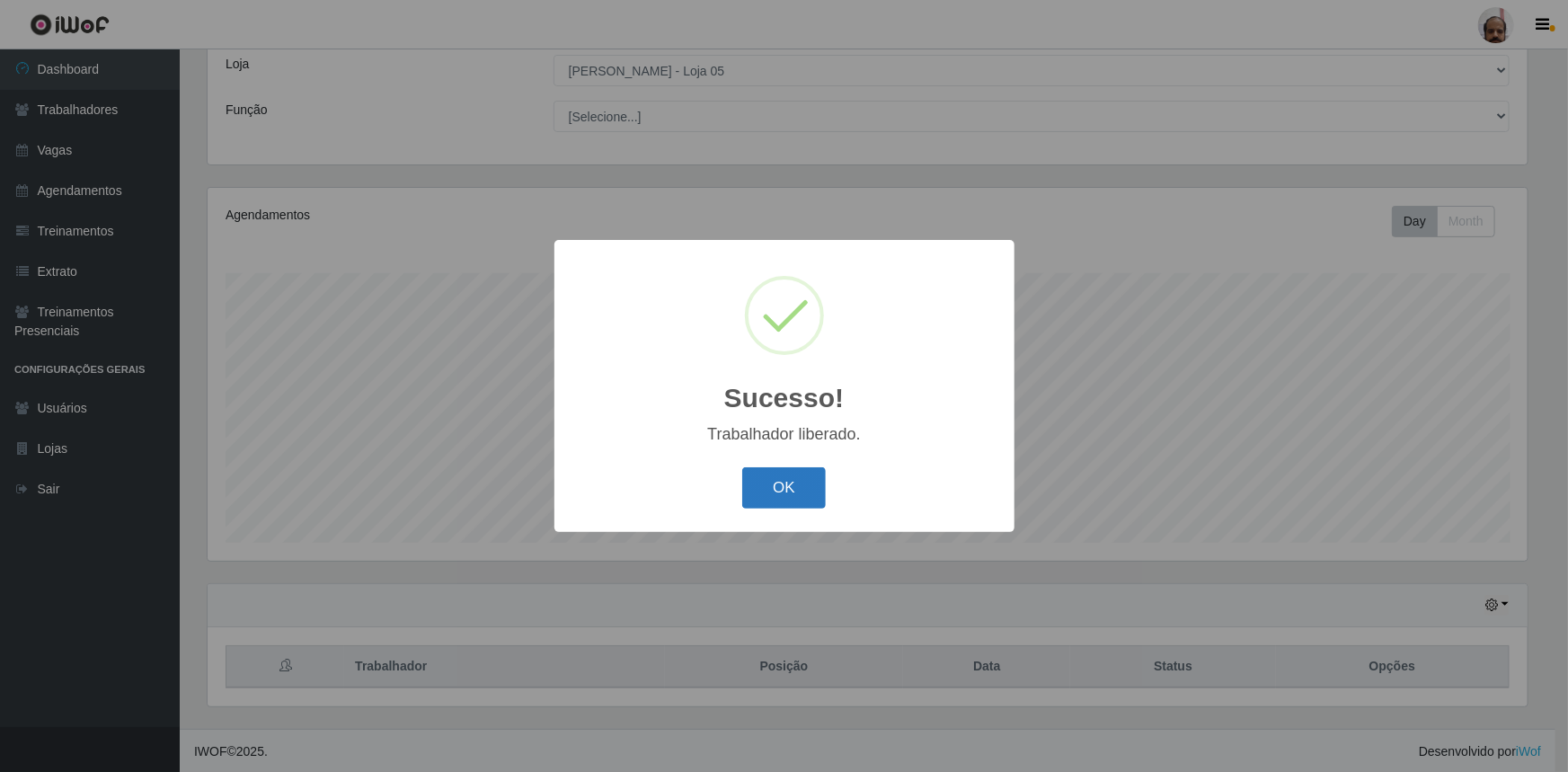
click at [776, 501] on button "OK" at bounding box center [784, 489] width 84 height 42
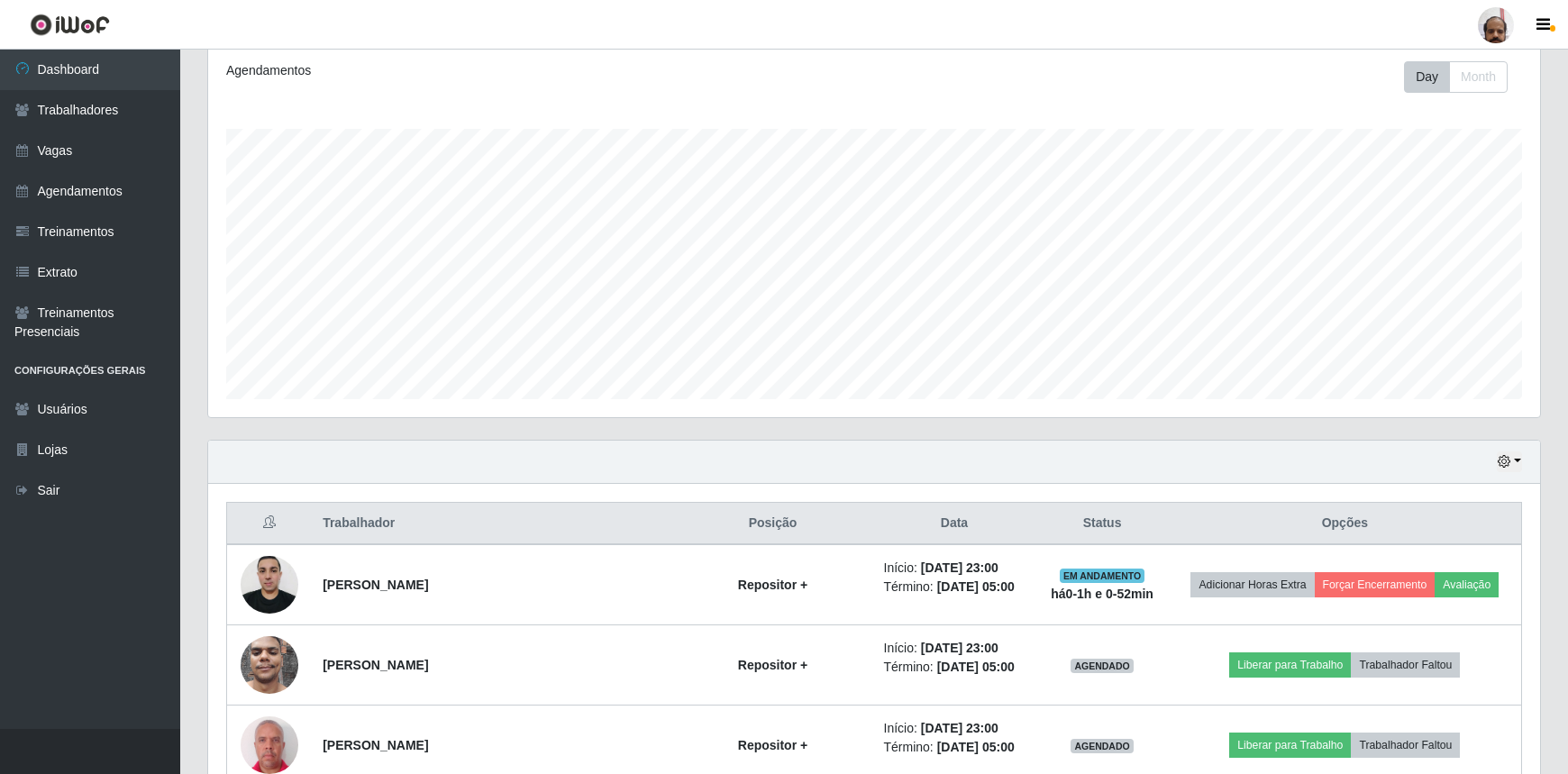
scroll to position [510, 0]
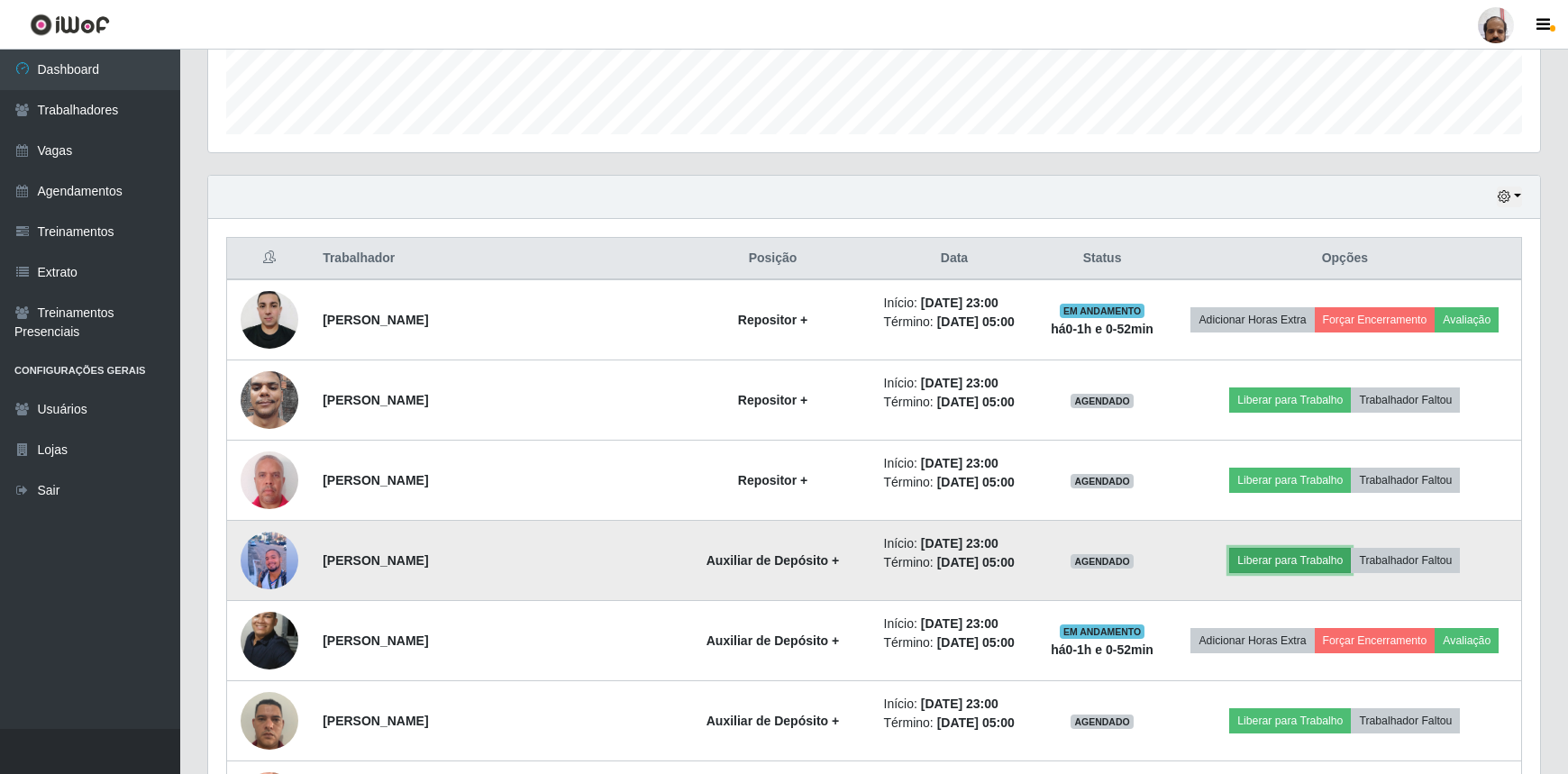
click at [1273, 568] on button "Liberar para Trabalho" at bounding box center [1290, 561] width 121 height 25
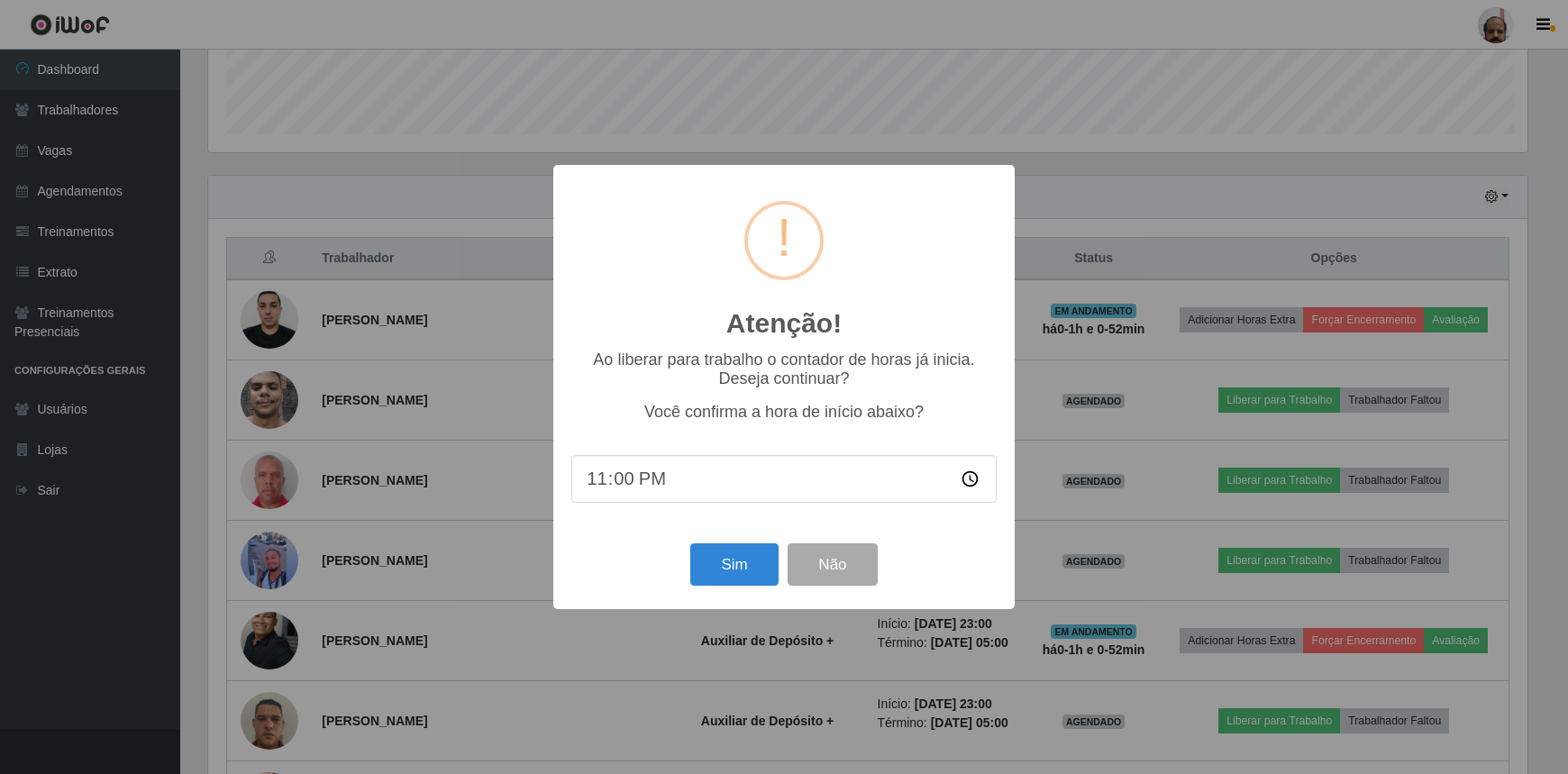
scroll to position [374, 1323]
click at [740, 567] on button "Sim" at bounding box center [736, 564] width 87 height 42
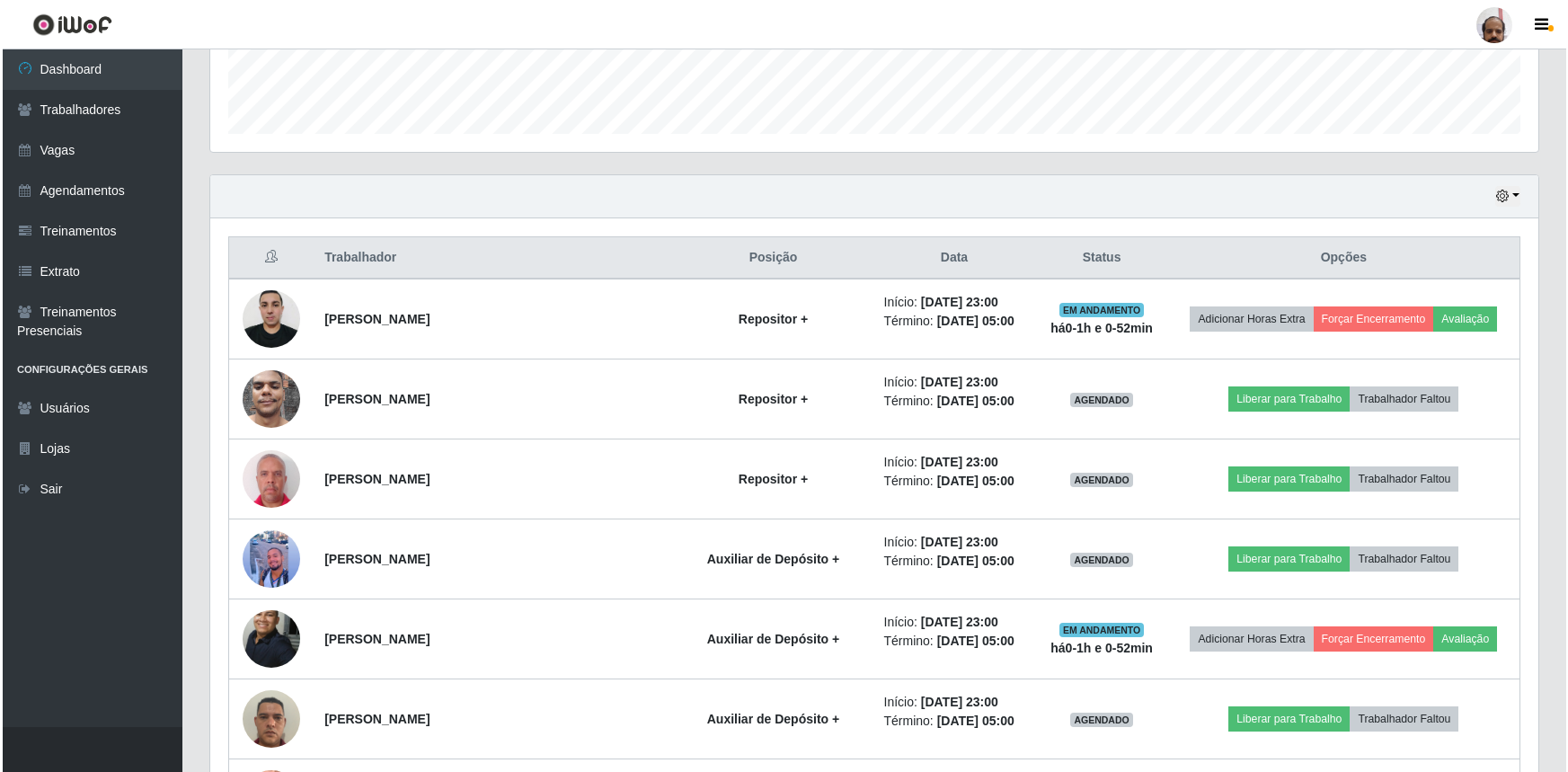
scroll to position [100, 0]
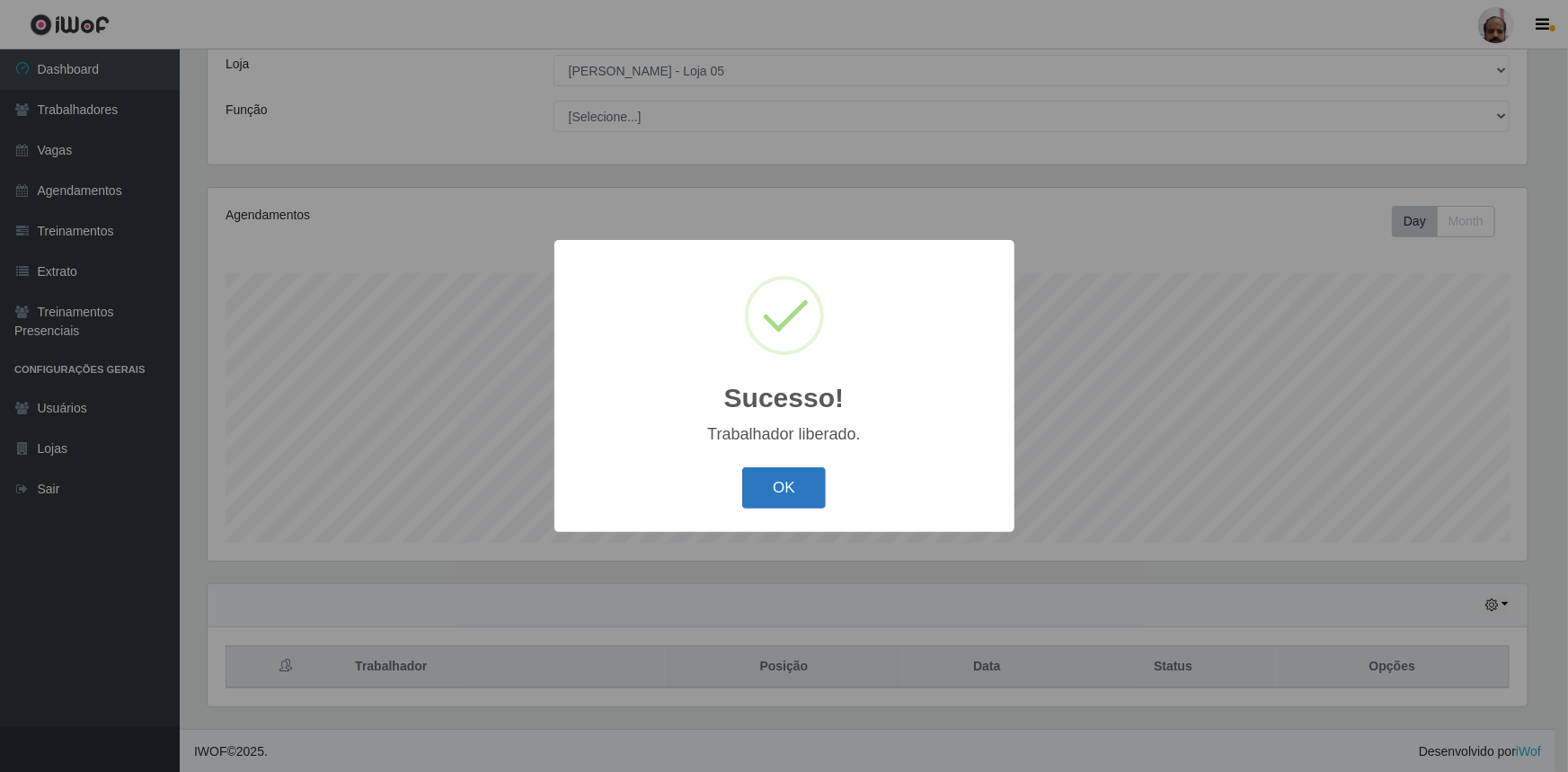
click at [753, 497] on button "OK" at bounding box center [784, 489] width 84 height 42
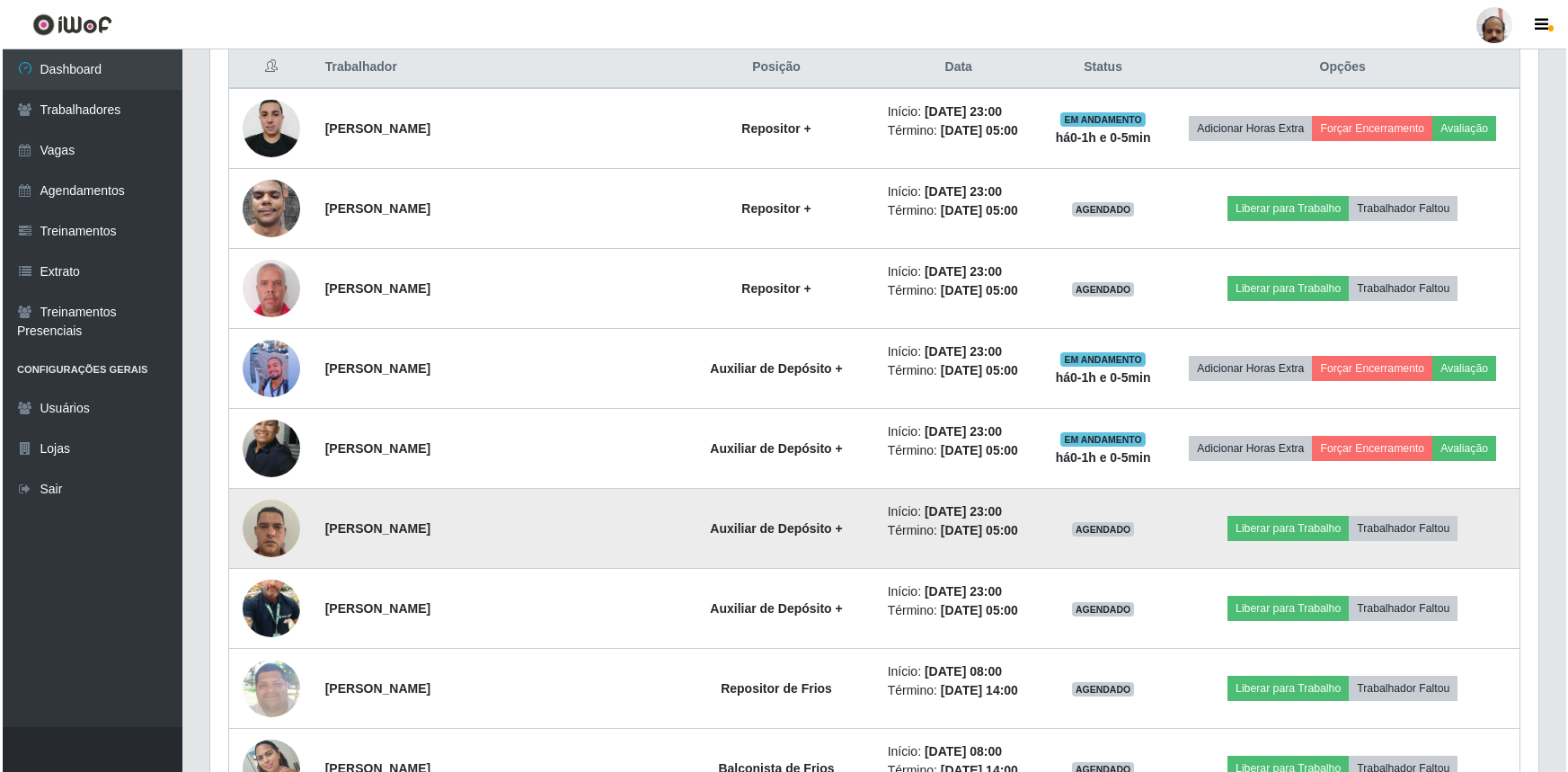
scroll to position [591, 0]
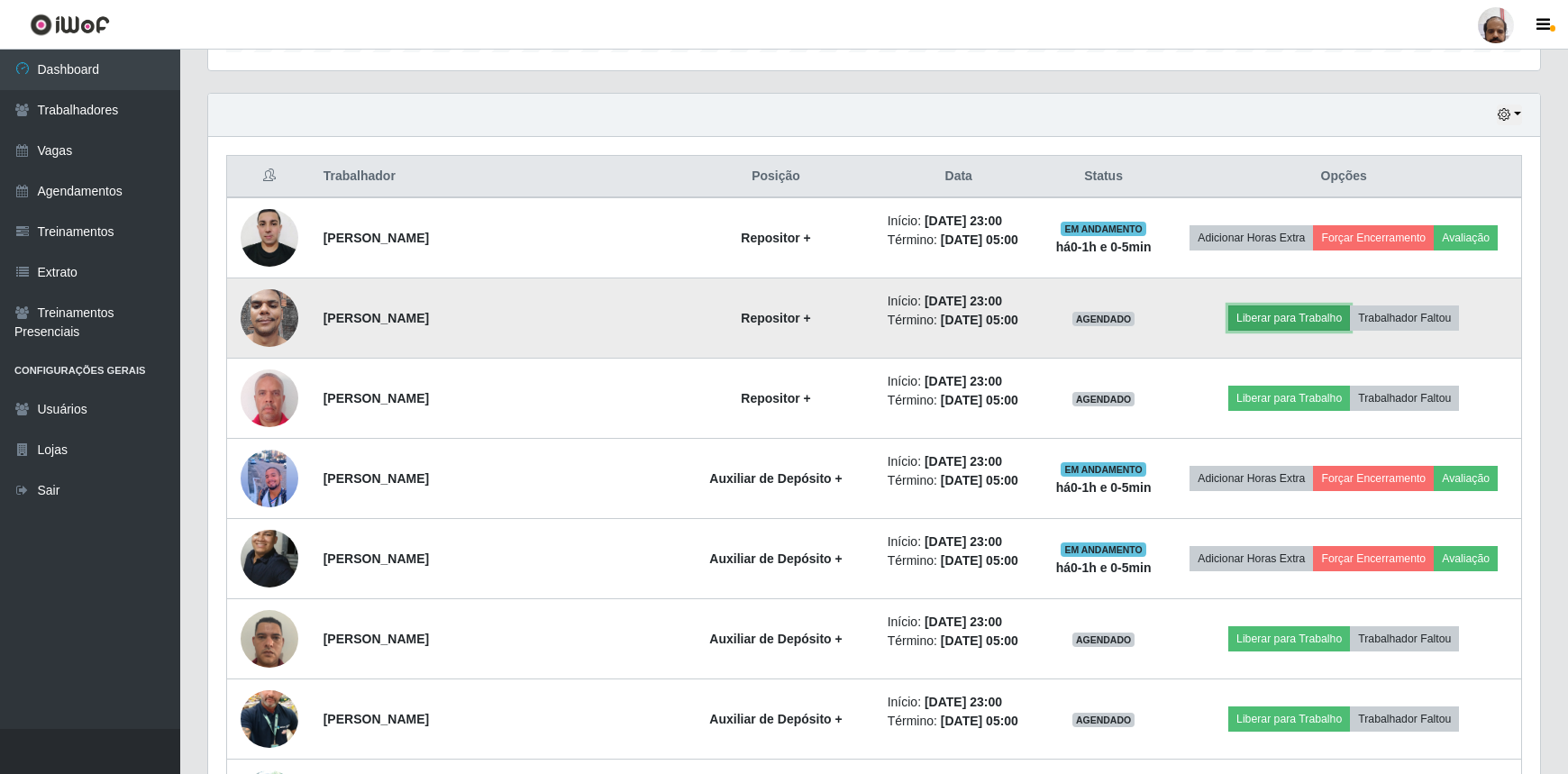
click at [1289, 314] on button "Liberar para Trabalho" at bounding box center [1289, 318] width 121 height 25
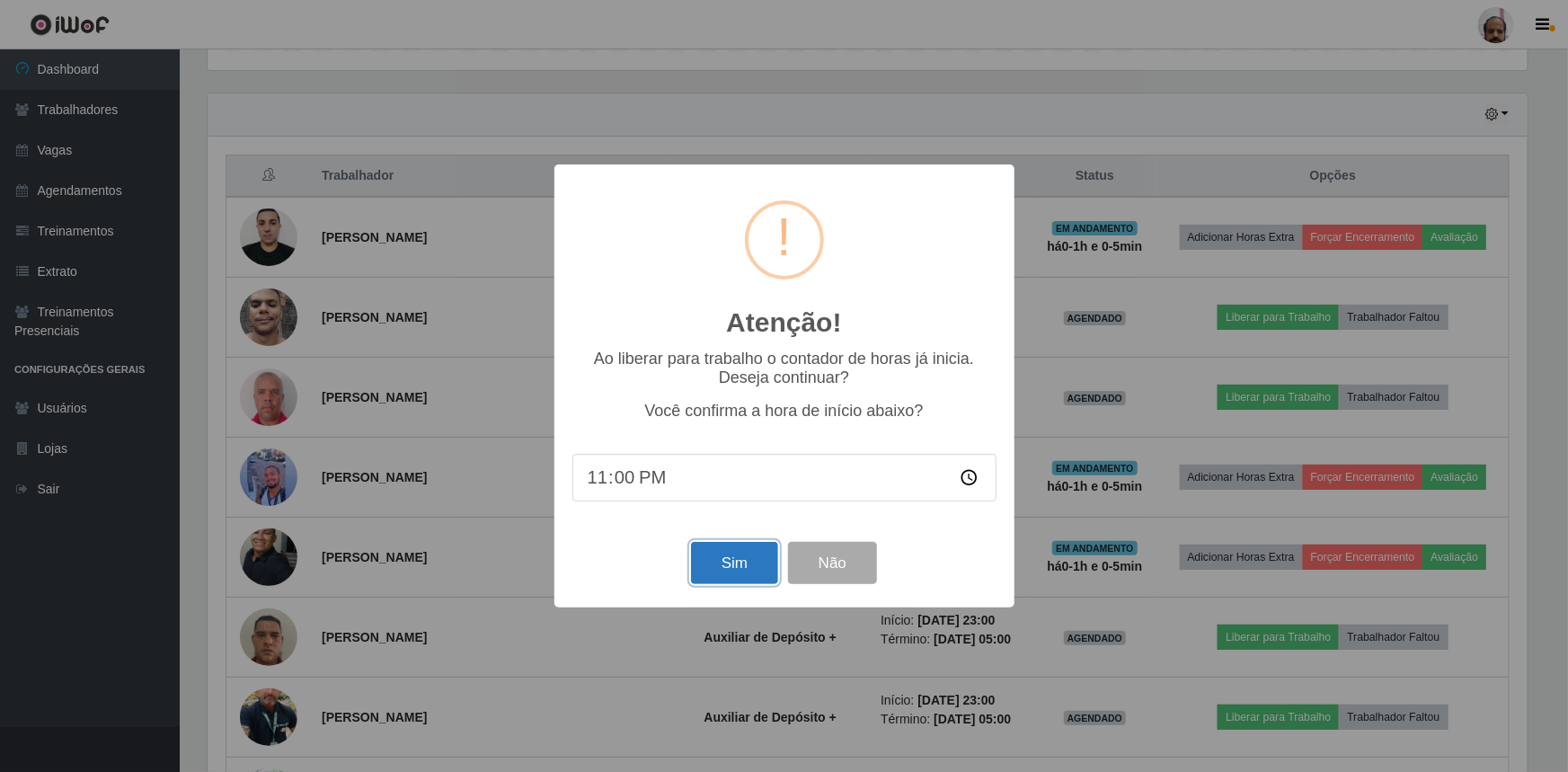
click at [734, 554] on button "Sim" at bounding box center [734, 563] width 87 height 42
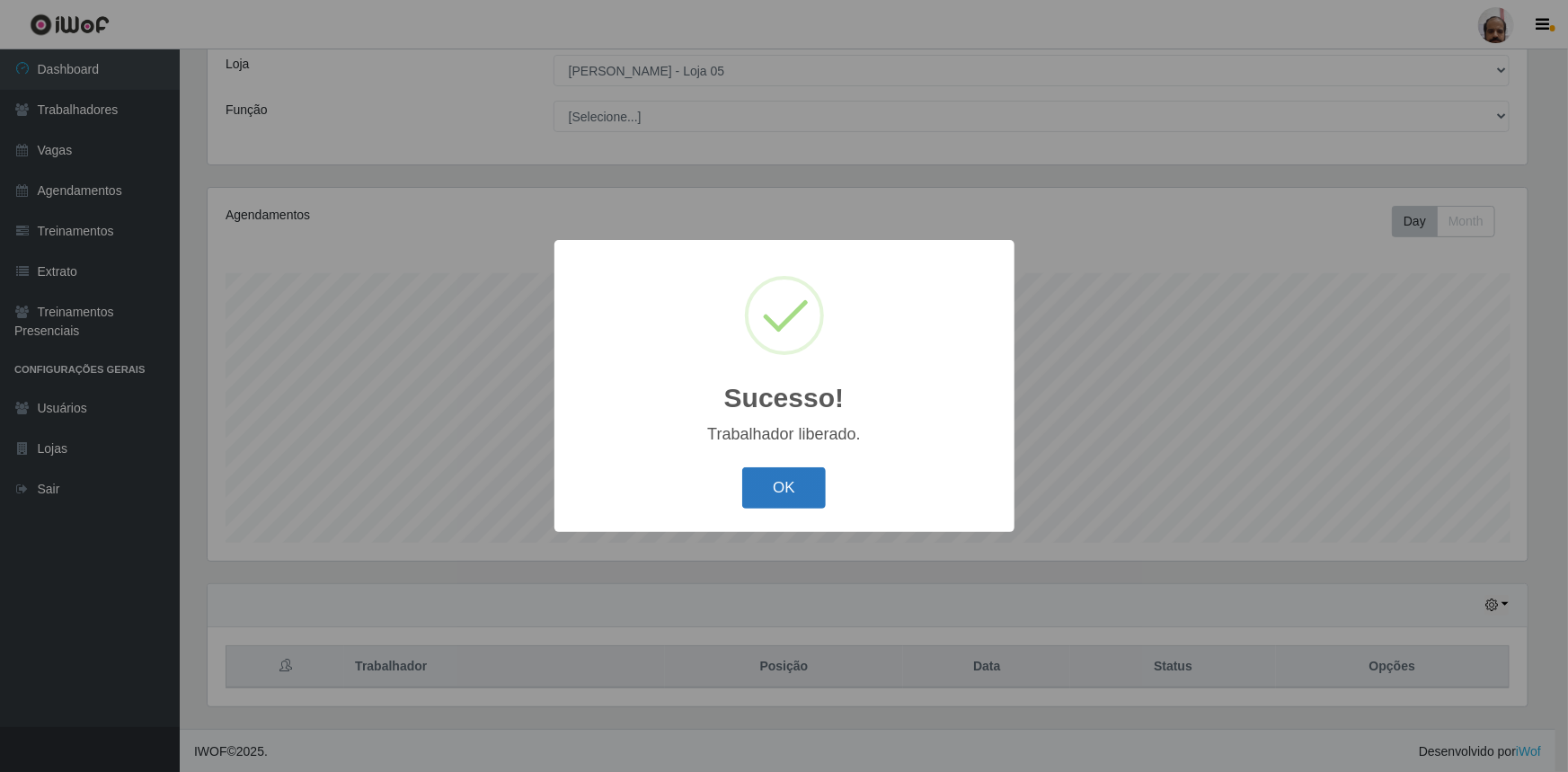
click at [780, 492] on button "OK" at bounding box center [784, 489] width 84 height 42
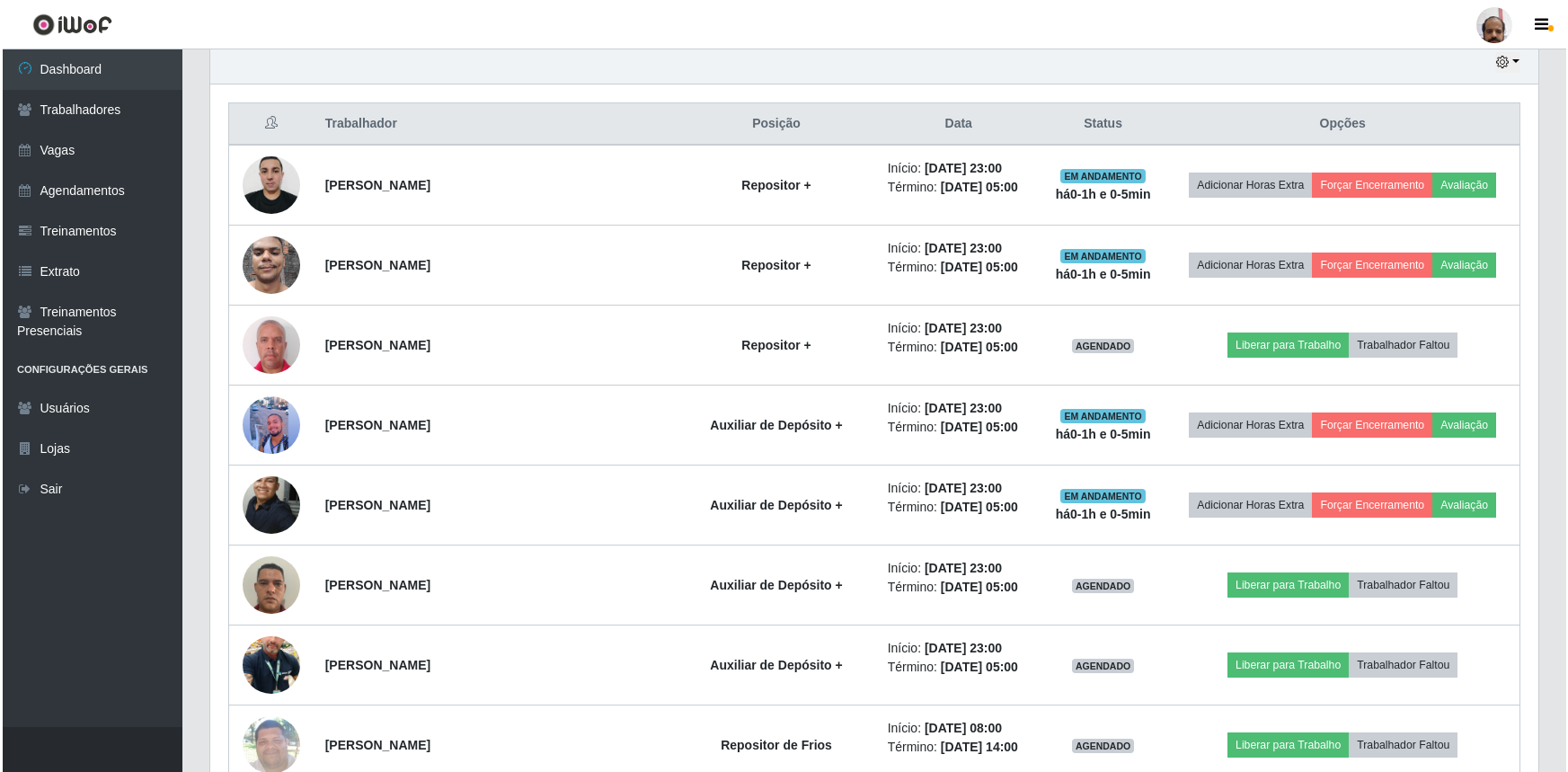
scroll to position [672, 0]
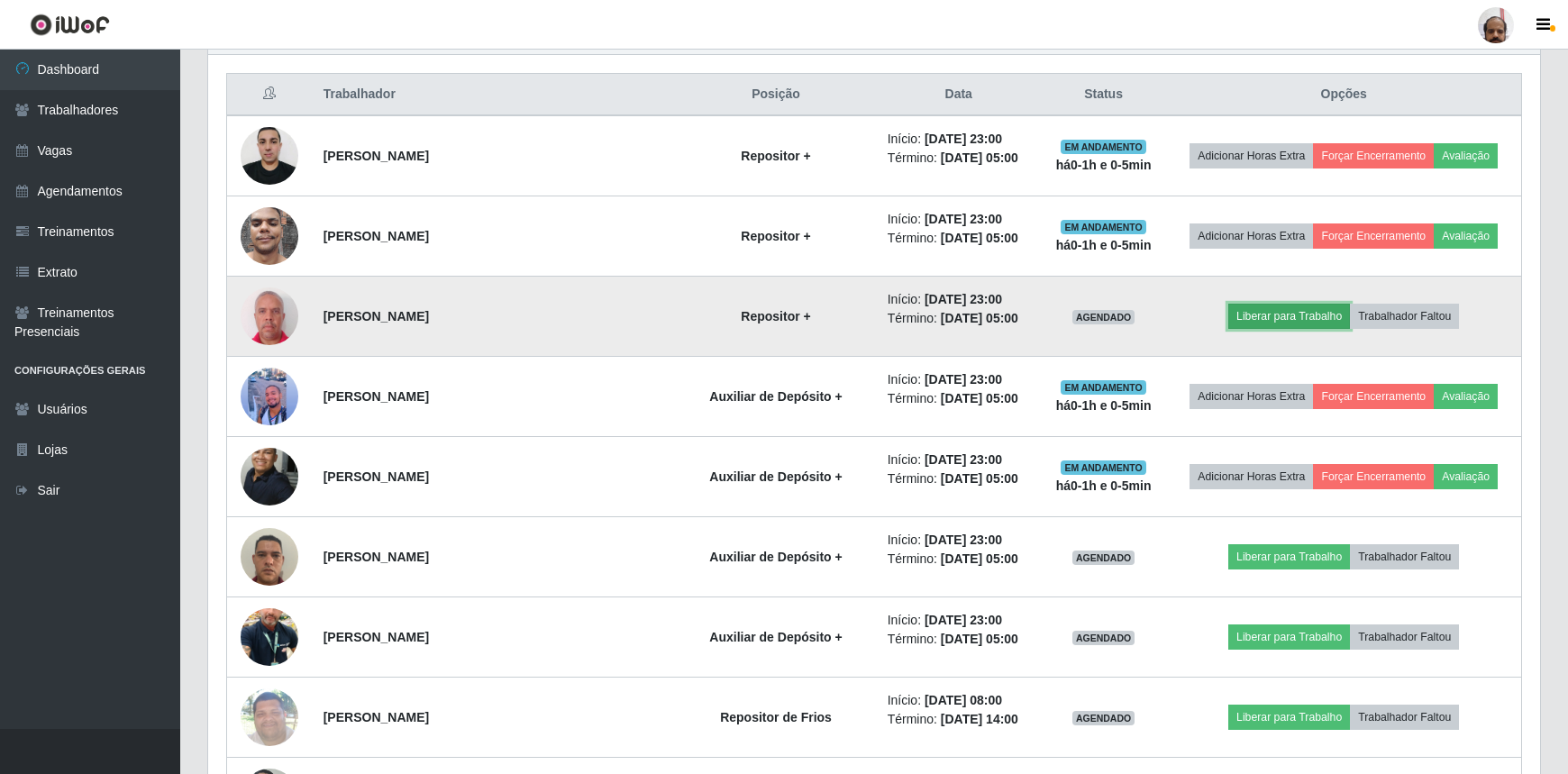
click at [1254, 308] on button "Liberar para Trabalho" at bounding box center [1289, 316] width 121 height 25
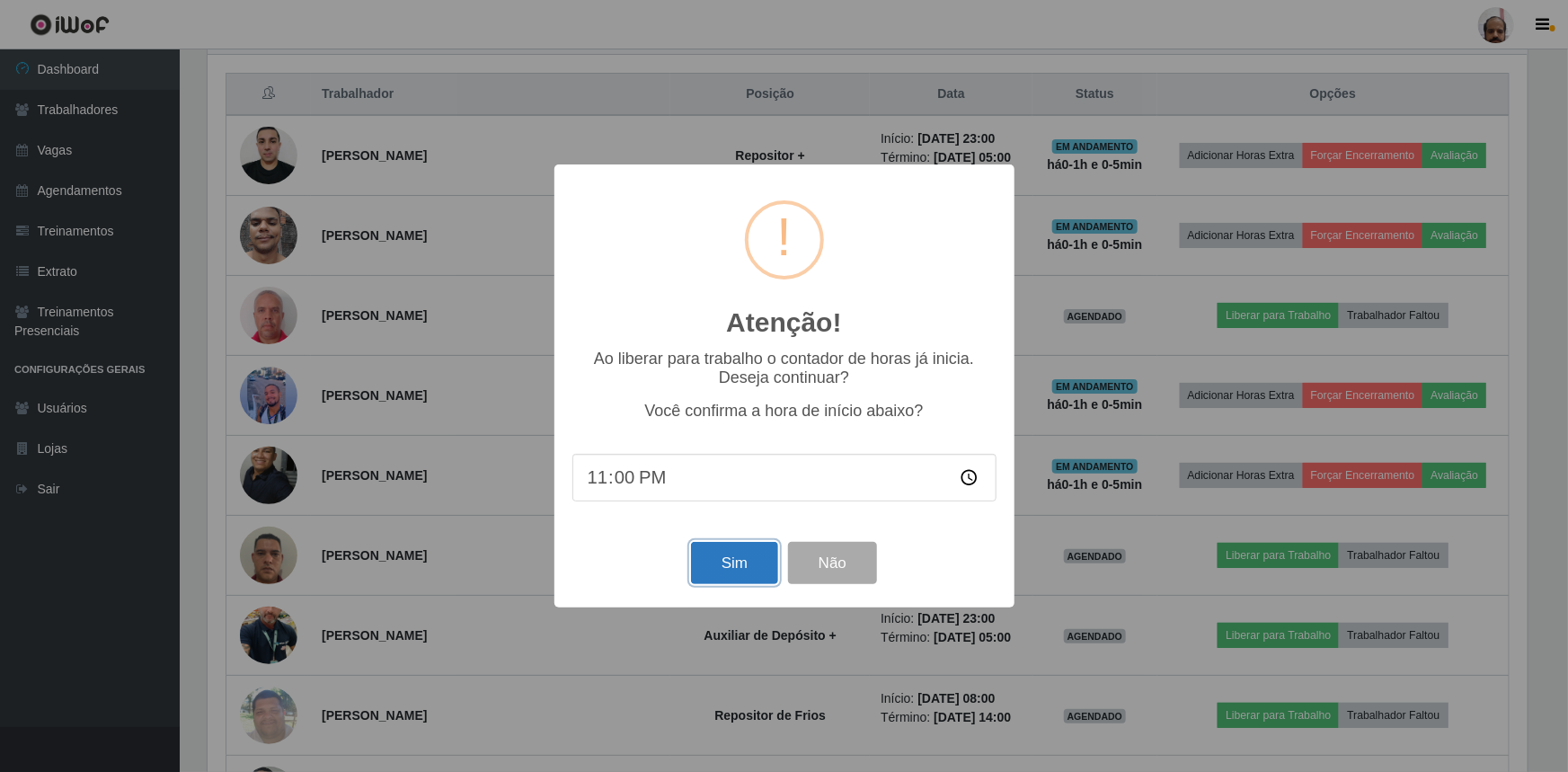
click at [734, 559] on button "Sim" at bounding box center [734, 563] width 87 height 42
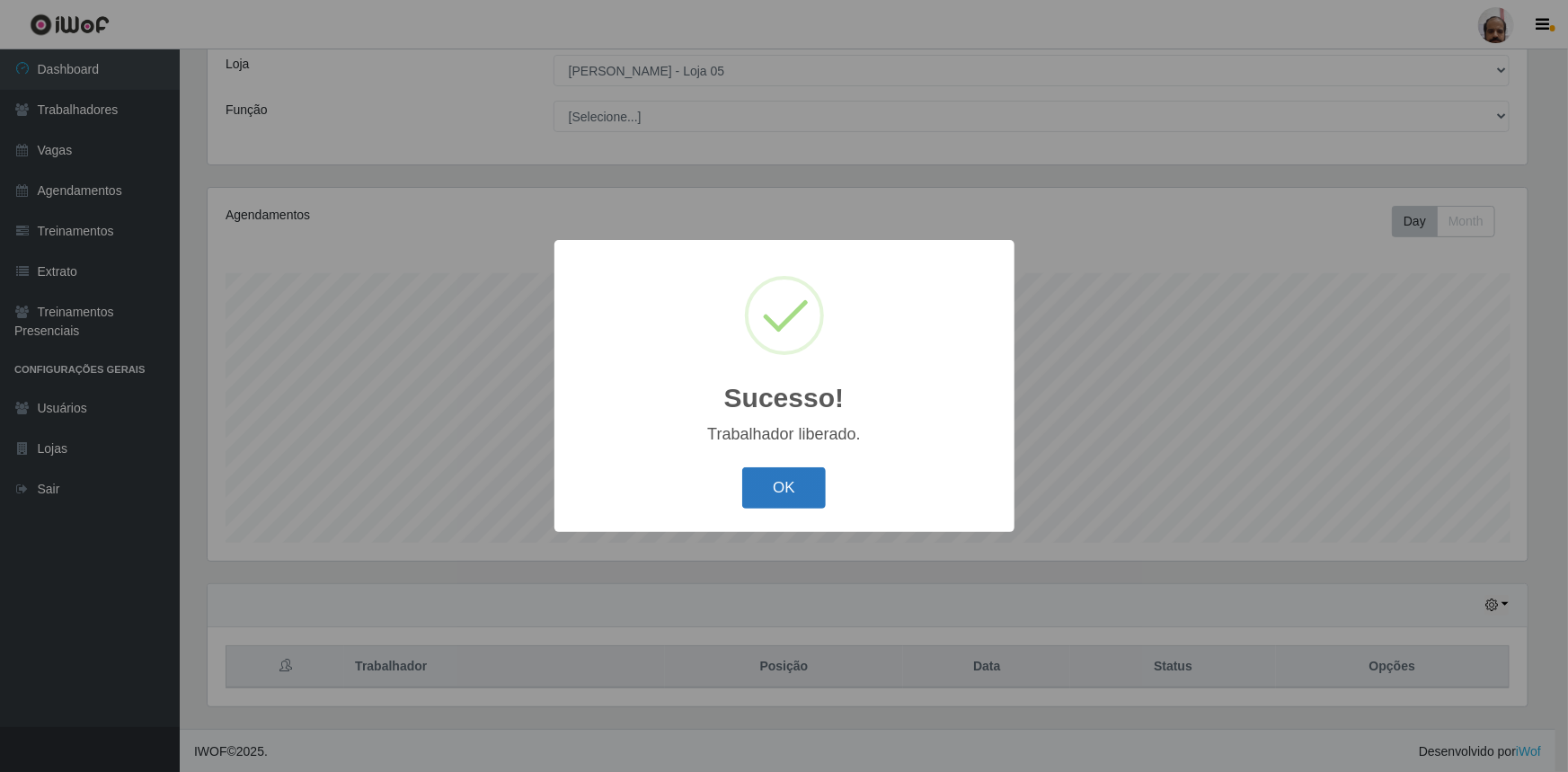
click at [767, 478] on button "OK" at bounding box center [784, 489] width 84 height 42
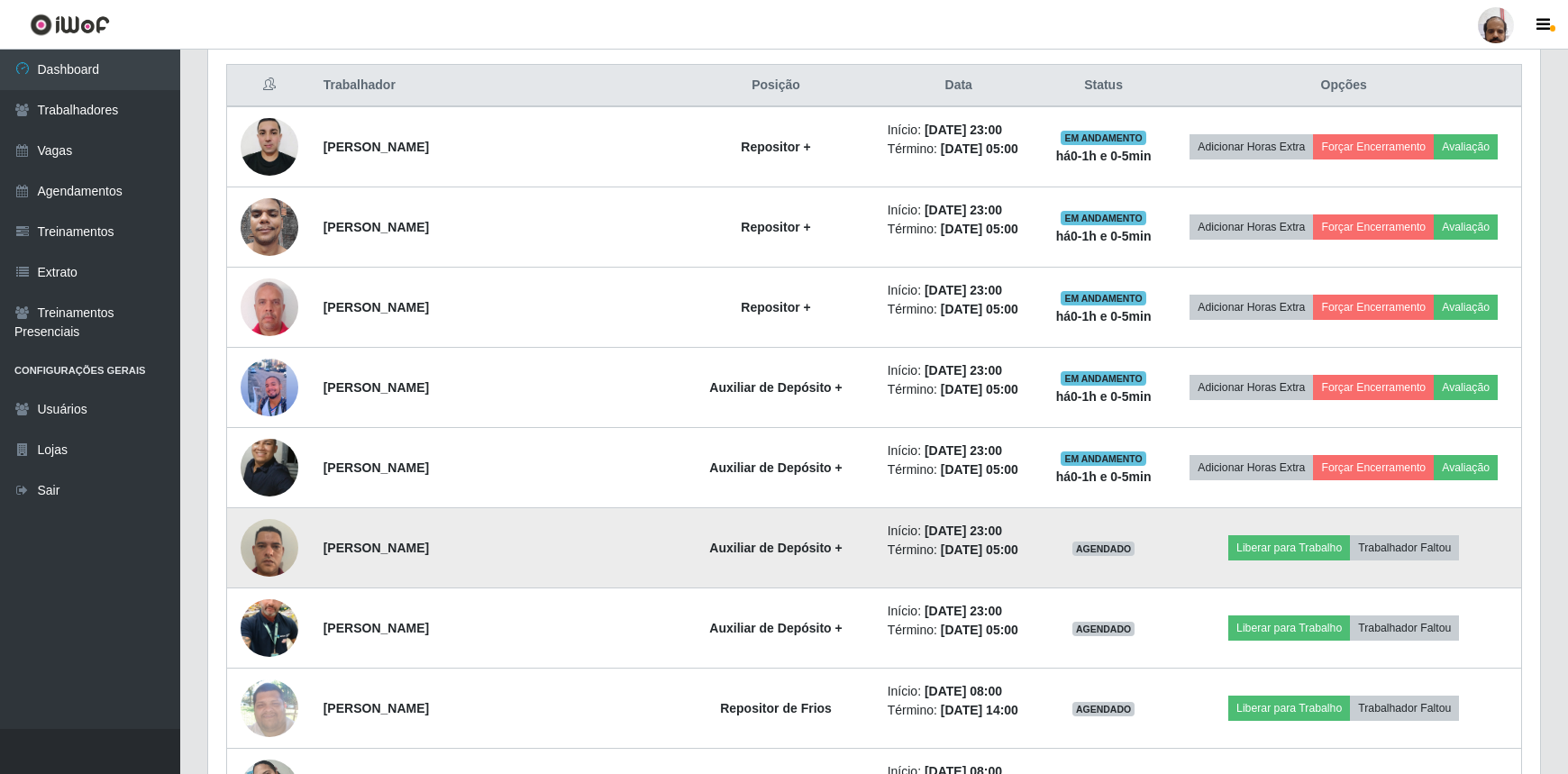
scroll to position [756, 0]
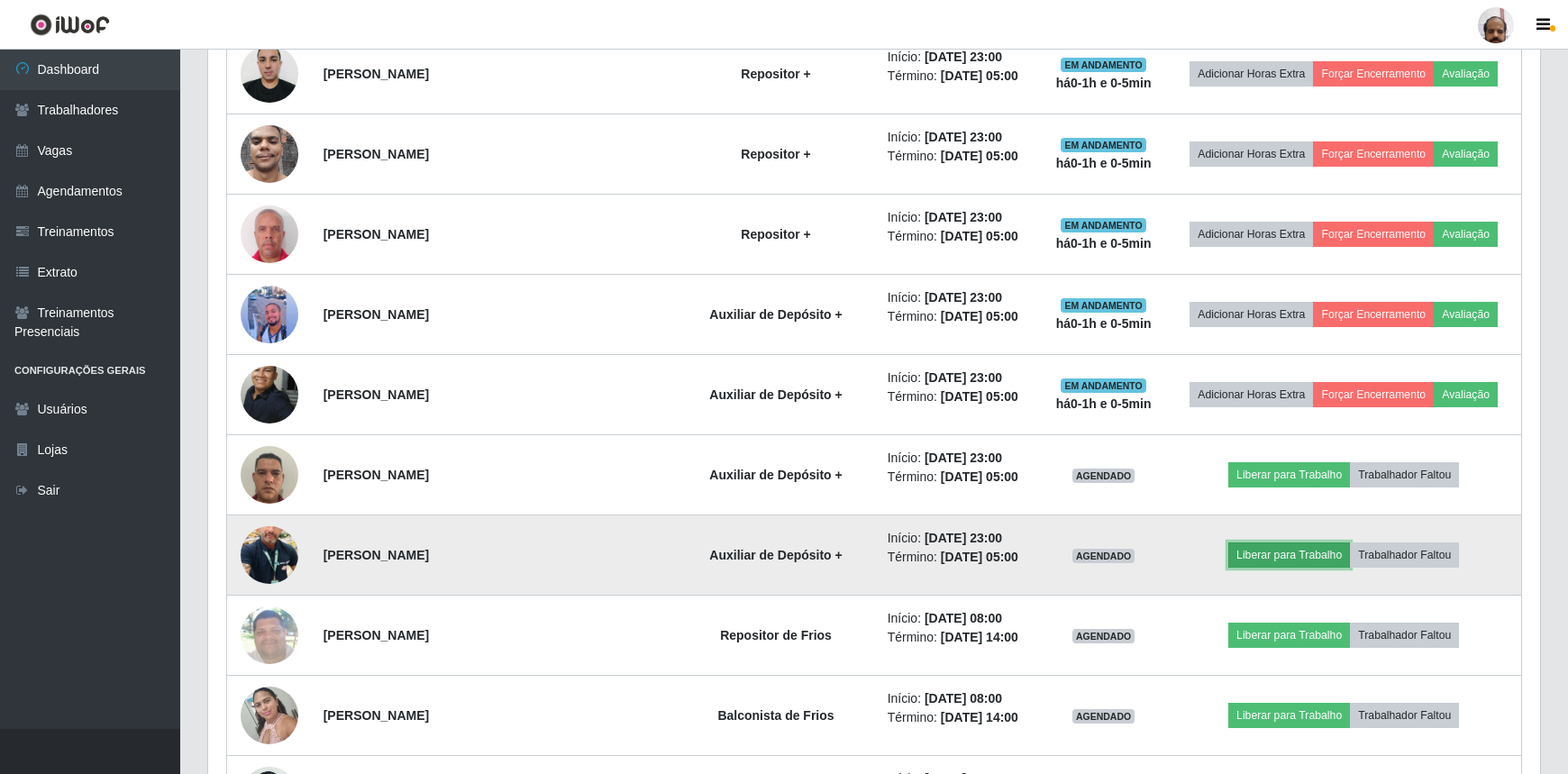
click at [1270, 557] on button "Liberar para Trabalho" at bounding box center [1289, 555] width 121 height 25
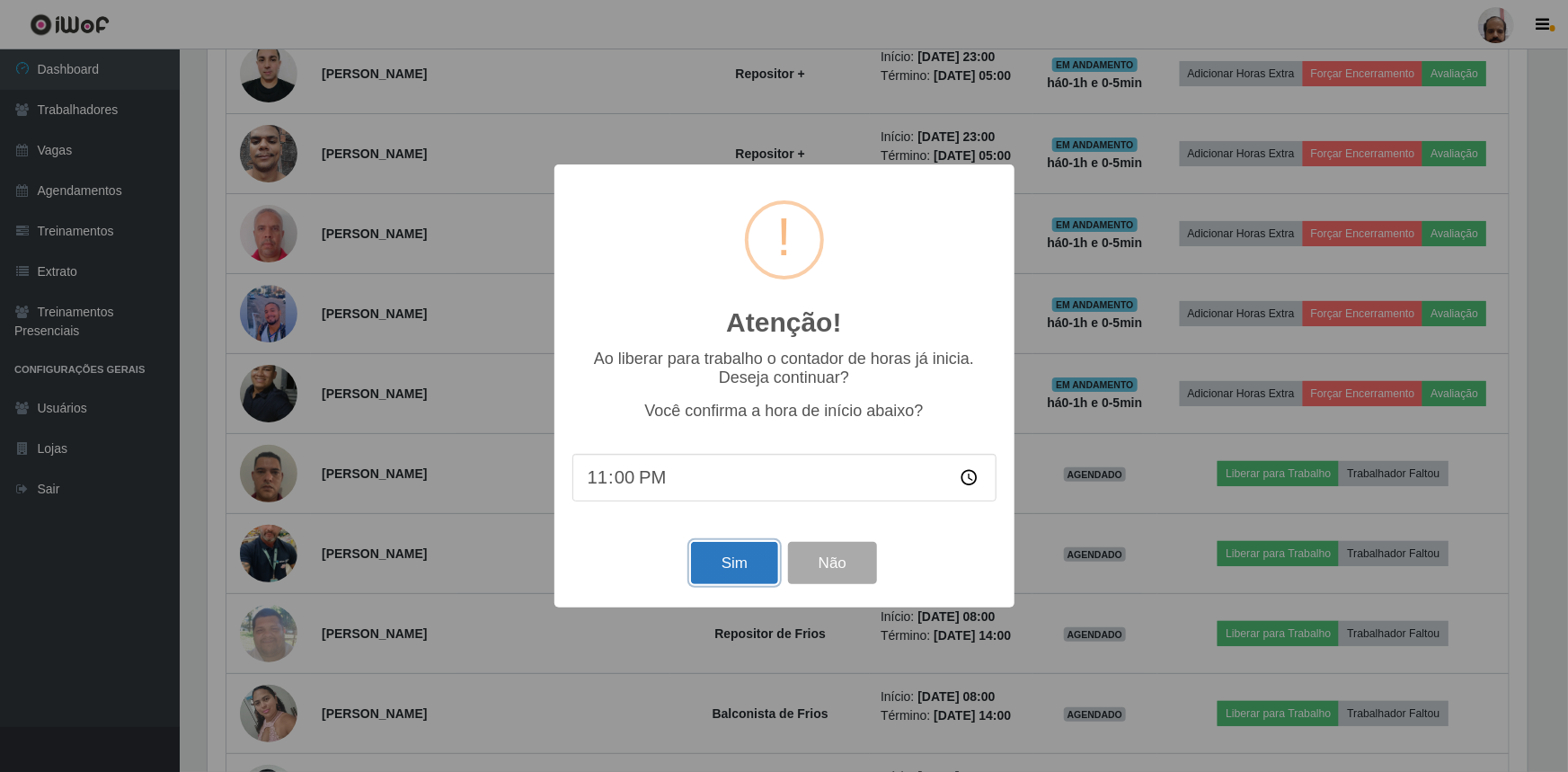
click at [730, 573] on button "Sim" at bounding box center [734, 563] width 87 height 42
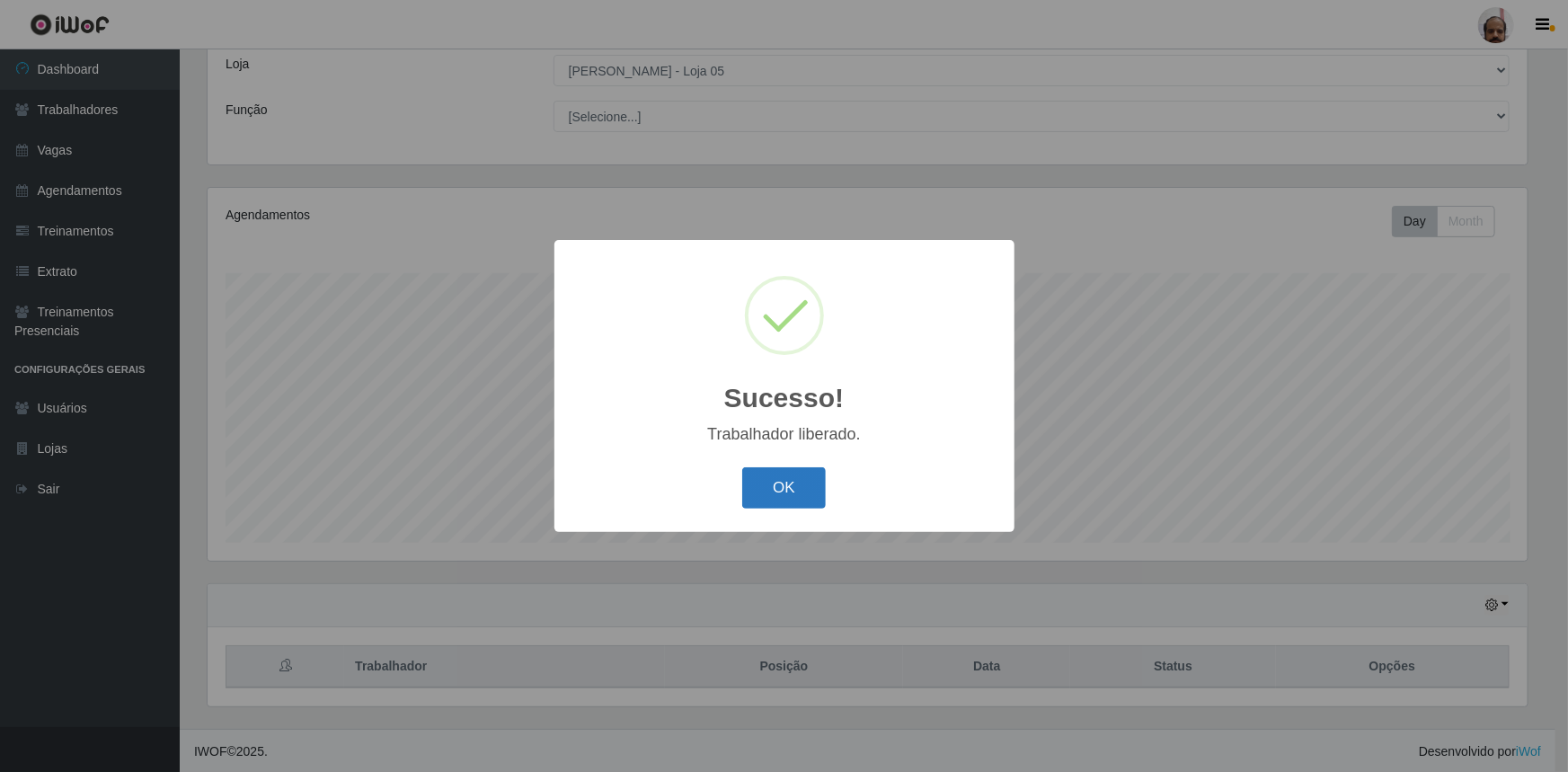
click at [816, 504] on button "OK" at bounding box center [784, 489] width 84 height 42
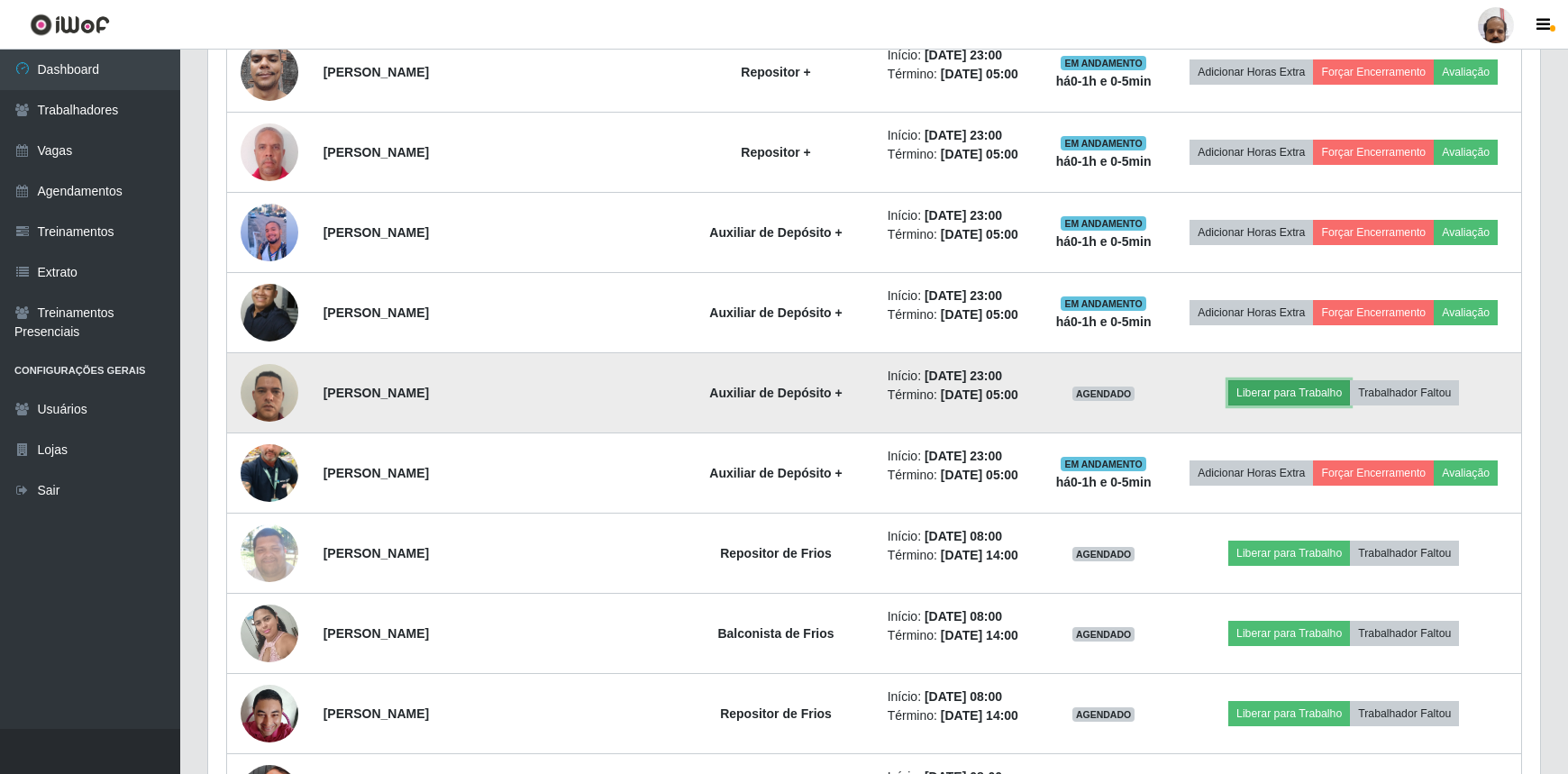
click at [1262, 390] on button "Liberar para Trabalho" at bounding box center [1289, 392] width 121 height 25
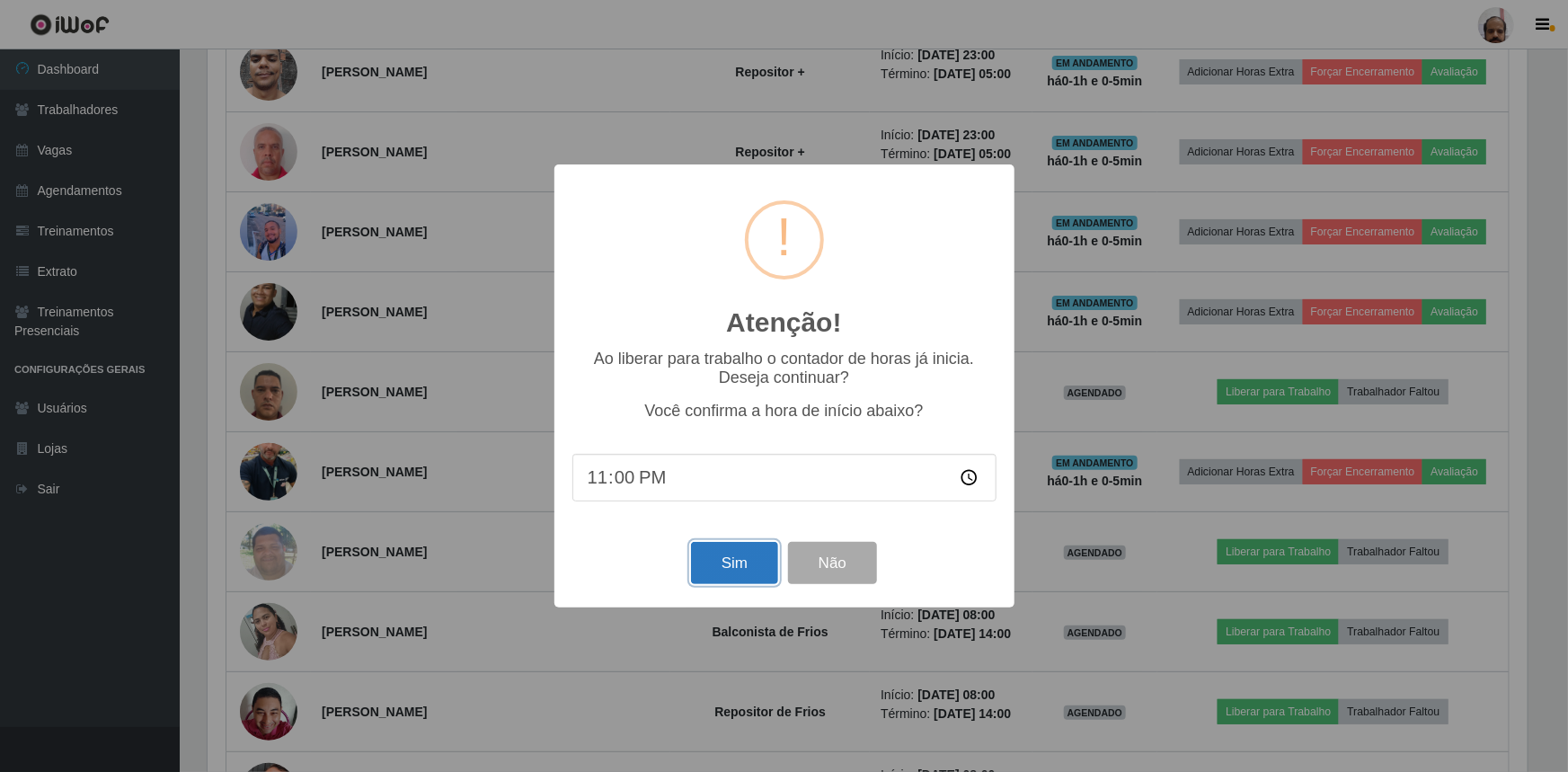
click at [733, 575] on button "Sim" at bounding box center [734, 563] width 87 height 42
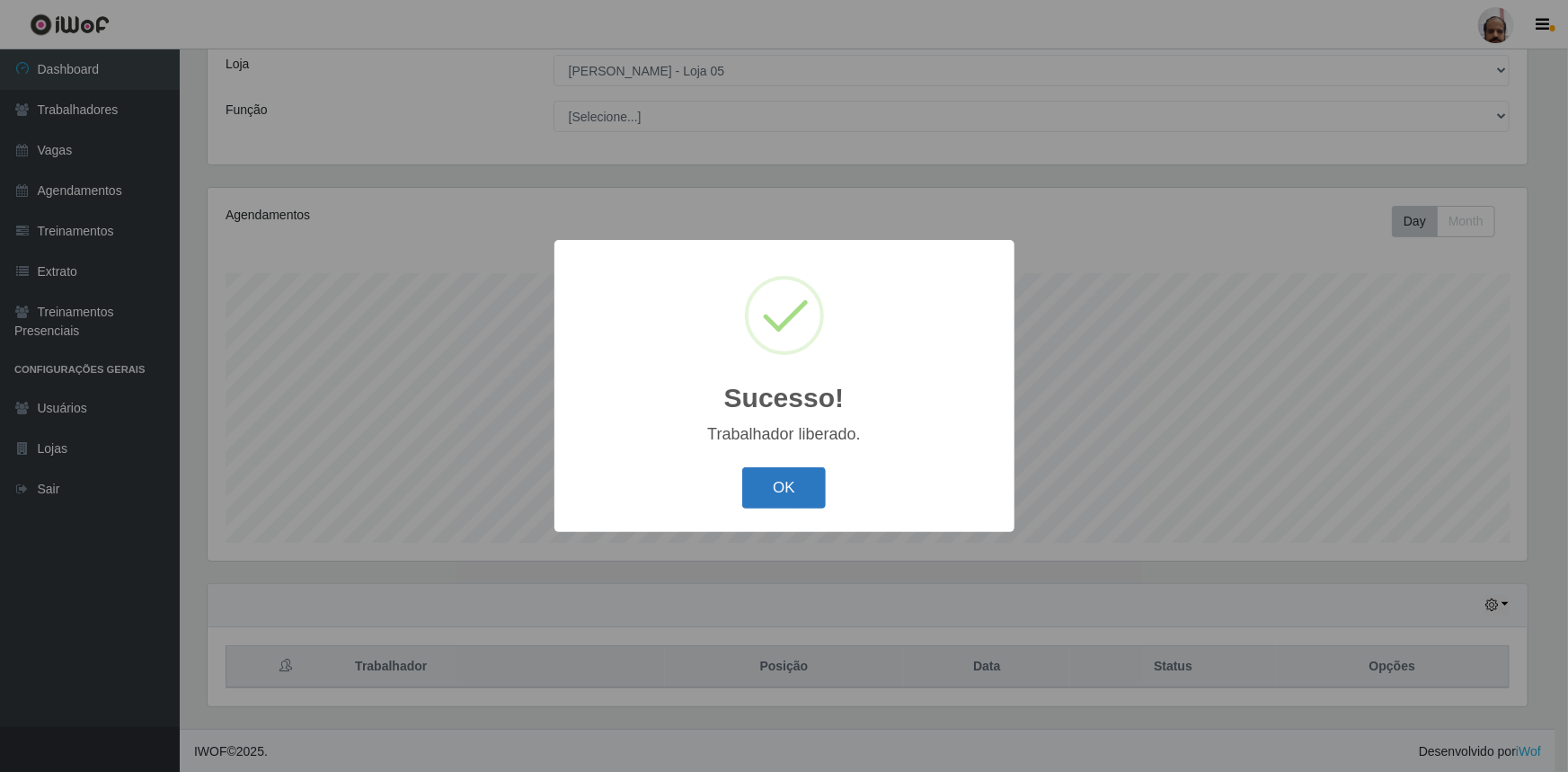
click at [763, 485] on button "OK" at bounding box center [784, 489] width 84 height 42
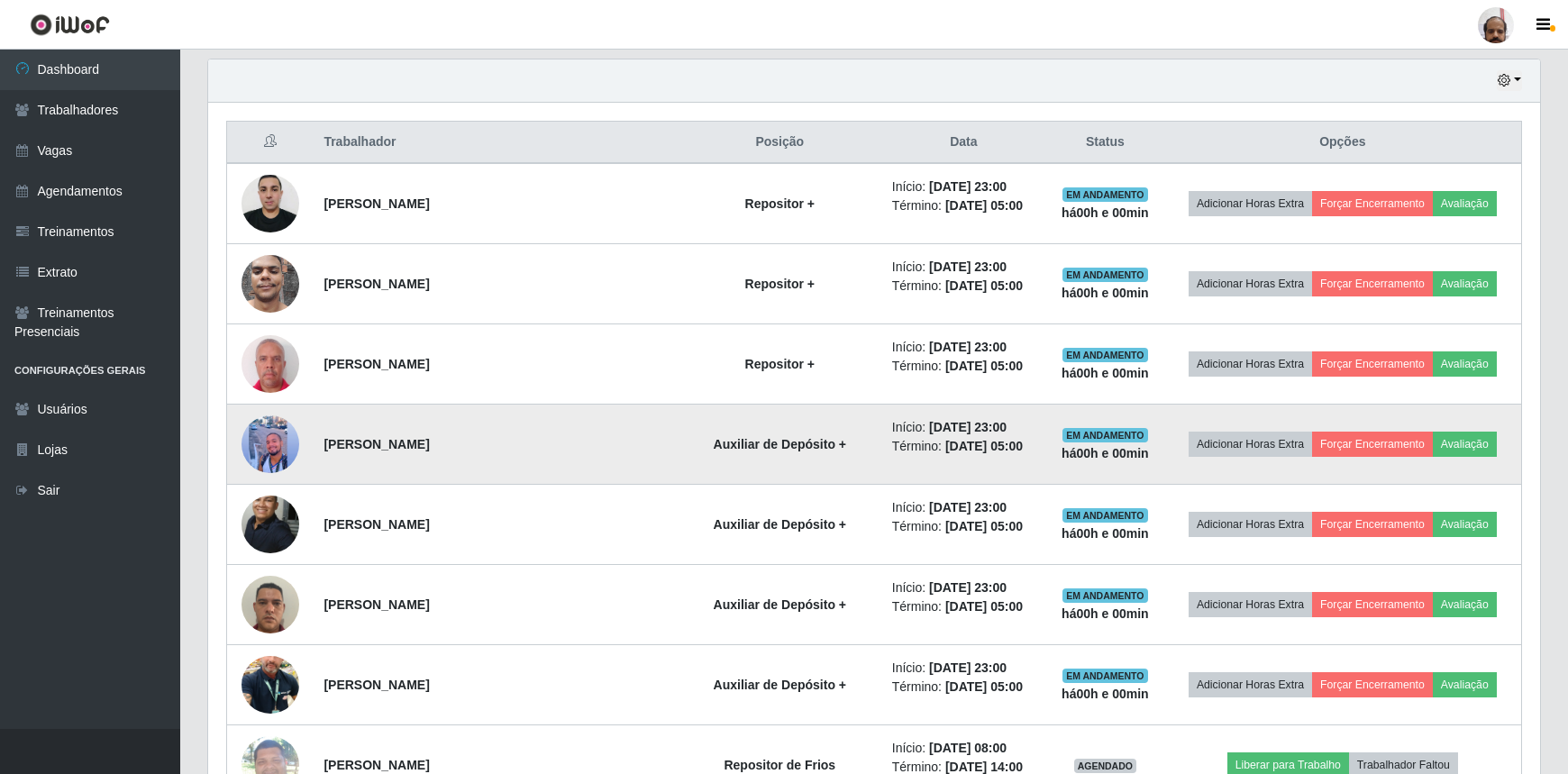
scroll to position [655, 0]
